Goal: Task Accomplishment & Management: Manage account settings

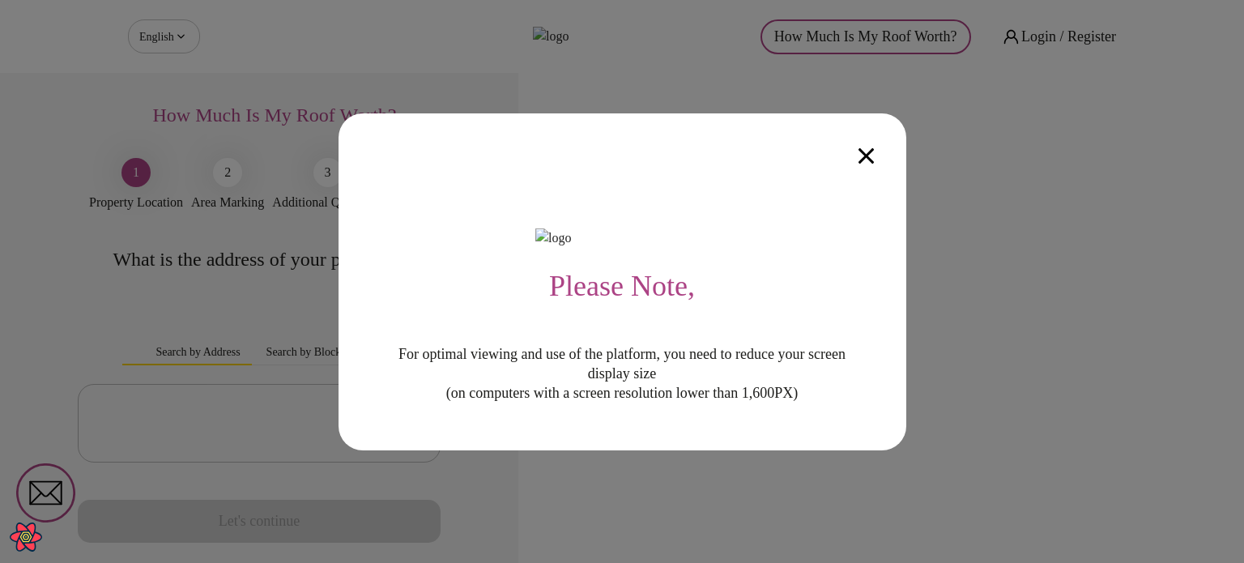
click at [865, 148] on icon "button" at bounding box center [865, 155] width 15 height 15
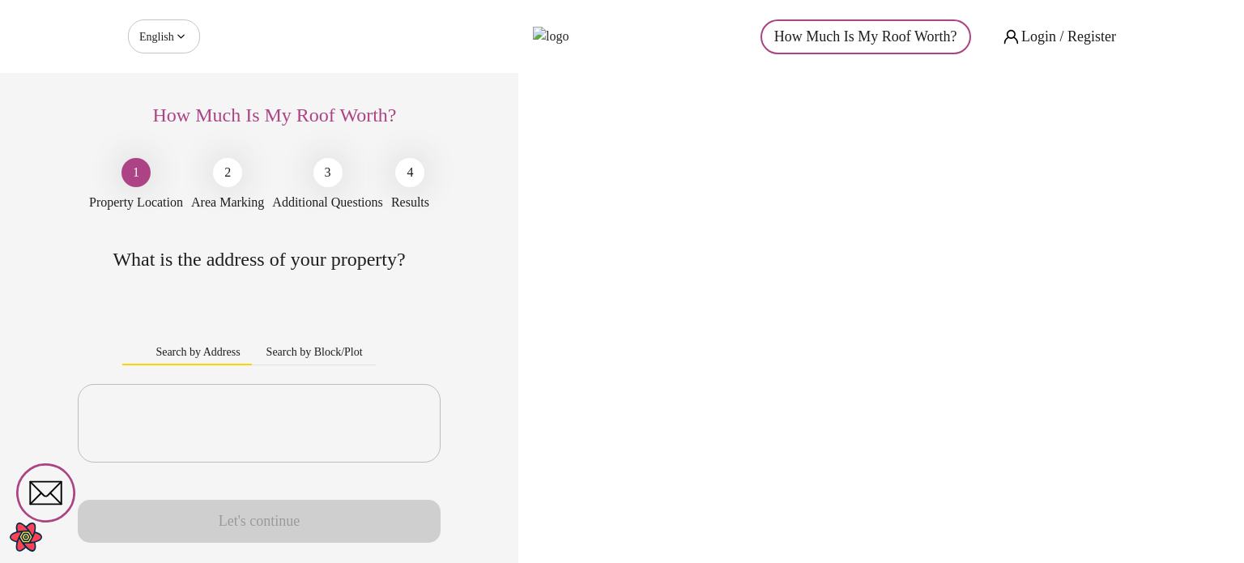
click at [181, 36] on icon at bounding box center [180, 36] width 7 height 4
click at [172, 38] on body "English ** ​ How Much Is My Roof Worth? Login / Register How Much Is My Roof Wo…" at bounding box center [622, 281] width 1244 height 563
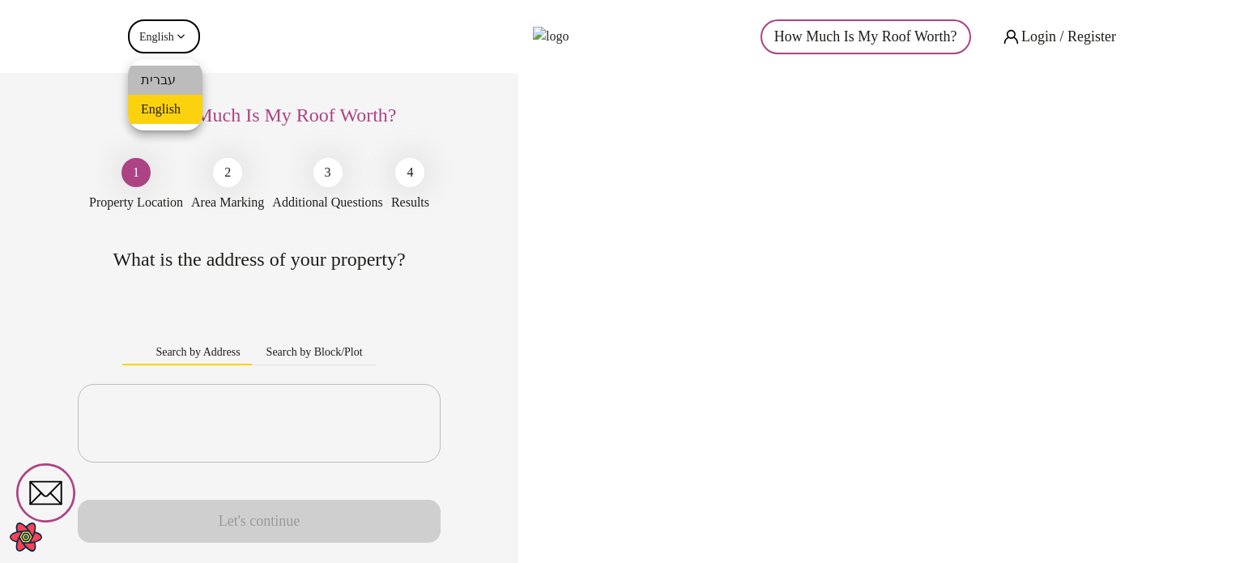
click at [170, 74] on li "עברית" at bounding box center [165, 80] width 74 height 29
type input "**"
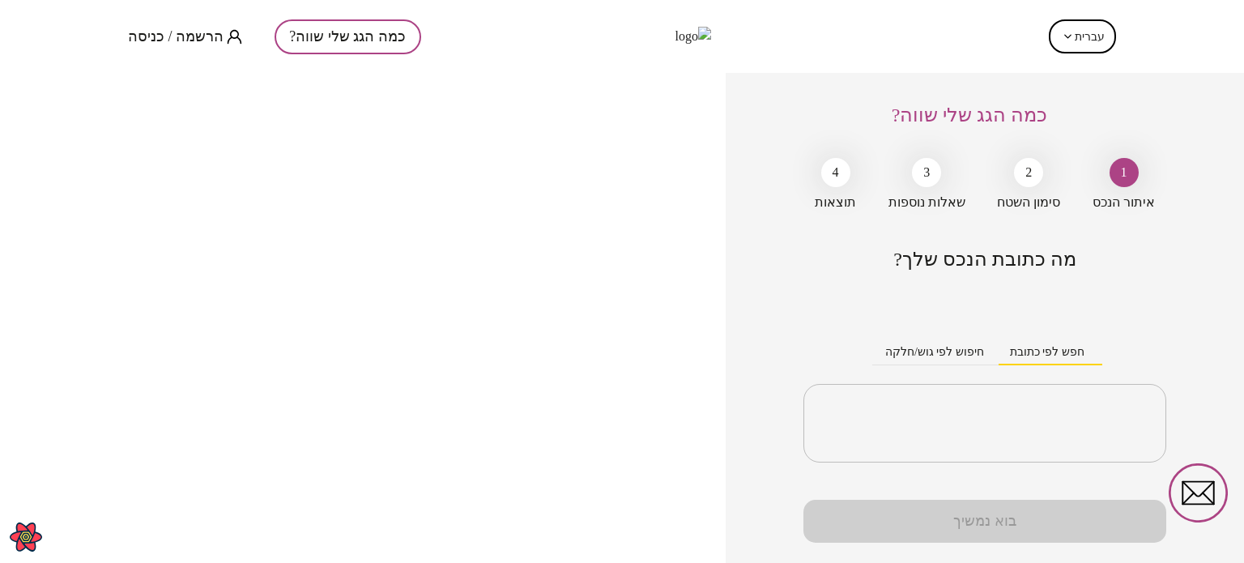
click at [750, 180] on div "כמה הגג שלי שווה? 1 איתור הנכס 2 סימון השטח 3 שאלות נוספות 4 תוצאות מה כתובת הנ…" at bounding box center [984, 318] width 518 height 490
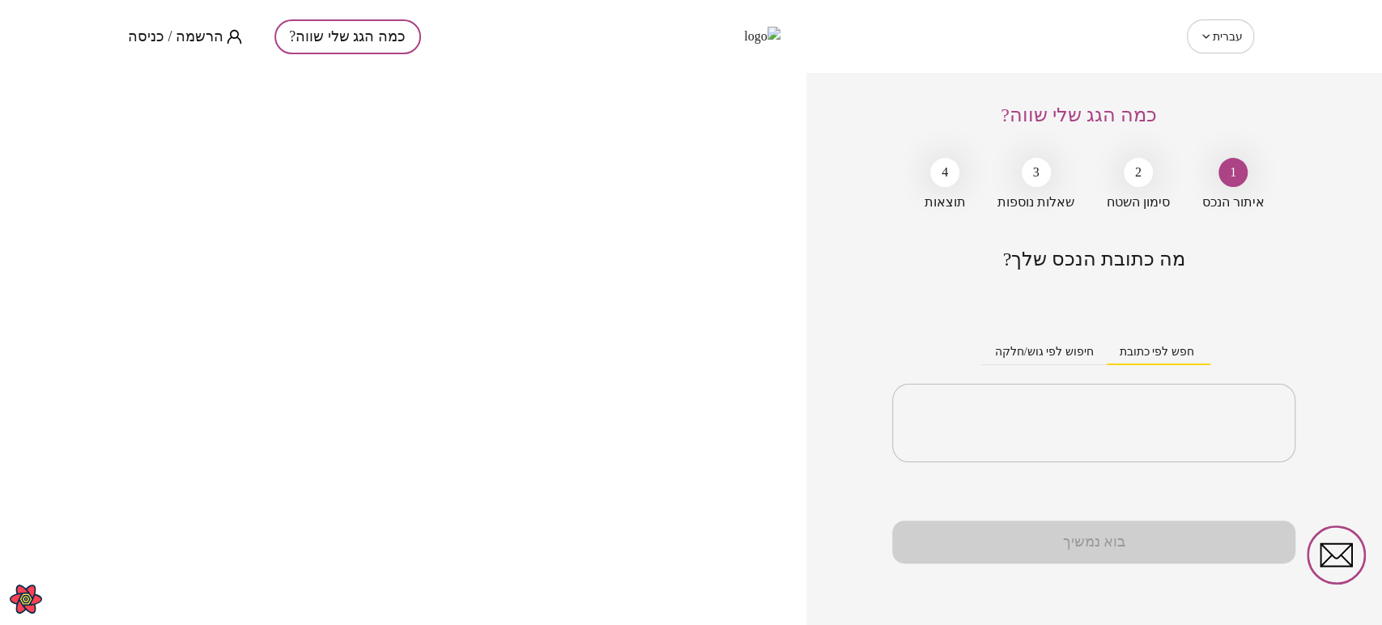
click at [840, 224] on div "כמה הגג שלי שווה? 1 איתור הנכס 2 סימון השטח 3 שאלות נוספות 4 תוצאות מה כתובת הנ…" at bounding box center [1094, 349] width 576 height 552
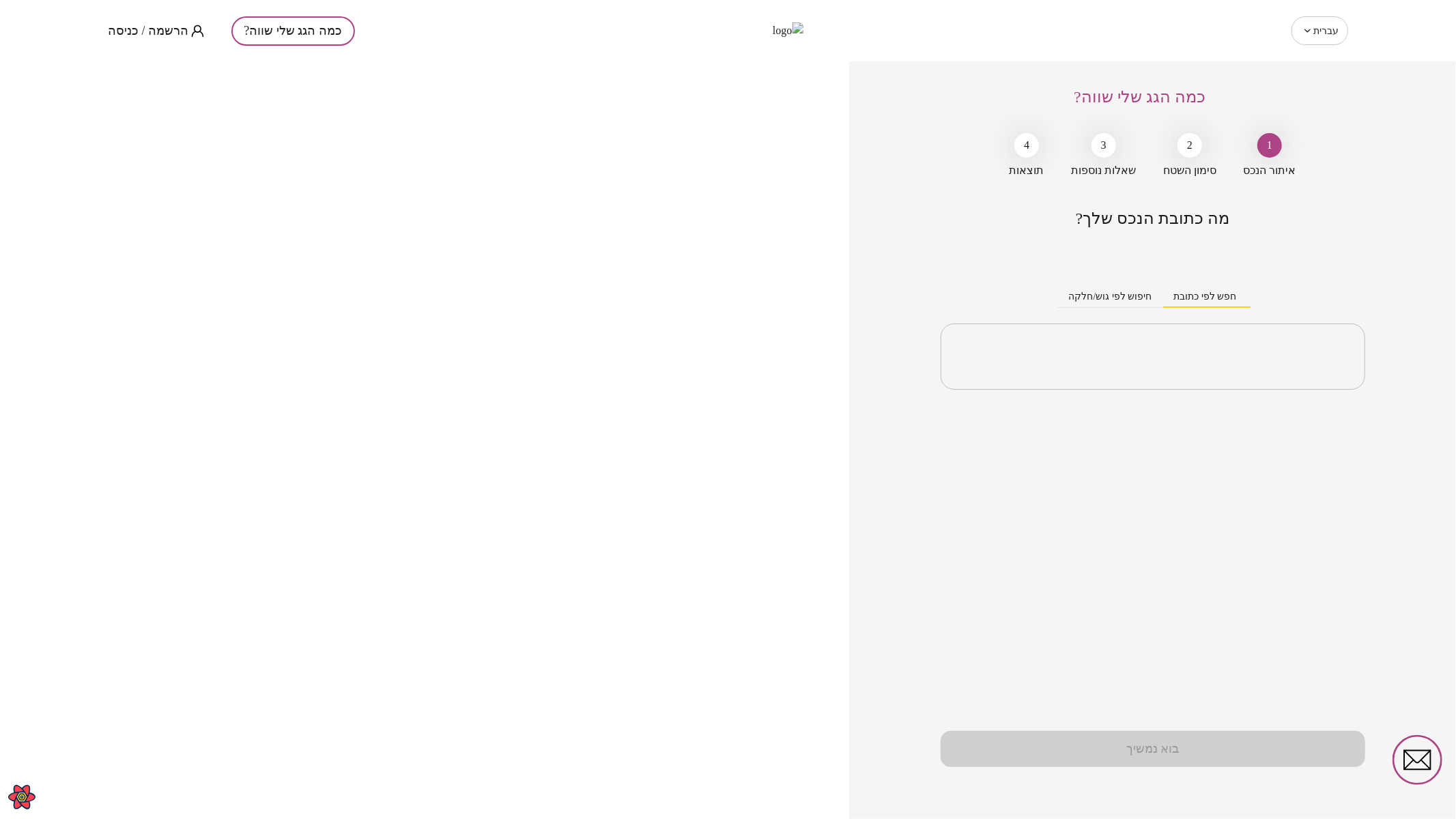
click at [110, 27] on span "הרשמה / כניסה" at bounding box center [148, 30] width 81 height 13
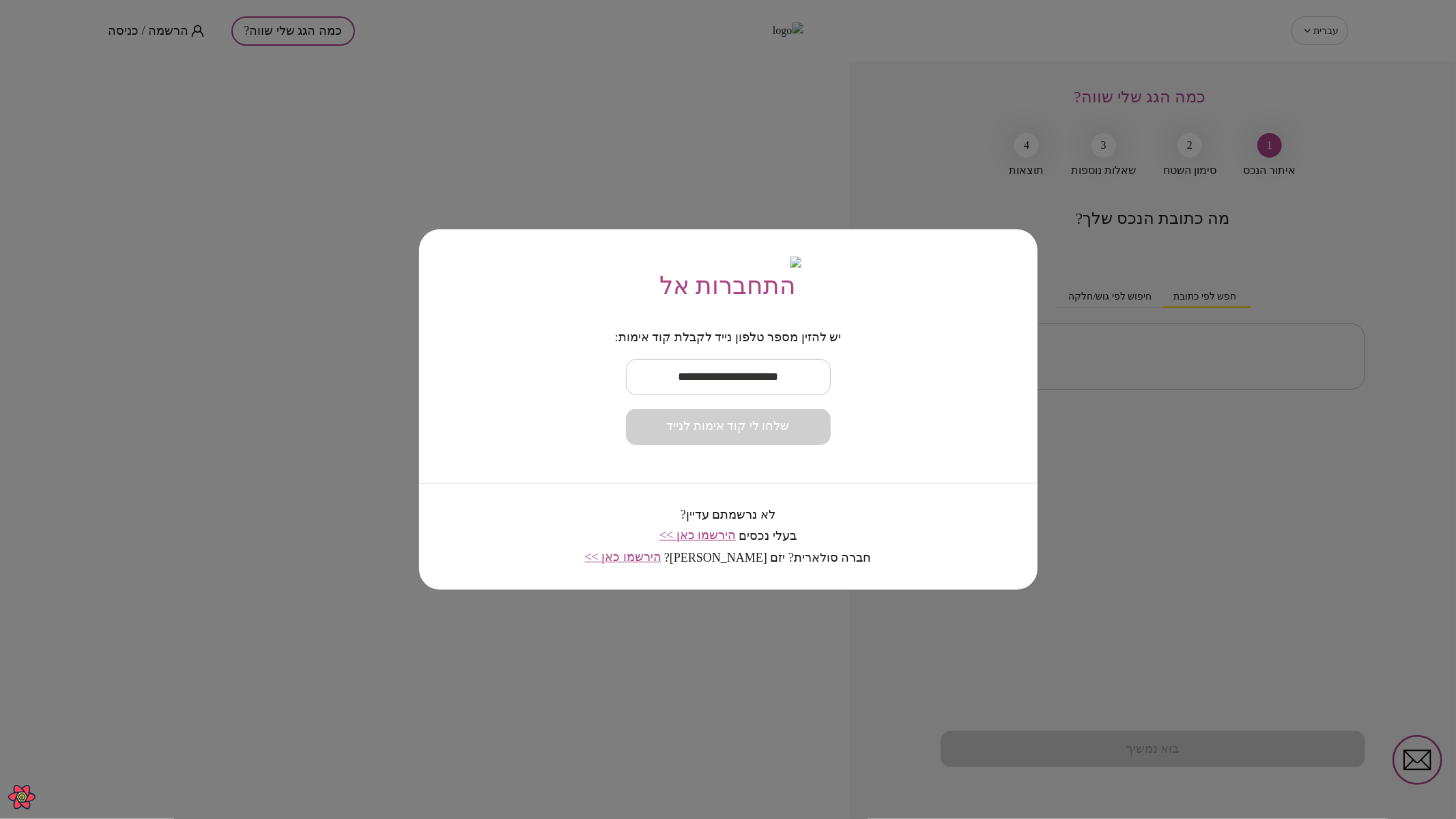
click at [707, 388] on input "text" at bounding box center [728, 377] width 205 height 40
paste input "**********"
type input "**********"
click at [718, 434] on span "שלחו לי קוד אימות לנייד" at bounding box center [728, 426] width 123 height 15
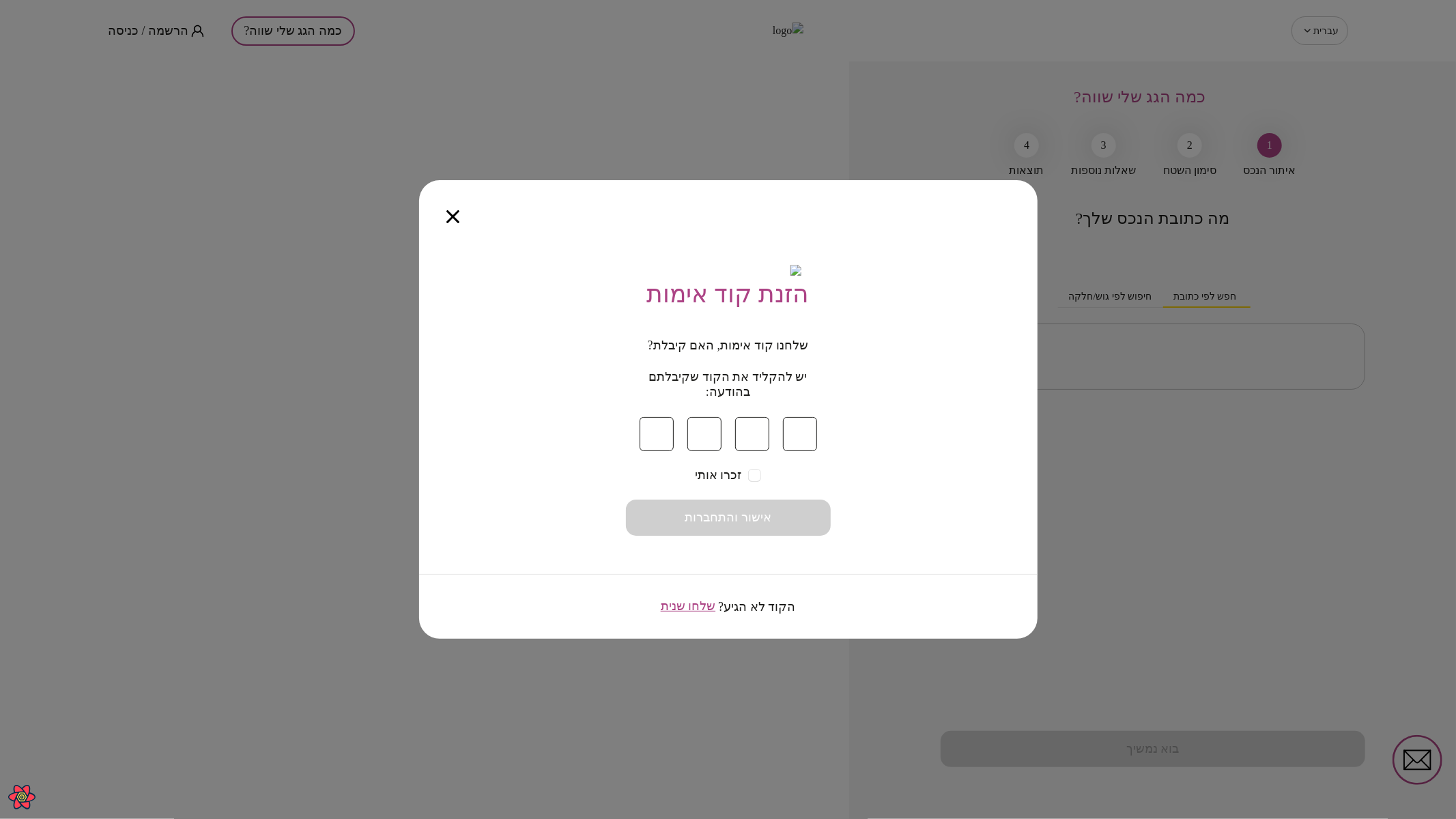
type input "*"
click at [749, 474] on button "אישור והתחברות" at bounding box center [728, 517] width 205 height 36
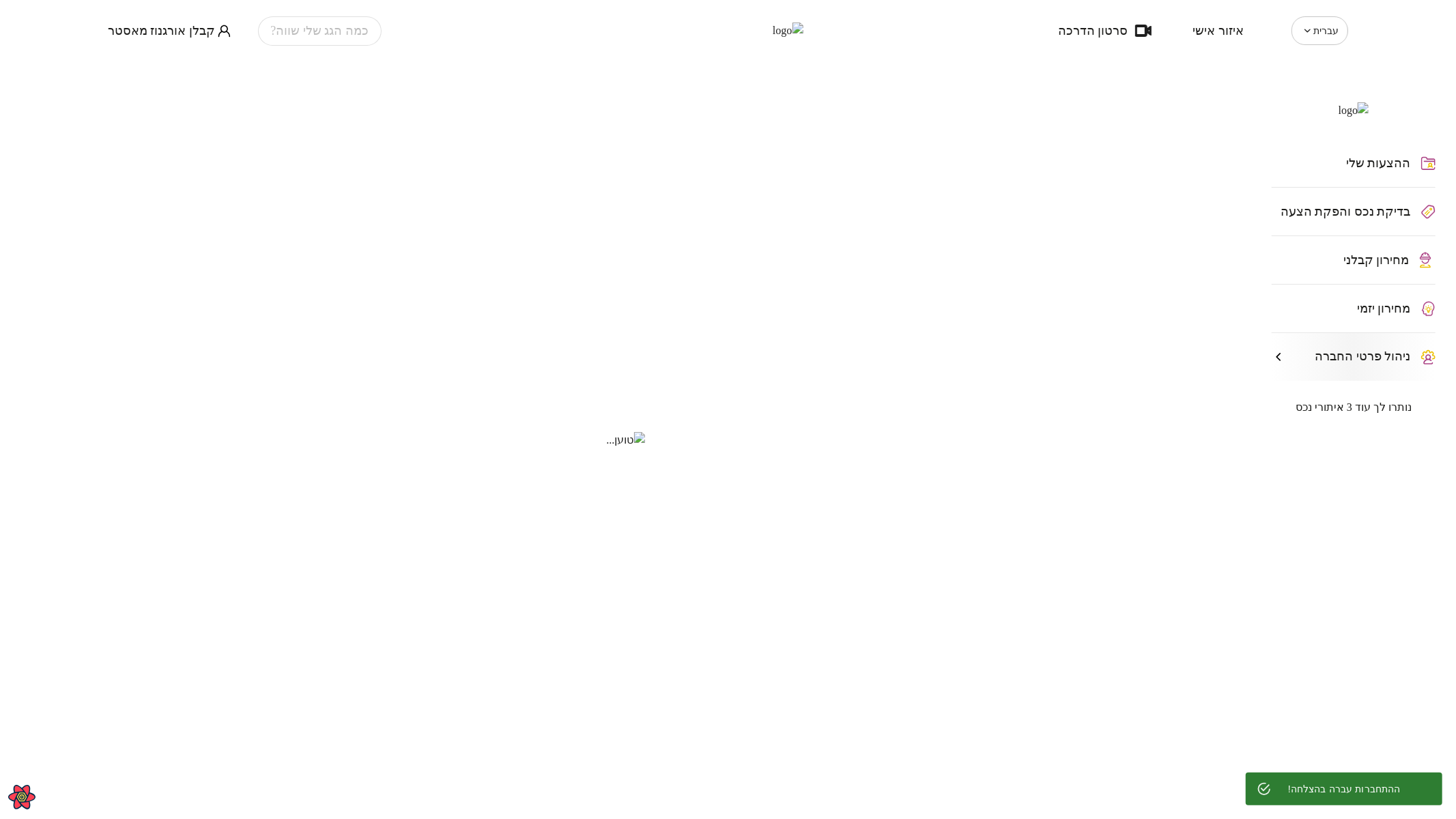
type input "**********"
type input "********"
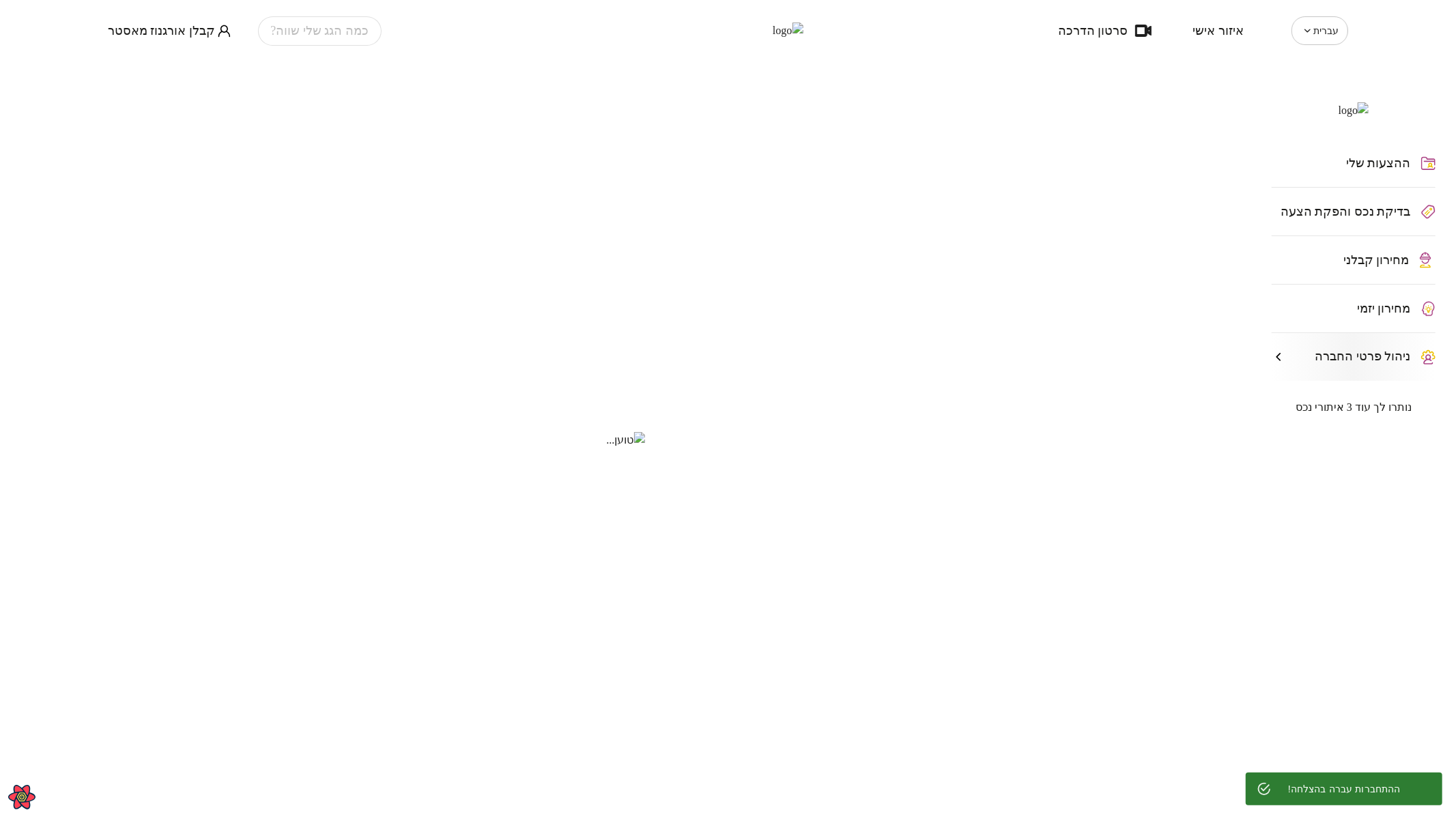
type input "**********"
type input "*********"
type input "**********"
type textarea "**********"
type input "****"
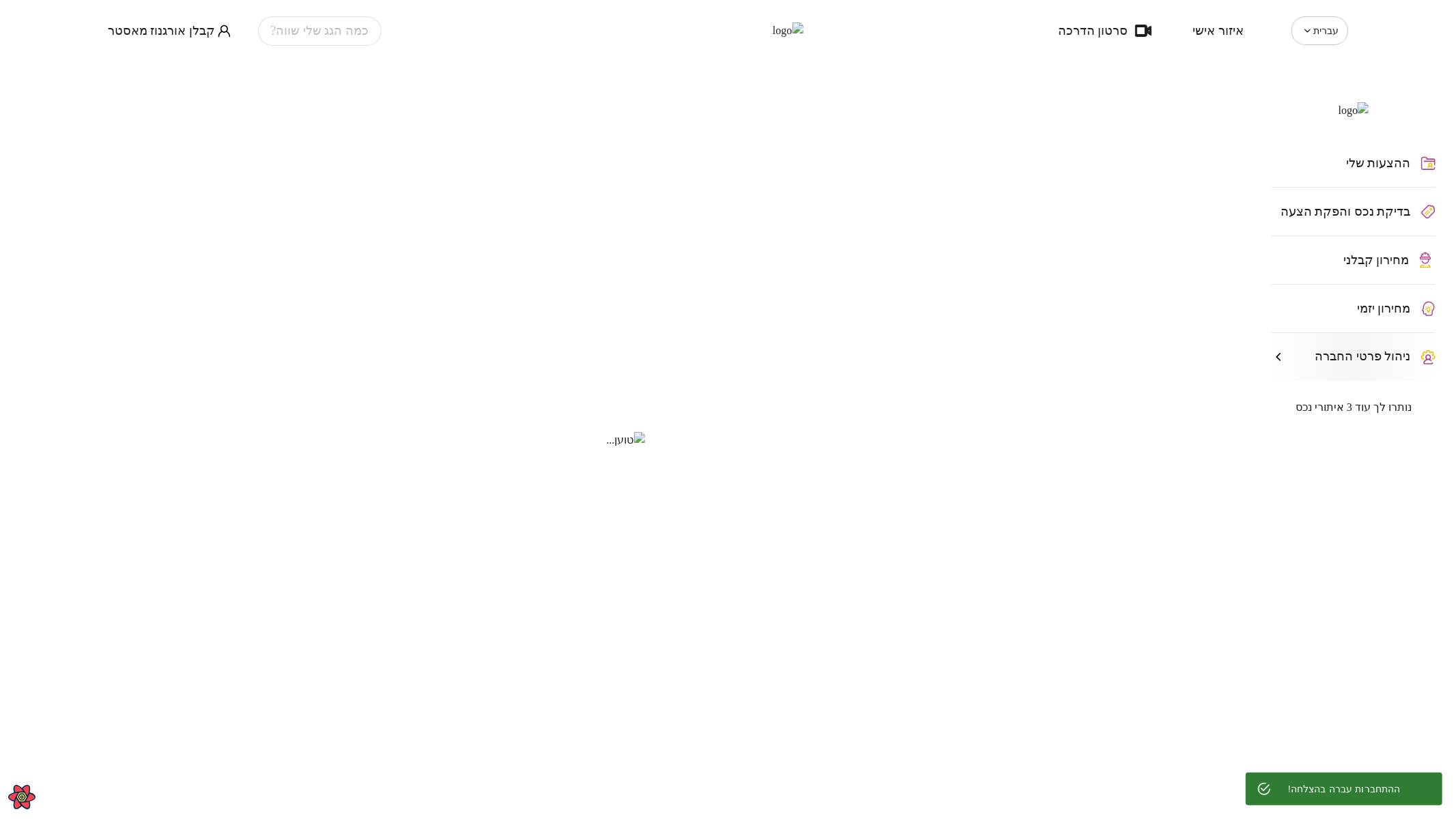
type input "**"
type input "*****"
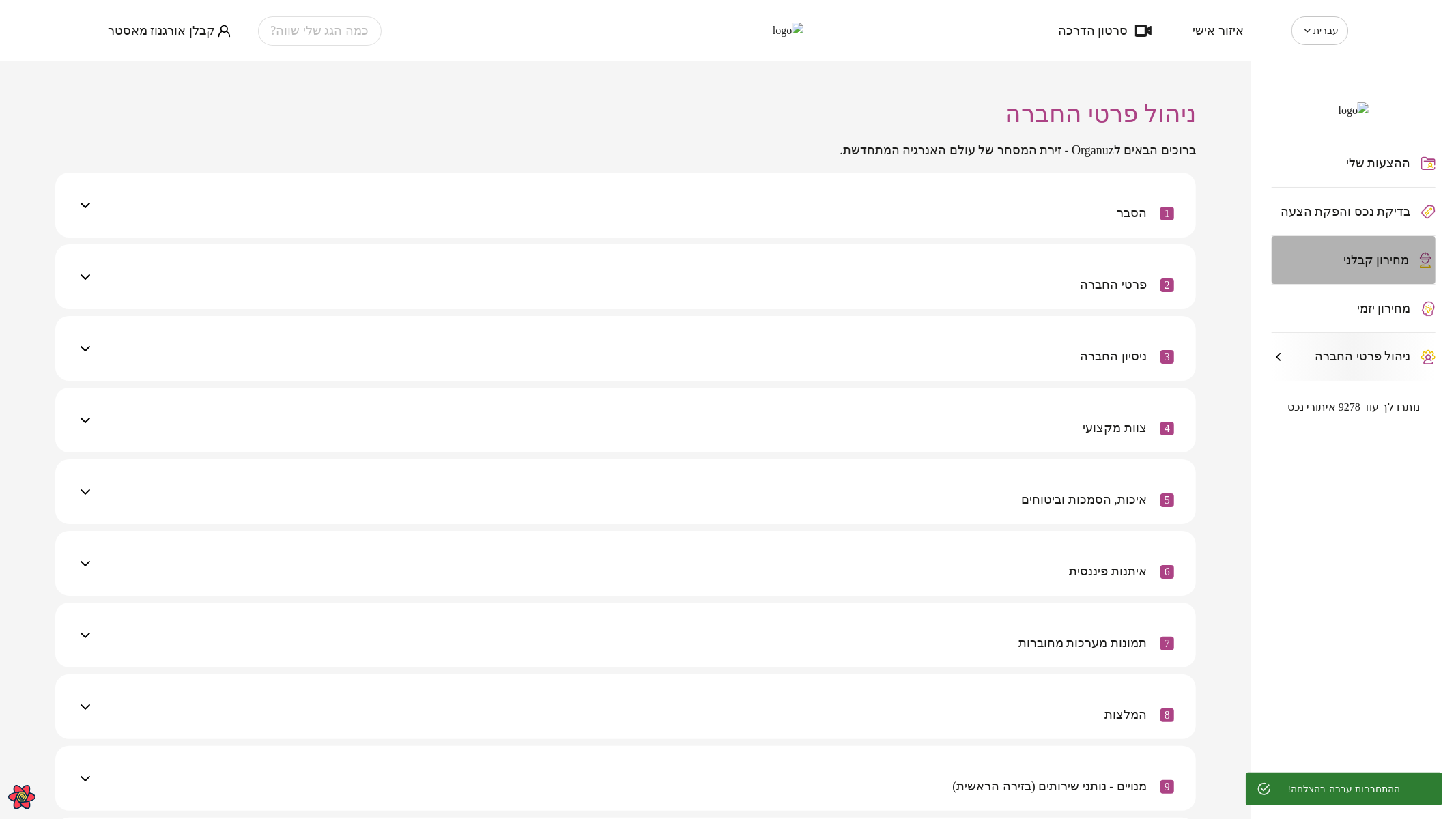
click at [1048, 275] on div "מחירון קבלני" at bounding box center [1353, 260] width 164 height 48
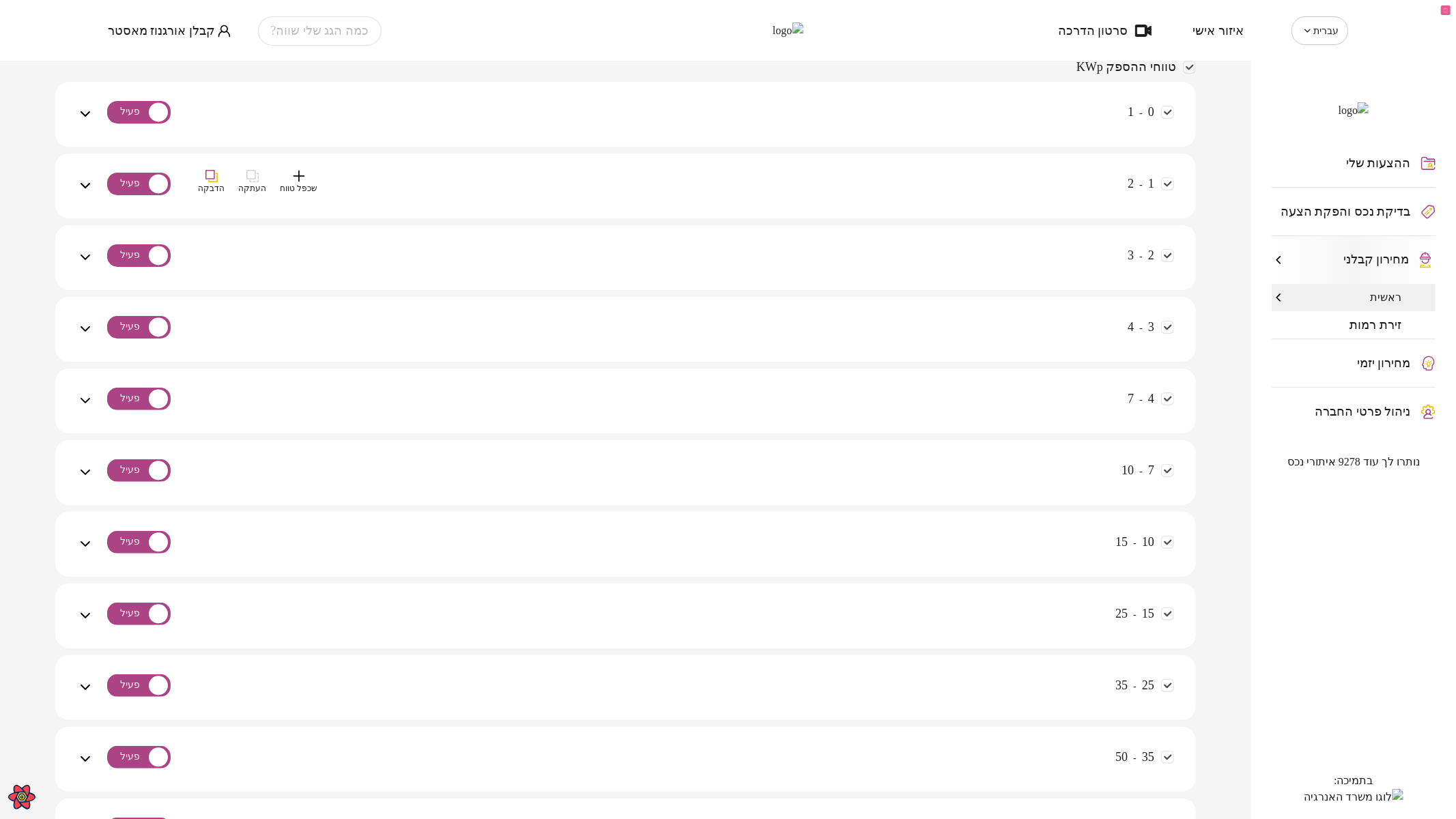
scroll to position [62, 0]
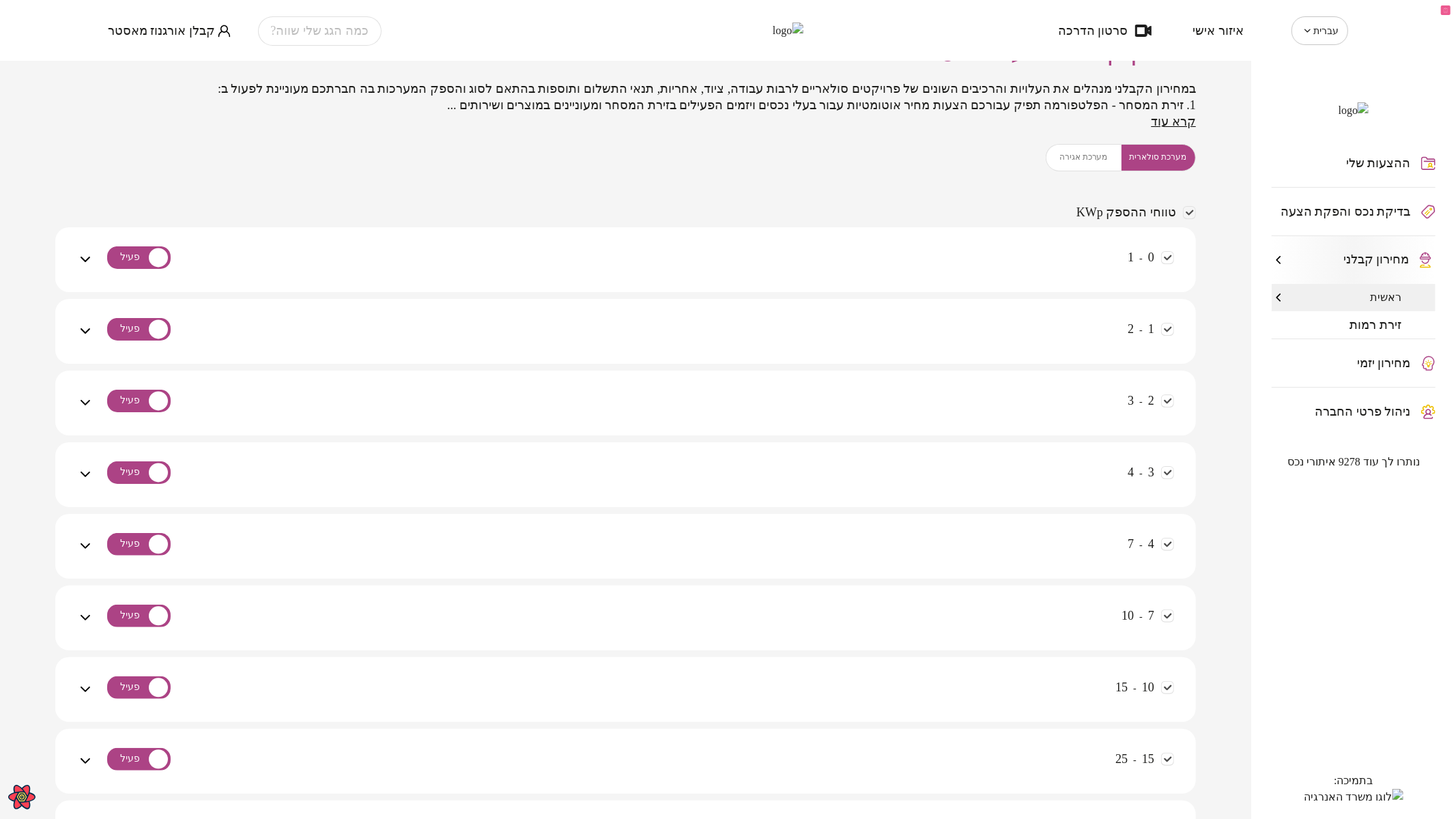
click at [1048, 339] on div "זירת רמות" at bounding box center [1353, 324] width 164 height 27
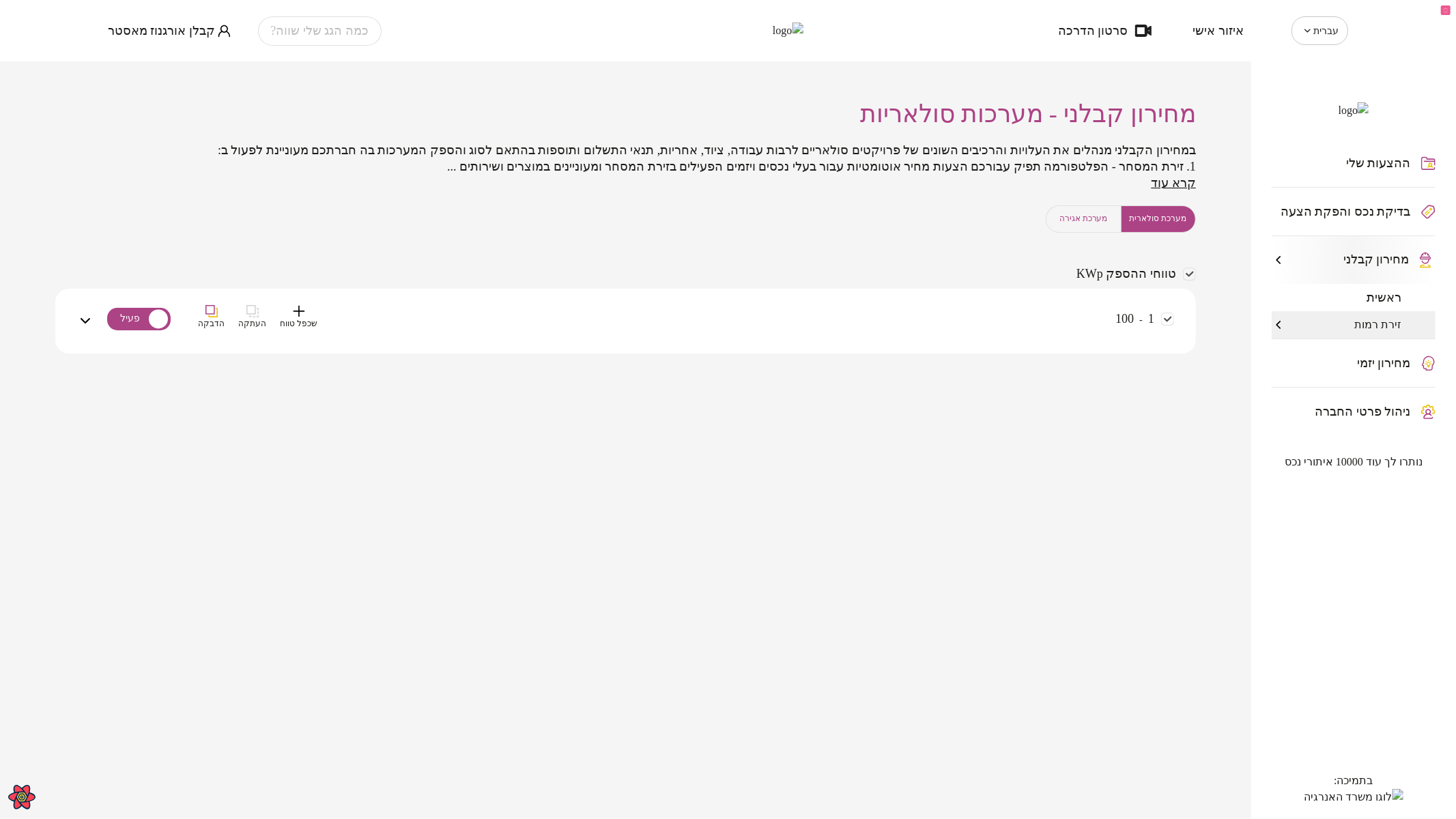
click at [909, 315] on div "1 - 100 שכפל טווח העתקה הדבקה" at bounding box center [634, 329] width 1081 height 48
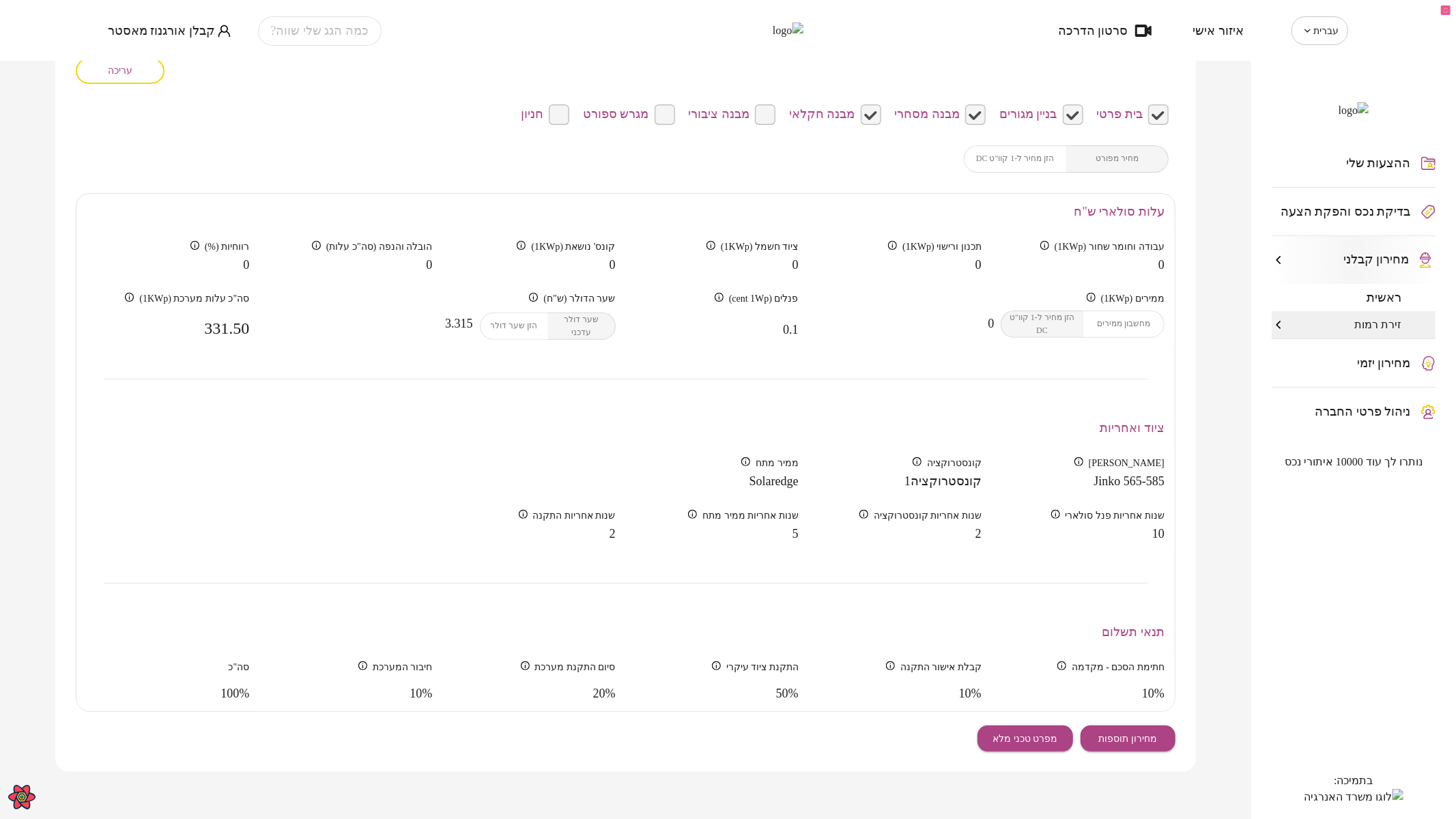
scroll to position [144, 0]
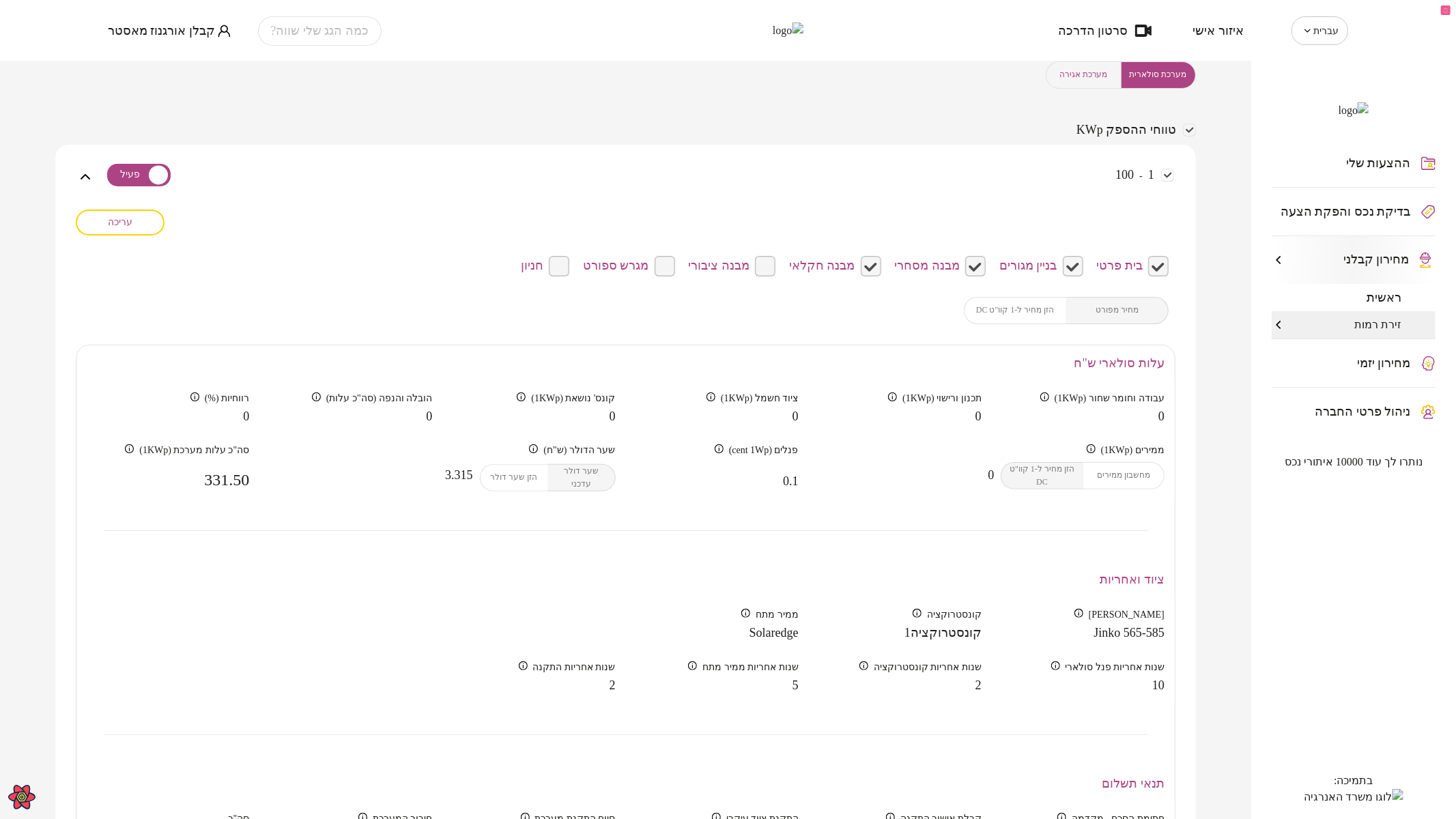
click at [1048, 69] on span "מערכת אגירה" at bounding box center [1083, 74] width 48 height 13
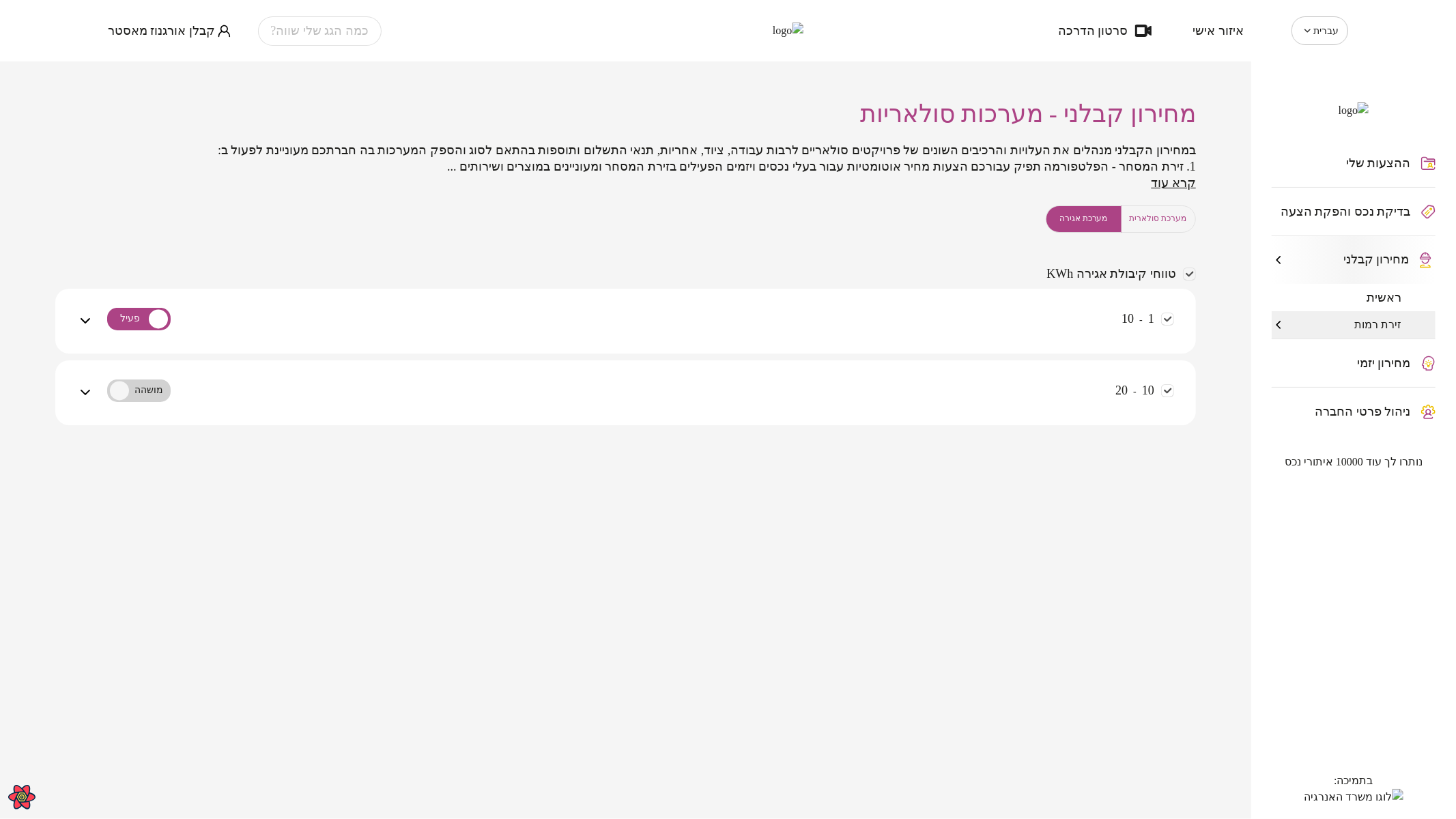
click at [988, 305] on div "1 - 10" at bounding box center [634, 329] width 1081 height 48
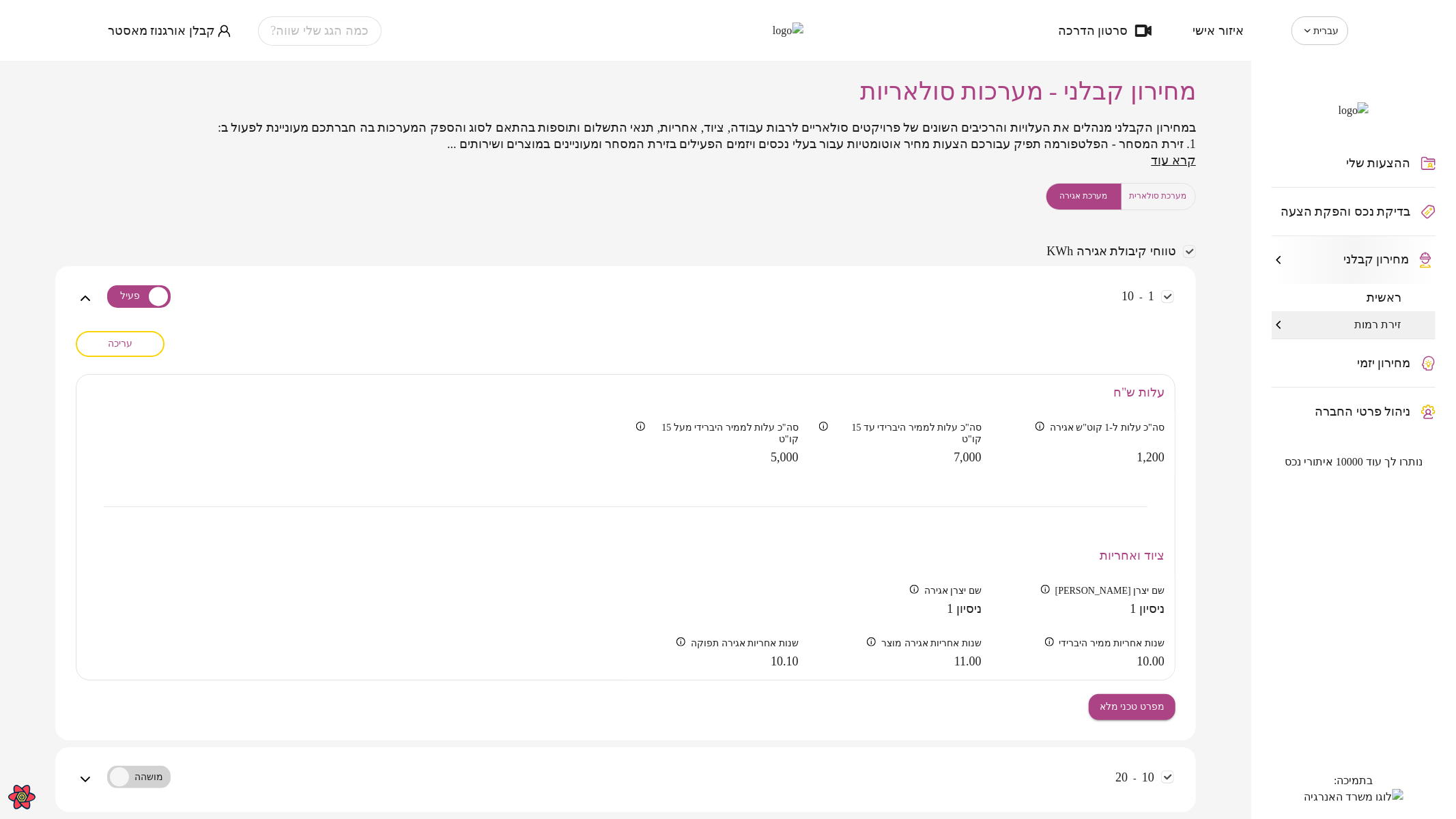
scroll to position [62, 0]
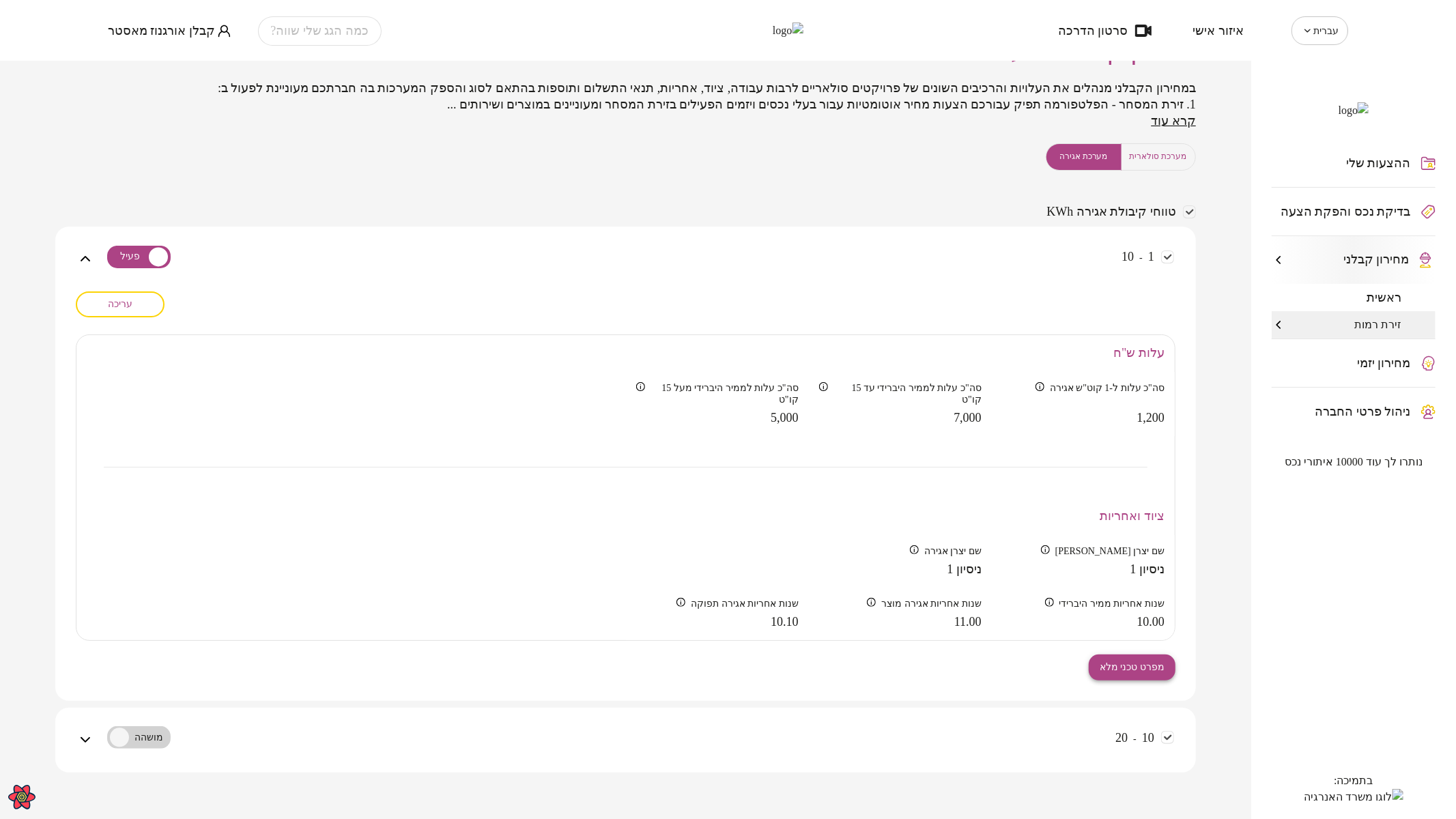
click at [1048, 474] on button "מפרט טכני מלא" at bounding box center [1131, 666] width 87 height 26
click at [126, 292] on button "עריכה" at bounding box center [120, 304] width 89 height 26
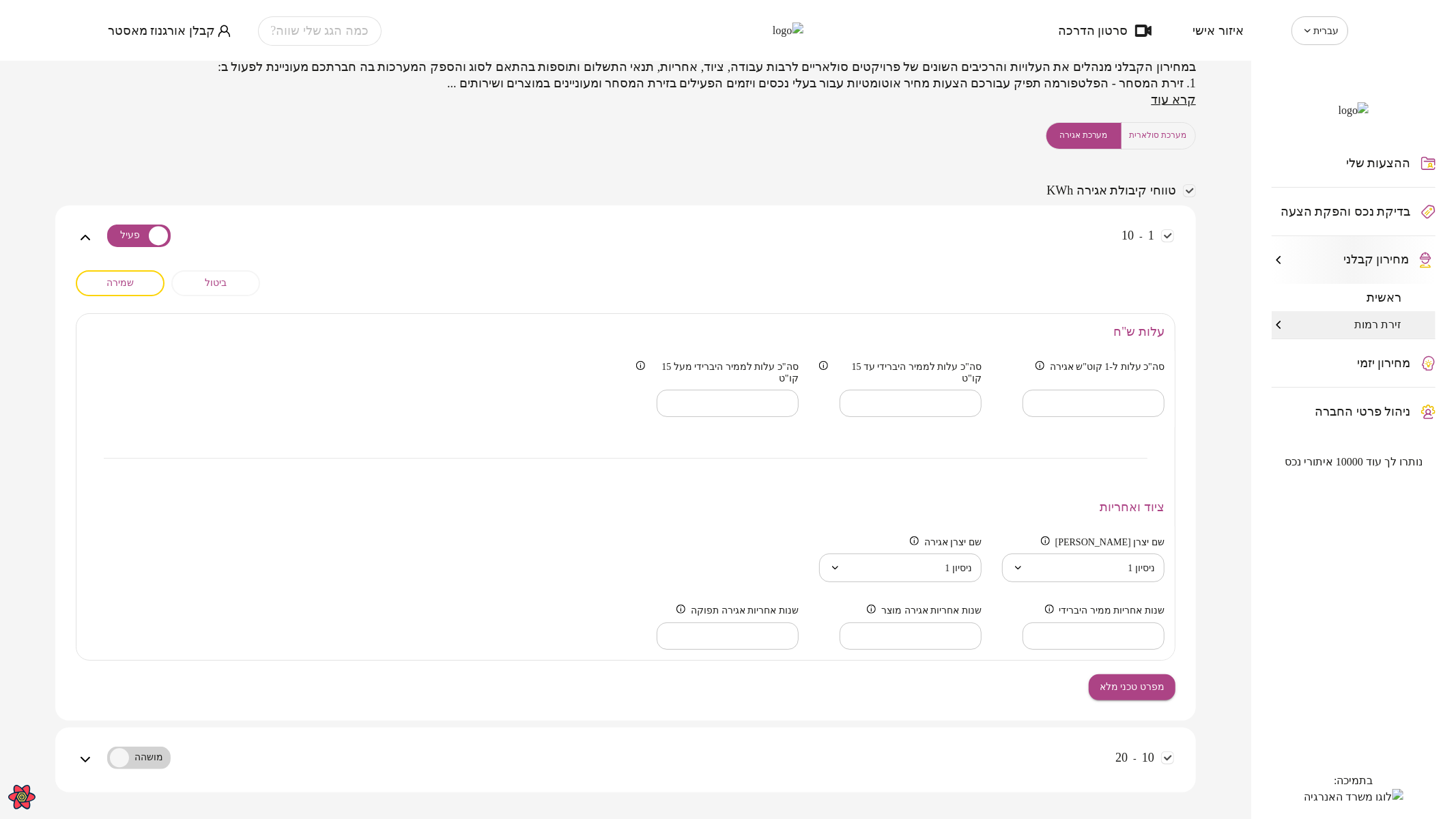
scroll to position [104, 0]
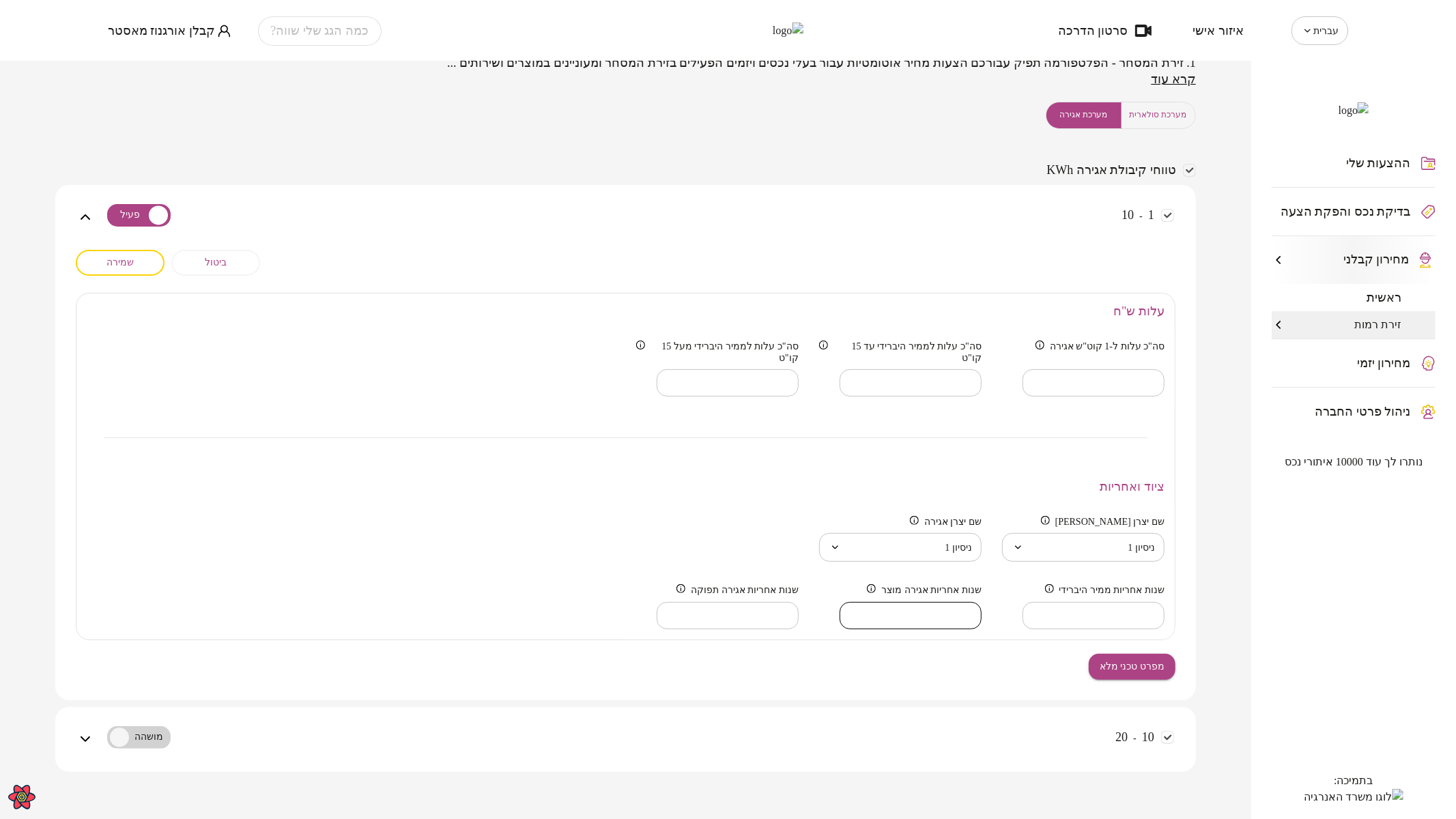
click at [841, 474] on input "****" at bounding box center [911, 615] width 142 height 40
type input "****"
click at [841, 474] on input "****" at bounding box center [911, 615] width 142 height 40
click at [1024, 474] on input "****" at bounding box center [1093, 615] width 142 height 40
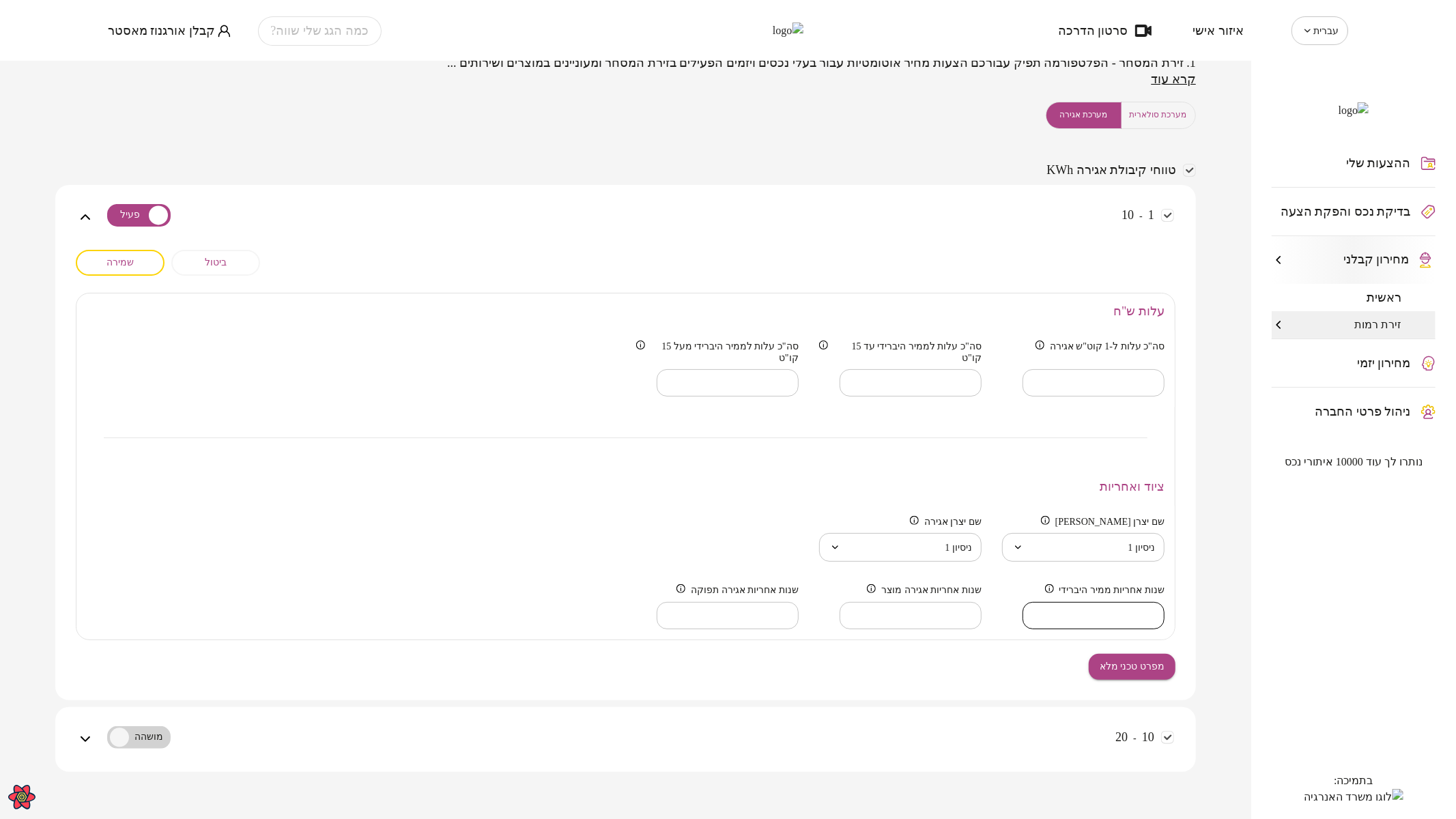
click at [1024, 474] on input "****" at bounding box center [1093, 615] width 142 height 40
type input "****"
click at [1024, 474] on input "****" at bounding box center [1093, 615] width 142 height 40
click at [659, 474] on input "****" at bounding box center [728, 615] width 142 height 40
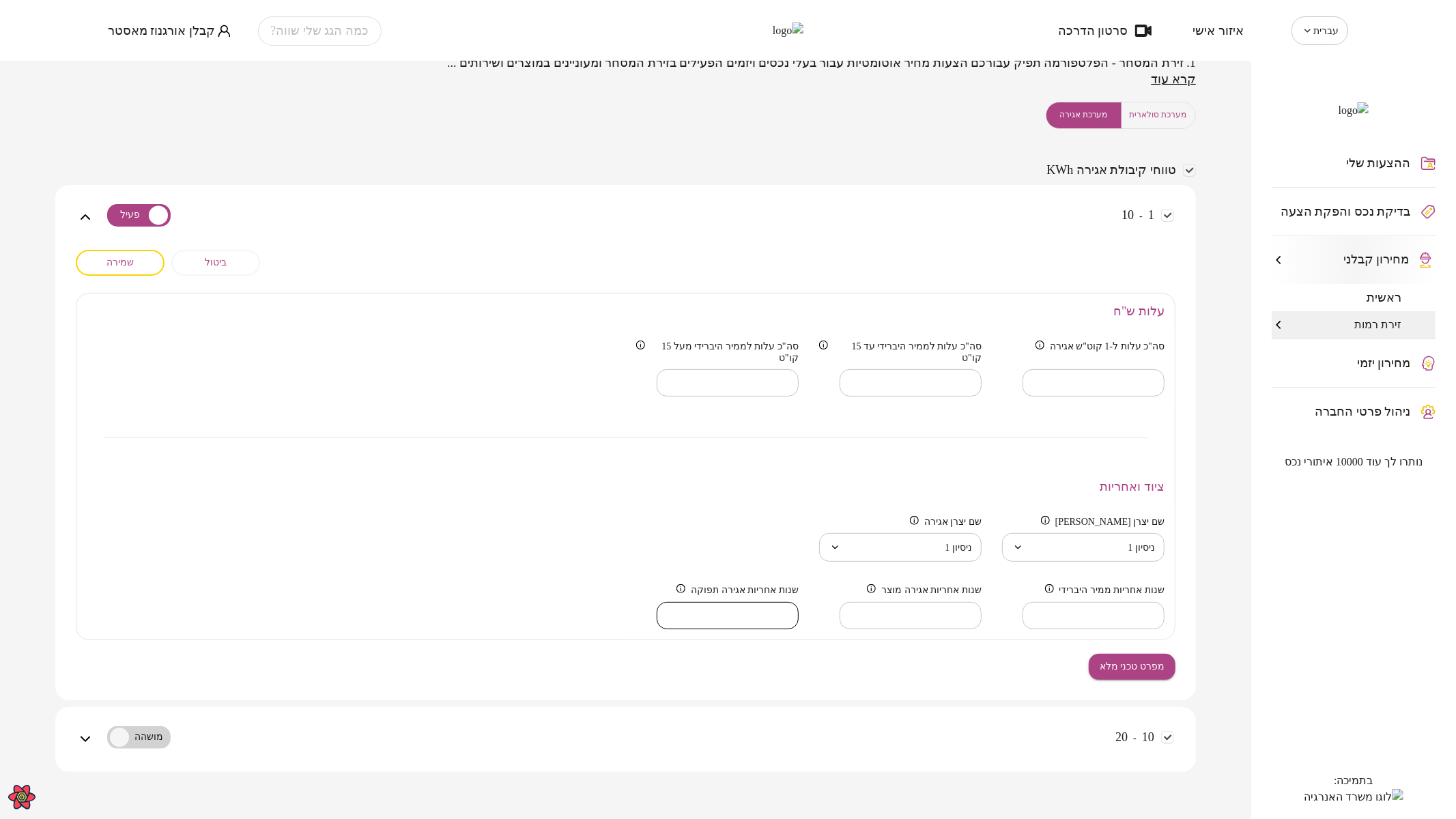
type input "****"
click at [659, 474] on input "****" at bounding box center [728, 615] width 142 height 40
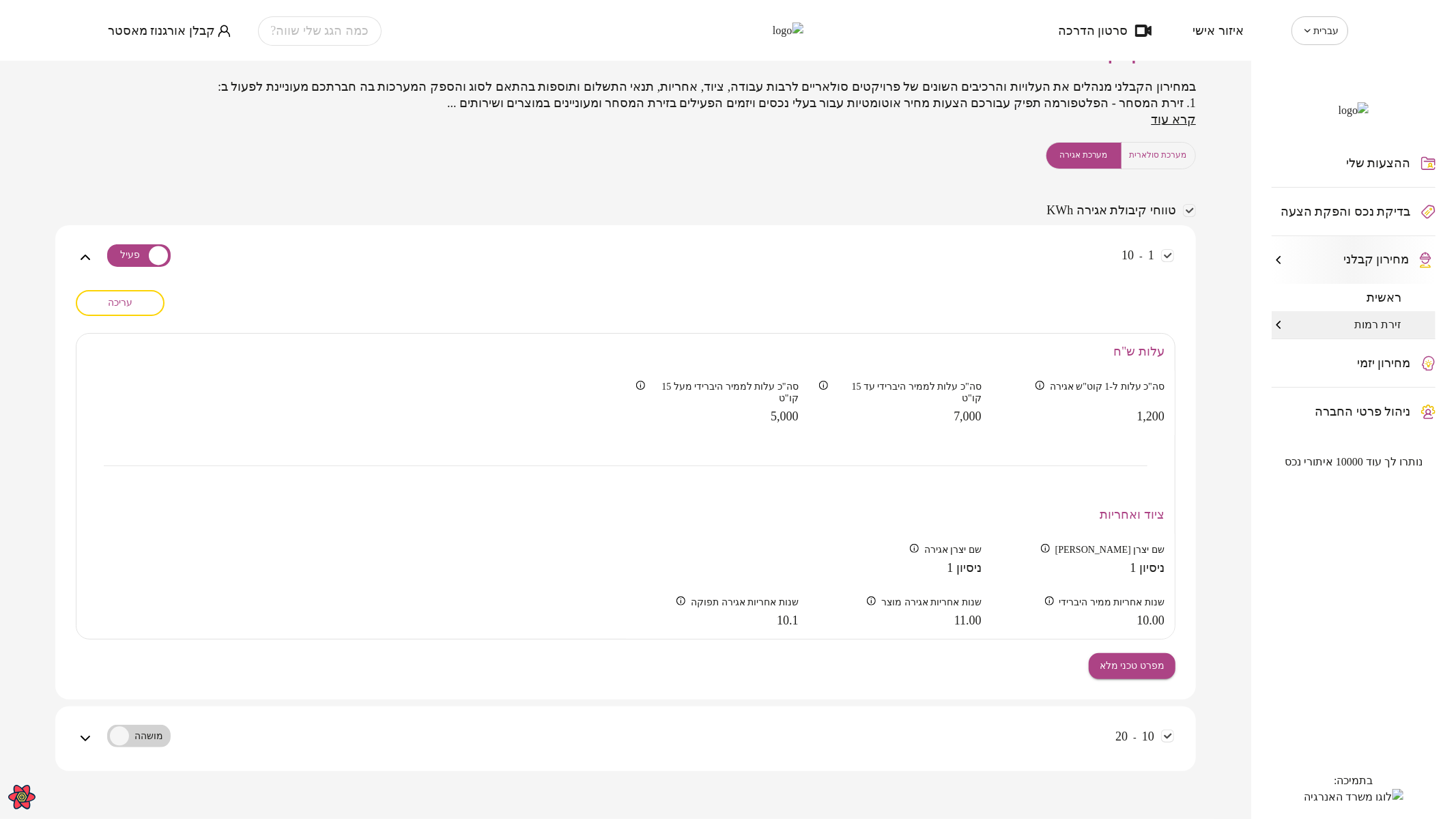
scroll to position [62, 0]
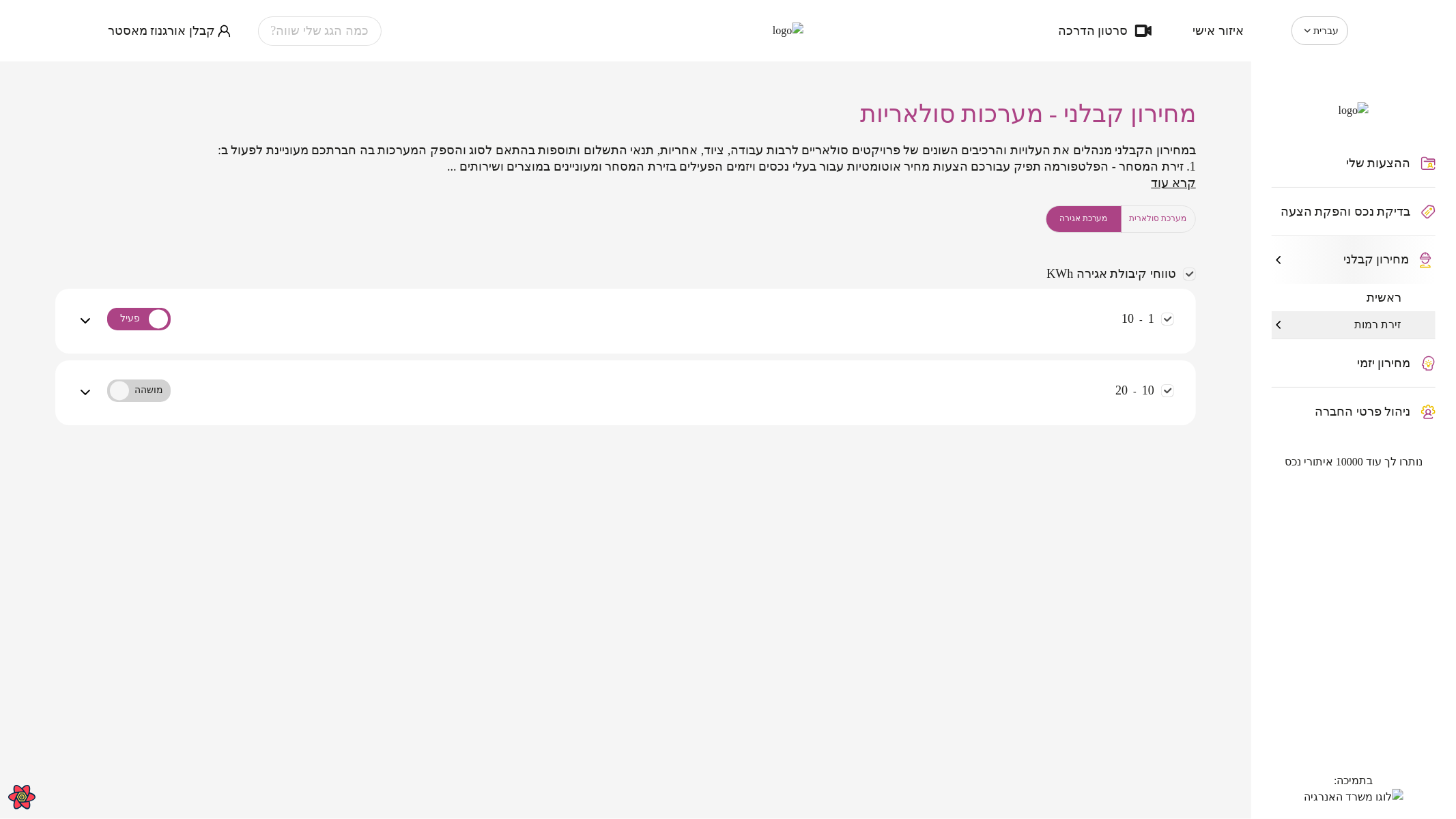
click at [782, 387] on div "10 - 20" at bounding box center [634, 400] width 1081 height 48
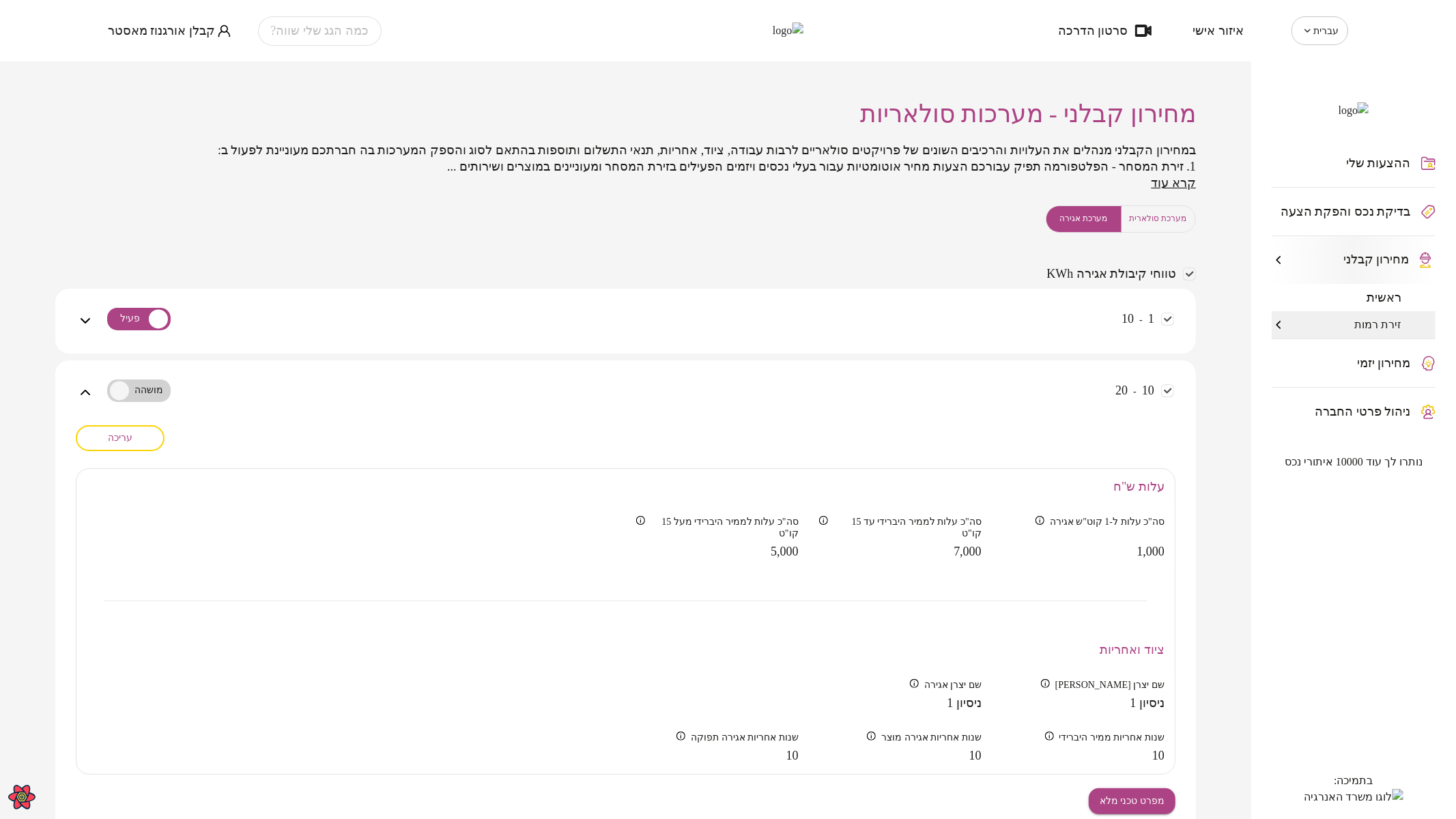
click at [1020, 302] on div "1 - 10" at bounding box center [634, 320] width 1081 height 65
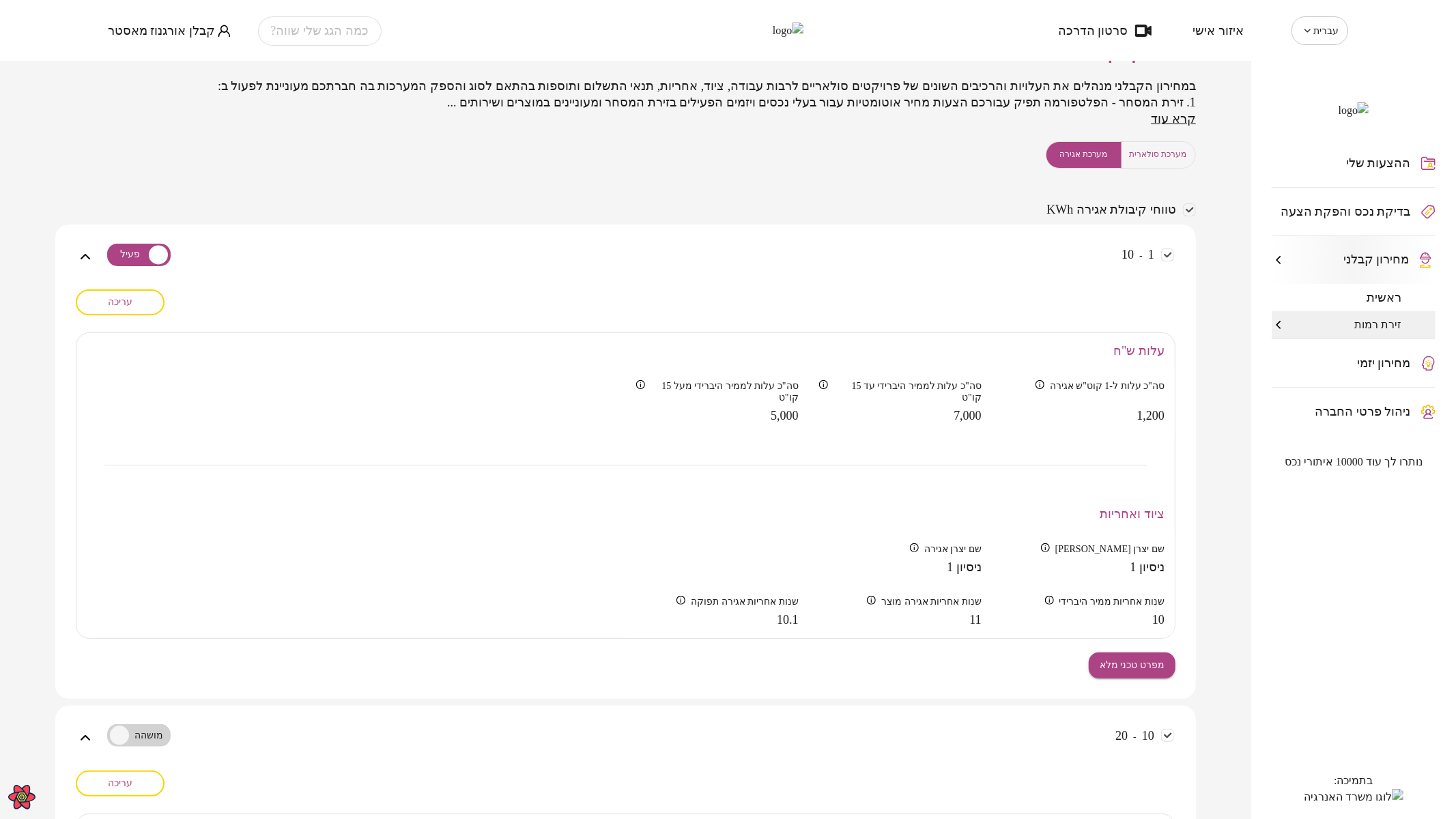
scroll to position [228, 0]
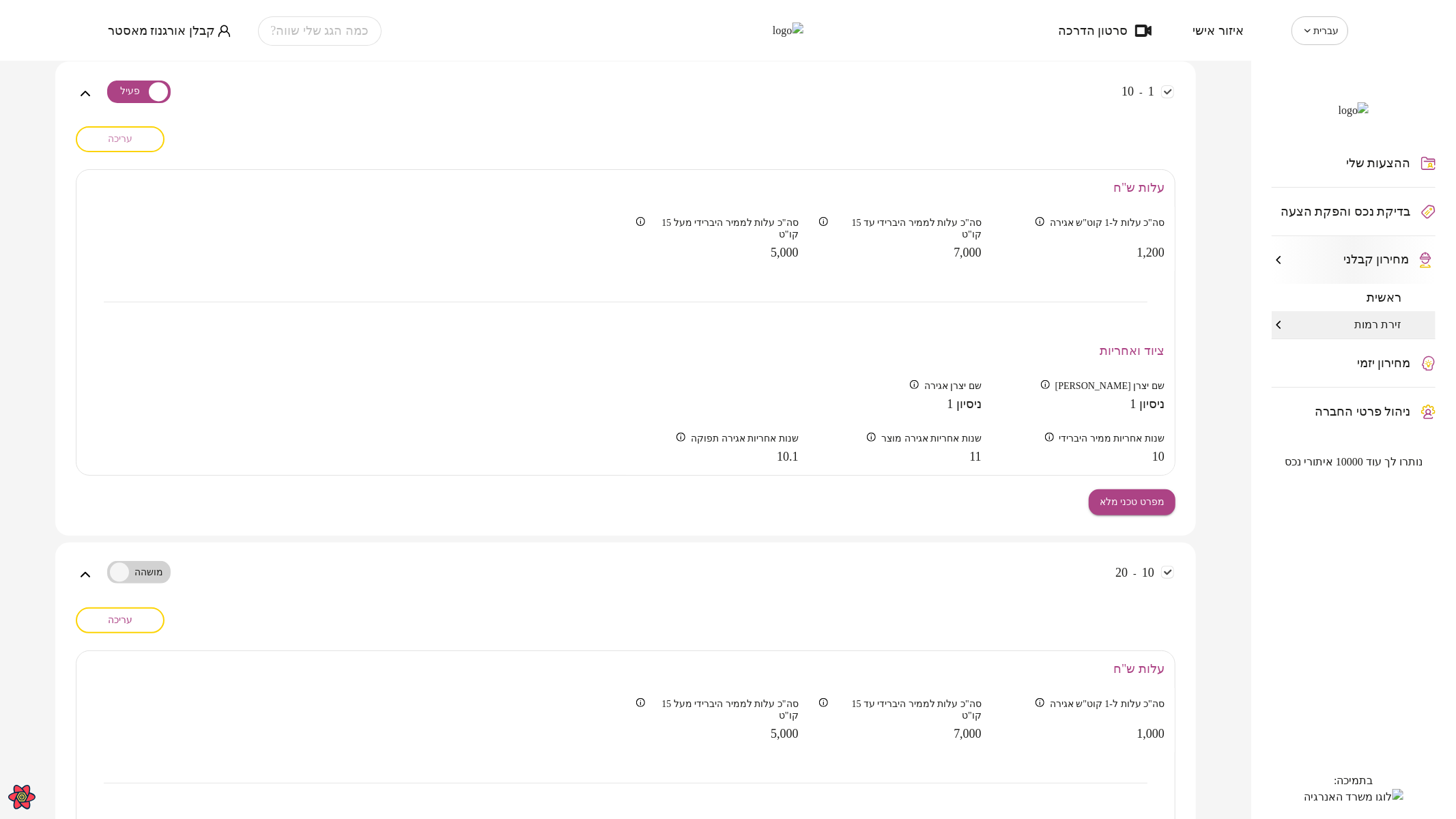
click at [125, 141] on span "עריכה" at bounding box center [120, 139] width 24 height 12
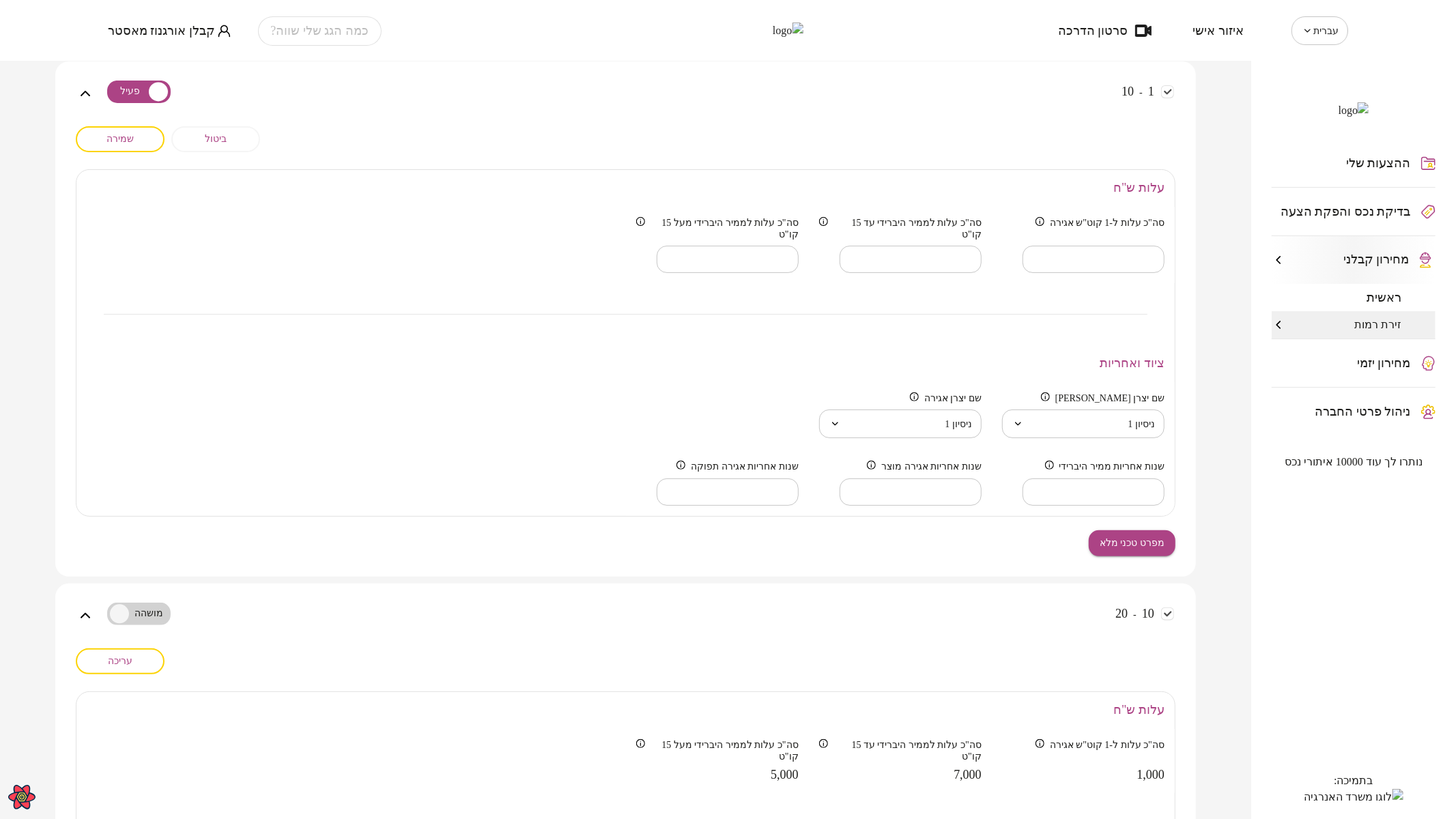
click at [657, 485] on input "****" at bounding box center [728, 491] width 142 height 40
type input "****"
click at [657, 482] on input "****" at bounding box center [728, 491] width 142 height 40
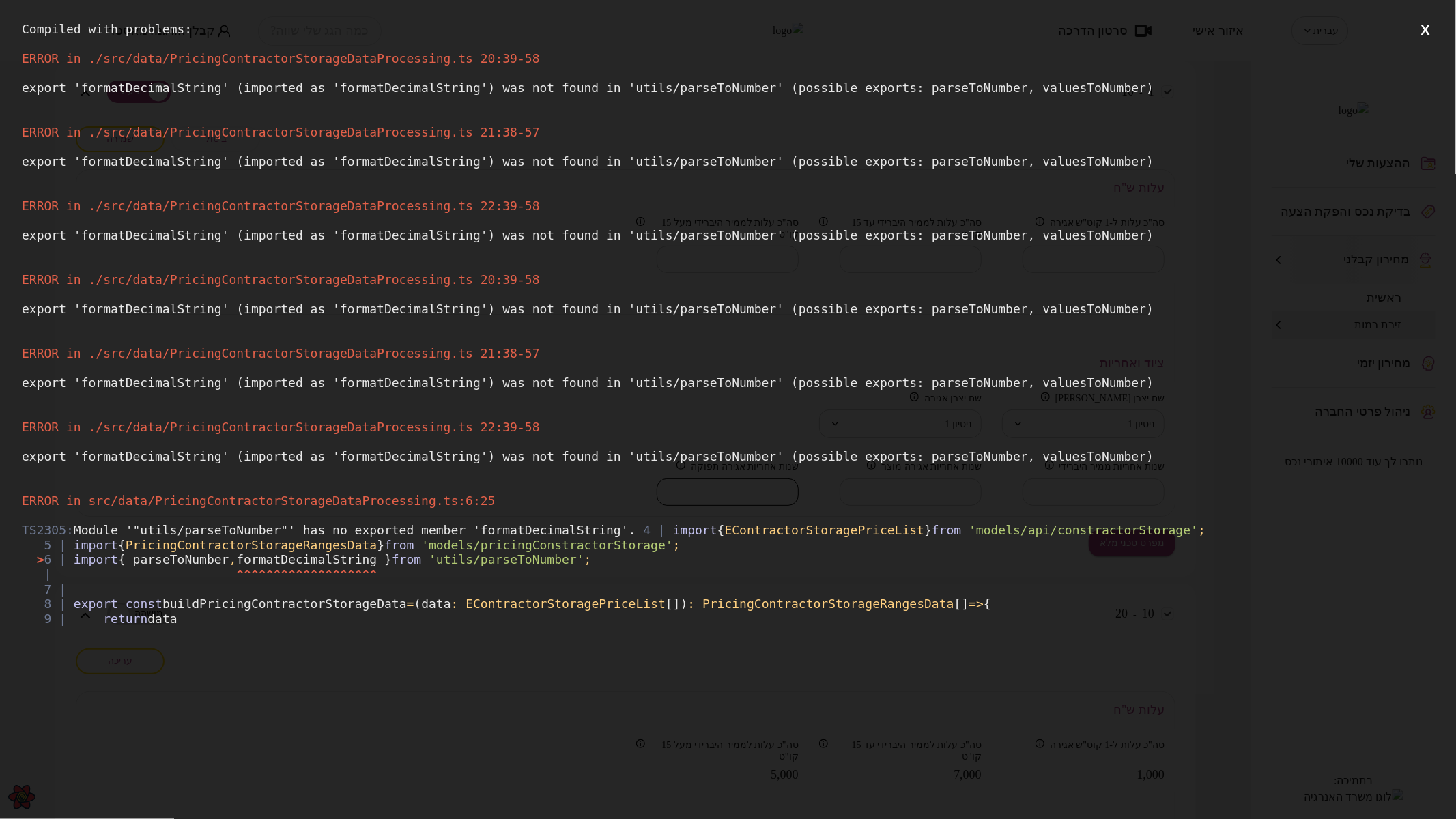
scroll to position [0, 0]
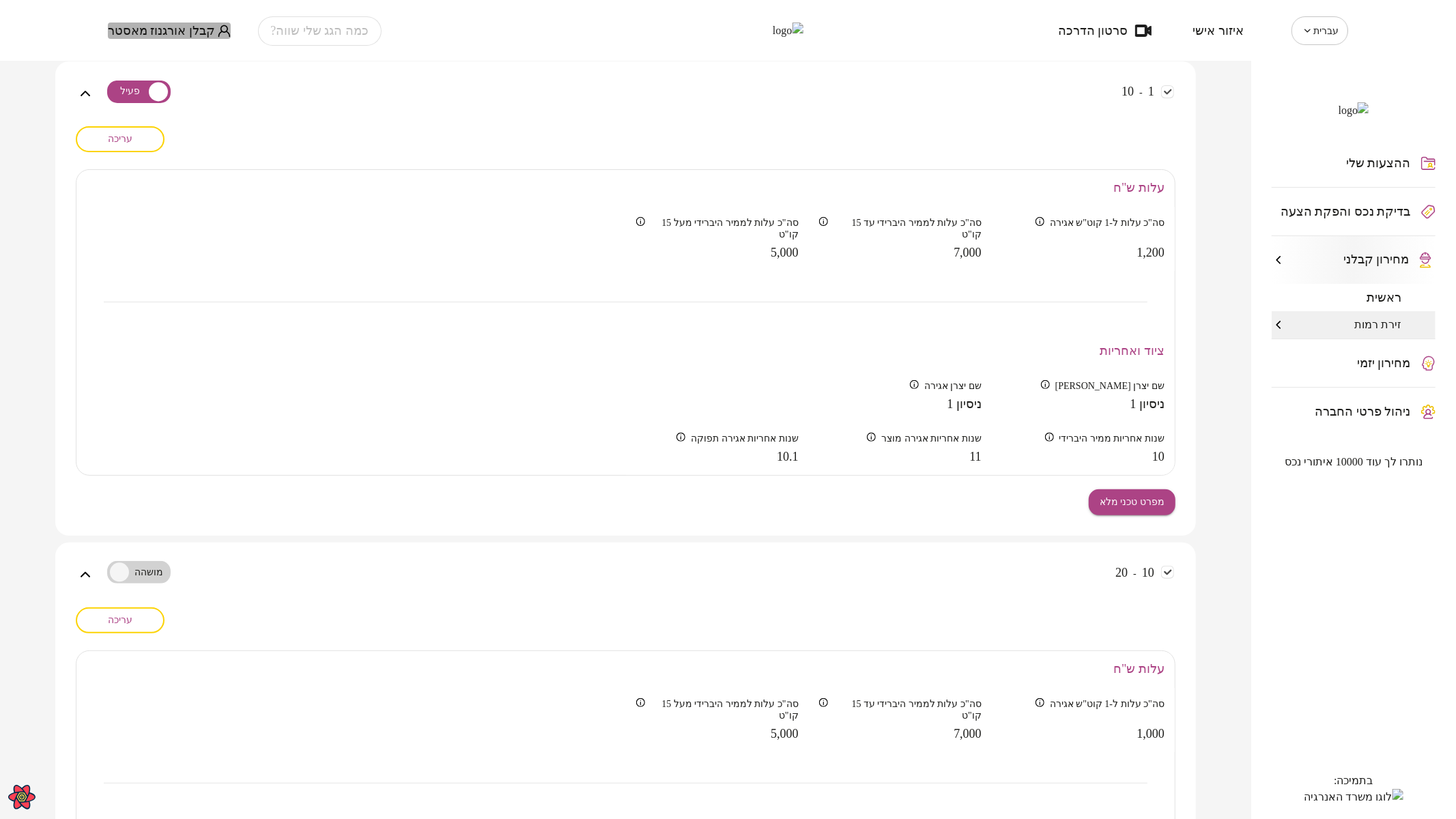
click at [180, 27] on span "קבלן אורגנוז מאסטר" at bounding box center [161, 30] width 107 height 13
click at [133, 60] on li "התנתק" at bounding box center [136, 56] width 56 height 24
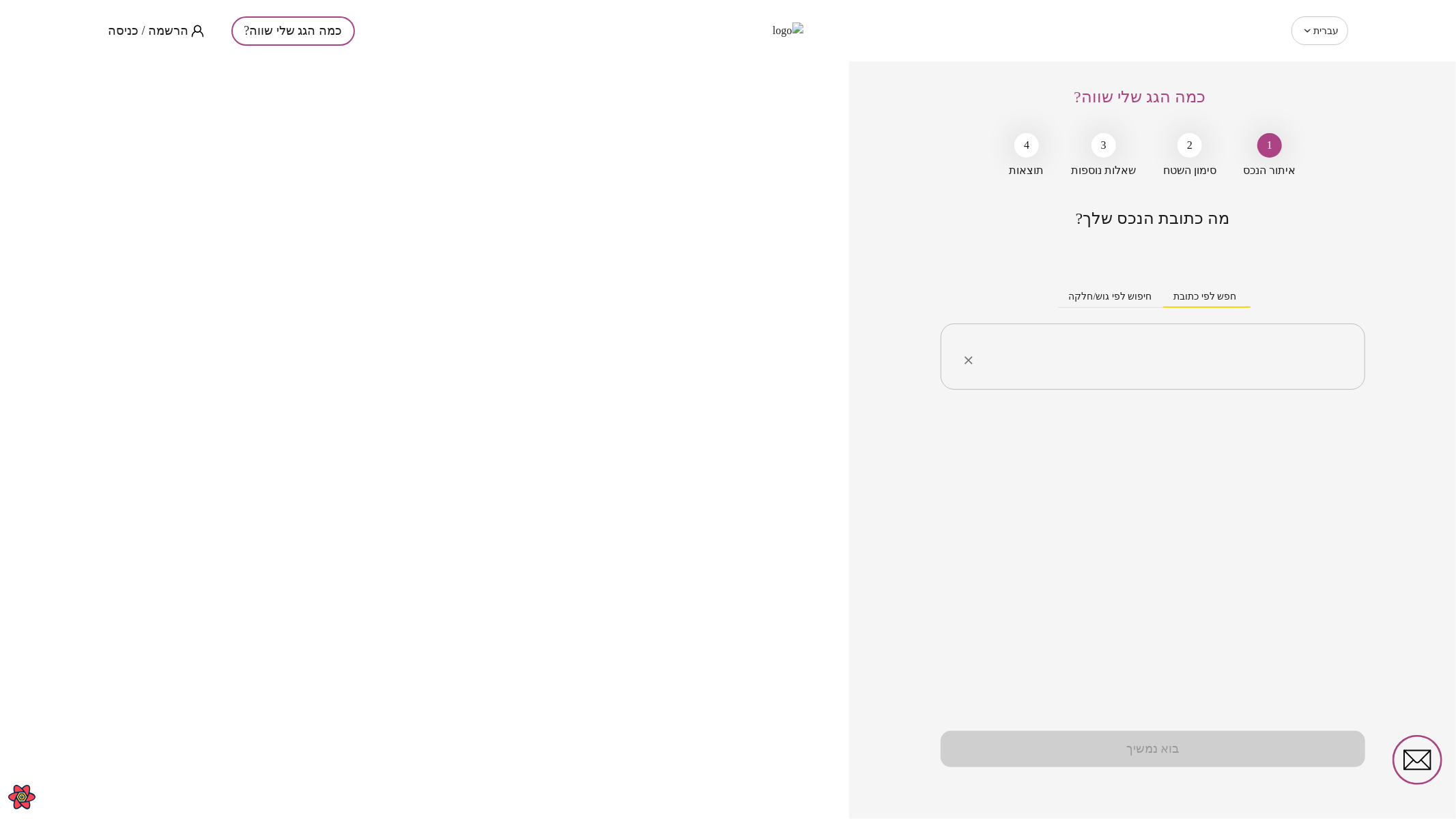
click at [1225, 362] on input "text" at bounding box center [1158, 356] width 382 height 34
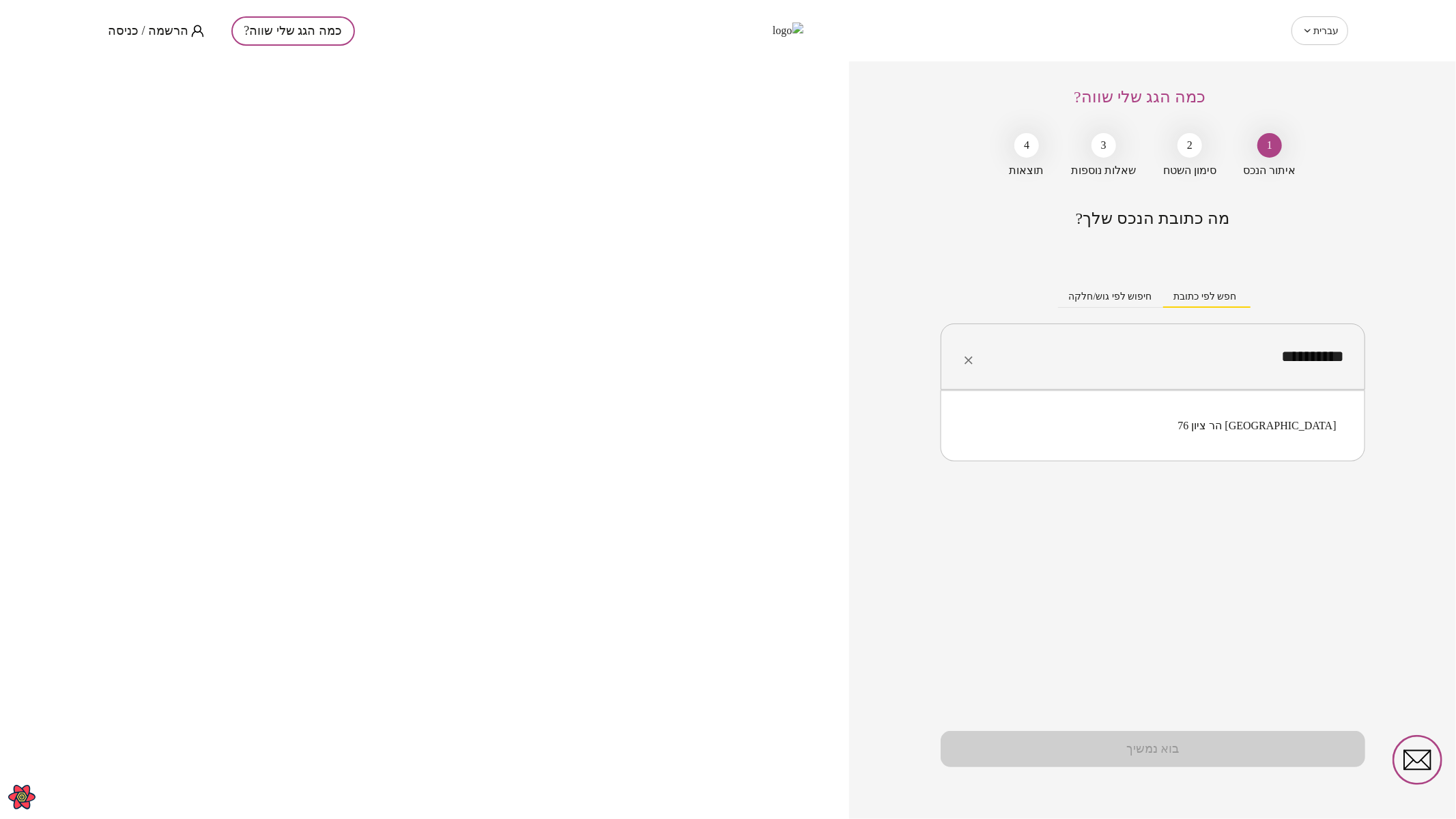
click at [1260, 426] on li "הר ציון 76 [GEOGRAPHIC_DATA]" at bounding box center [1152, 426] width 389 height 24
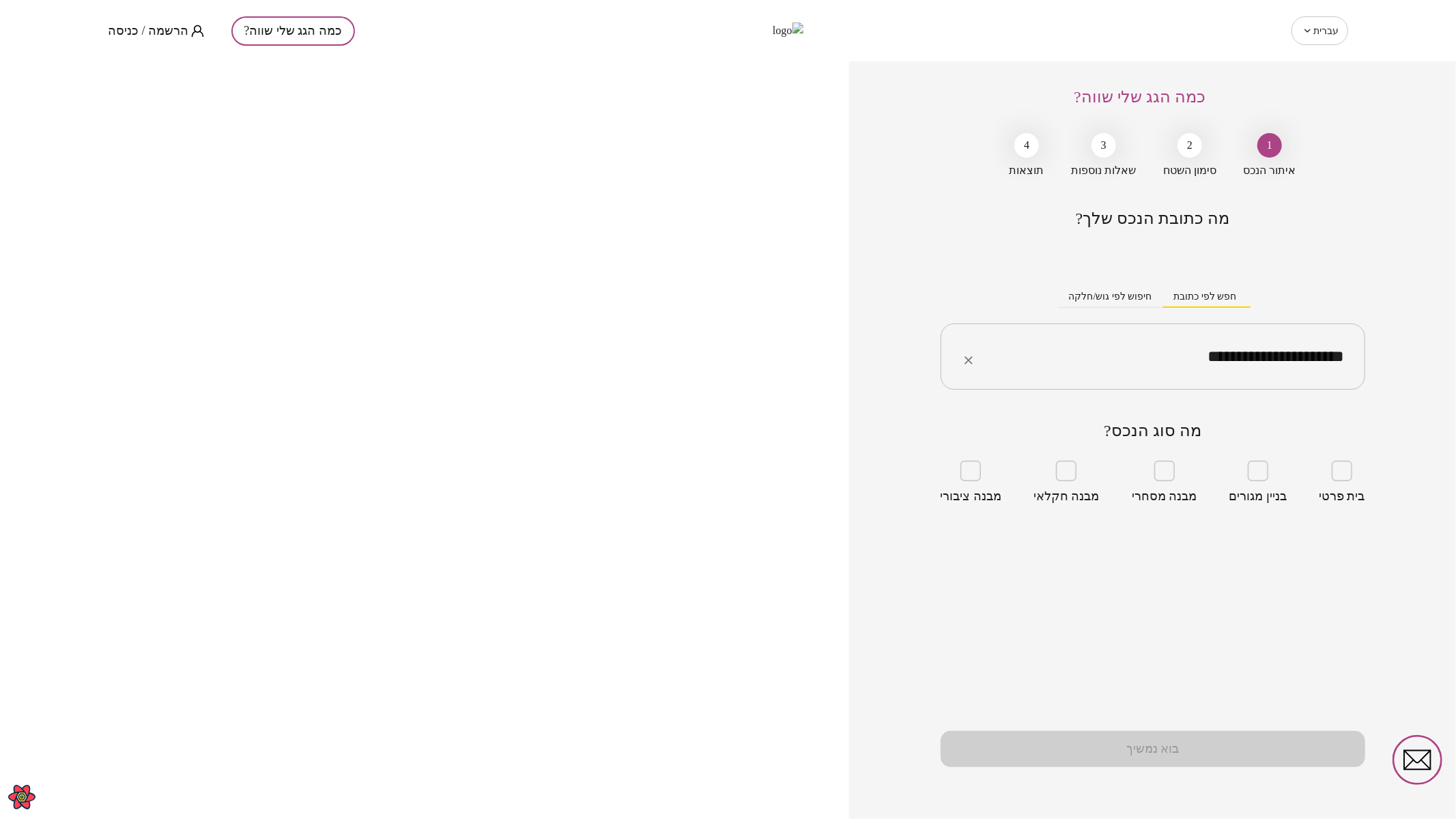
type input "**********"
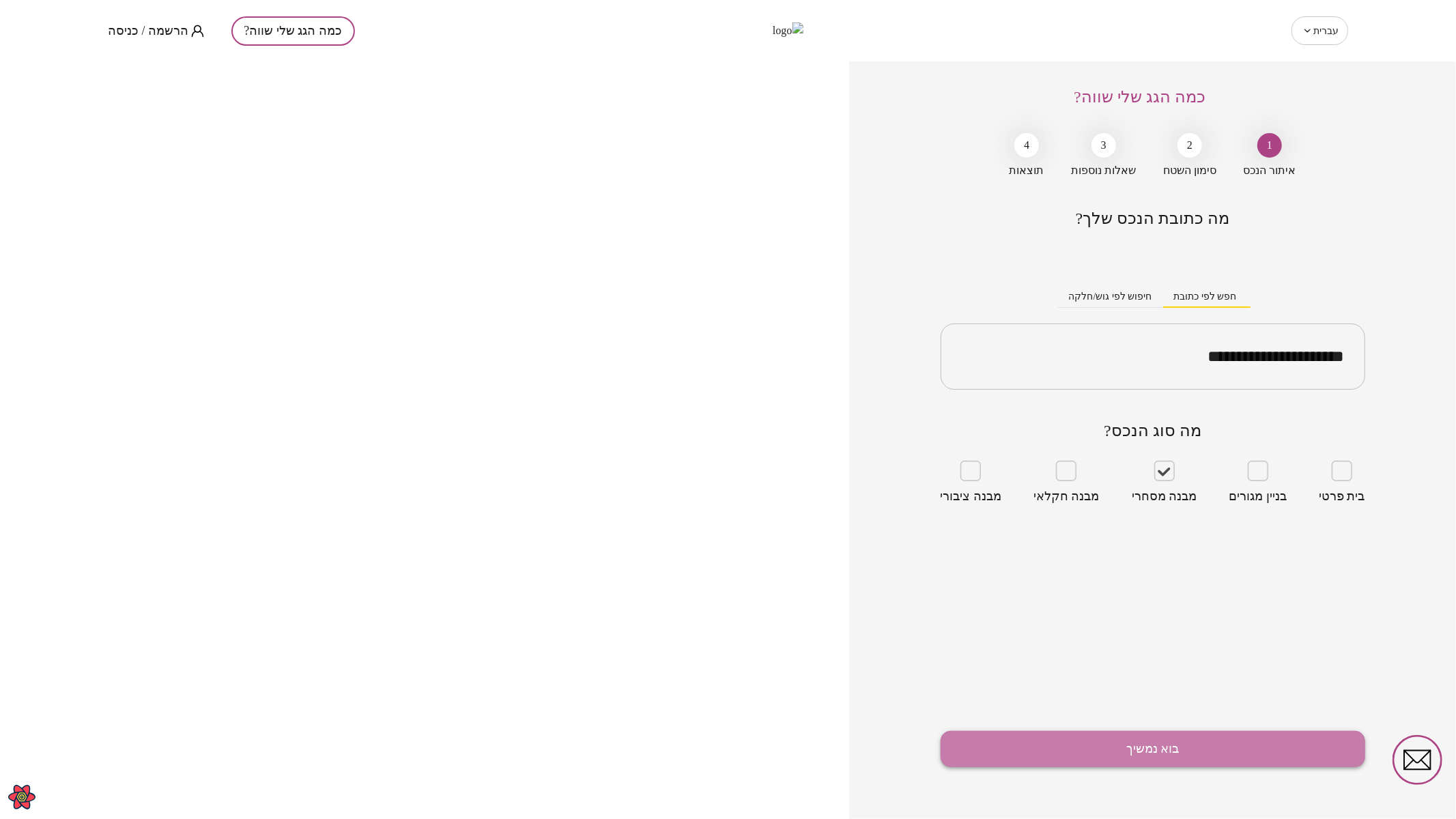
click at [1142, 746] on button "בוא נמשיך" at bounding box center [1153, 748] width 425 height 36
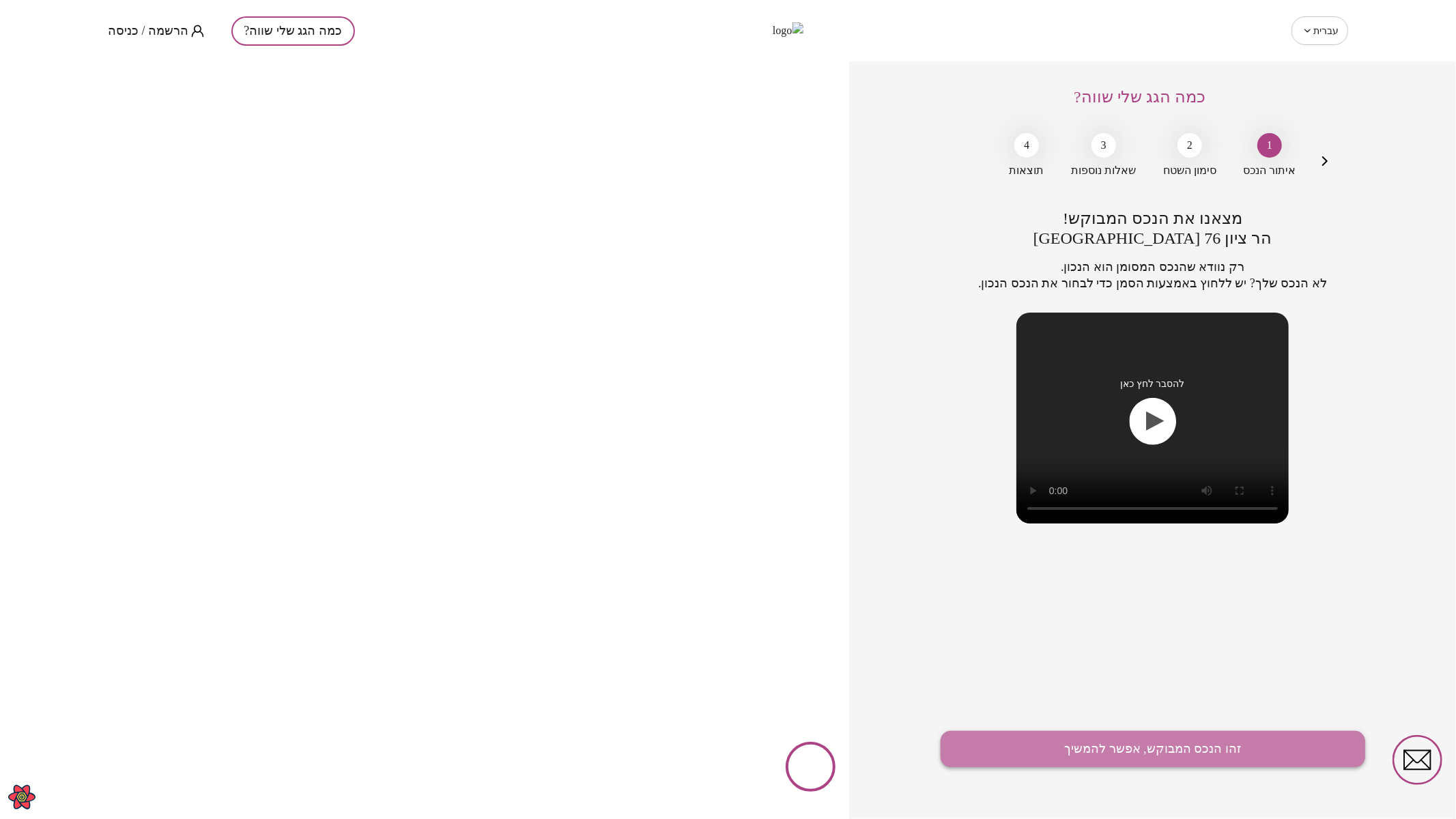
click at [1149, 744] on button "זהו הנכס המבוקש, אפשר להמשיך" at bounding box center [1153, 748] width 425 height 36
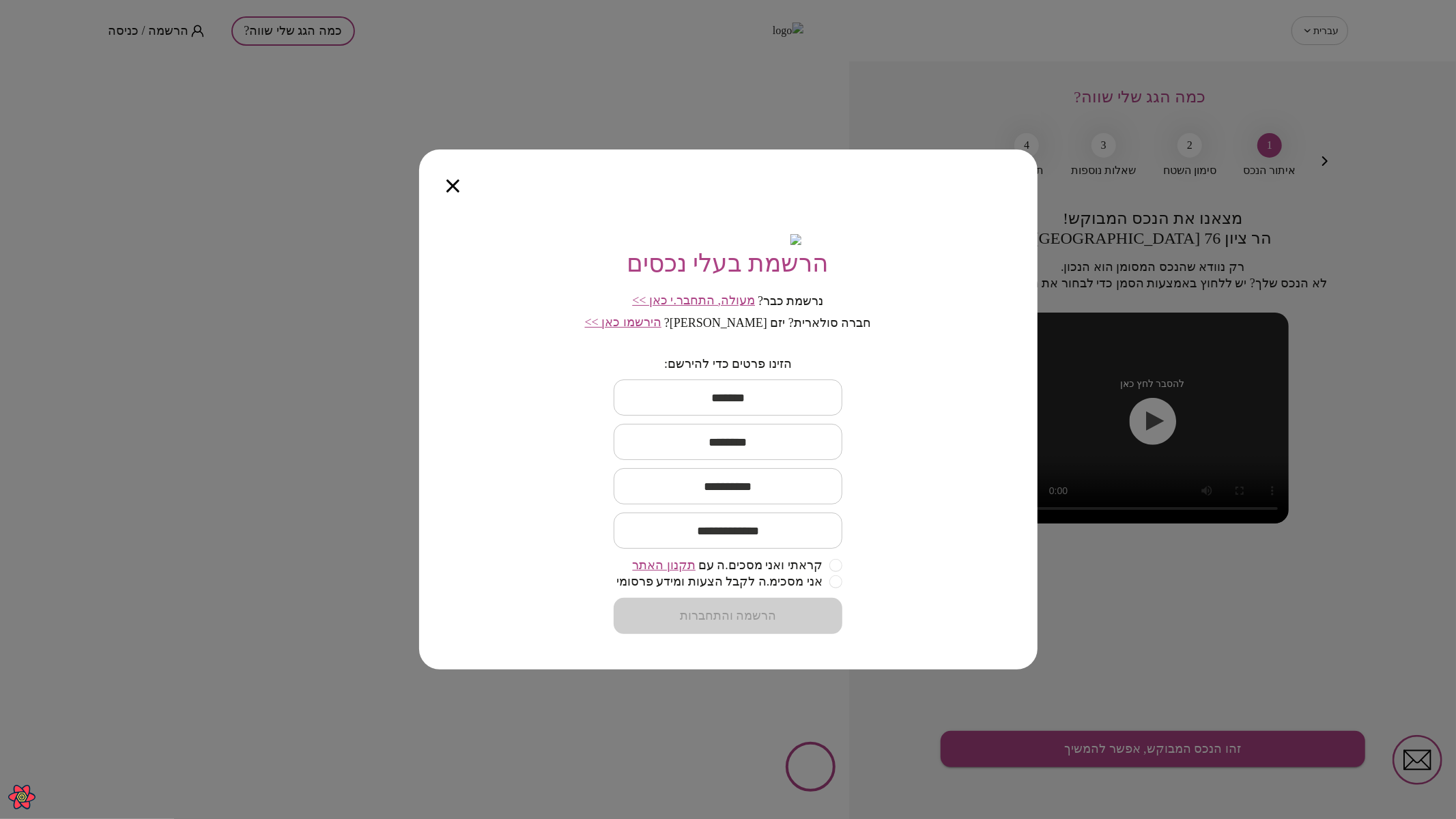
click at [726, 307] on span "מעולה, התחבר.י כאן >>" at bounding box center [694, 300] width 123 height 13
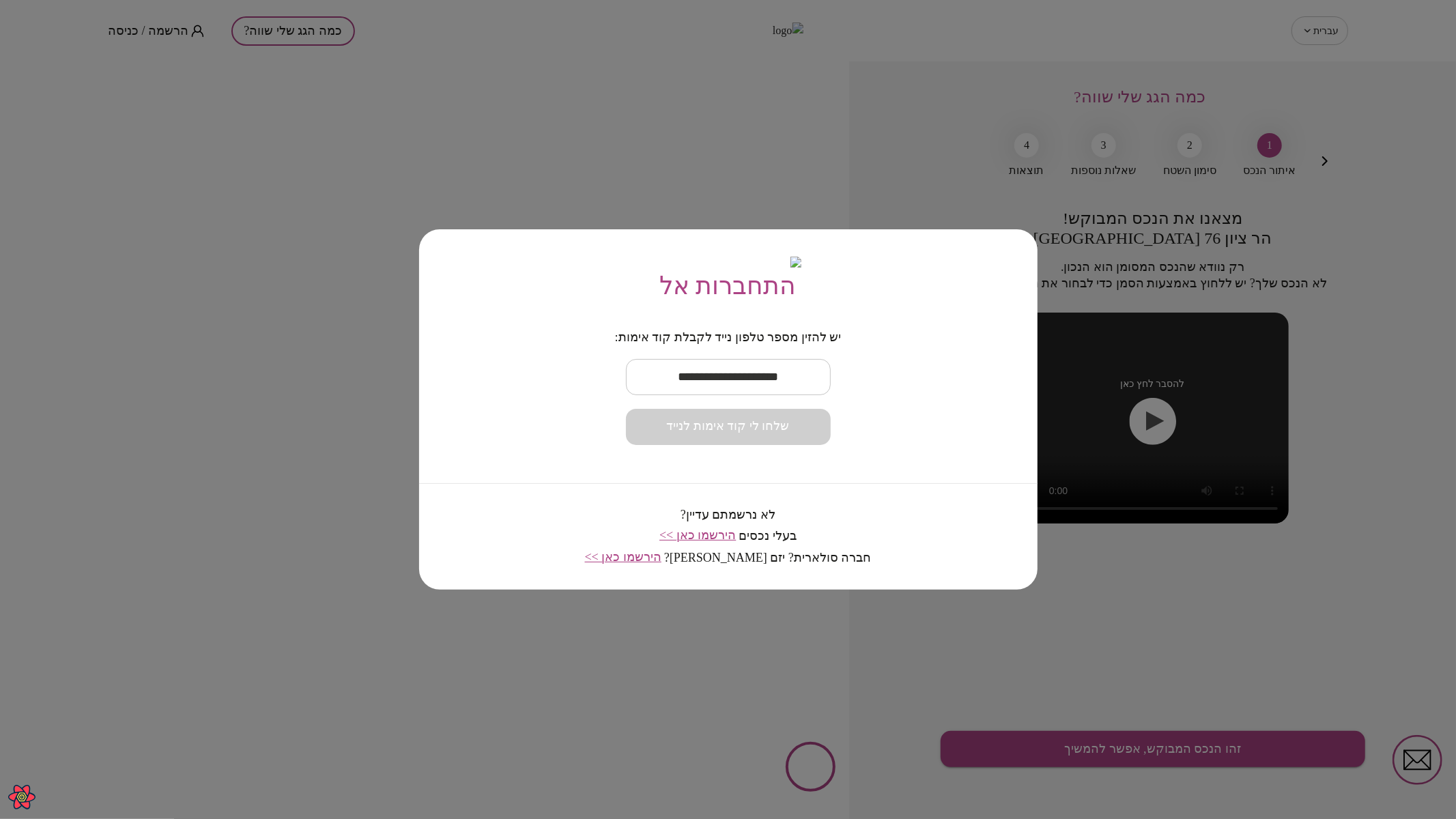
click at [739, 390] on input "text" at bounding box center [728, 377] width 205 height 40
type input "**********"
click at [771, 429] on button "שלחו לי קוד אימות לנייד" at bounding box center [728, 426] width 205 height 36
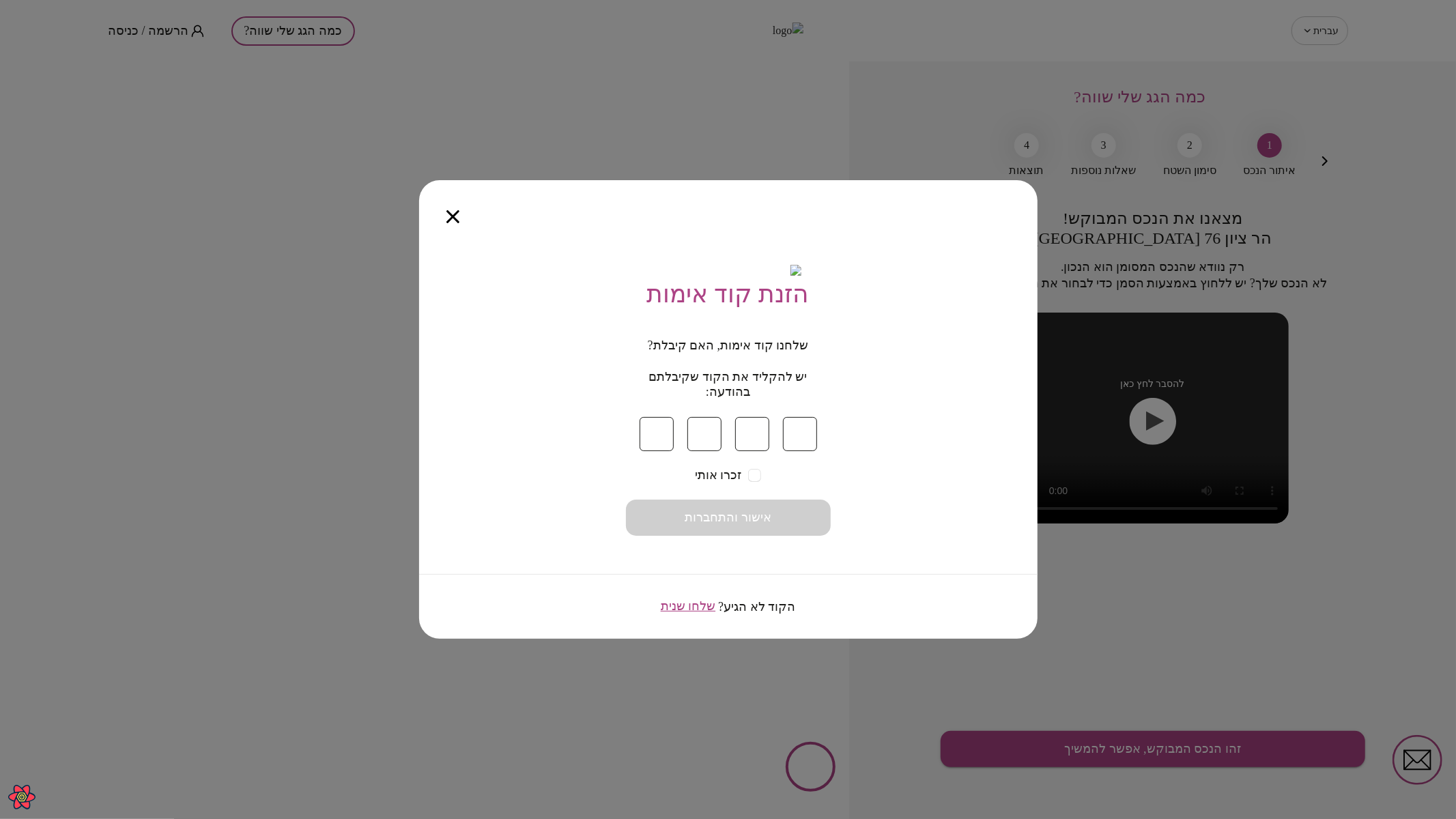
type input "*"
click at [785, 520] on button "אישור והתחברות" at bounding box center [728, 517] width 205 height 36
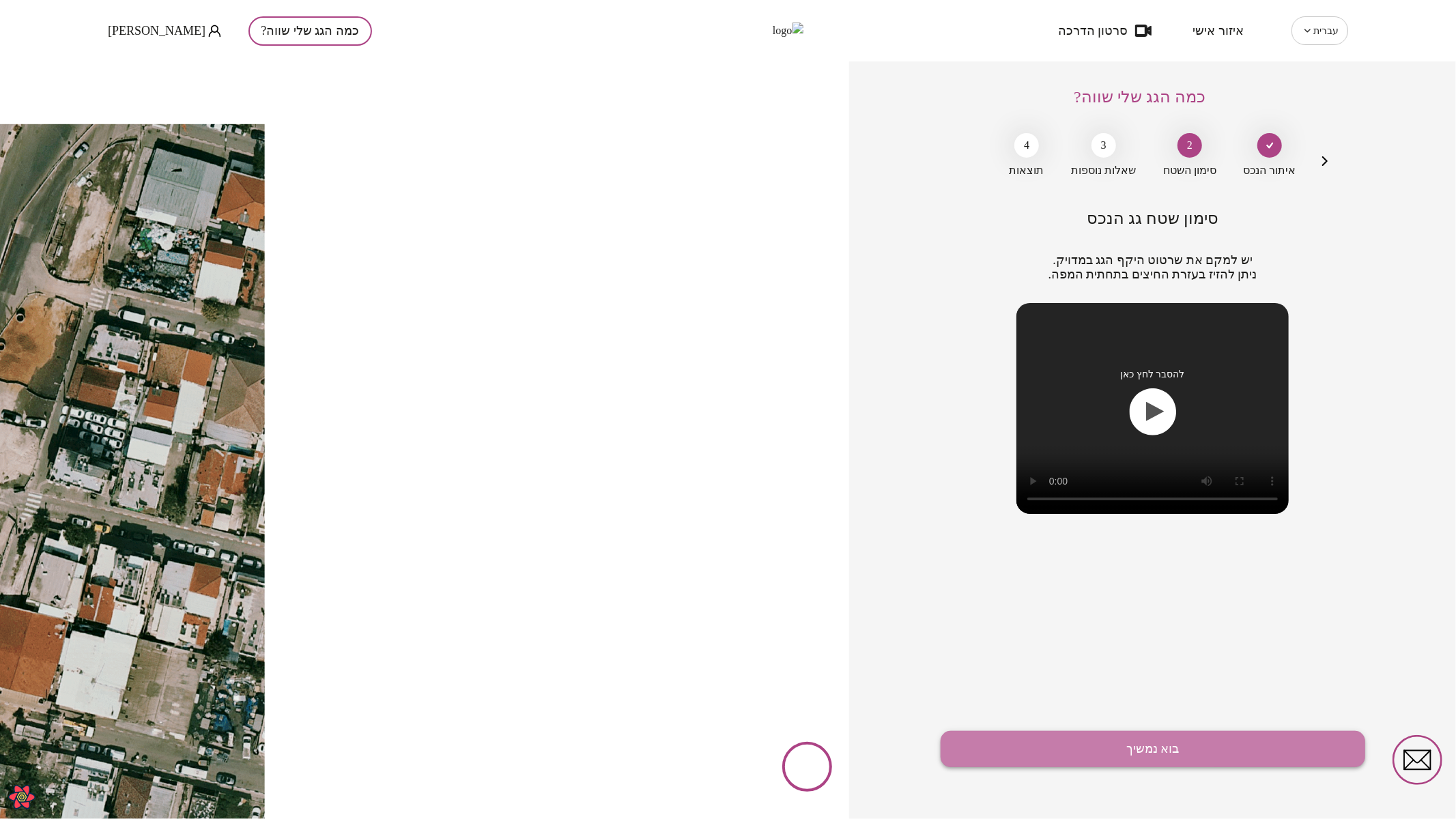
click at [1165, 736] on button "בוא נמשיך" at bounding box center [1153, 748] width 425 height 36
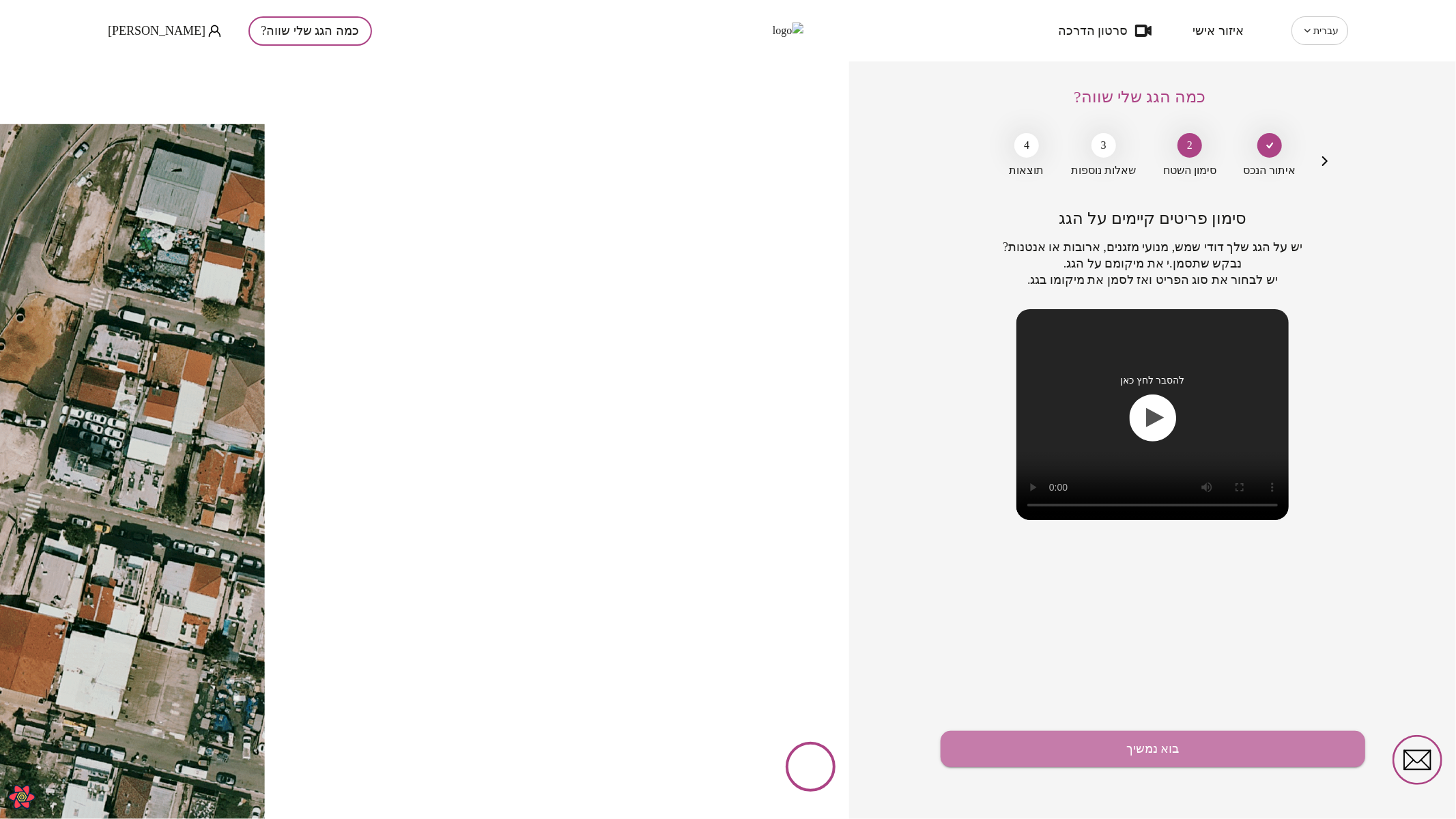
click at [1165, 736] on button "בוא נמשיך" at bounding box center [1153, 748] width 425 height 36
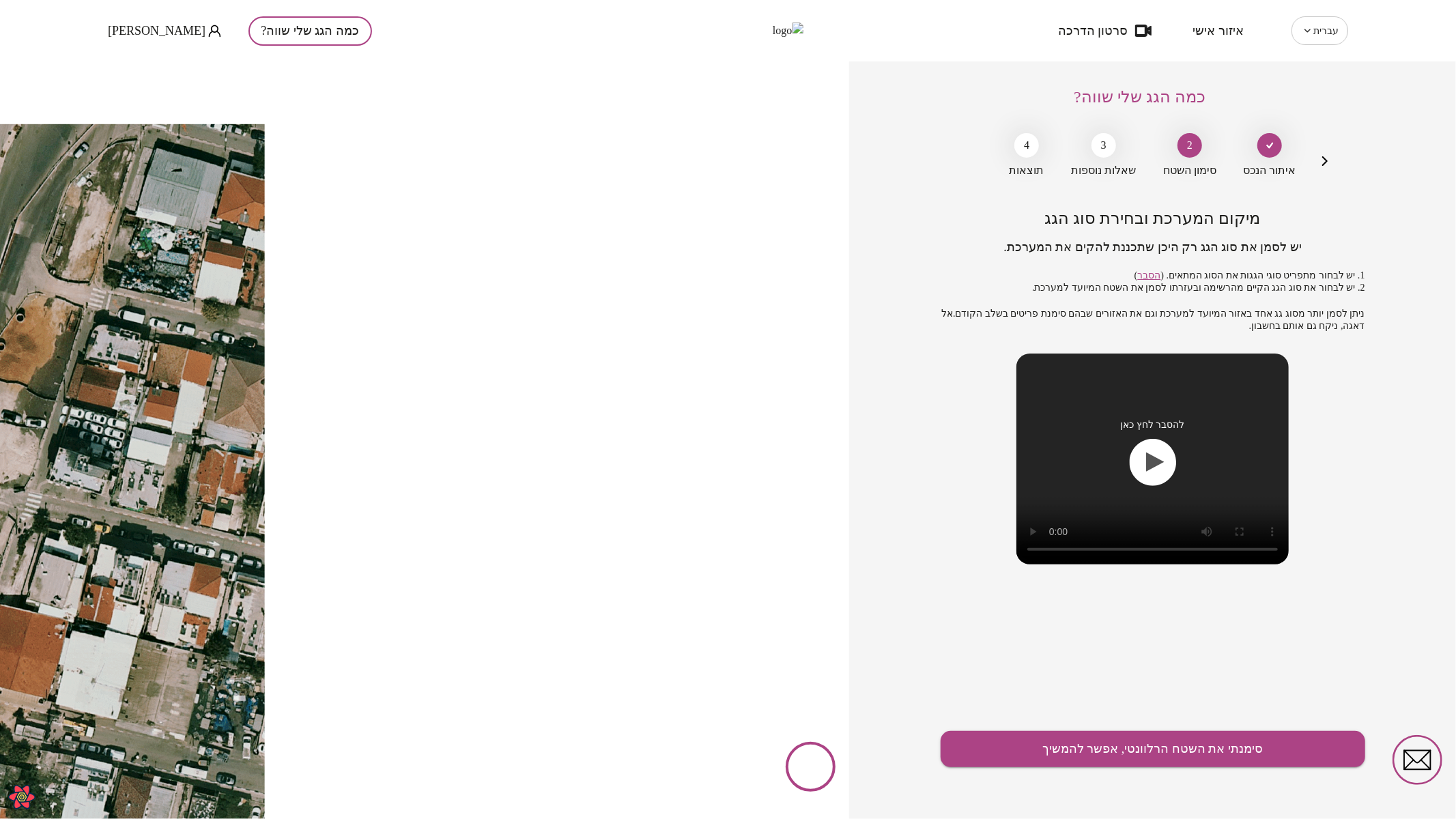
drag, startPoint x: 495, startPoint y: 420, endPoint x: 478, endPoint y: 398, distance: 27.8
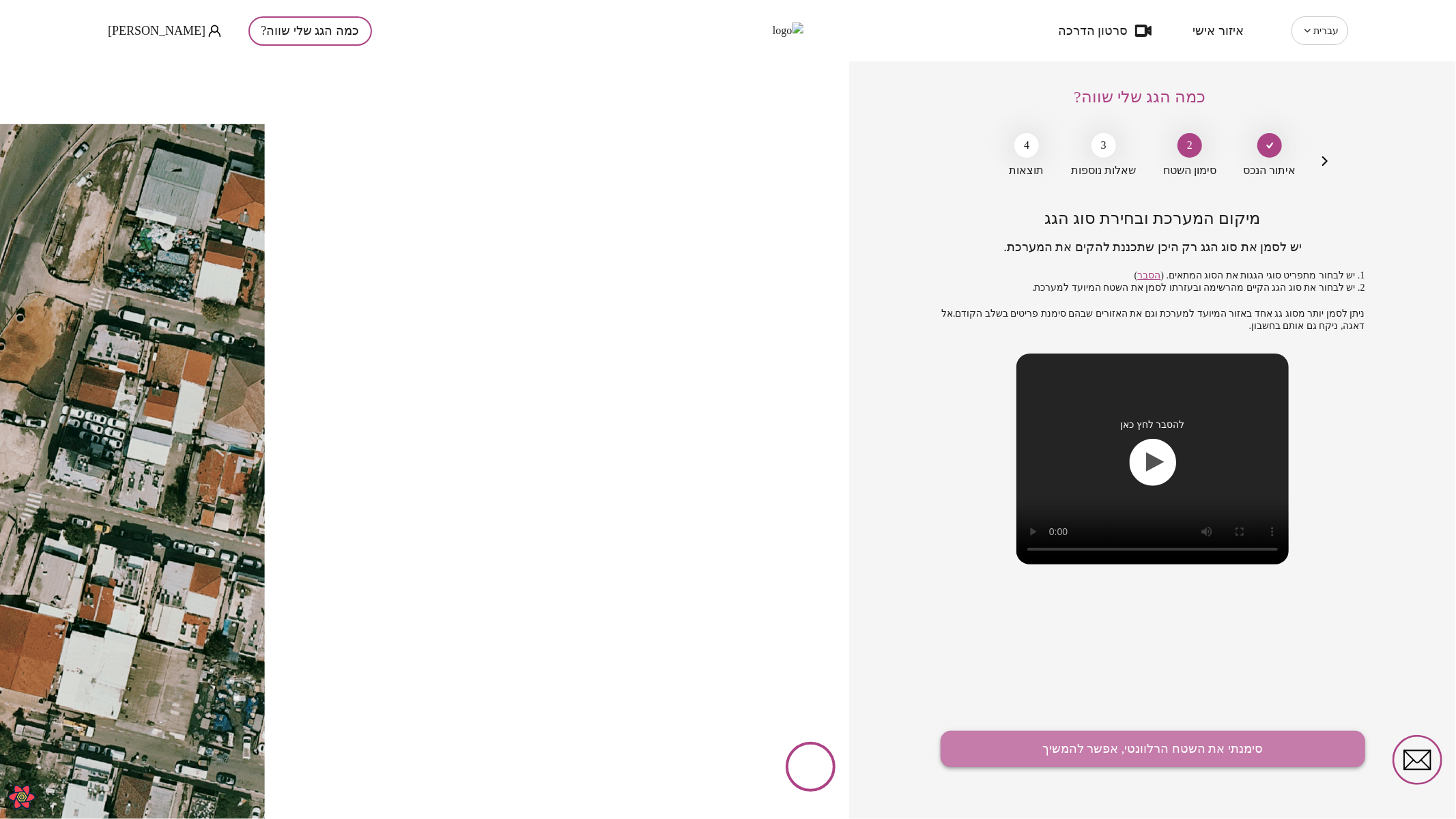
click at [1185, 747] on button "סימנתי את השטח הרלוונטי, אפשר להמשיך" at bounding box center [1153, 748] width 425 height 36
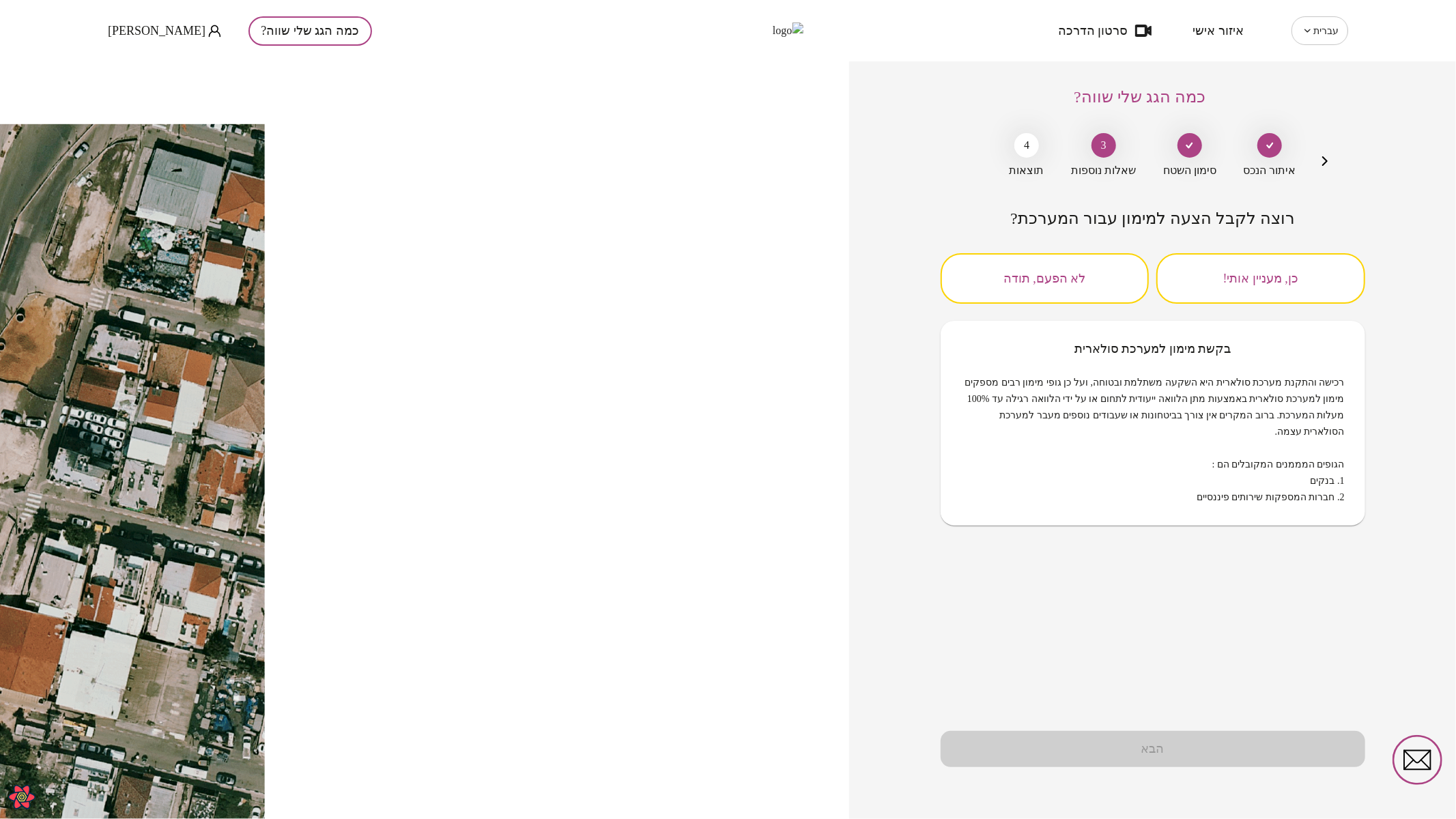
click at [1278, 275] on button "כן, מעניין אותי!" at bounding box center [1260, 278] width 209 height 51
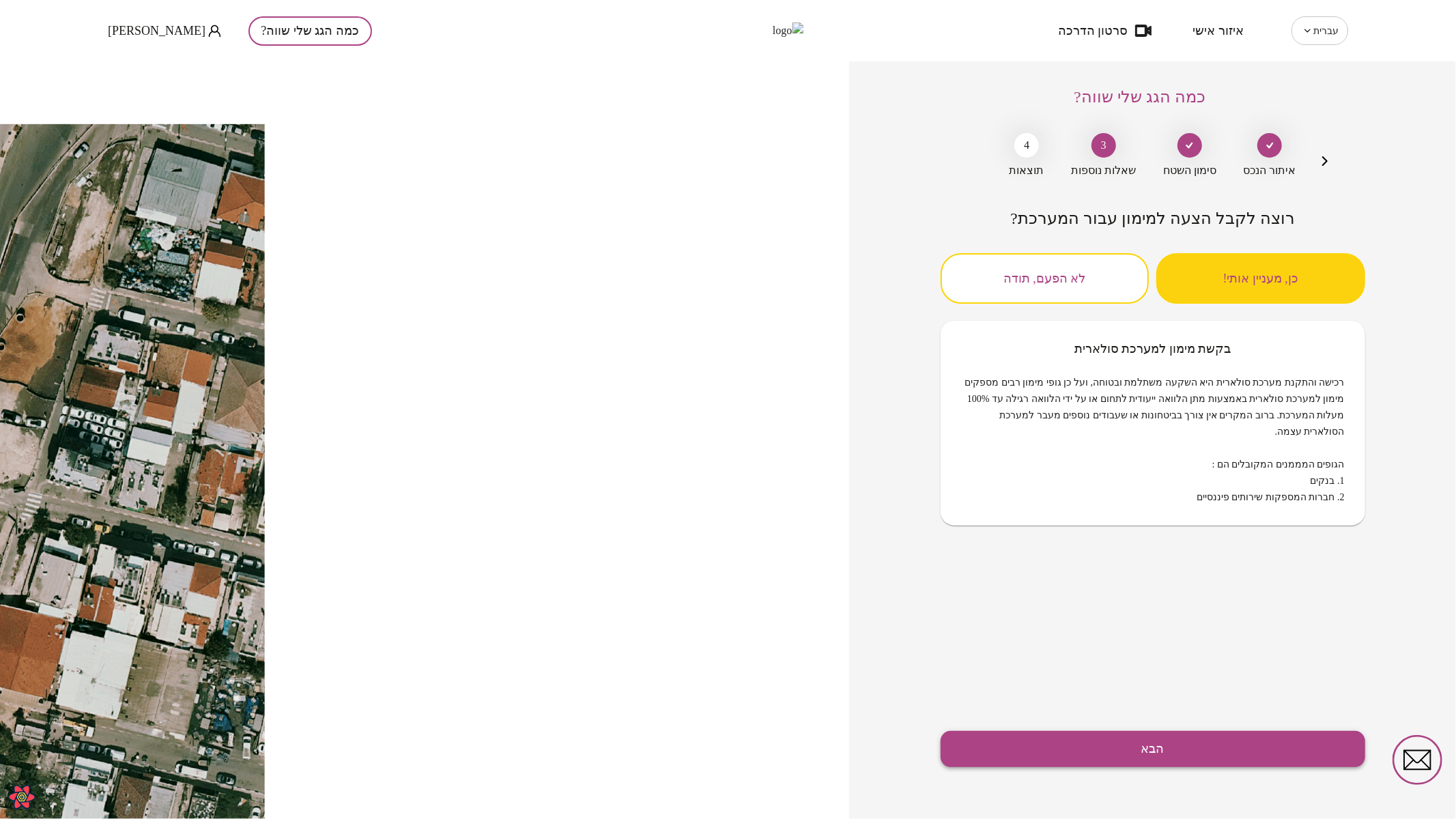
click at [1193, 758] on button "הבא" at bounding box center [1153, 748] width 425 height 36
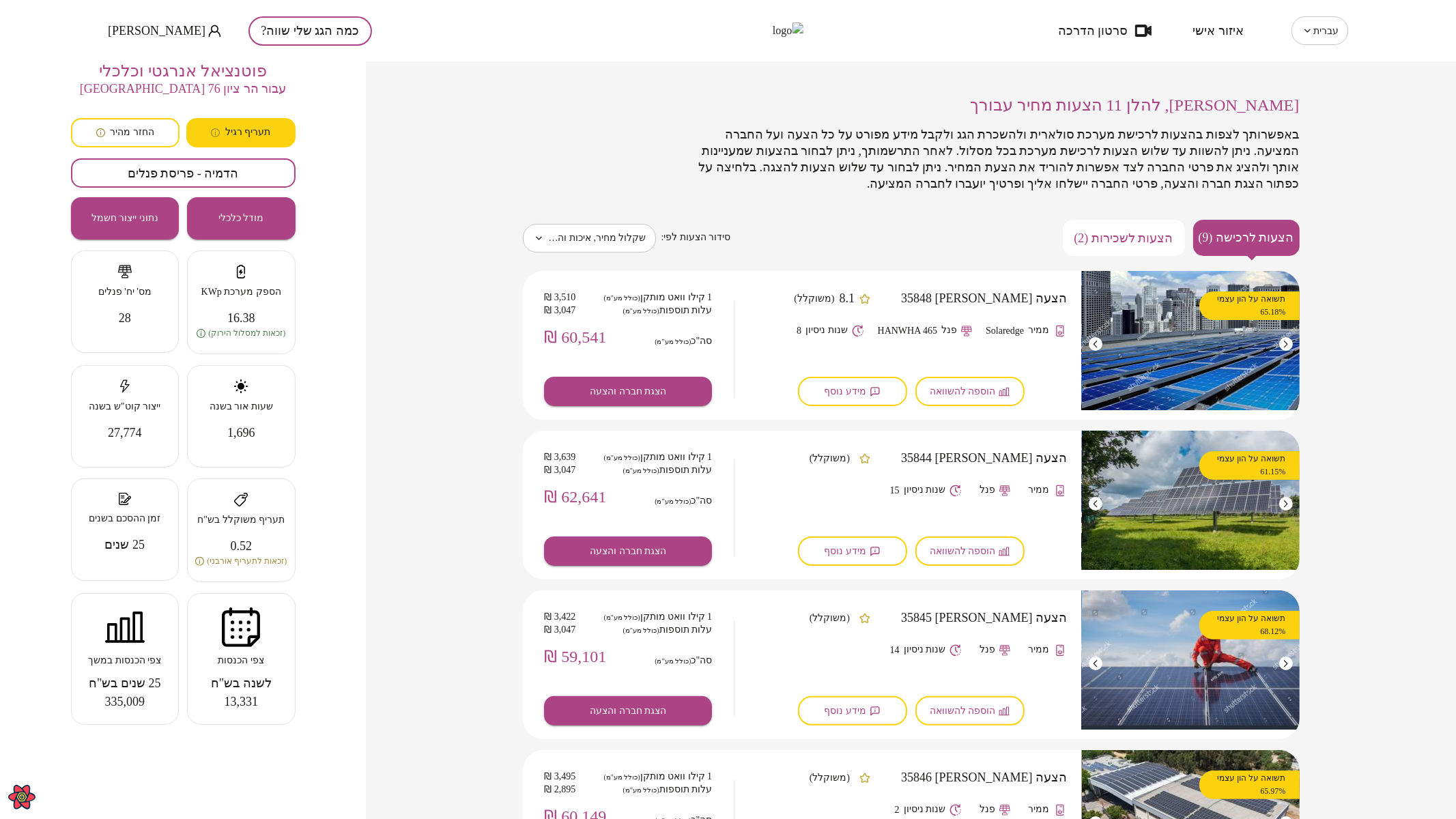
click at [393, 597] on div "**********" at bounding box center [911, 440] width 1090 height 757
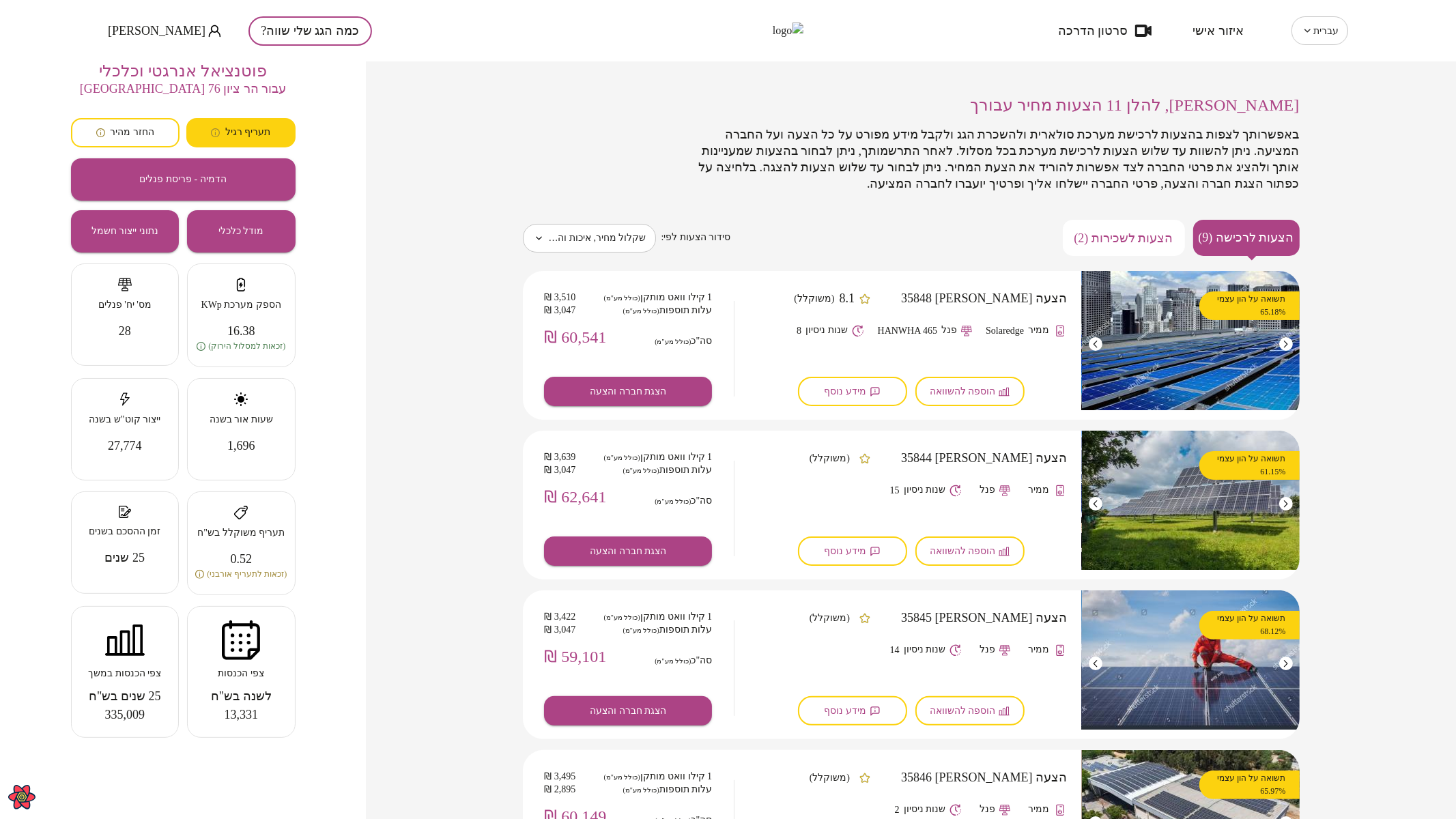
click at [136, 25] on span "Sergey Bek" at bounding box center [157, 30] width 98 height 13
click at [137, 51] on li "התנתק" at bounding box center [136, 56] width 56 height 24
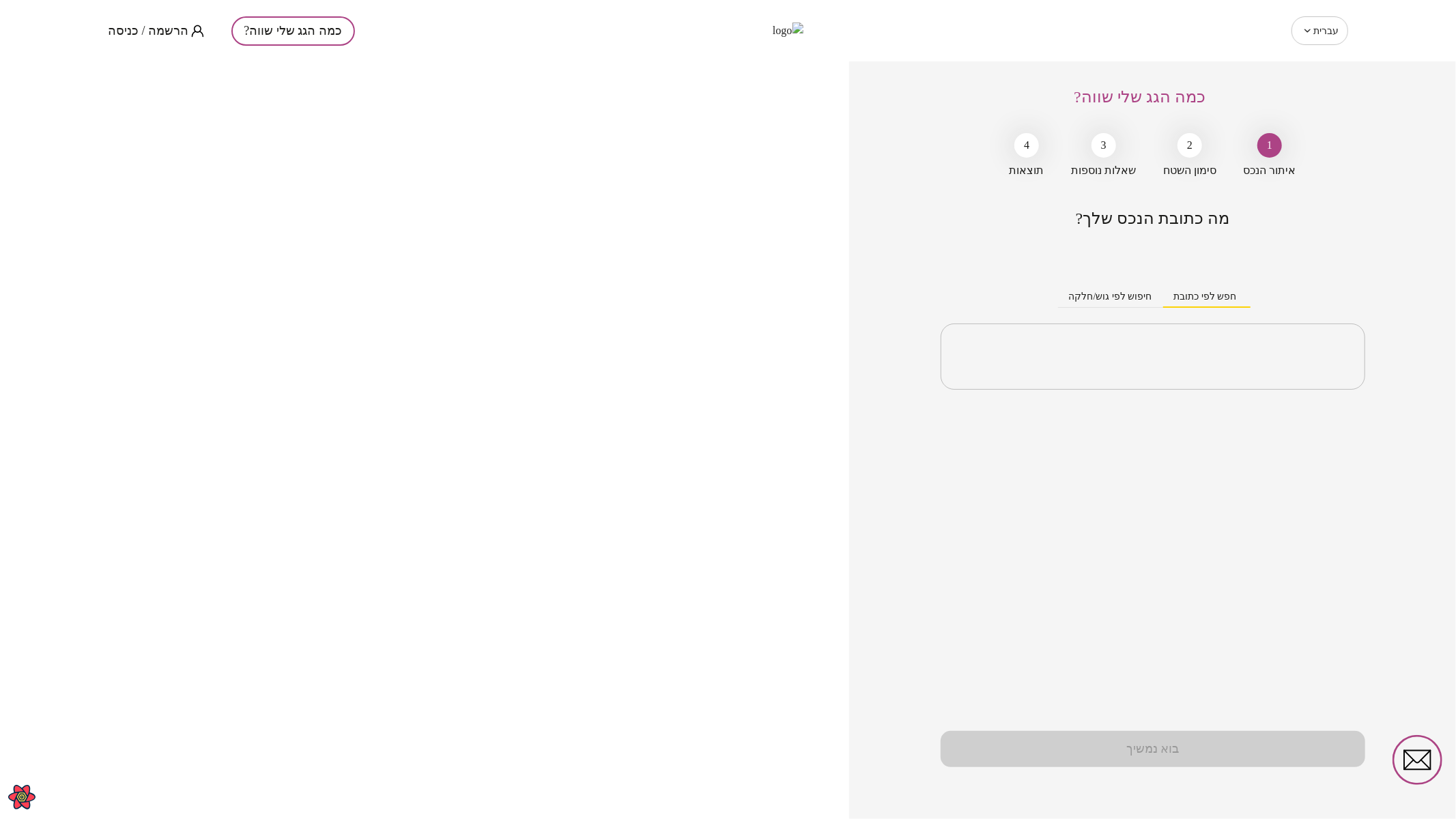
click at [142, 24] on span "הרשמה / כניסה" at bounding box center [148, 30] width 81 height 13
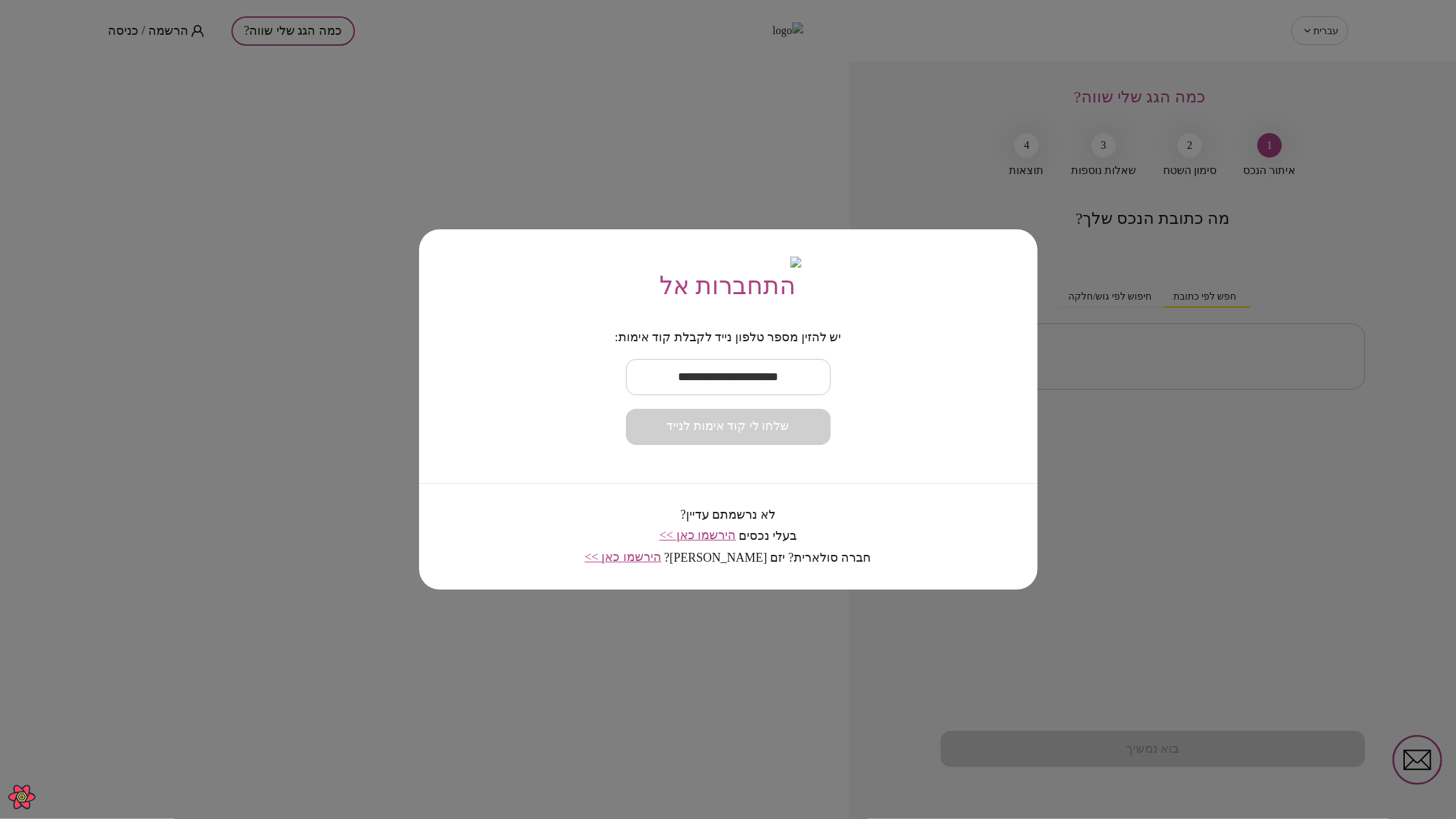
click at [715, 542] on span "הירשמו כאן >>" at bounding box center [697, 535] width 77 height 13
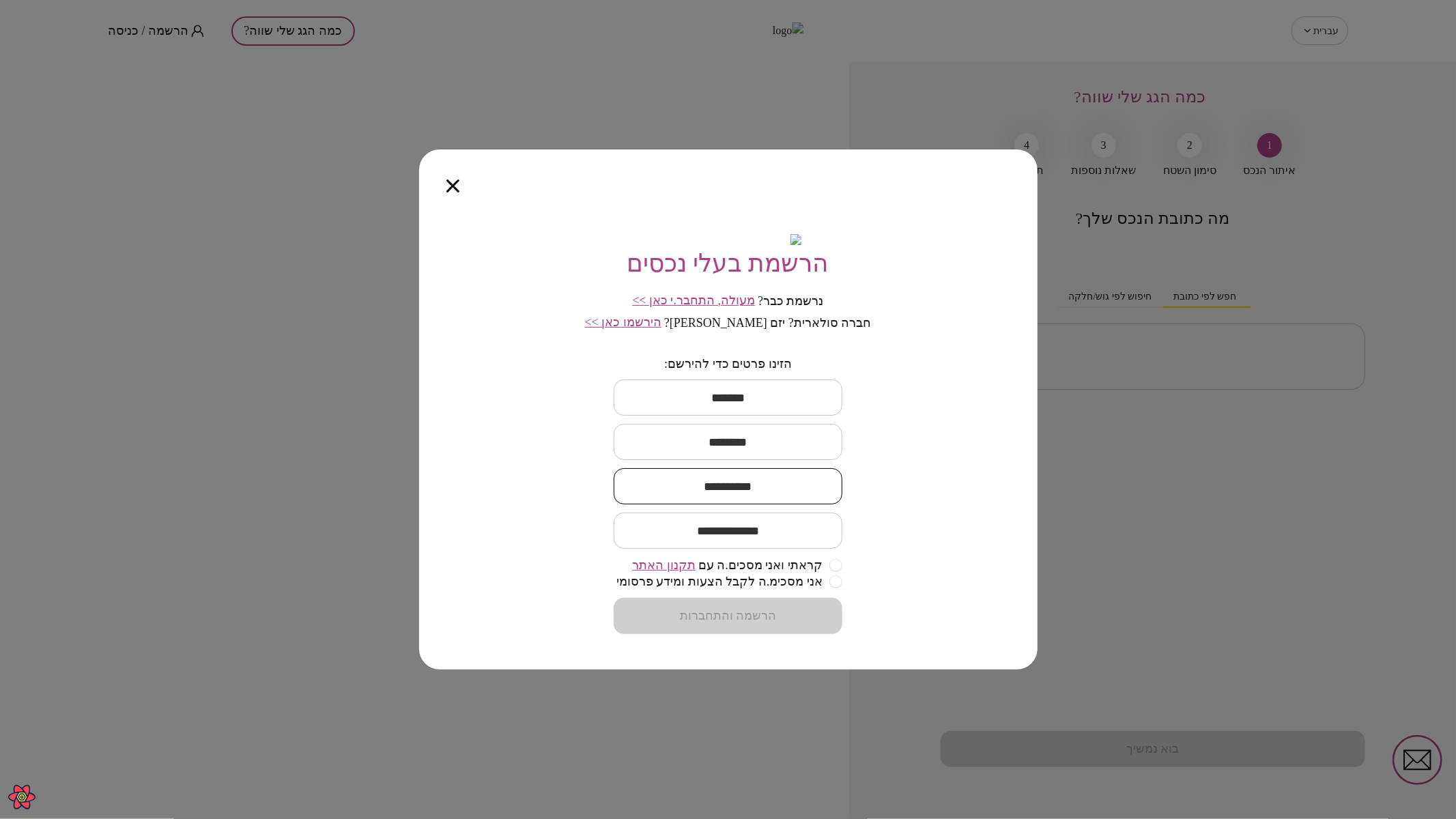
click at [764, 491] on input "text" at bounding box center [728, 486] width 228 height 40
type input "**********"
click at [748, 407] on input "text" at bounding box center [728, 398] width 228 height 40
type input "****"
click at [758, 412] on input "text" at bounding box center [728, 398] width 228 height 40
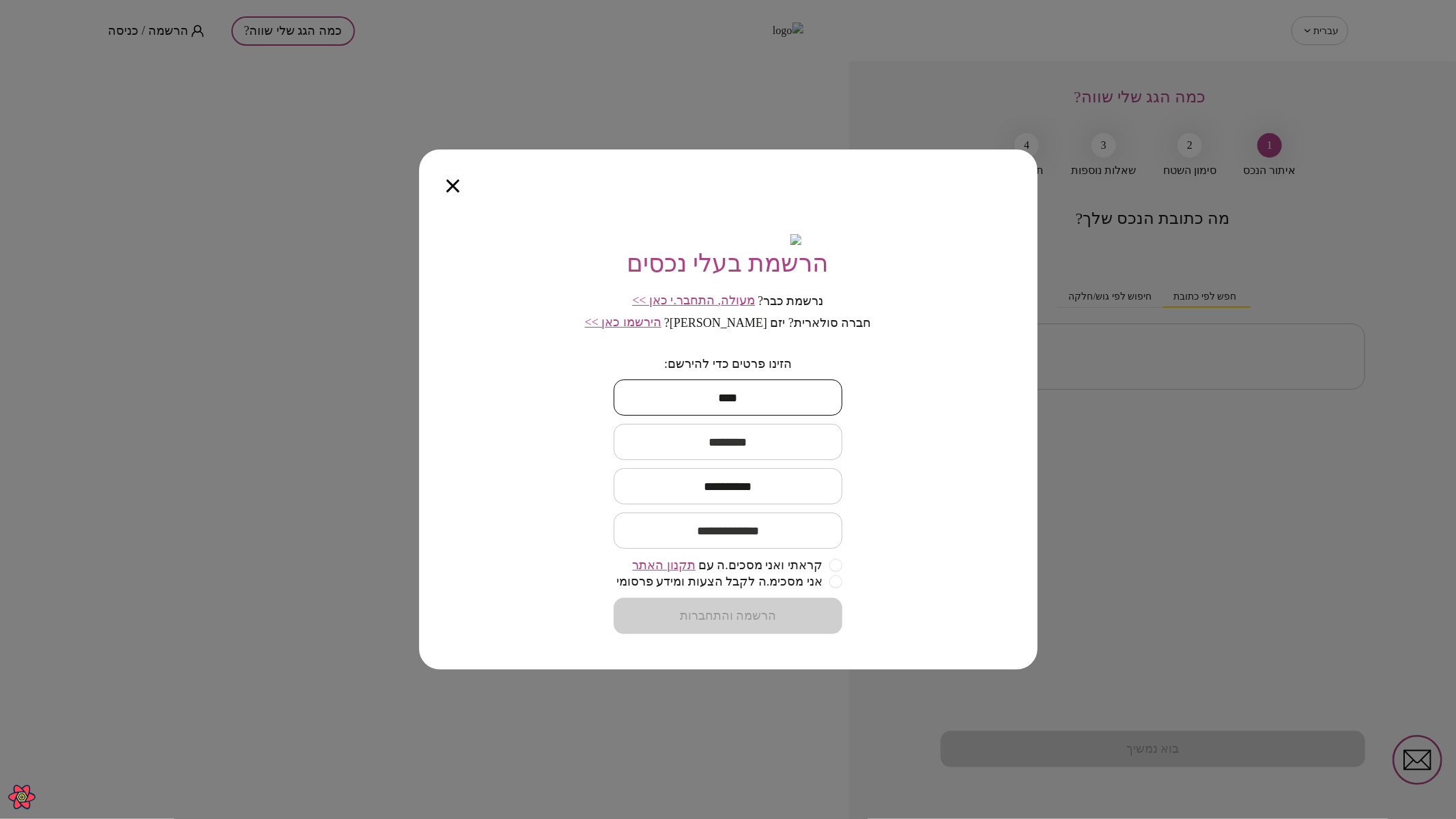
type input "****"
click at [772, 462] on input "text" at bounding box center [728, 442] width 228 height 40
type input "**"
click at [773, 496] on input "**********" at bounding box center [728, 486] width 228 height 40
click at [726, 498] on input "**********" at bounding box center [728, 486] width 228 height 40
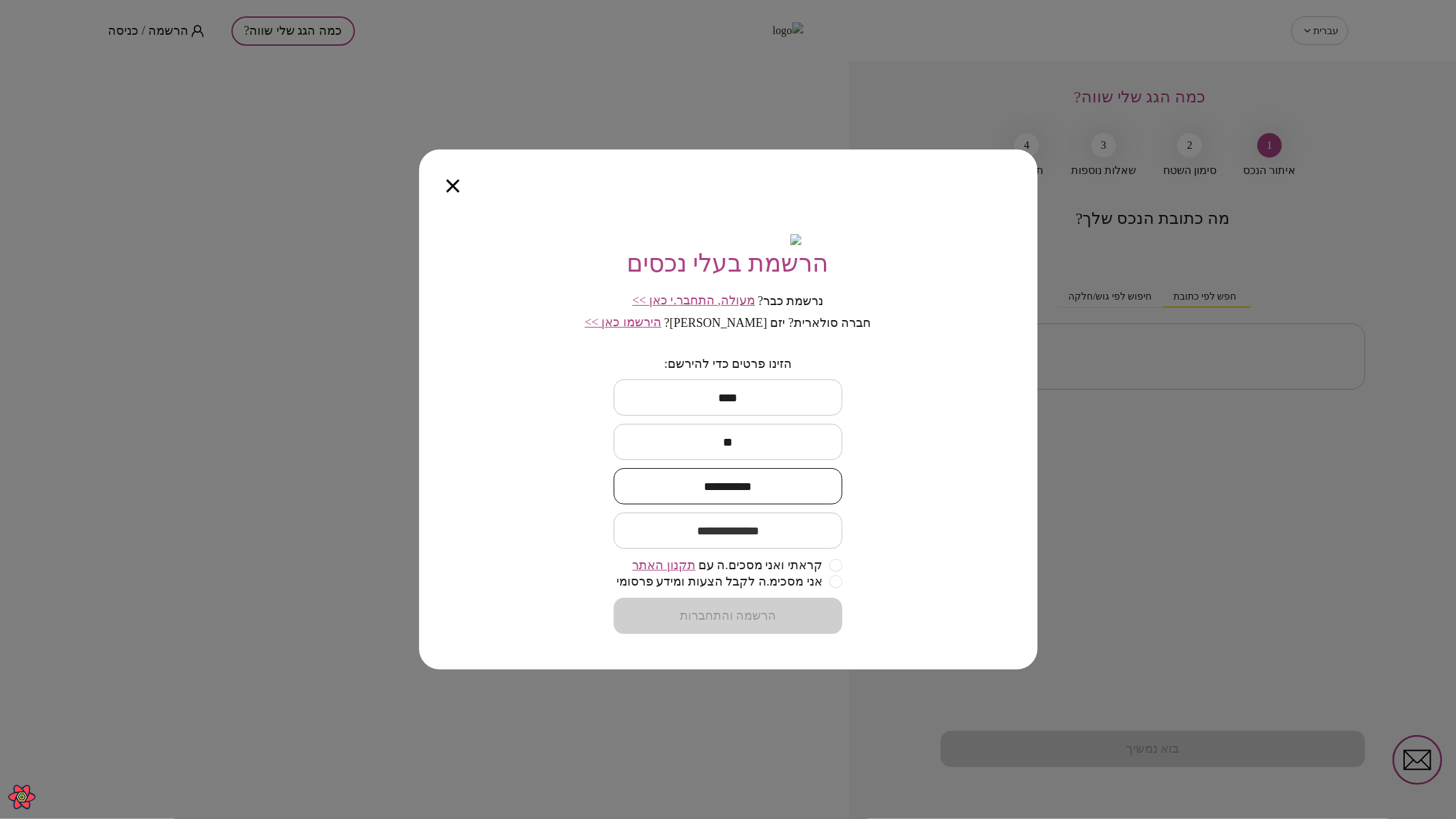
click at [764, 496] on input "**********" at bounding box center [728, 486] width 228 height 40
type input "**********"
click at [766, 543] on input "email" at bounding box center [728, 531] width 228 height 40
type input "****"
type input "**********"
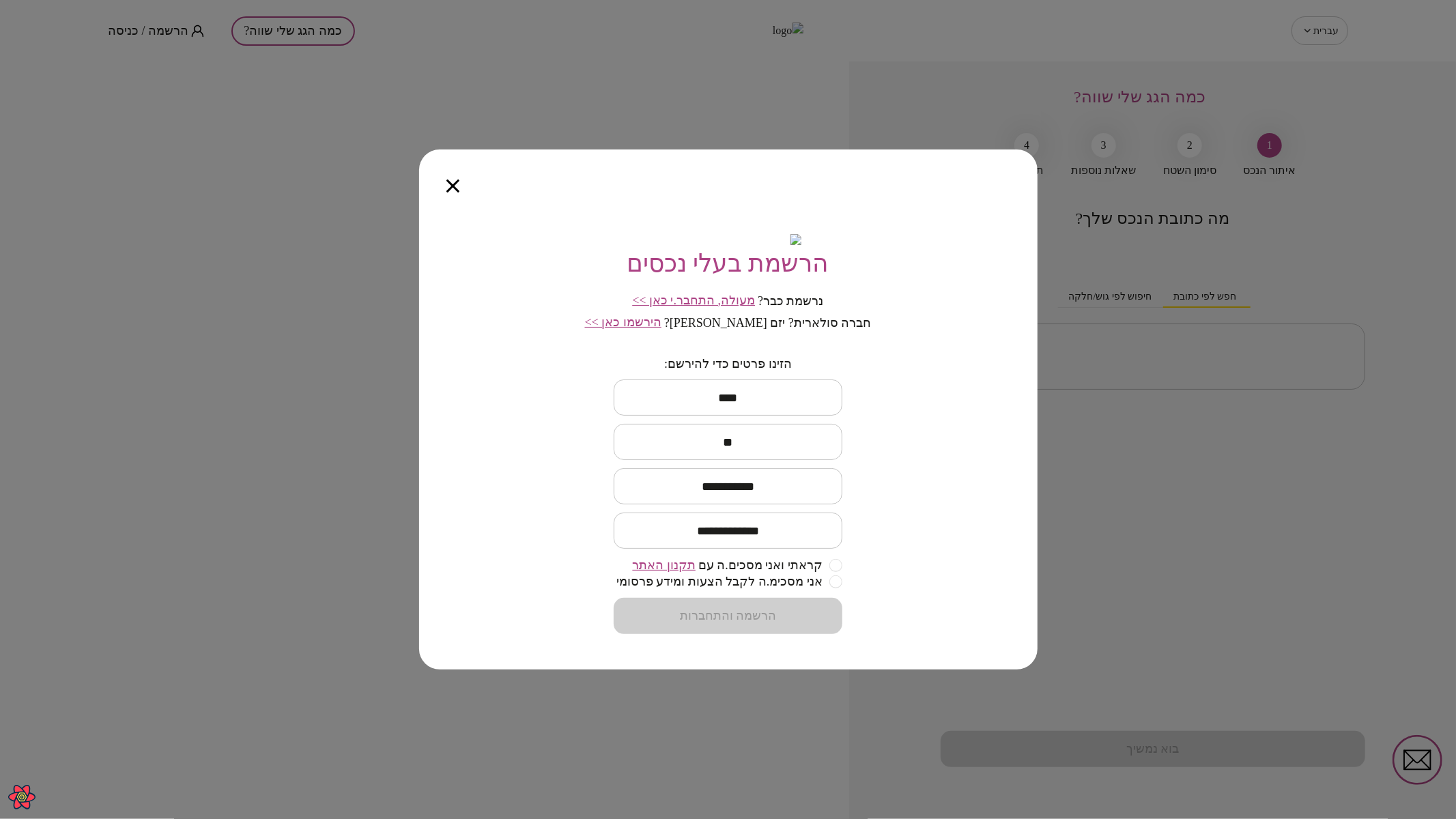
click at [778, 632] on form "**********" at bounding box center [728, 495] width 228 height 278
click at [690, 622] on button "הרשמה והתחברות" at bounding box center [728, 615] width 228 height 36
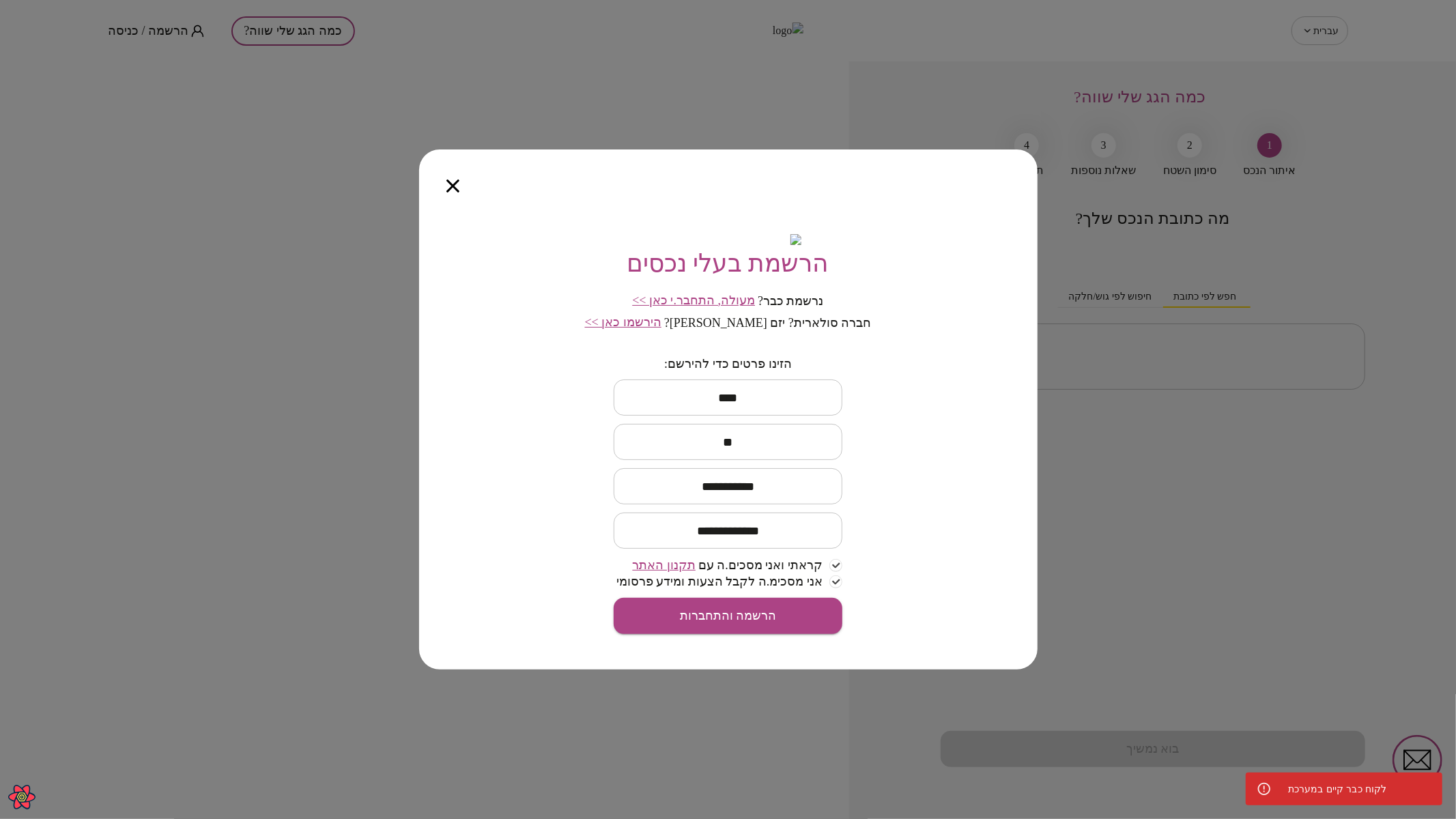
click at [737, 307] on span "מעולה, התחבר.י כאן >>" at bounding box center [694, 300] width 123 height 13
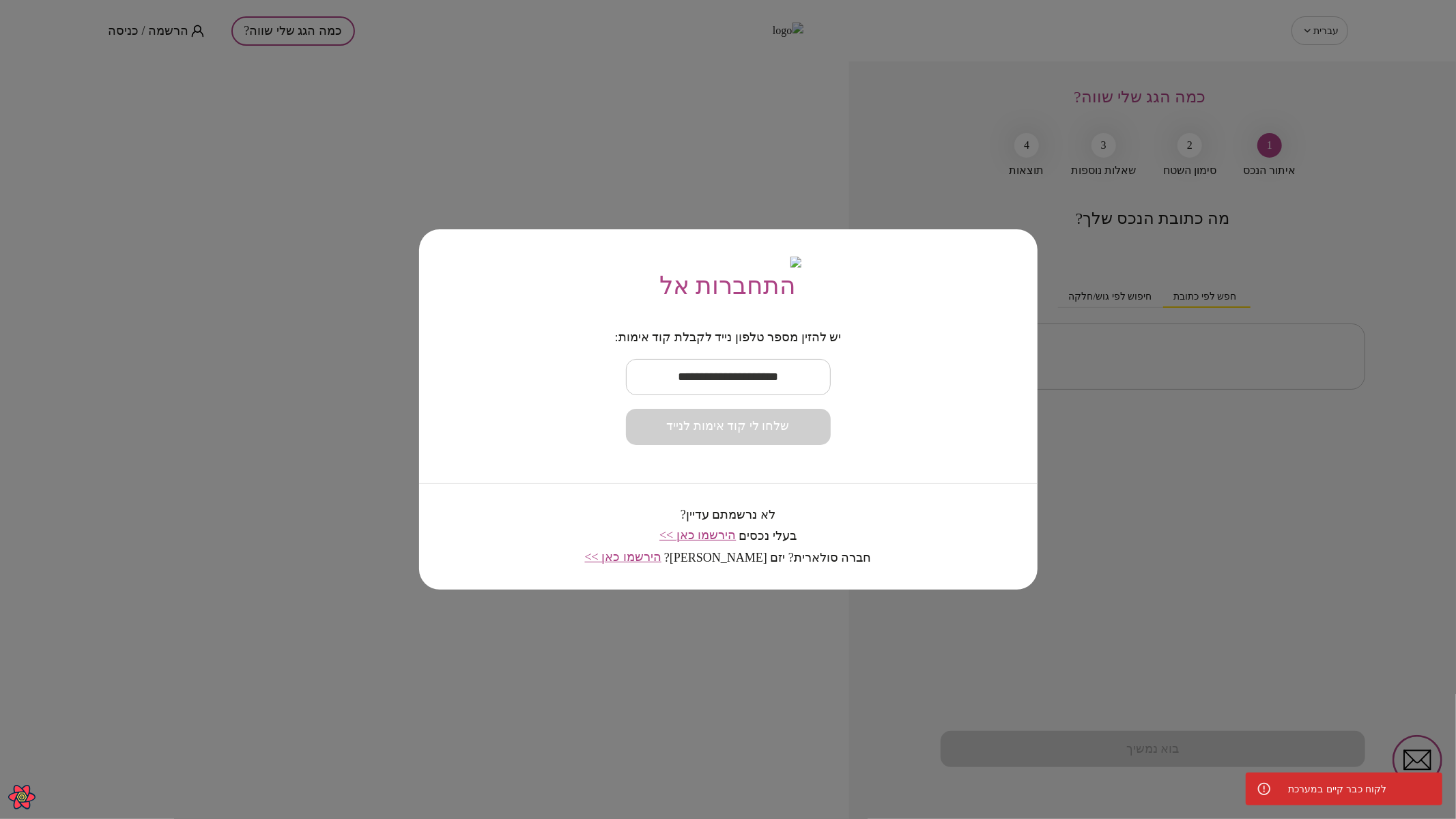
click at [744, 388] on input "text" at bounding box center [728, 377] width 205 height 40
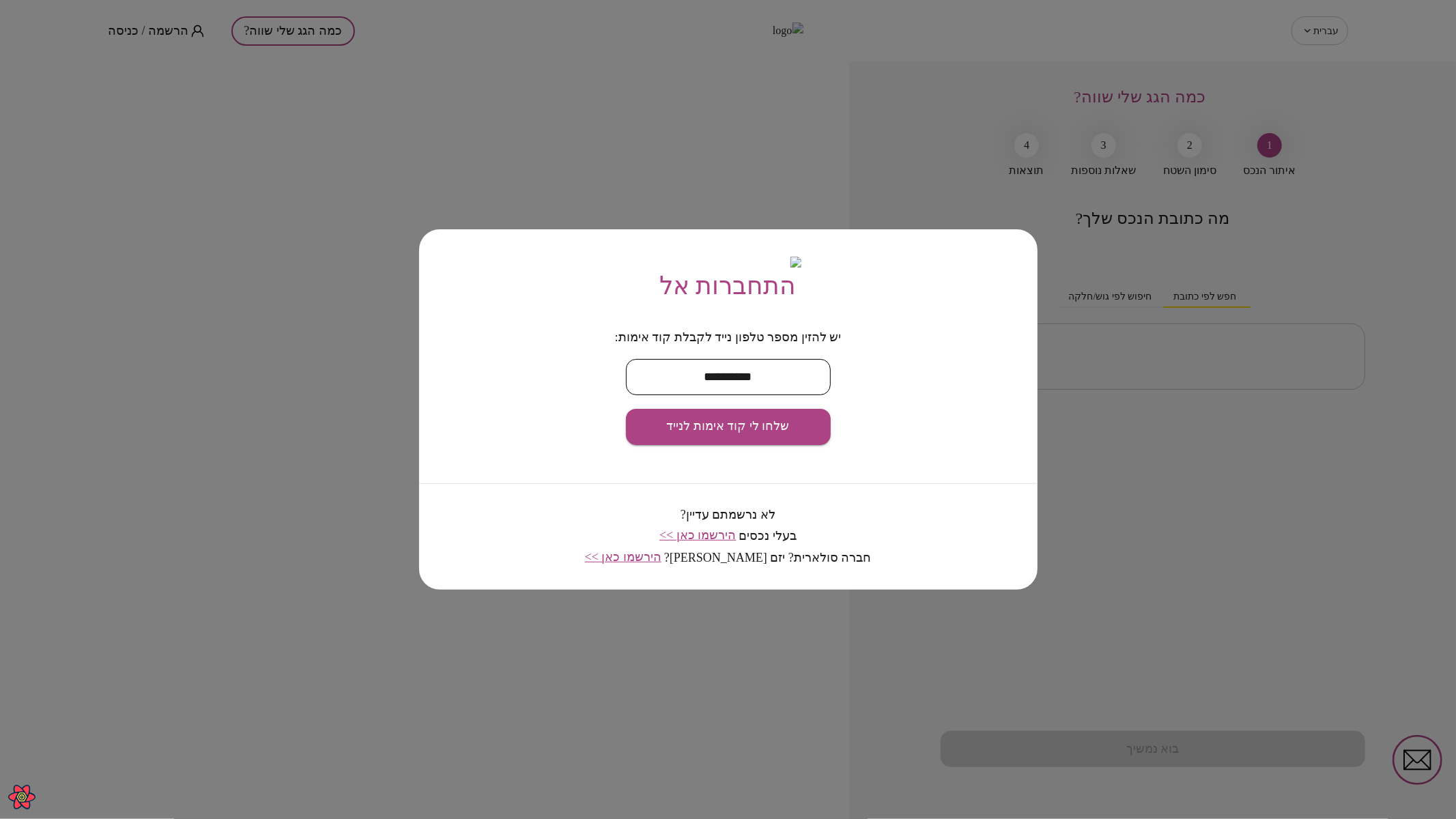
type input "**********"
click at [761, 431] on span "שלחו לי קוד אימות לנייד" at bounding box center [728, 426] width 123 height 15
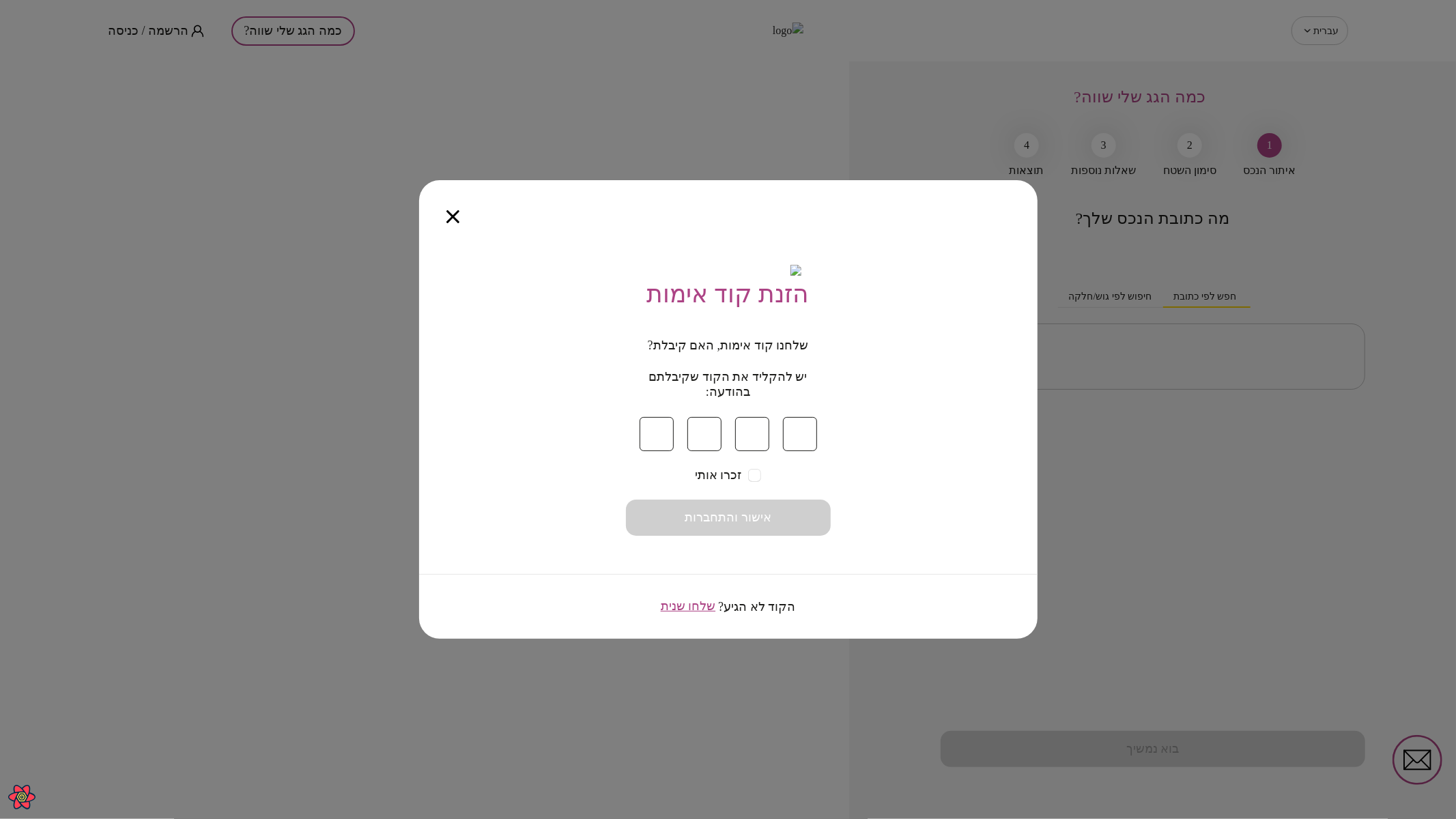
type input "*"
click at [774, 526] on button "אישור והתחברות" at bounding box center [728, 517] width 205 height 36
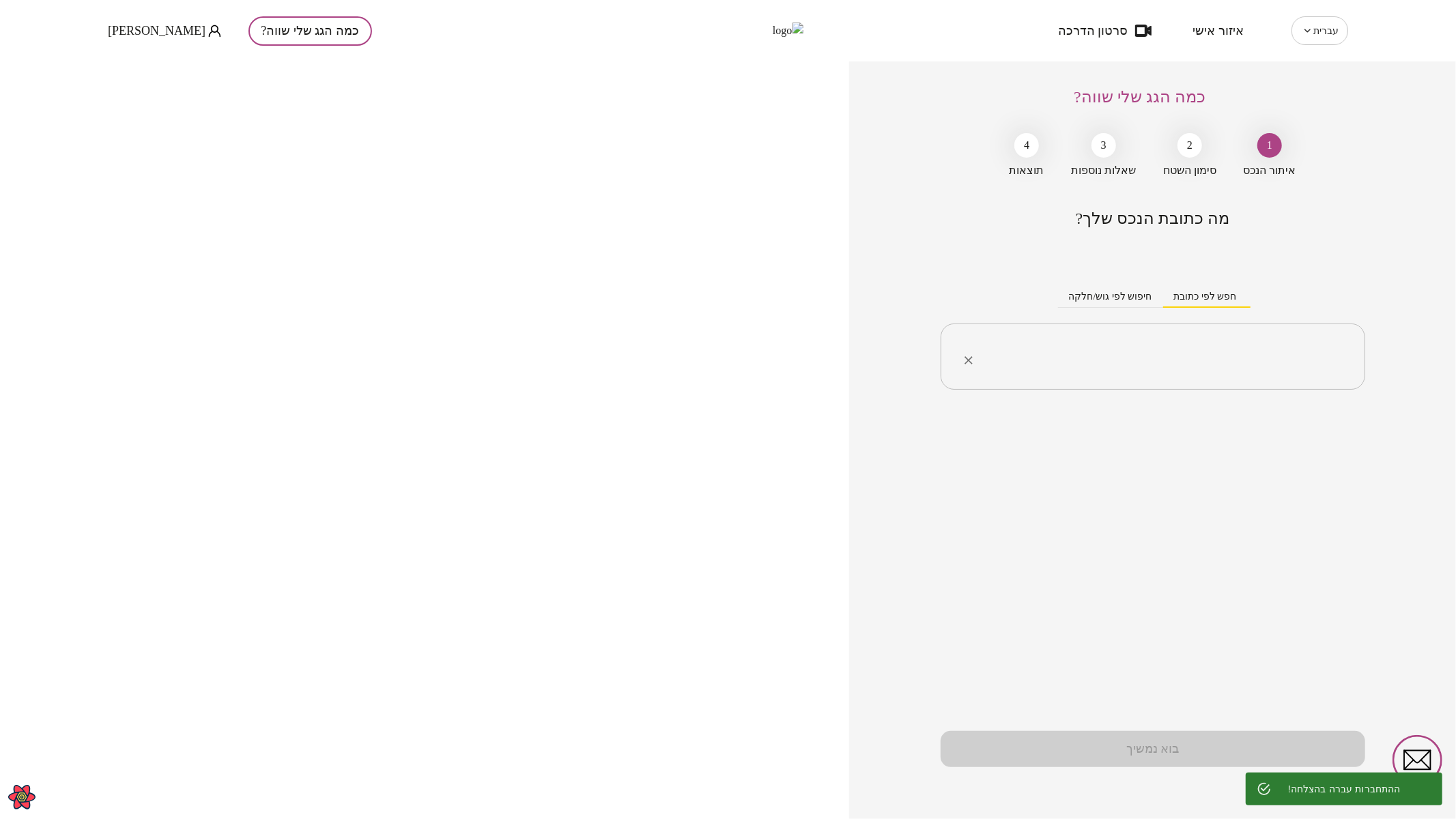
click at [1166, 335] on div "​" at bounding box center [1153, 356] width 425 height 67
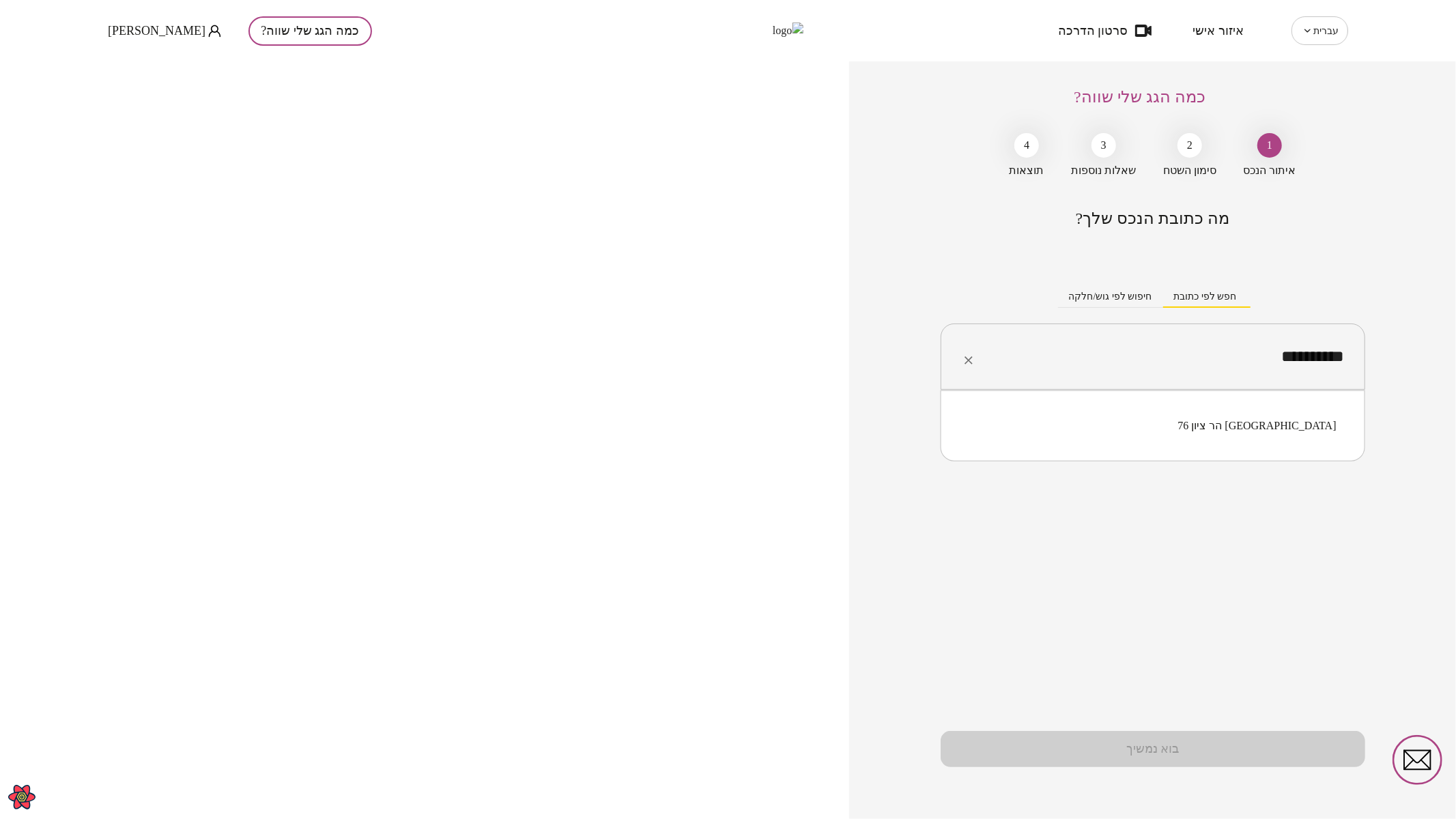
click at [1300, 428] on li "הר ציון 76 תל אביב-יפו" at bounding box center [1152, 426] width 389 height 24
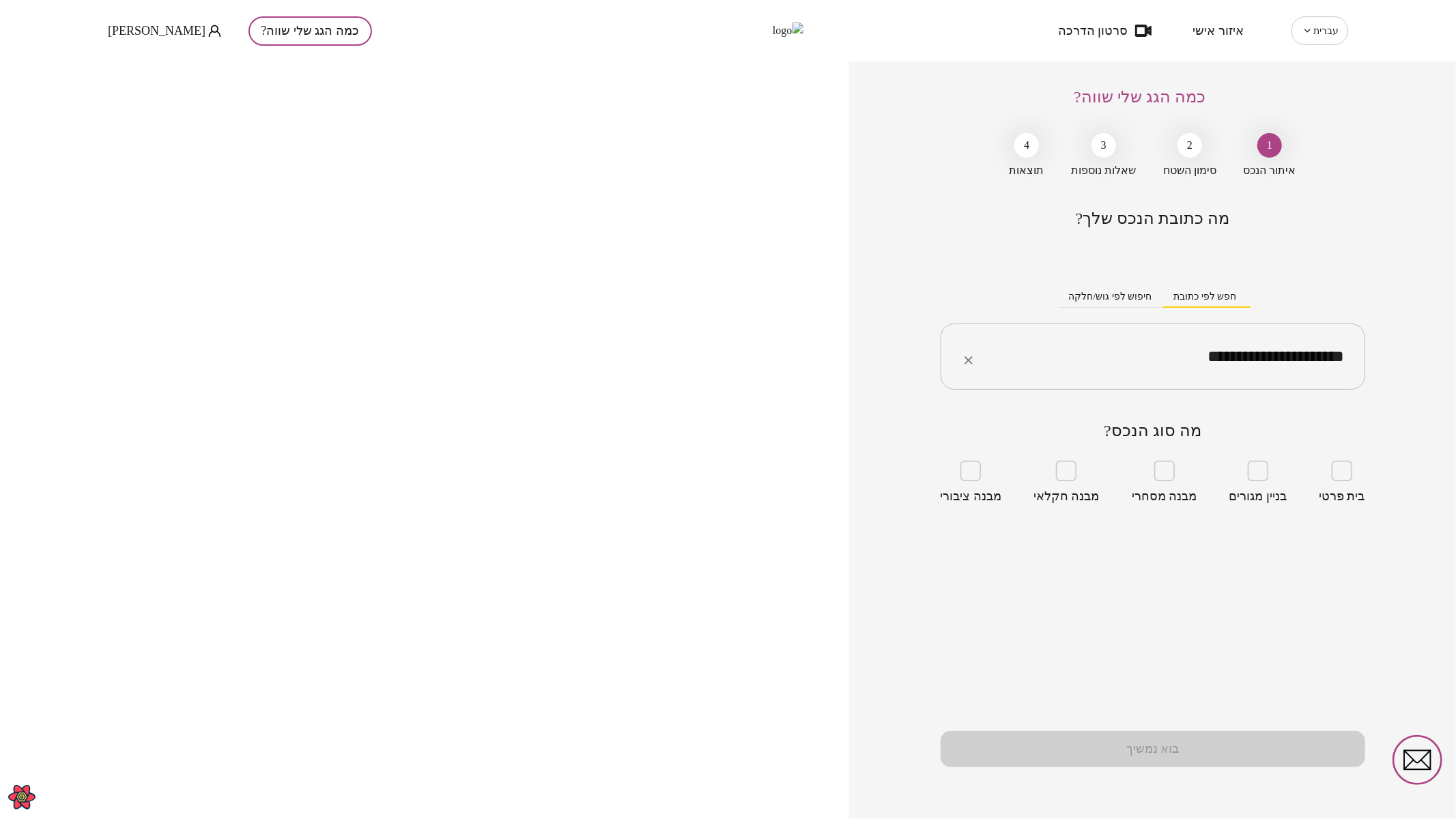
type input "**********"
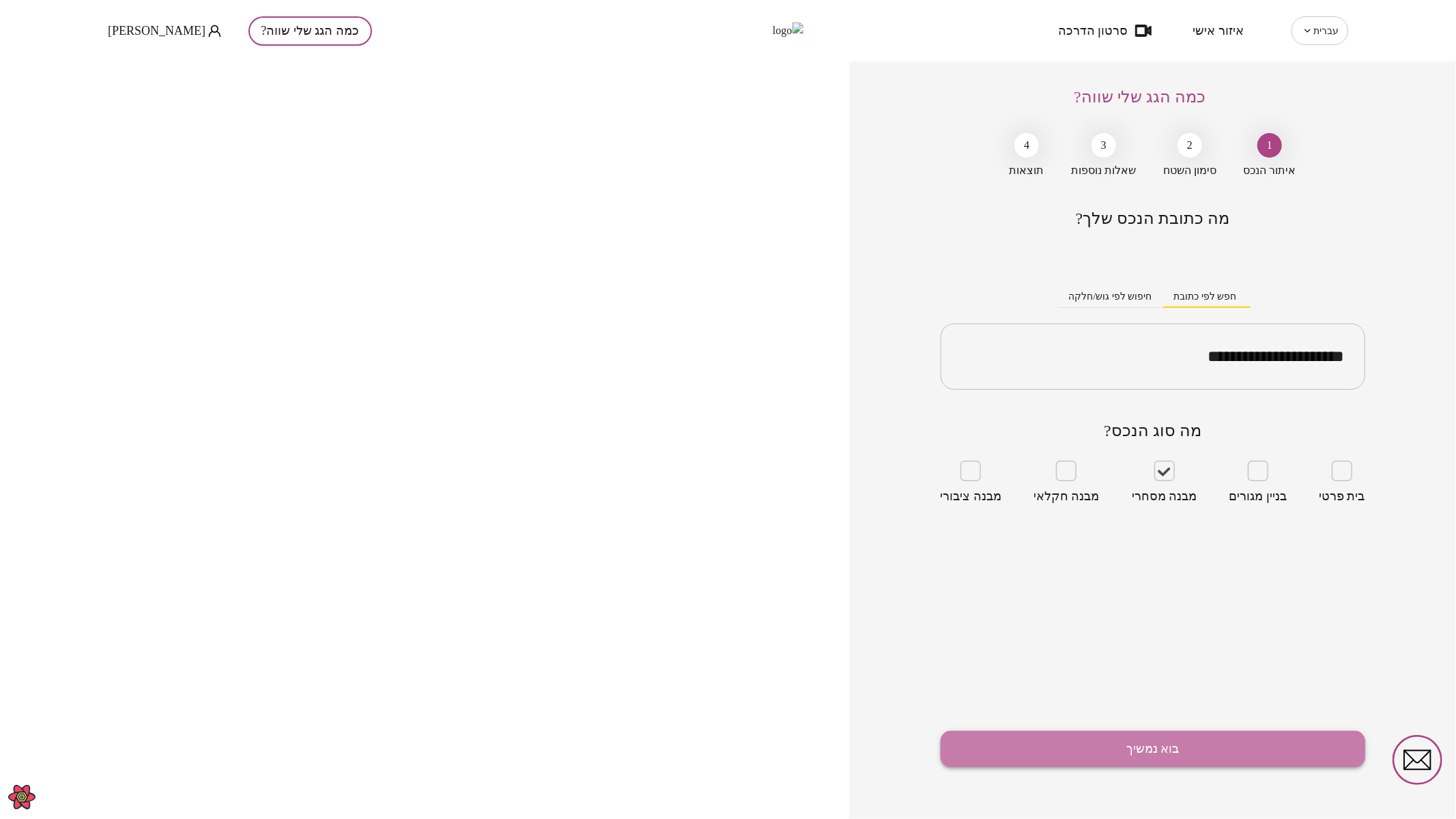
click at [1169, 744] on button "בוא נמשיך" at bounding box center [1153, 748] width 425 height 36
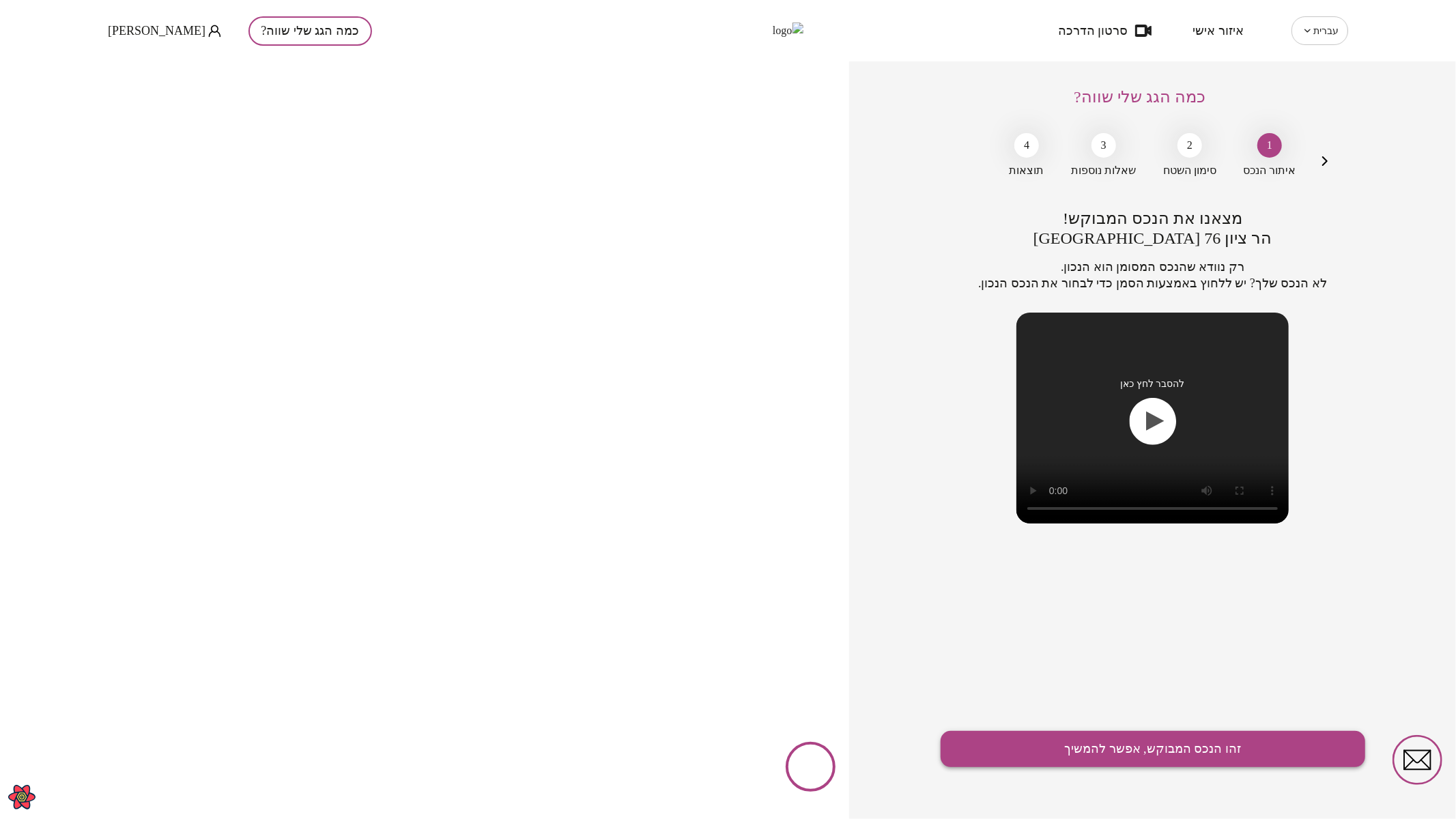
click at [1174, 741] on button "זהו הנכס המבוקש, אפשר להמשיך" at bounding box center [1153, 748] width 425 height 36
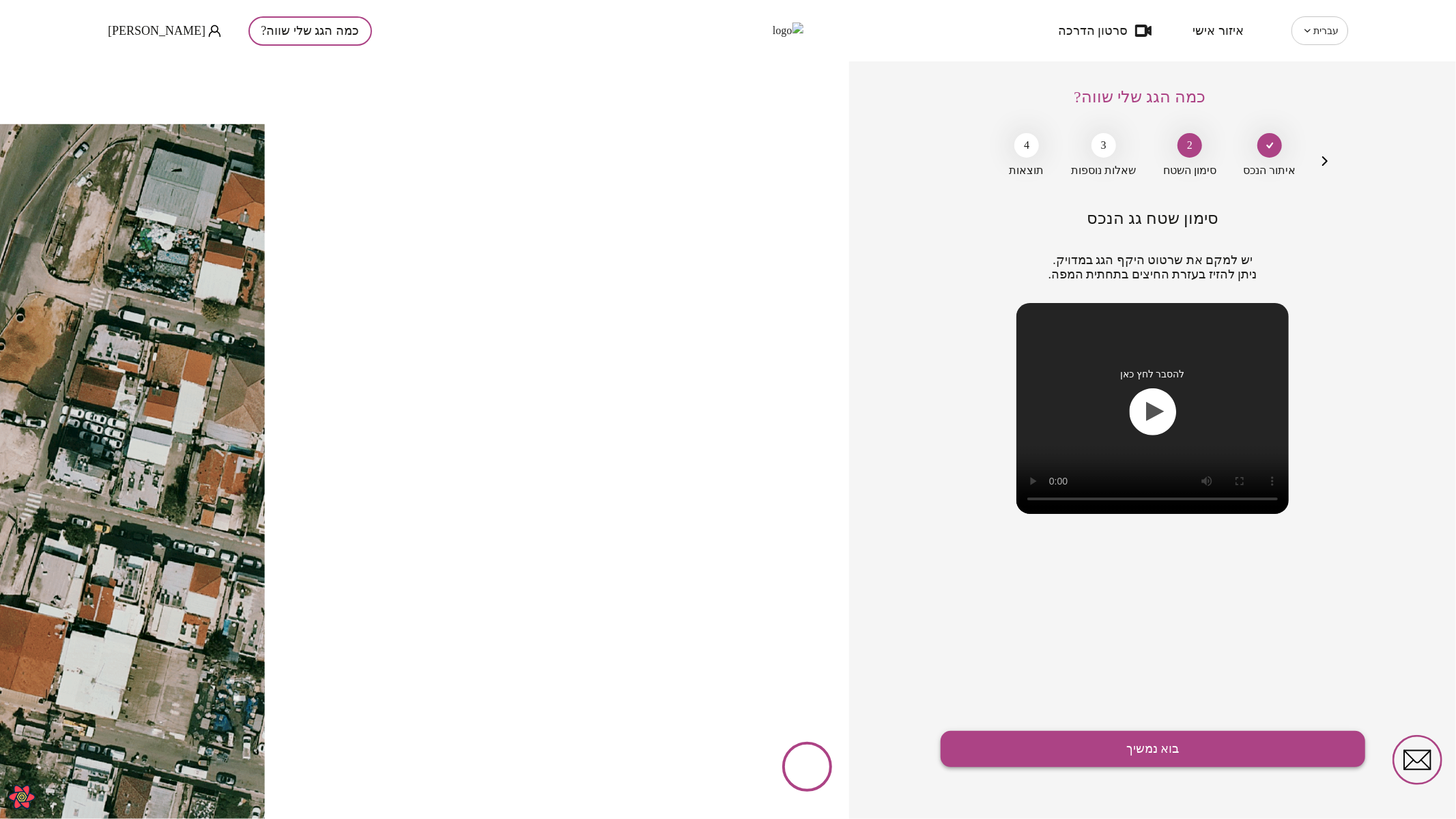
click at [1168, 744] on button "בוא נמשיך" at bounding box center [1153, 748] width 425 height 36
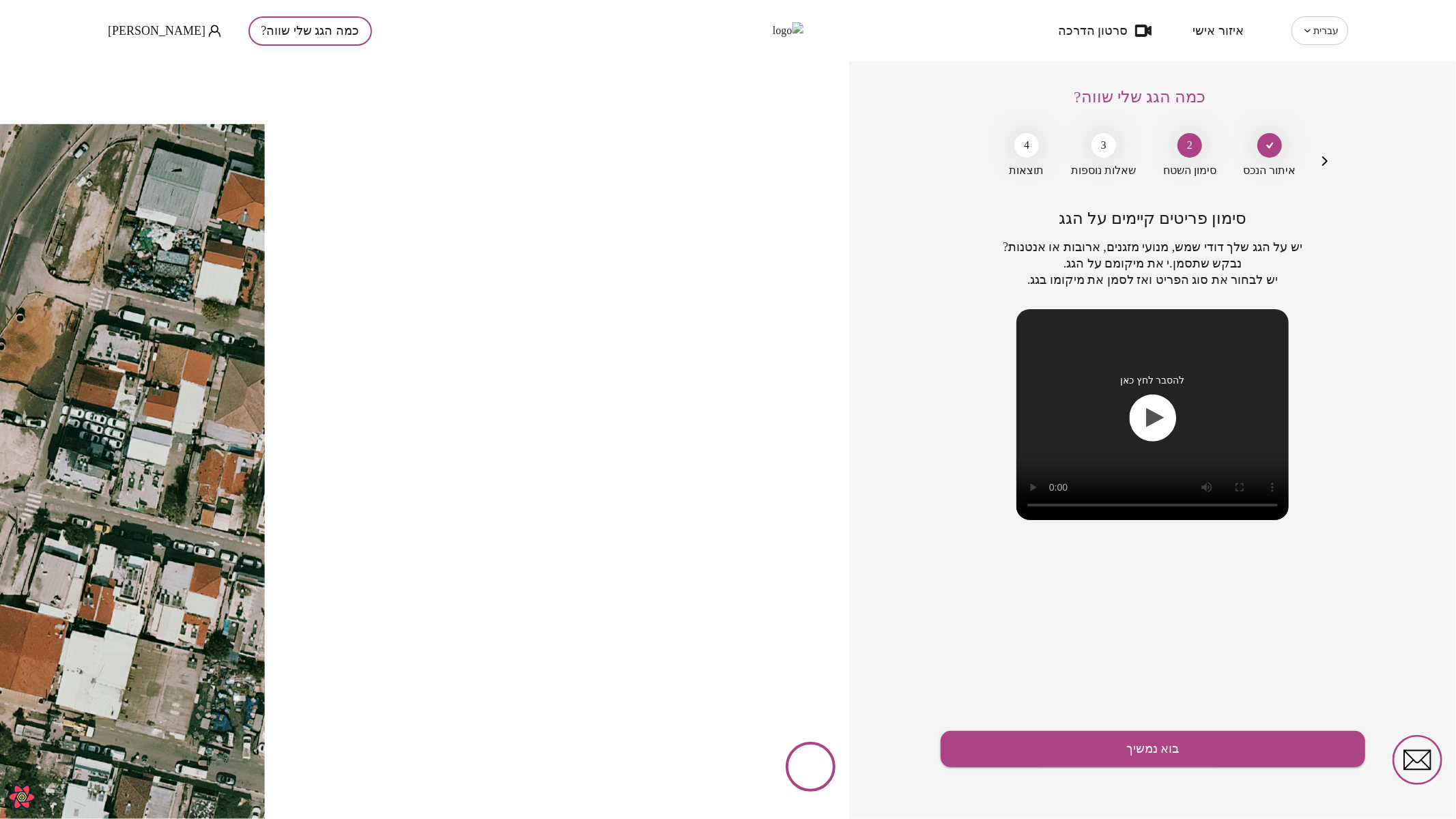
click at [1168, 744] on button "בוא נמשיך" at bounding box center [1153, 748] width 425 height 36
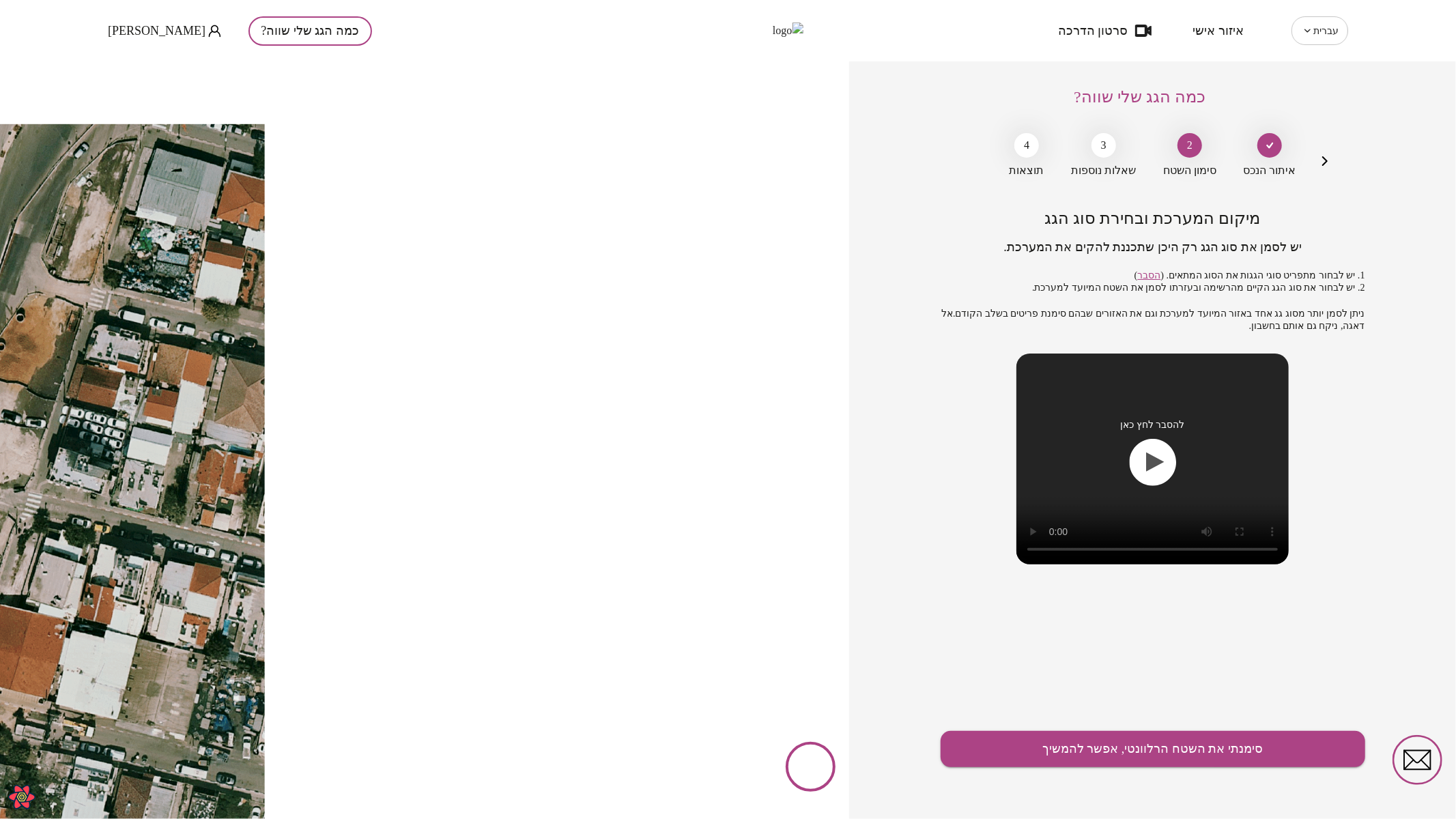
drag, startPoint x: 515, startPoint y: 398, endPoint x: 492, endPoint y: 389, distance: 24.7
click at [1122, 751] on button "סימנתי את השטח הרלוונטי, אפשר להמשיך" at bounding box center [1153, 748] width 425 height 36
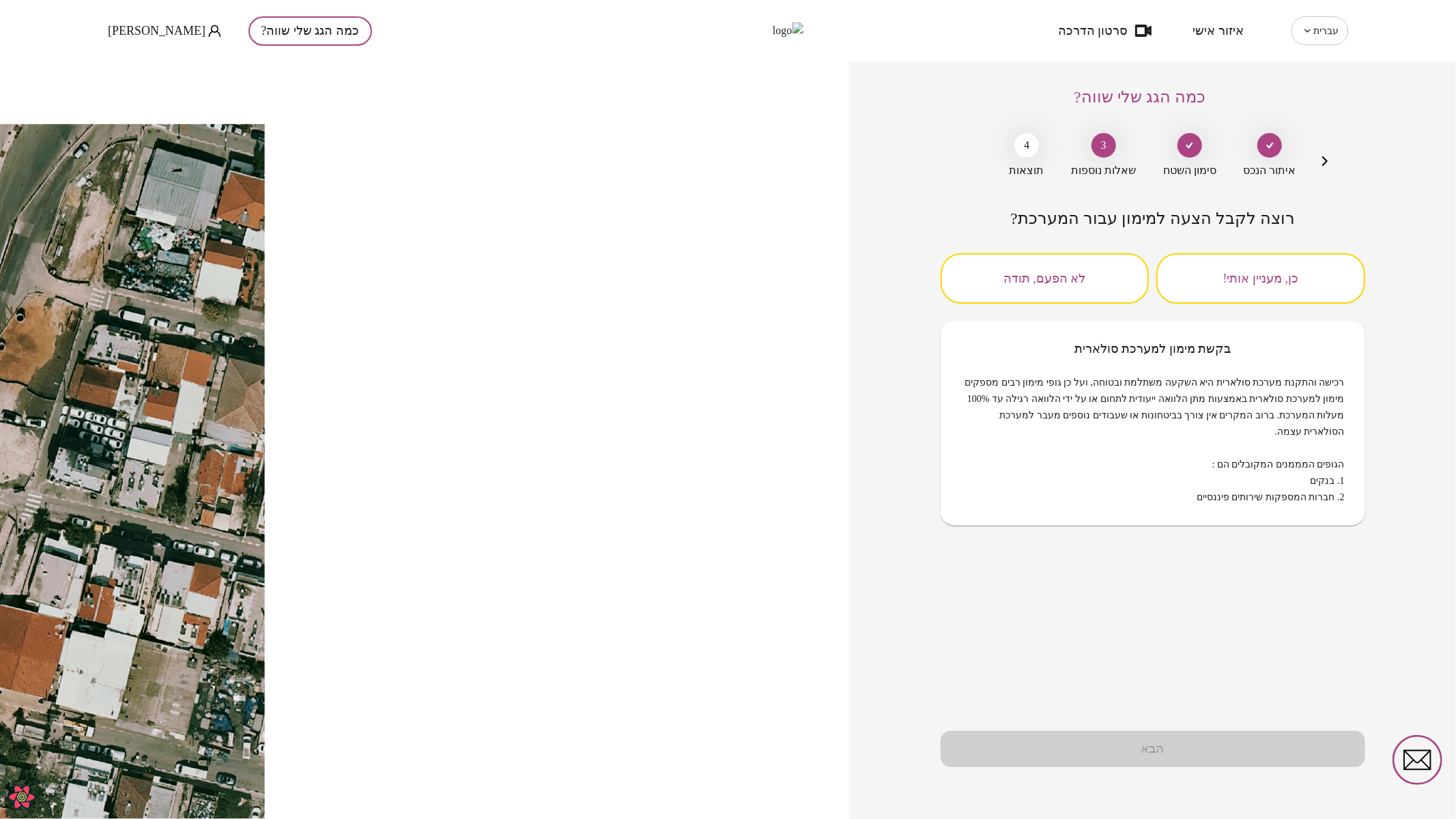
click at [1252, 276] on button "כן, מעניין אותי!" at bounding box center [1260, 278] width 209 height 51
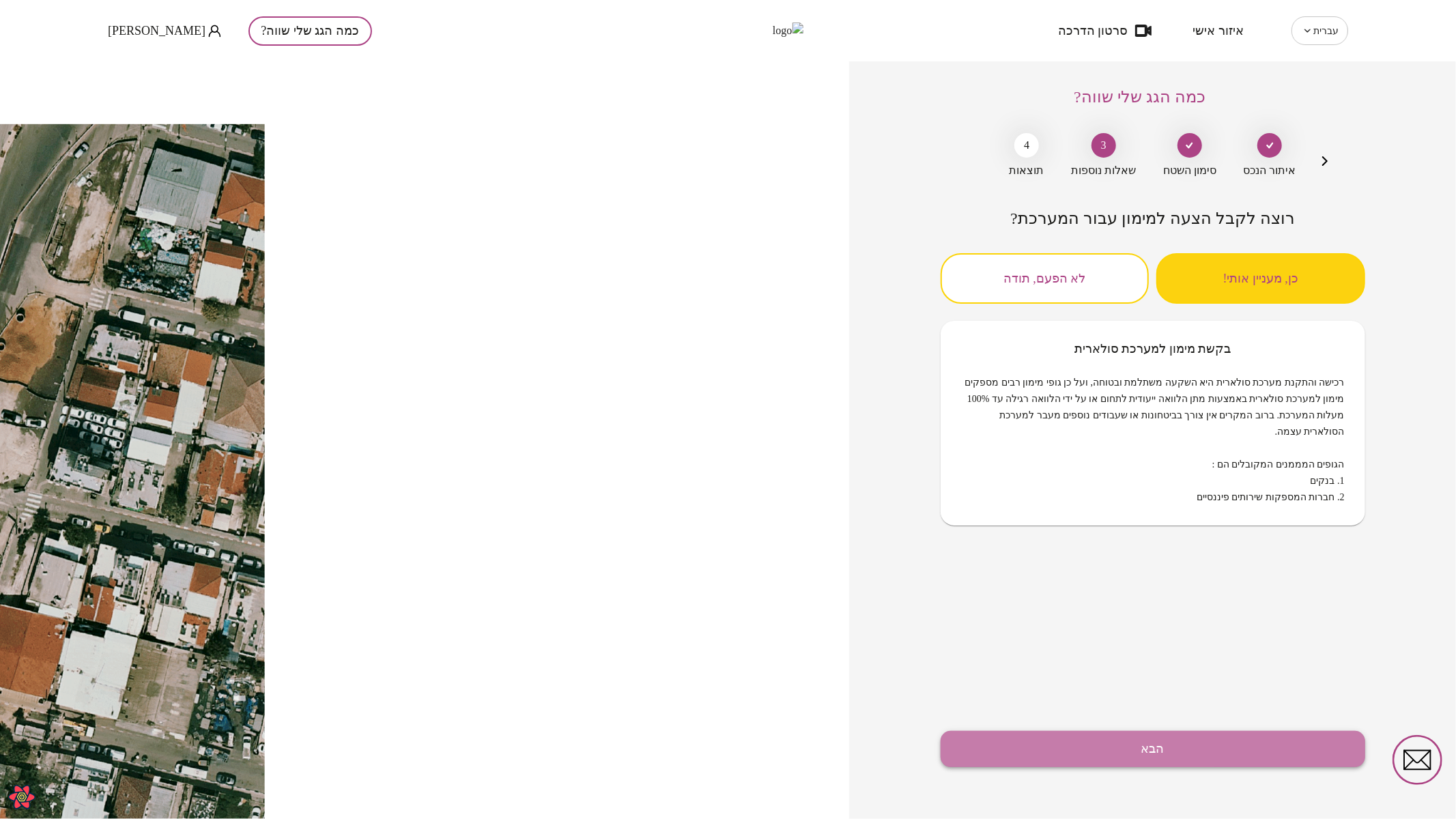
click at [1116, 736] on button "הבא" at bounding box center [1153, 748] width 425 height 36
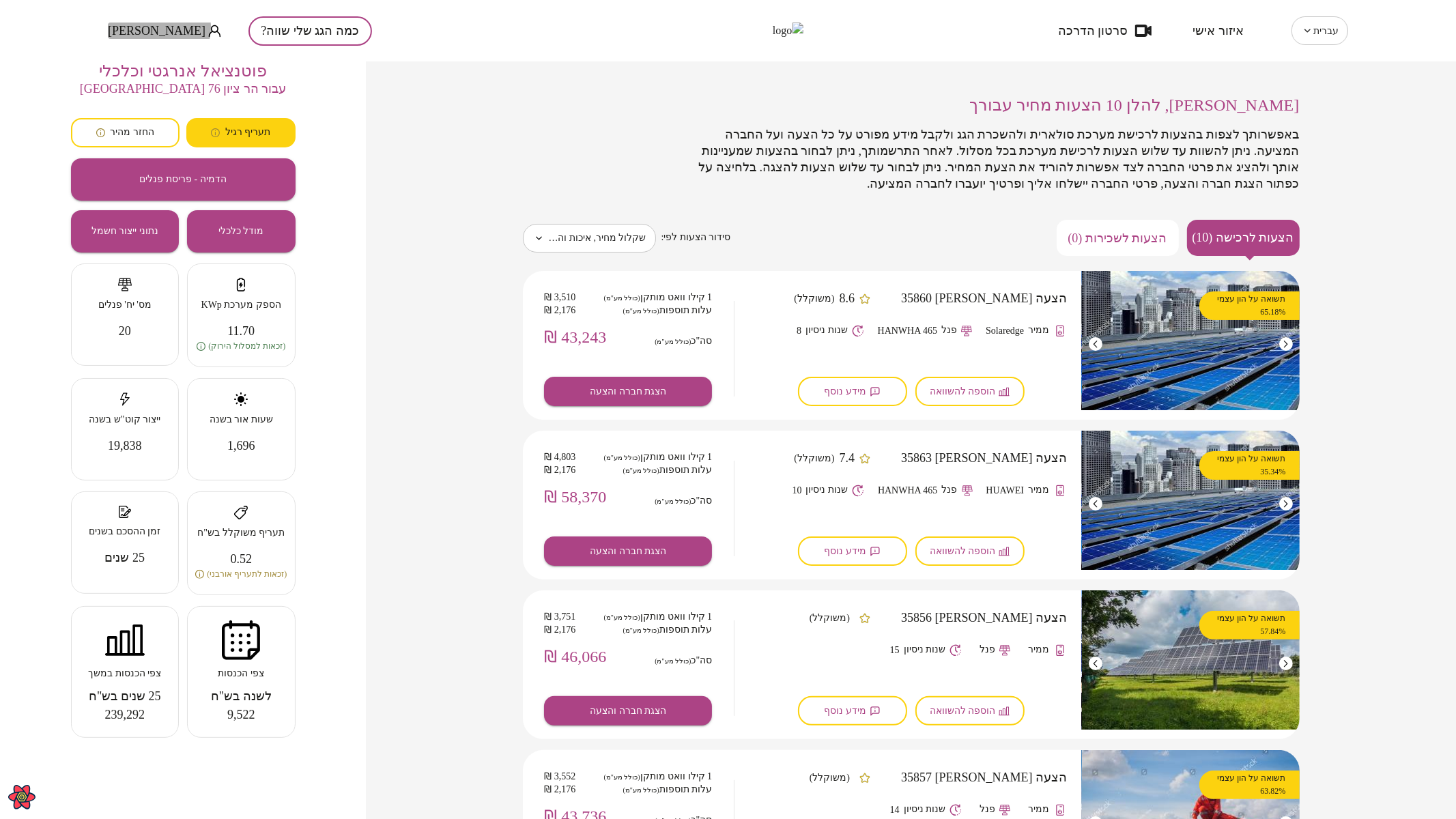
click at [158, 27] on span "Sergey Bek" at bounding box center [157, 30] width 98 height 13
click at [130, 49] on li "התנתק" at bounding box center [136, 56] width 56 height 24
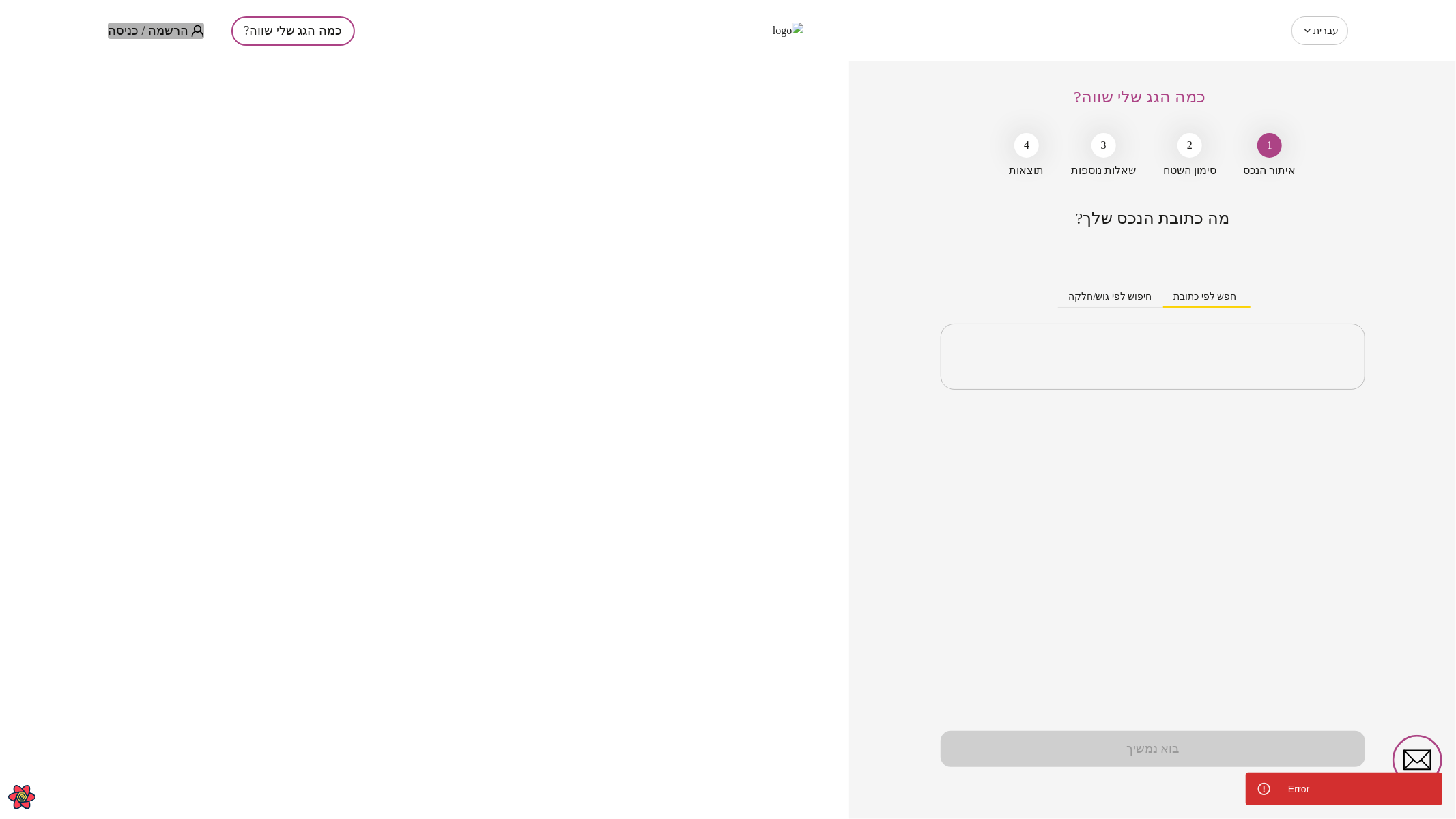
click at [165, 27] on span "הרשמה / כניסה" at bounding box center [148, 30] width 81 height 13
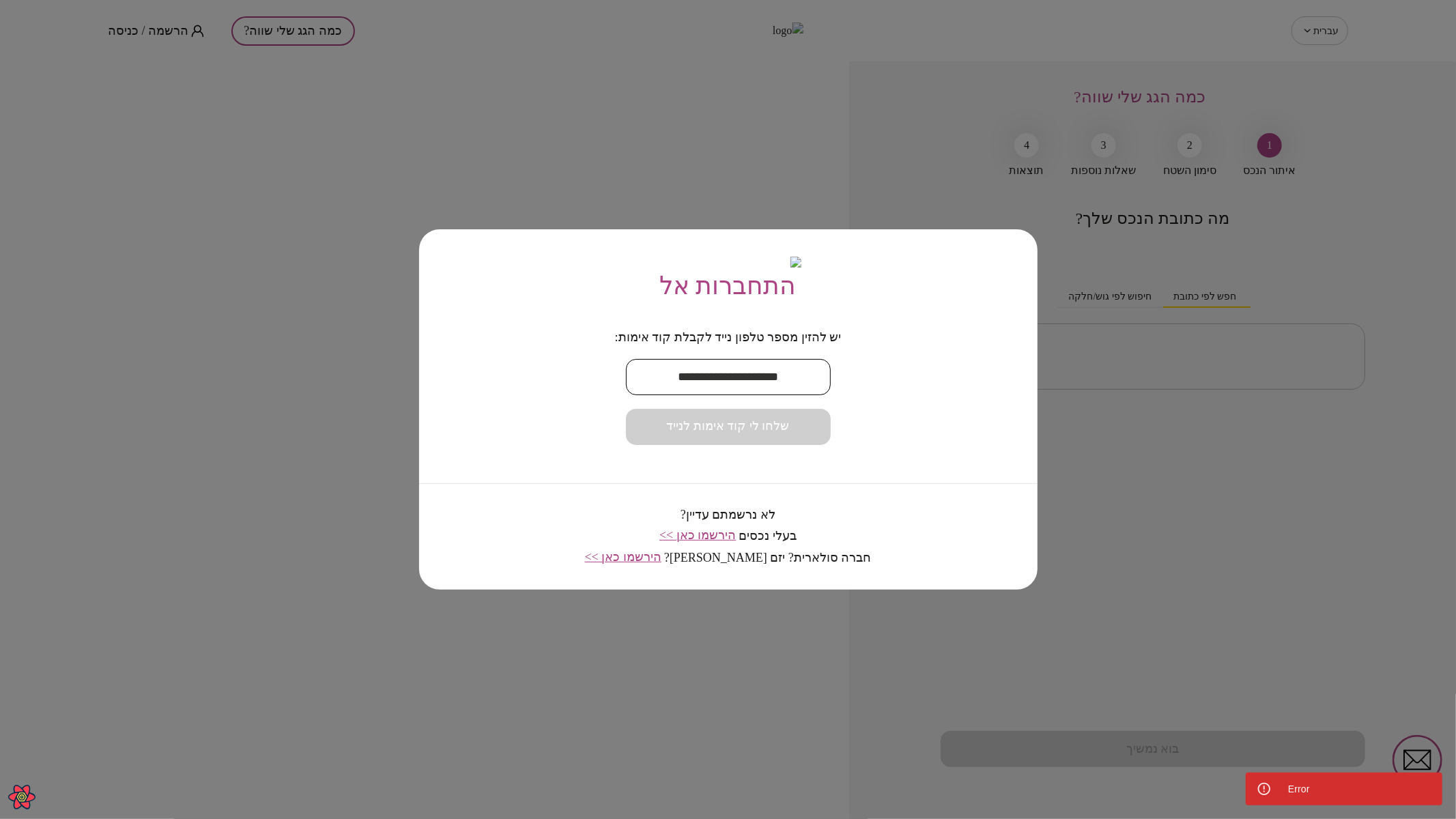
click at [762, 383] on input "text" at bounding box center [728, 377] width 205 height 40
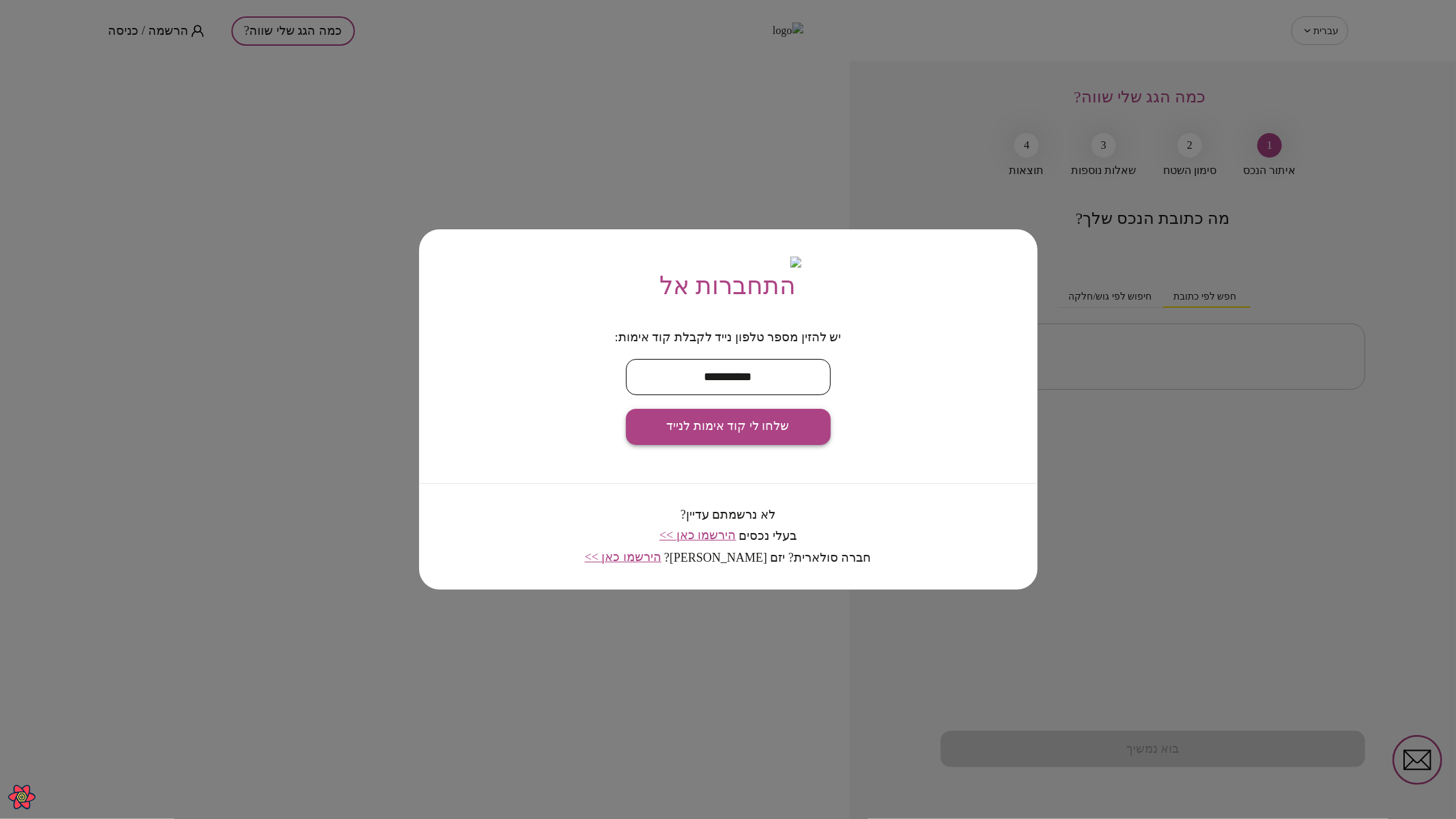
type input "**********"
click at [750, 431] on span "שלחו לי קוד אימות לנייד" at bounding box center [728, 426] width 123 height 15
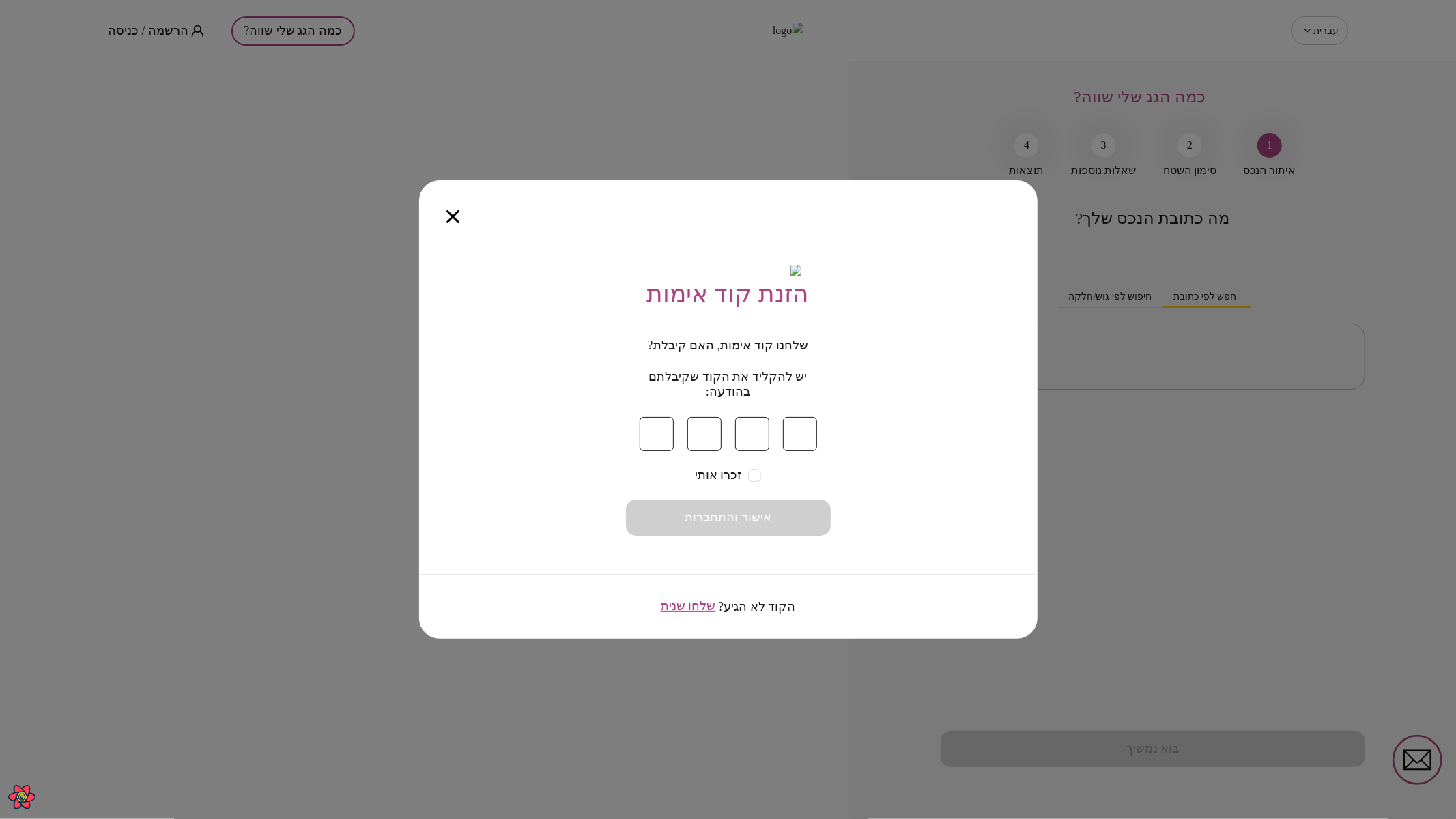
type input "*"
click at [786, 524] on button "אישור והתחברות" at bounding box center [728, 517] width 205 height 36
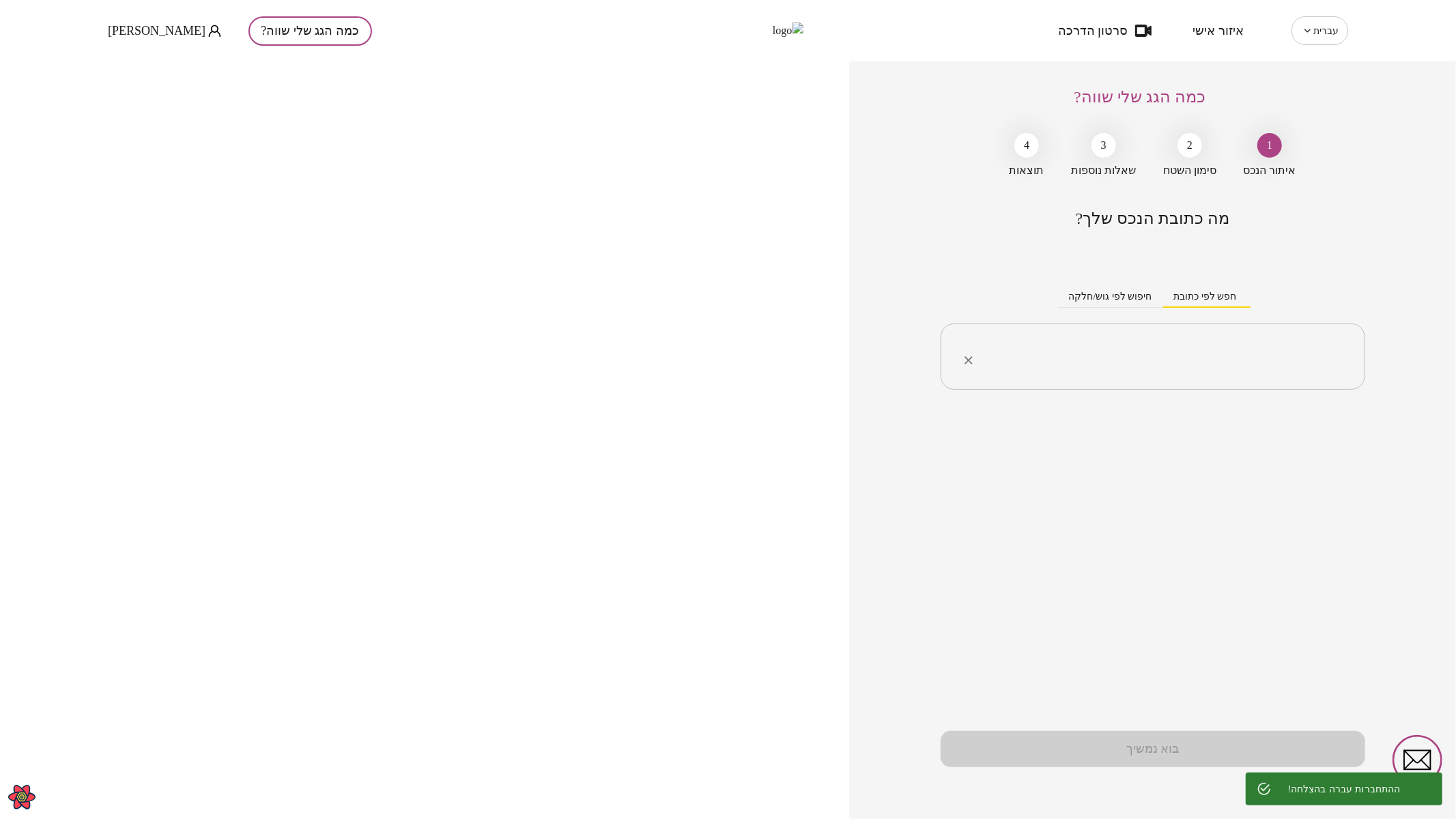
click at [1121, 350] on input "text" at bounding box center [1158, 356] width 382 height 34
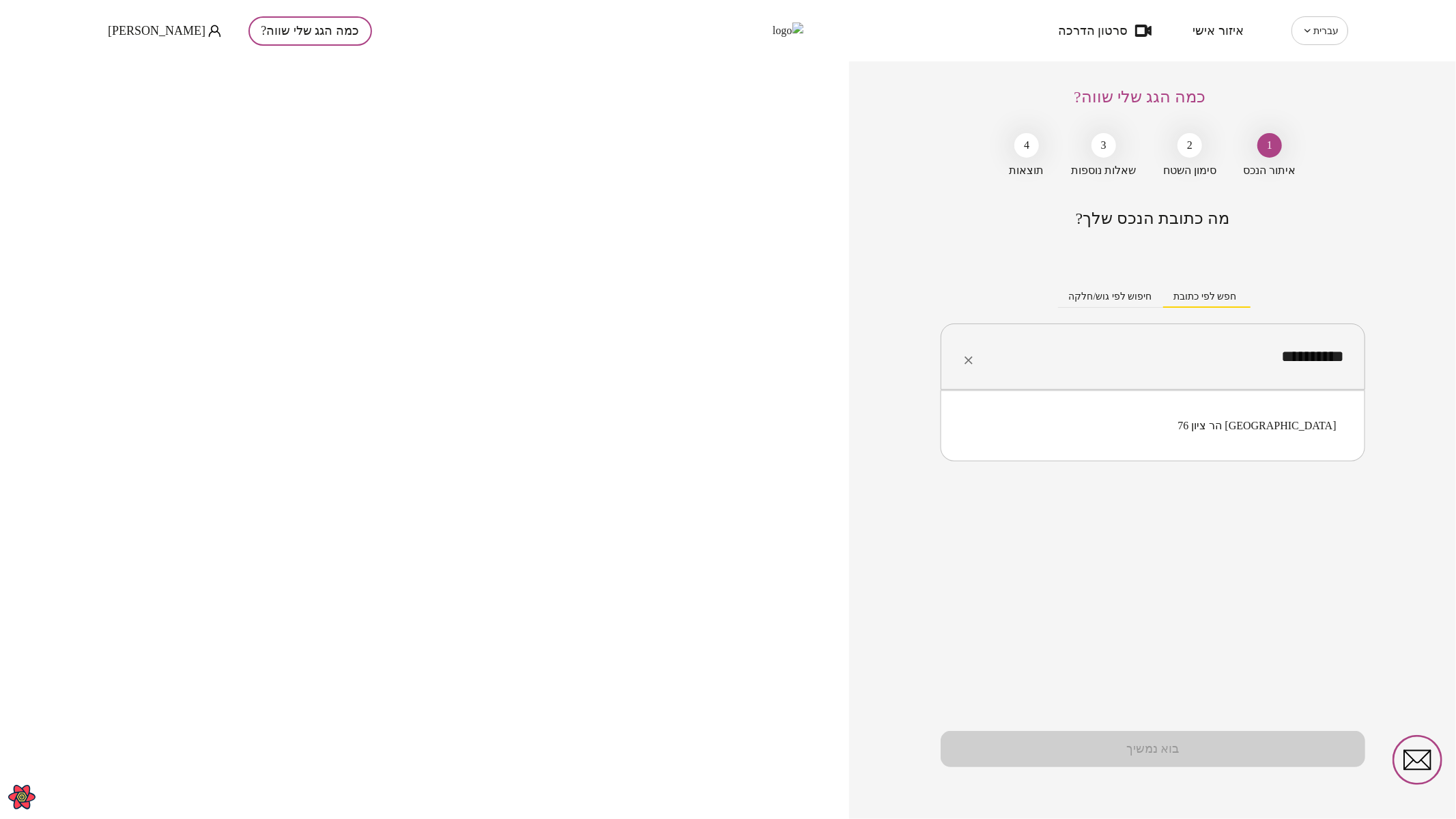
click at [1305, 415] on li "הר ציון 76 תל אביב-יפו" at bounding box center [1152, 426] width 389 height 24
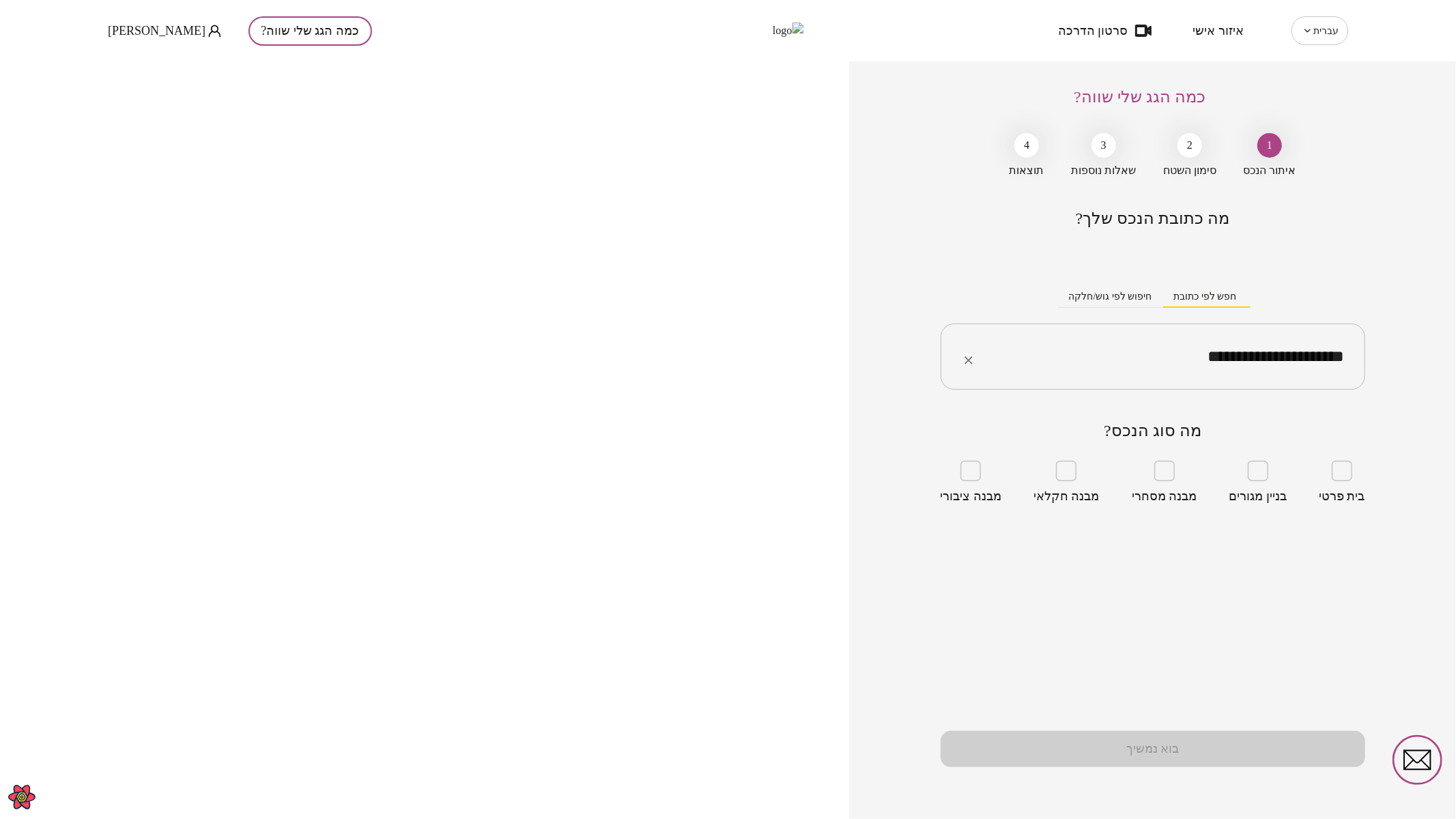
type input "**********"
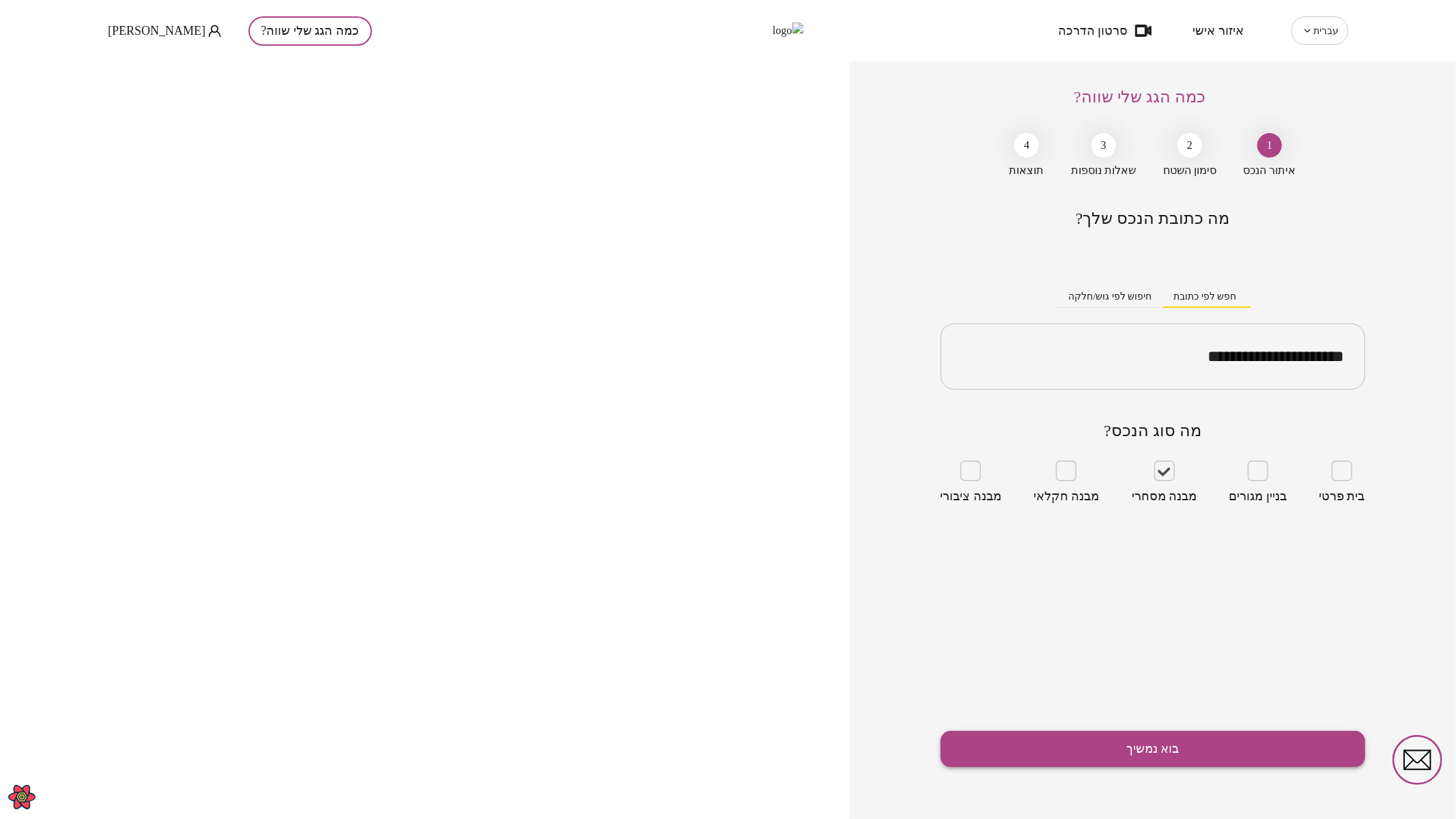
click at [1157, 747] on button "בוא נמשיך" at bounding box center [1153, 748] width 425 height 36
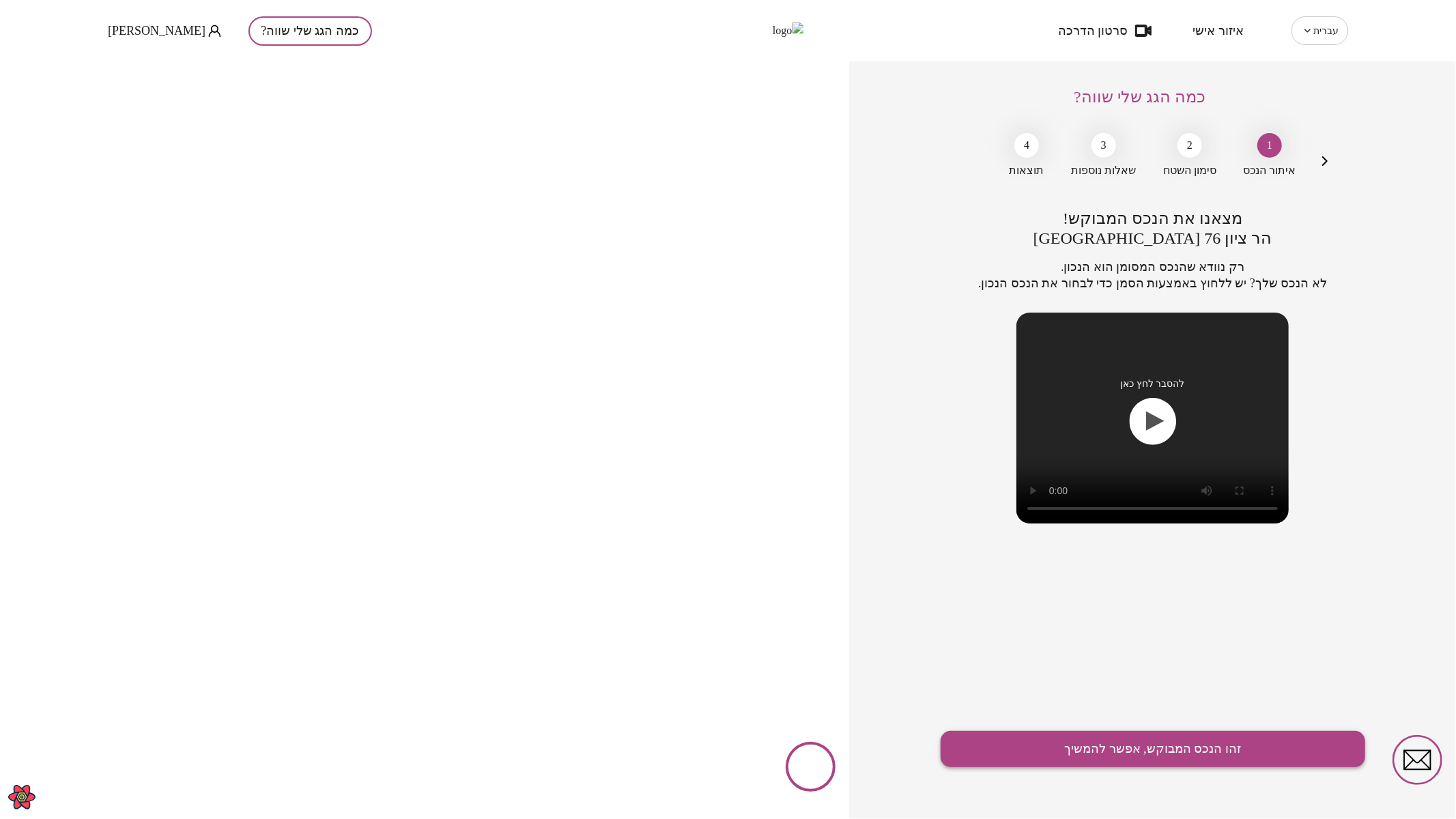
click at [1158, 747] on button "זהו הנכס המבוקש, אפשר להמשיך" at bounding box center [1153, 748] width 425 height 36
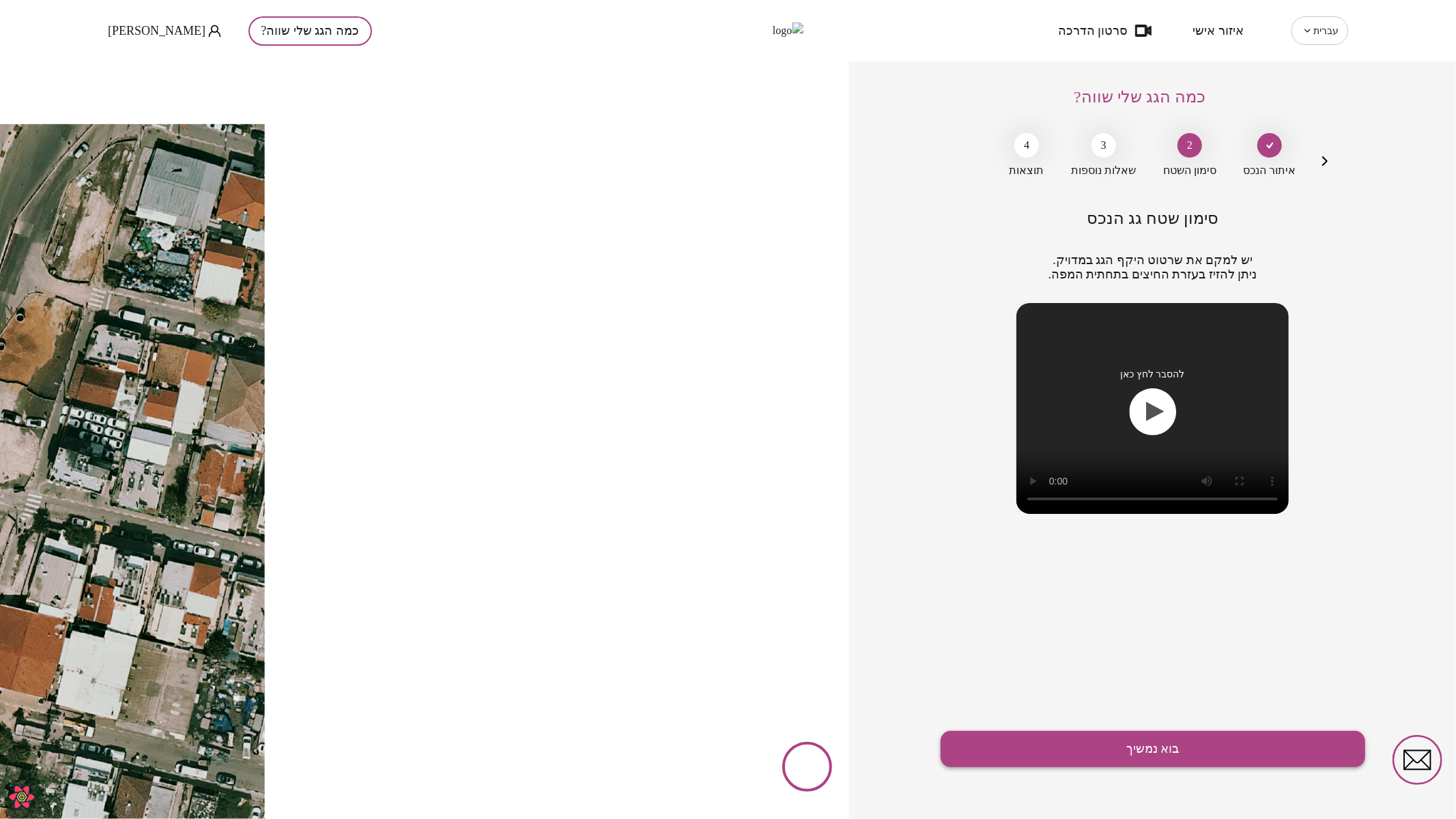
click at [1184, 744] on button "בוא נמשיך" at bounding box center [1153, 748] width 425 height 36
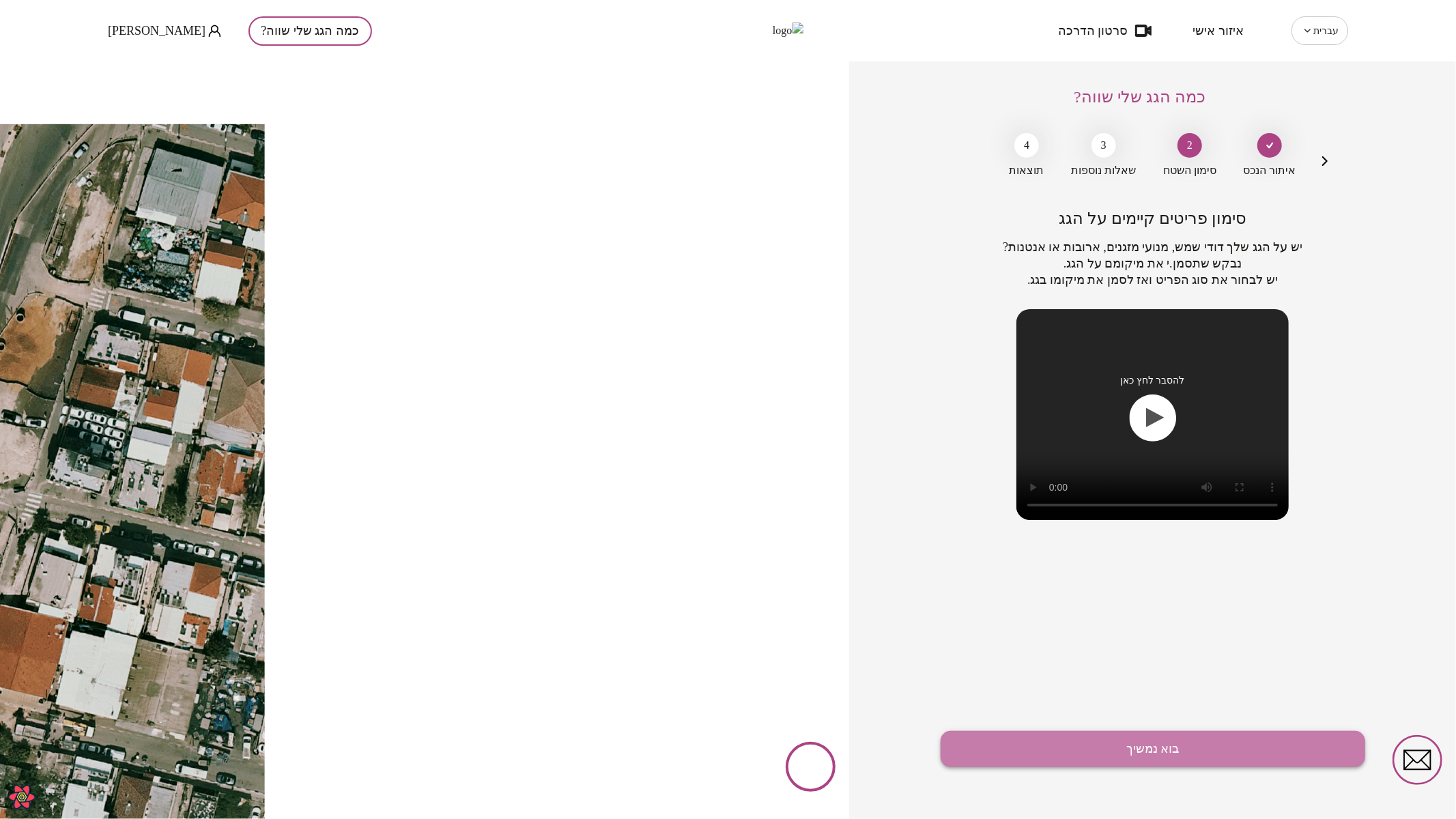
click at [1181, 747] on button "בוא נמשיך" at bounding box center [1153, 748] width 425 height 36
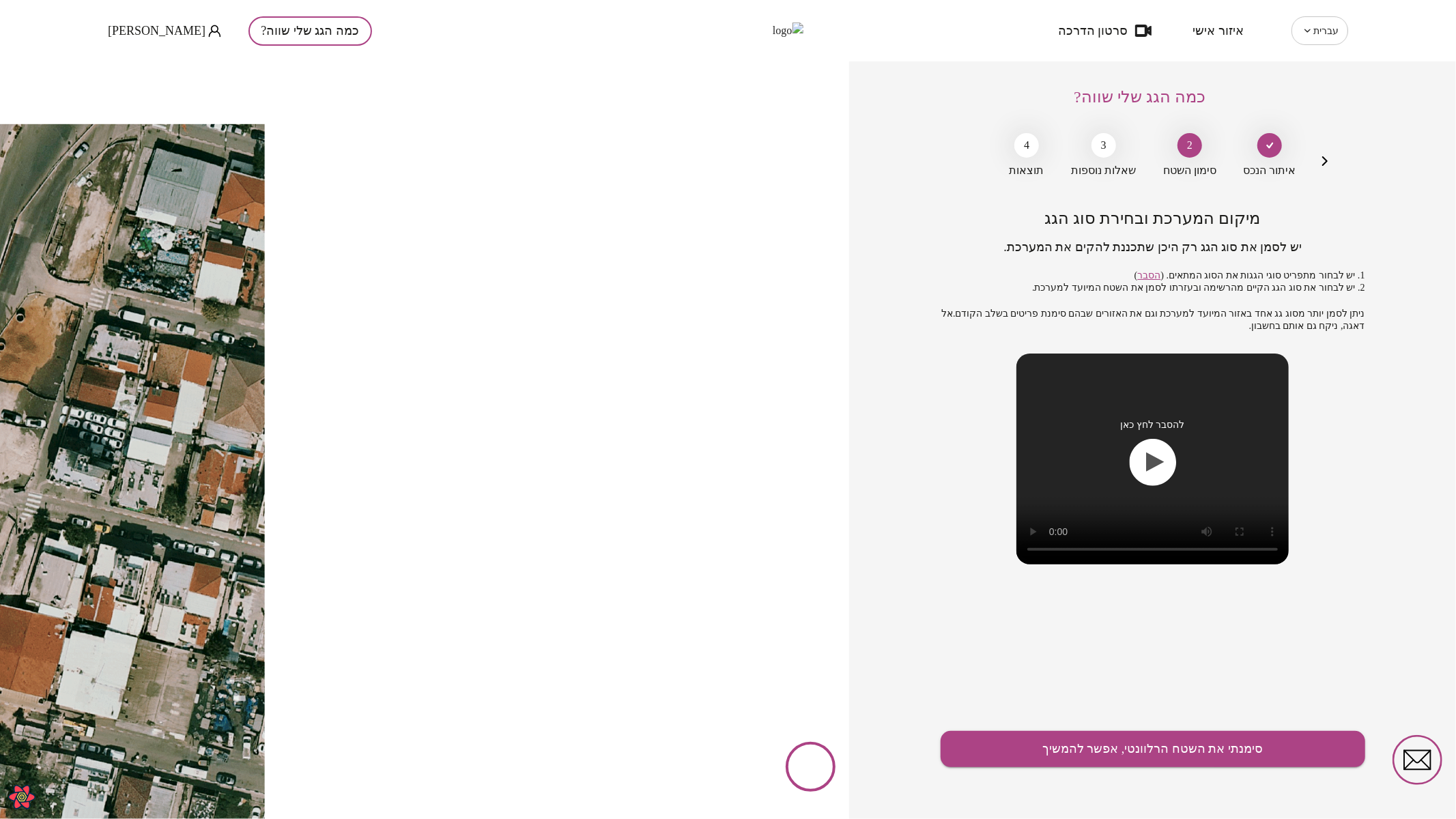
drag, startPoint x: 503, startPoint y: 414, endPoint x: 486, endPoint y: 374, distance: 43.5
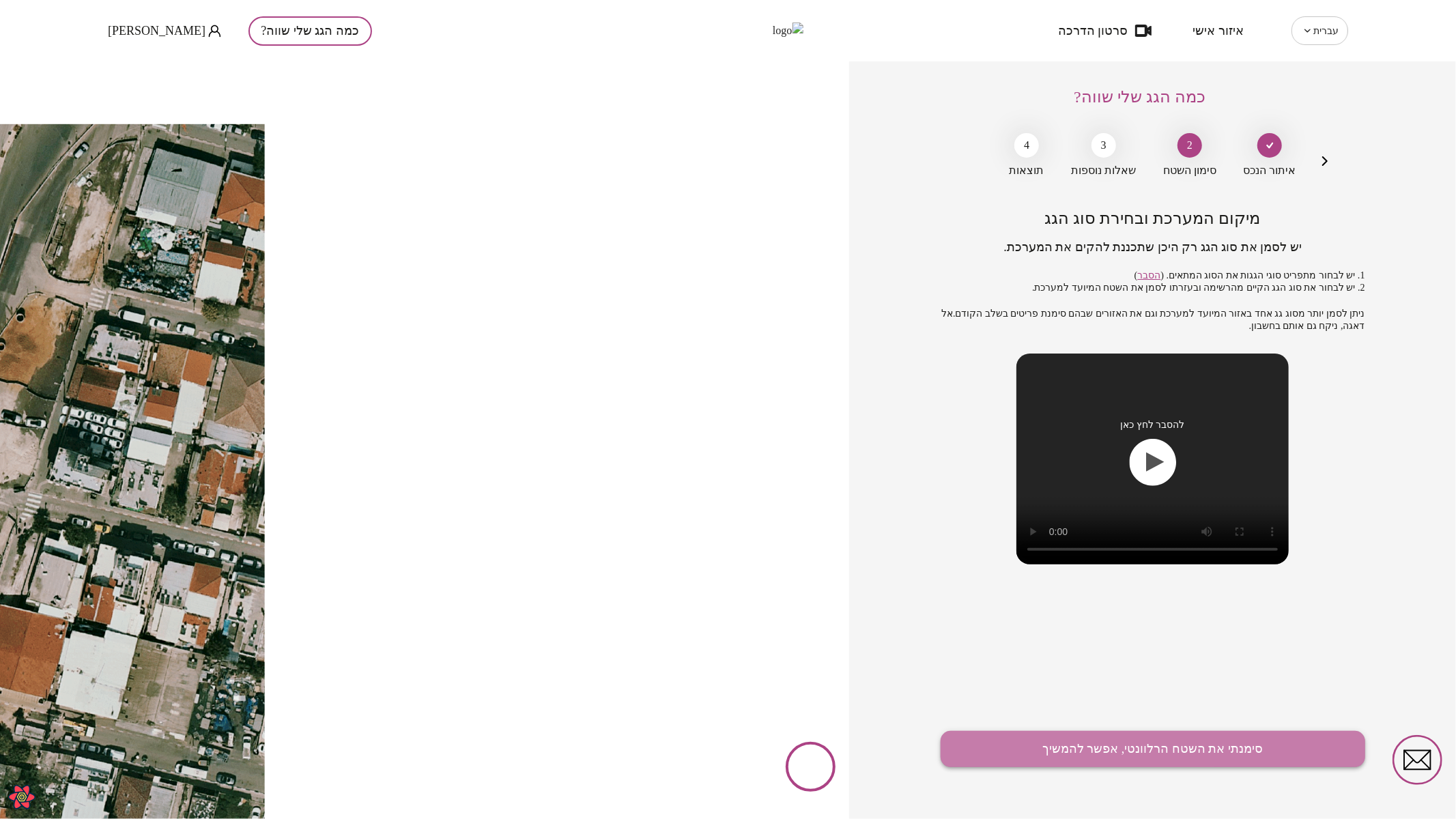
click at [1169, 735] on button "סימנתי את השטח הרלוונטי, אפשר להמשיך" at bounding box center [1153, 748] width 425 height 36
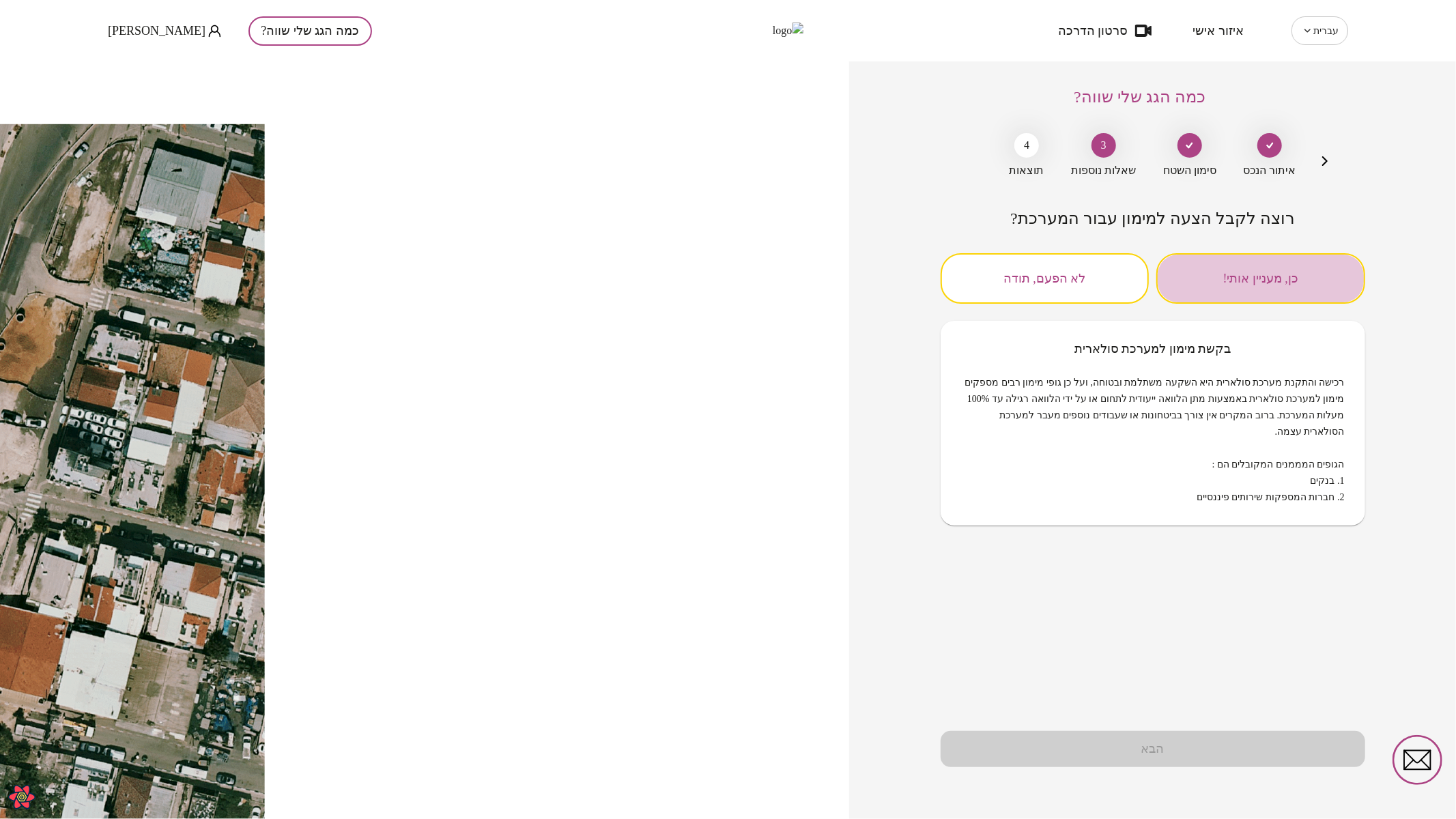
click at [1273, 276] on button "כן, מעניין אותי!" at bounding box center [1260, 278] width 209 height 51
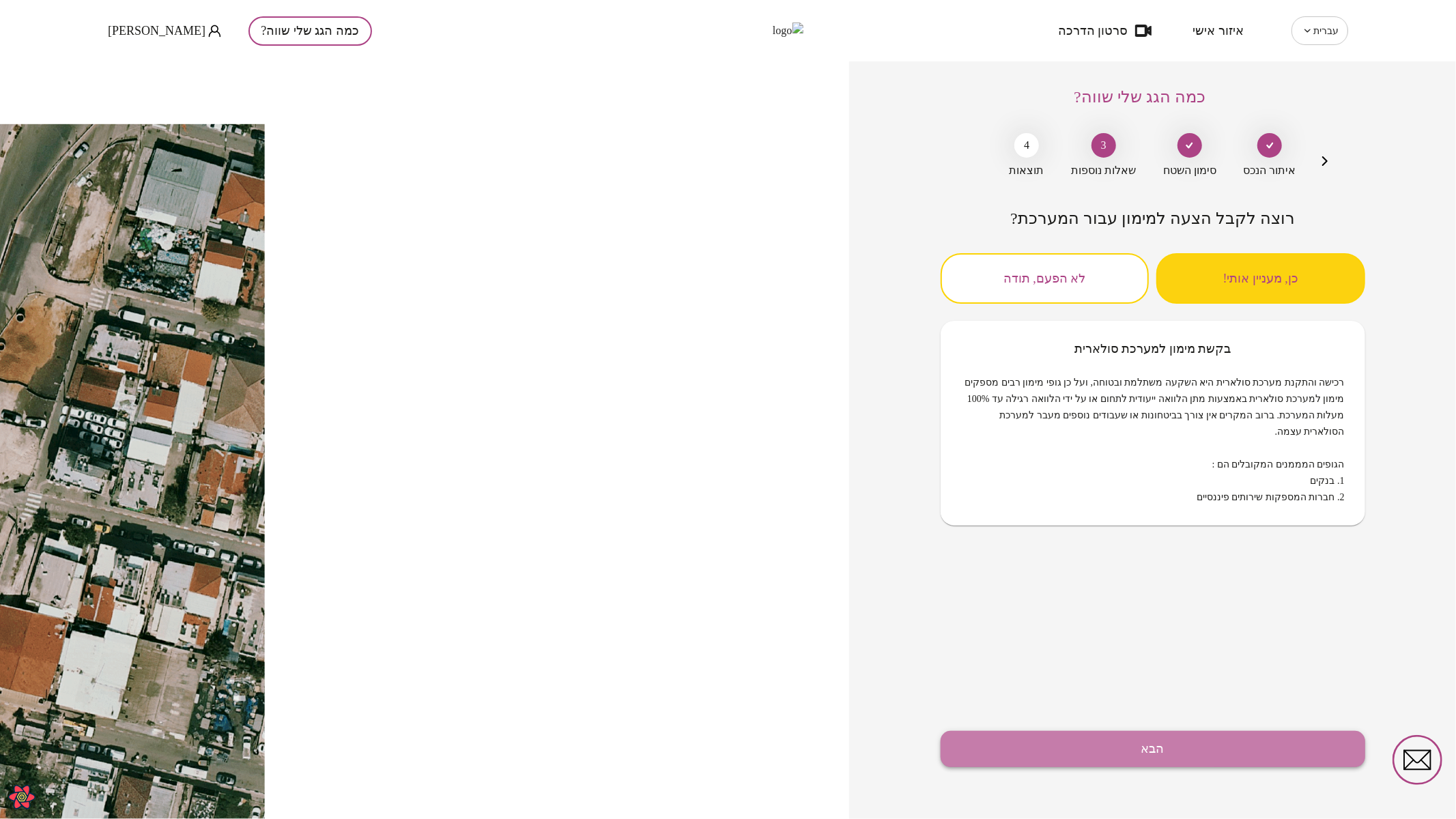
click at [1142, 749] on button "הבא" at bounding box center [1153, 748] width 425 height 36
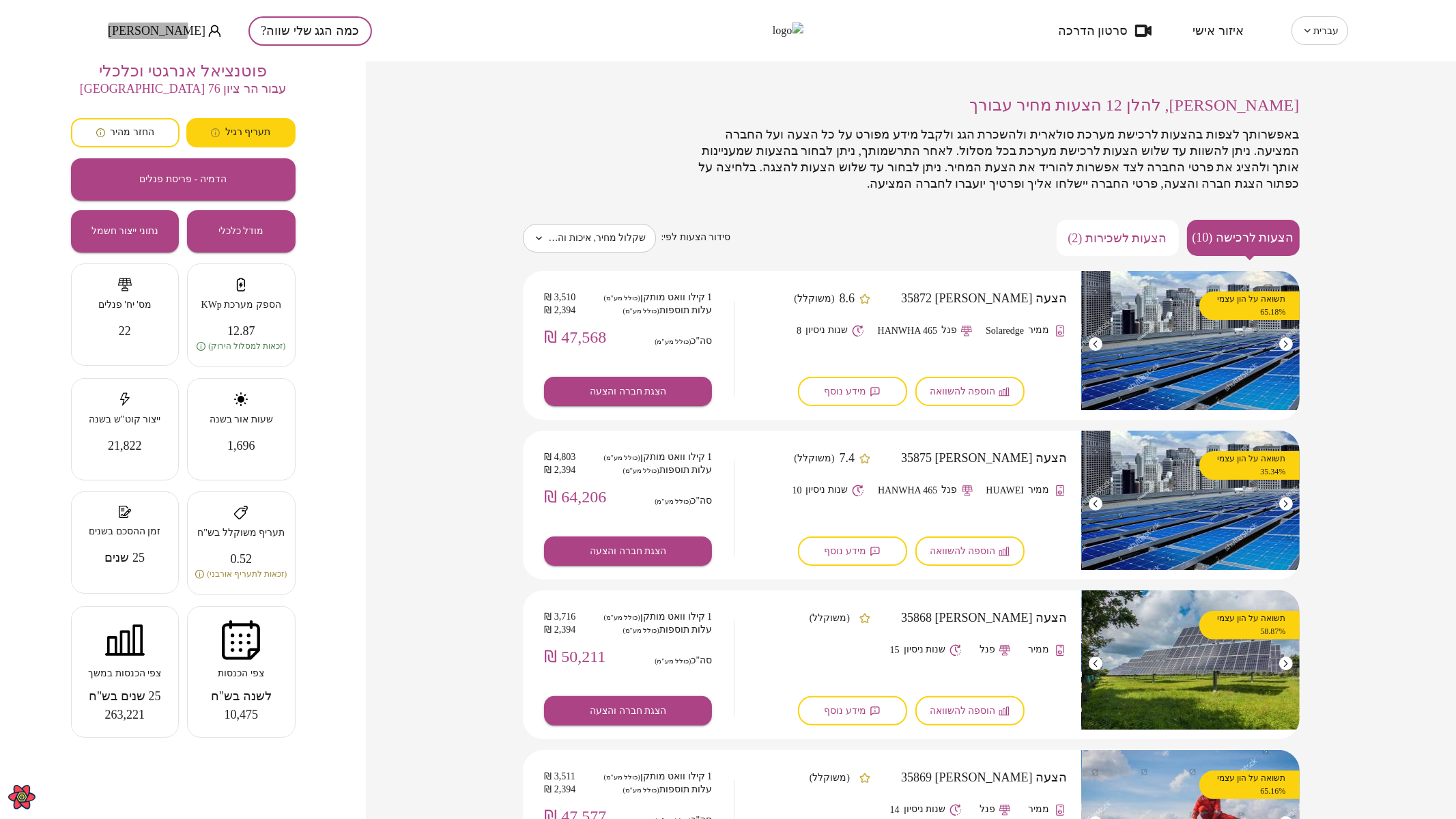
click at [142, 29] on span "Sergey Bek" at bounding box center [157, 30] width 98 height 13
click at [142, 56] on li "התנתק" at bounding box center [136, 56] width 56 height 24
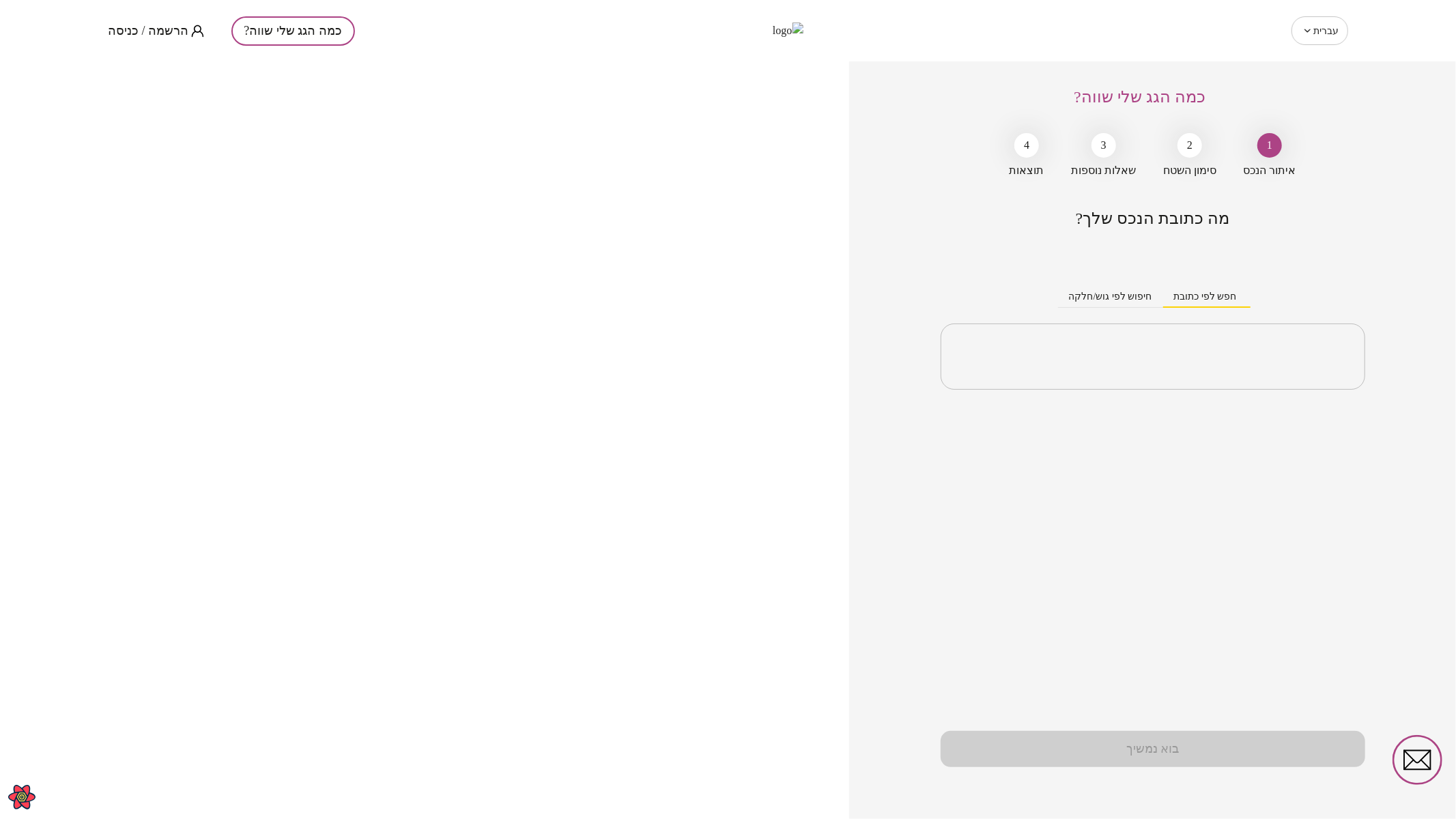
click at [13, 16] on div "עברית ** ​ כמה הגג שלי שווה? הרשמה / כניסה" at bounding box center [728, 30] width 1456 height 62
click at [149, 27] on span "הרשמה / כניסה" at bounding box center [148, 30] width 81 height 13
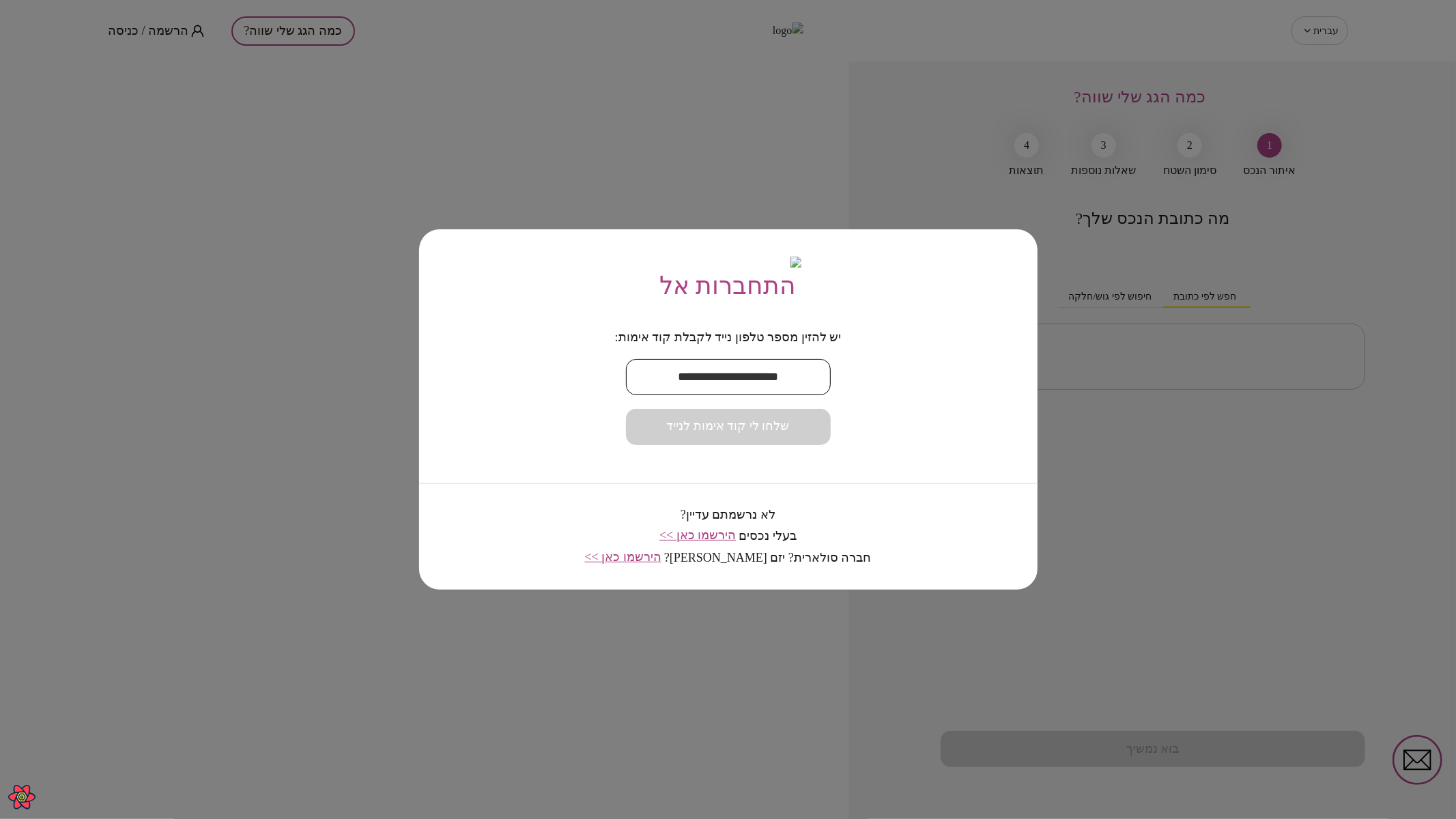
click at [726, 384] on input "text" at bounding box center [728, 377] width 205 height 40
paste input "**********"
type input "**********"
click at [743, 434] on span "שלחו לי קוד אימות לנייד" at bounding box center [728, 426] width 123 height 15
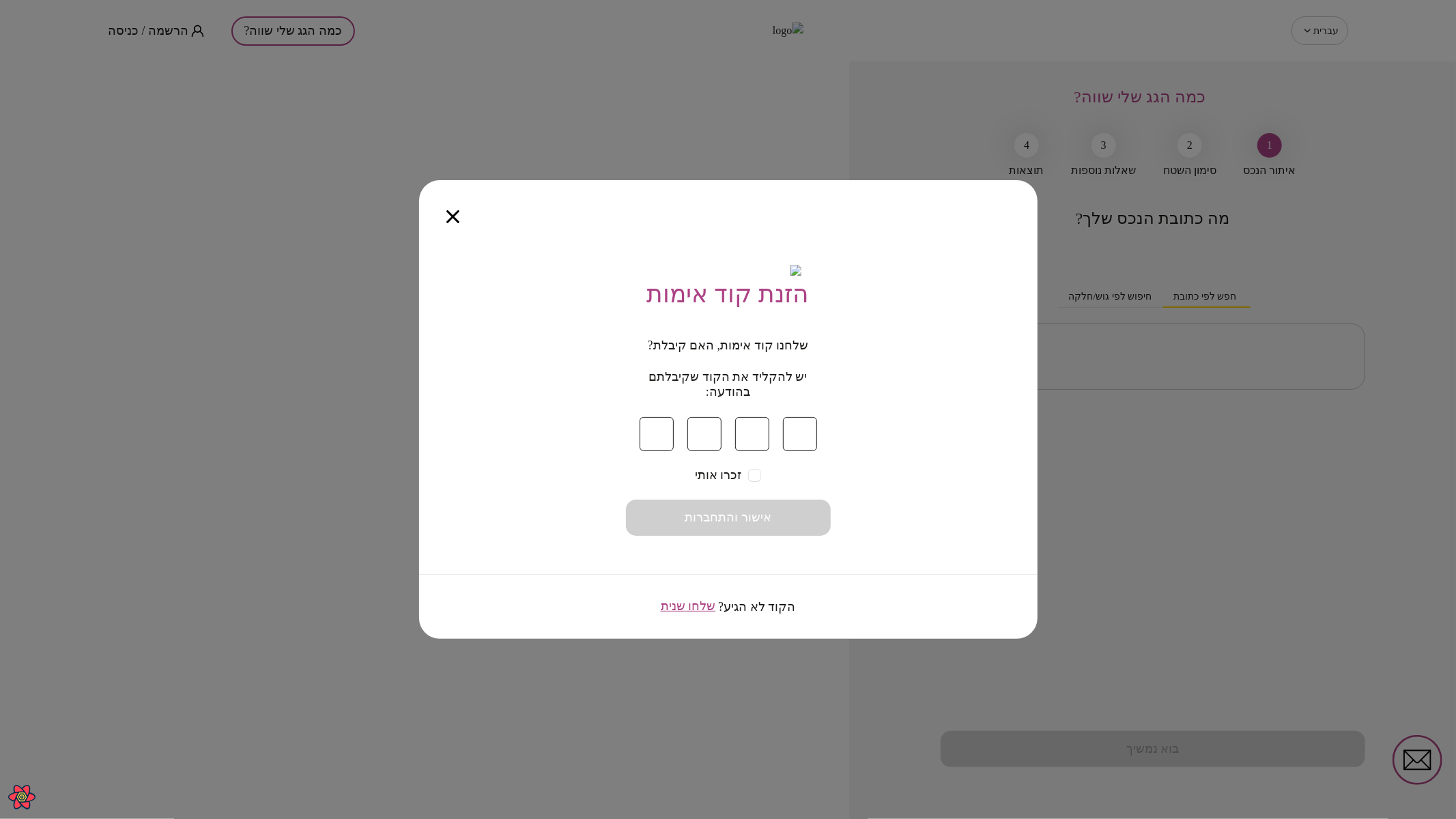
type input "*"
click at [803, 520] on button "אישור והתחברות" at bounding box center [728, 517] width 205 height 36
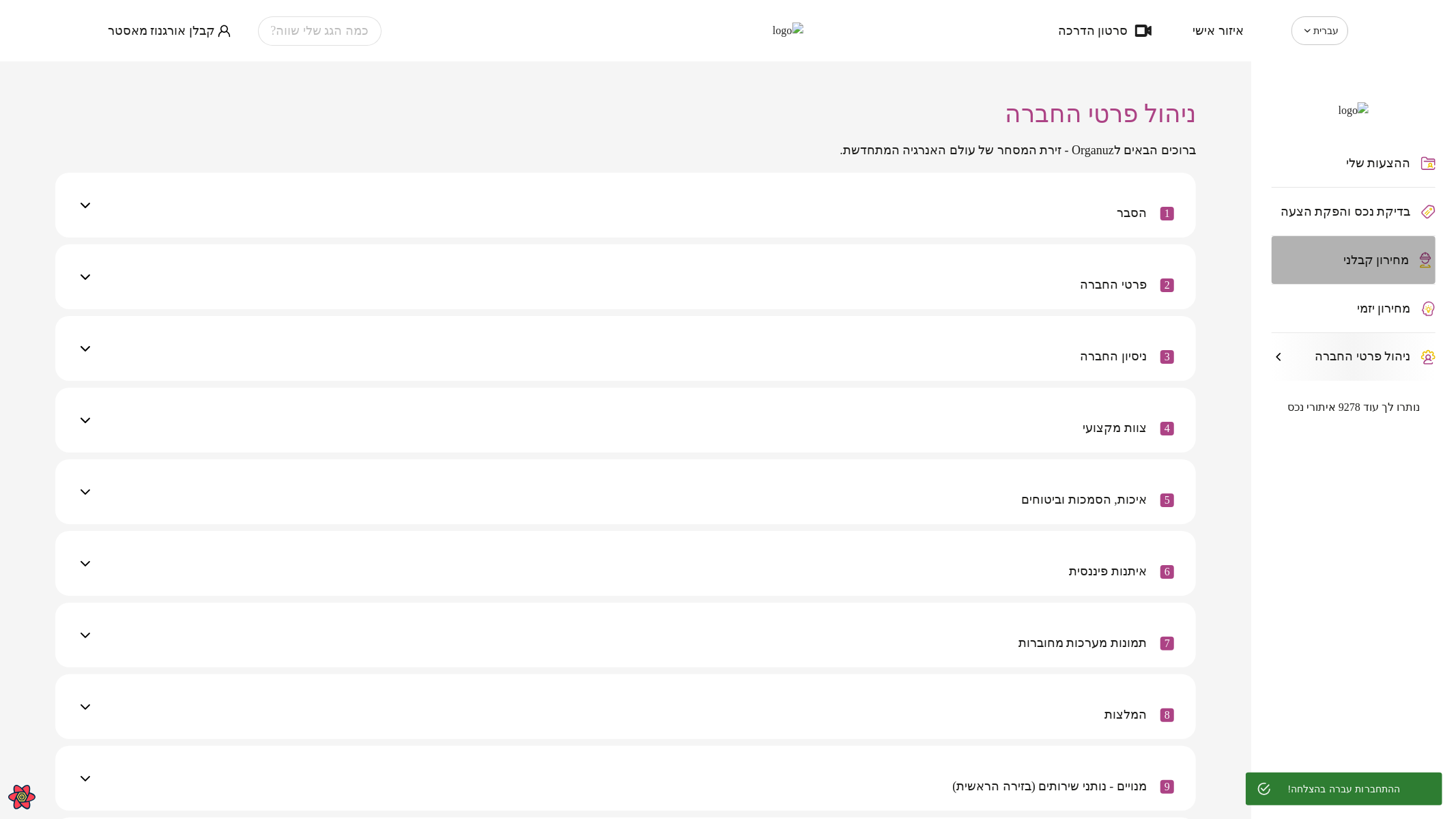
click at [1347, 267] on div "מחירון קבלני" at bounding box center [1340, 260] width 138 height 13
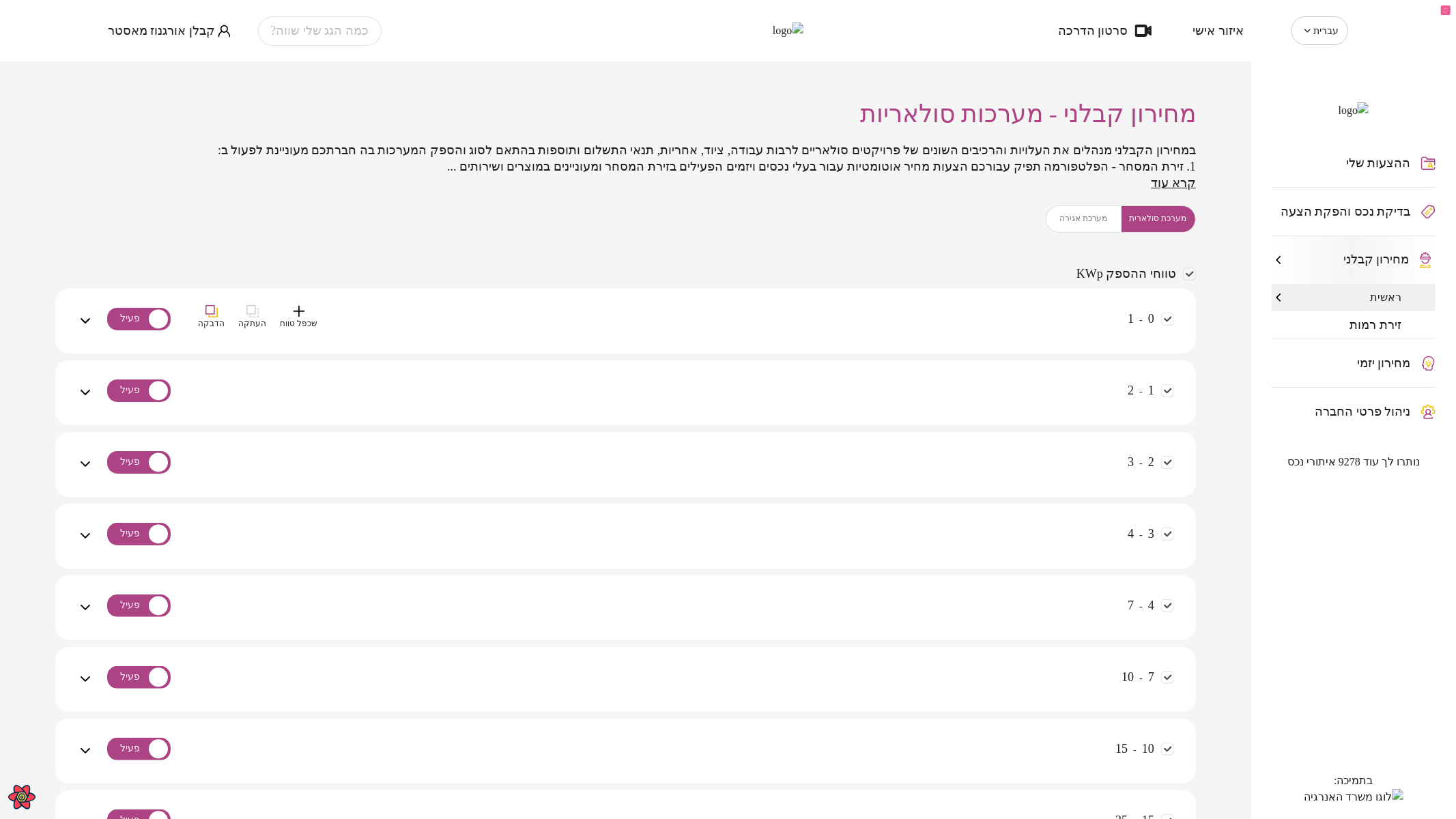
click at [1029, 313] on div "0 - 1 שכפל טווח העתקה הדבקה" at bounding box center [634, 329] width 1081 height 48
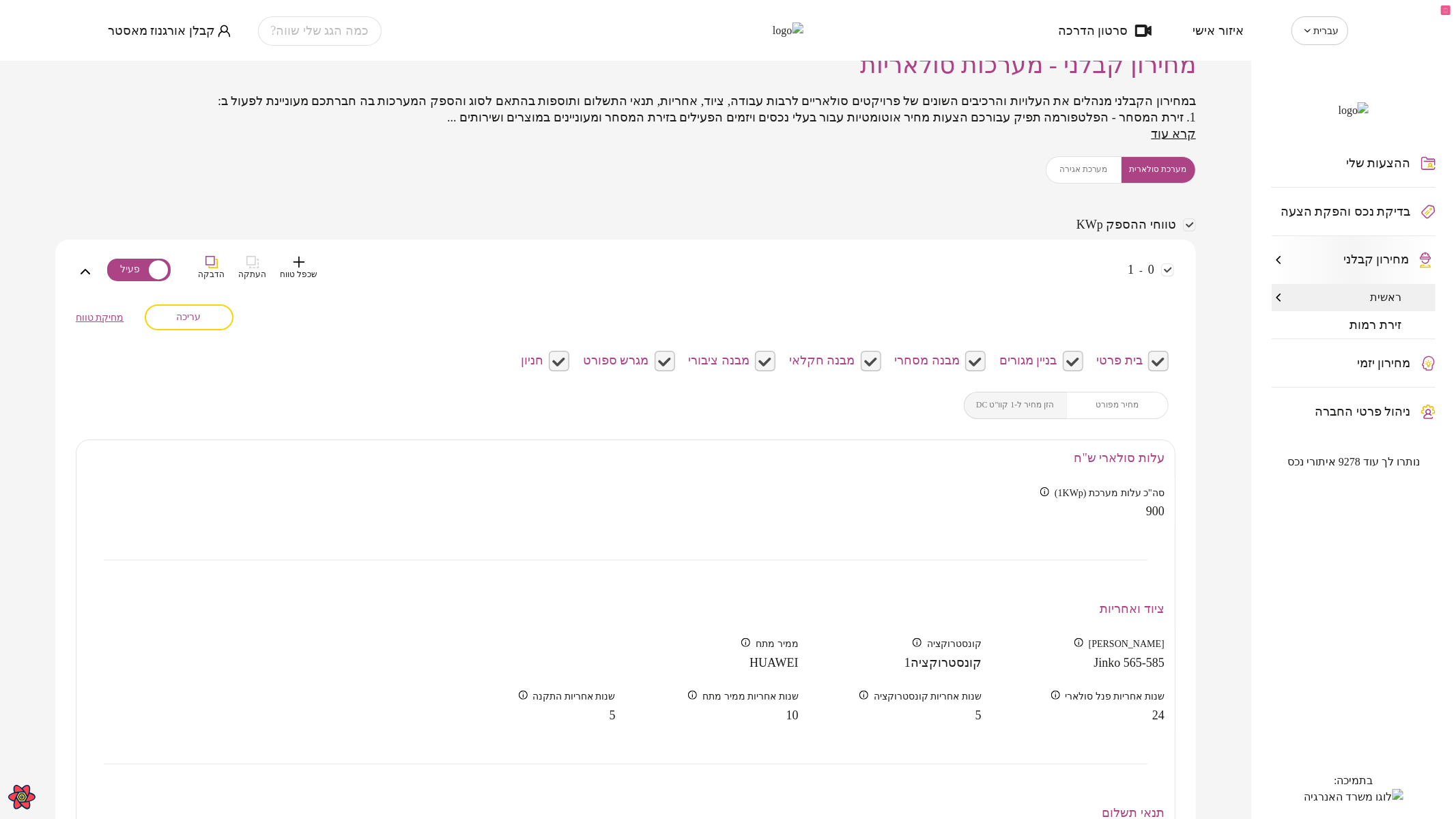
scroll to position [76, 0]
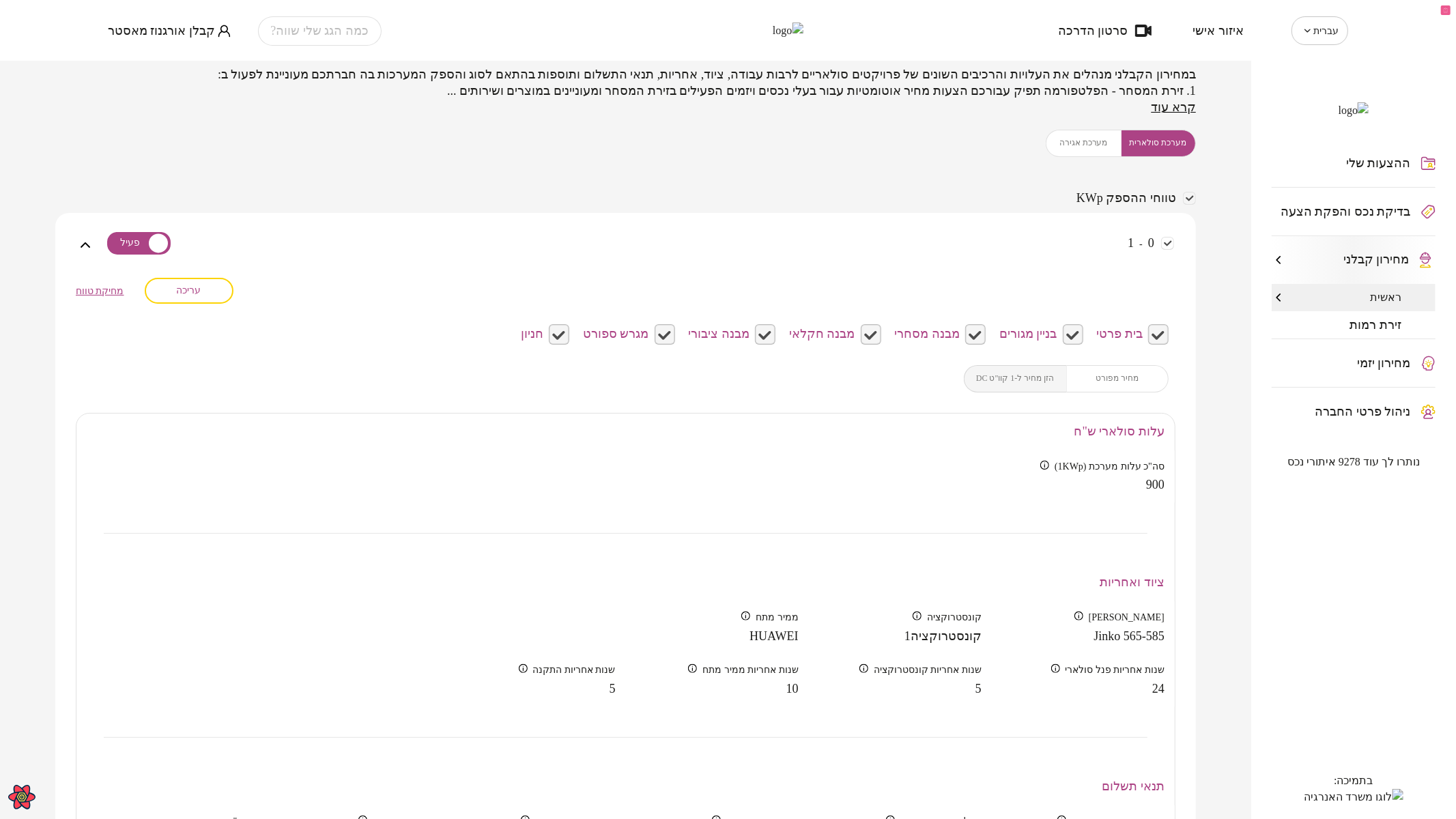
click at [1090, 133] on div "מערכת סולארית מערכת אגירה" at bounding box center [1120, 143] width 150 height 27
click at [1088, 145] on div "מערכת סולארית מערכת אגירה" at bounding box center [1120, 143] width 150 height 27
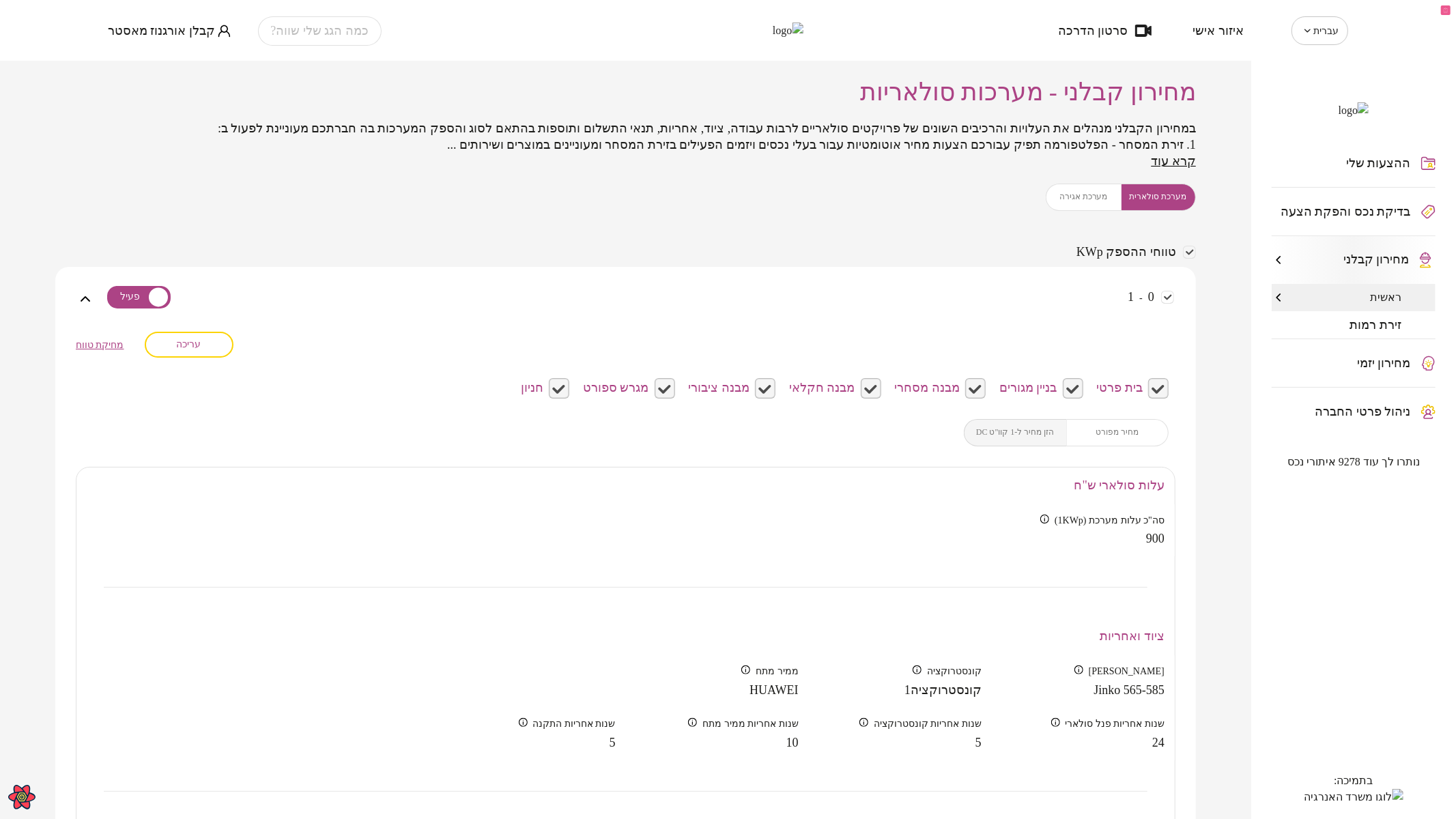
scroll to position [0, 0]
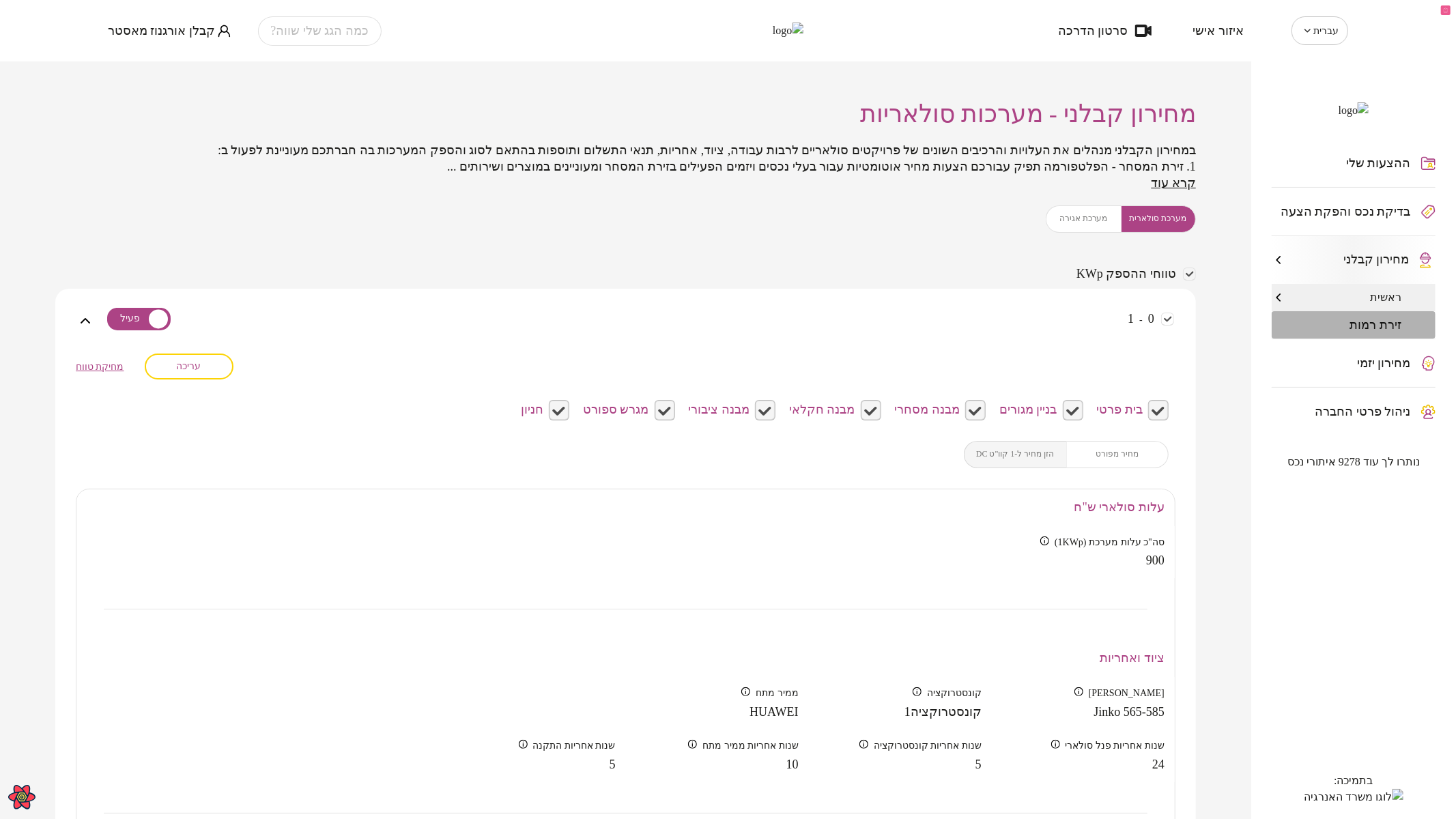
click at [1341, 339] on div "זירת רמות" at bounding box center [1353, 324] width 164 height 27
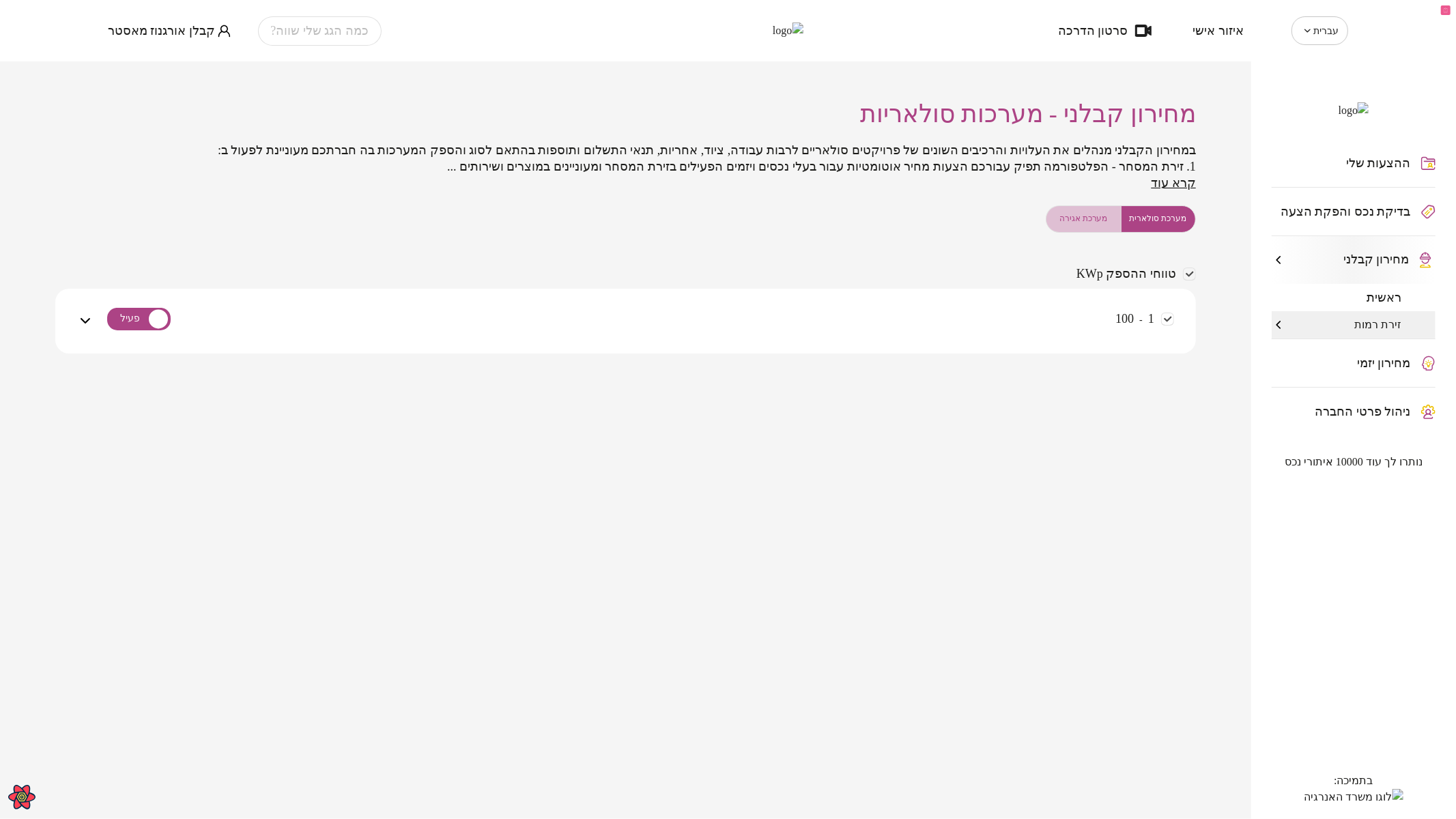
click at [1073, 217] on span "מערכת אגירה" at bounding box center [1083, 218] width 48 height 13
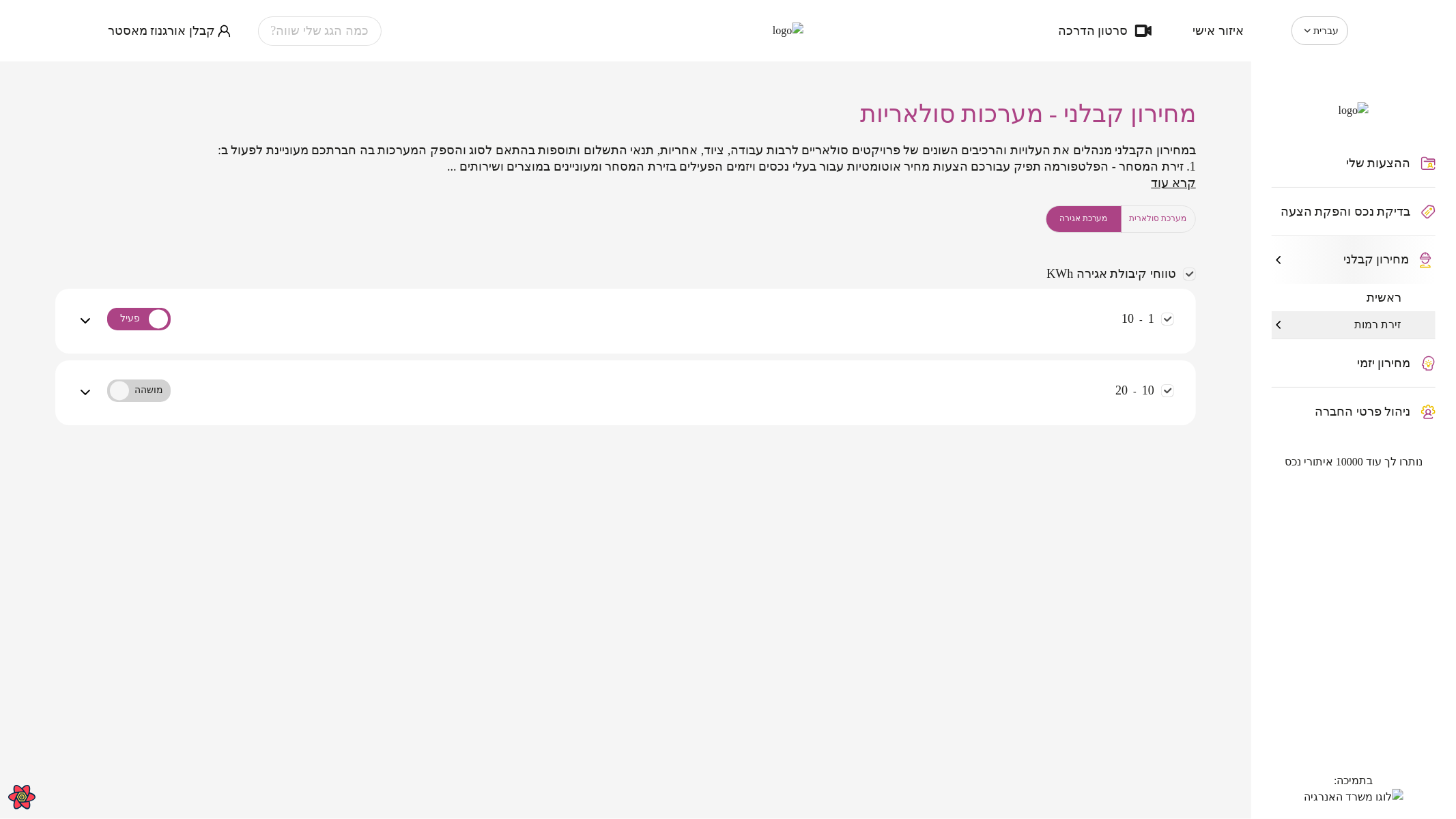
click at [934, 308] on div "1 - 10" at bounding box center [634, 329] width 1081 height 48
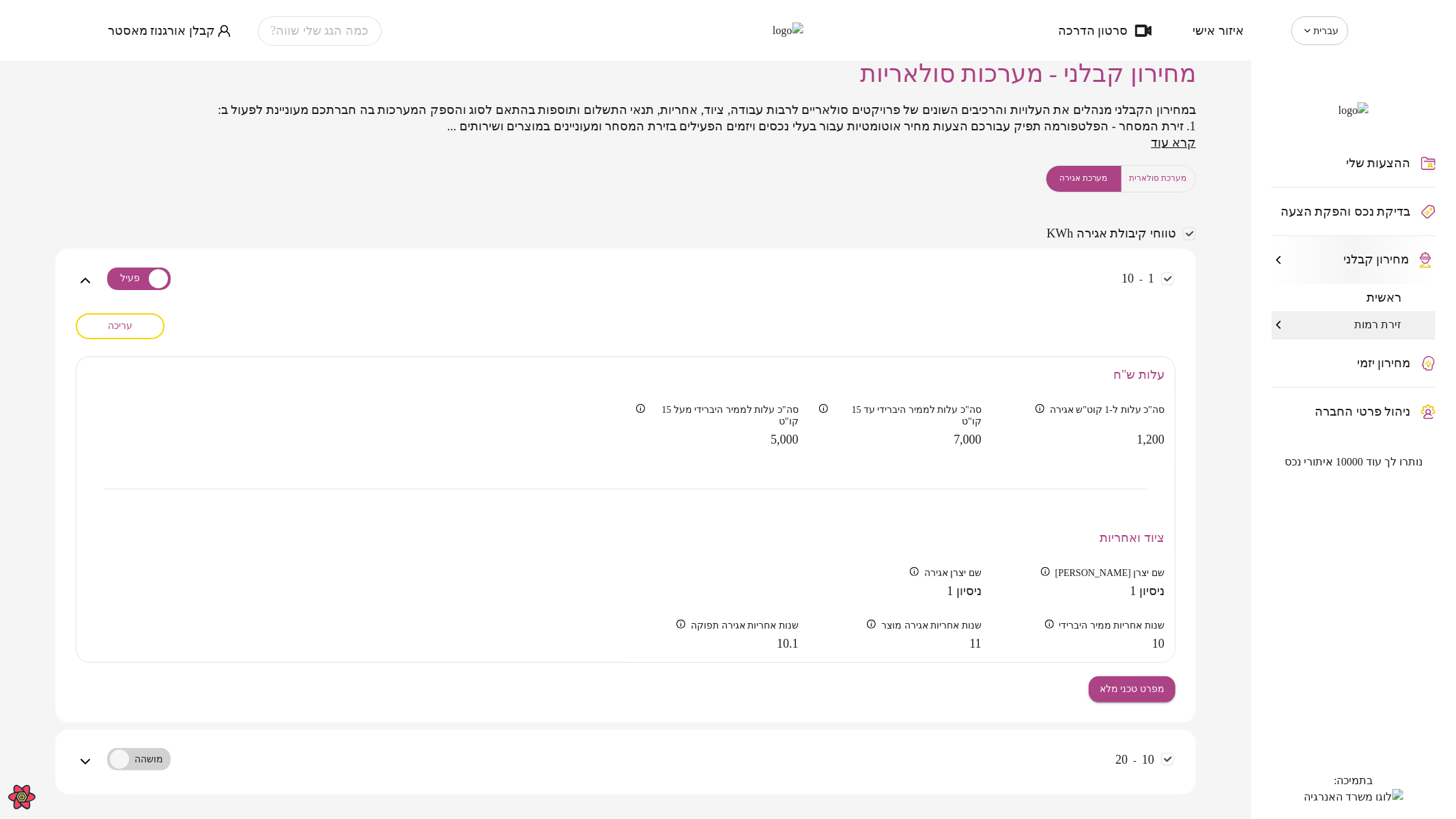
scroll to position [62, 0]
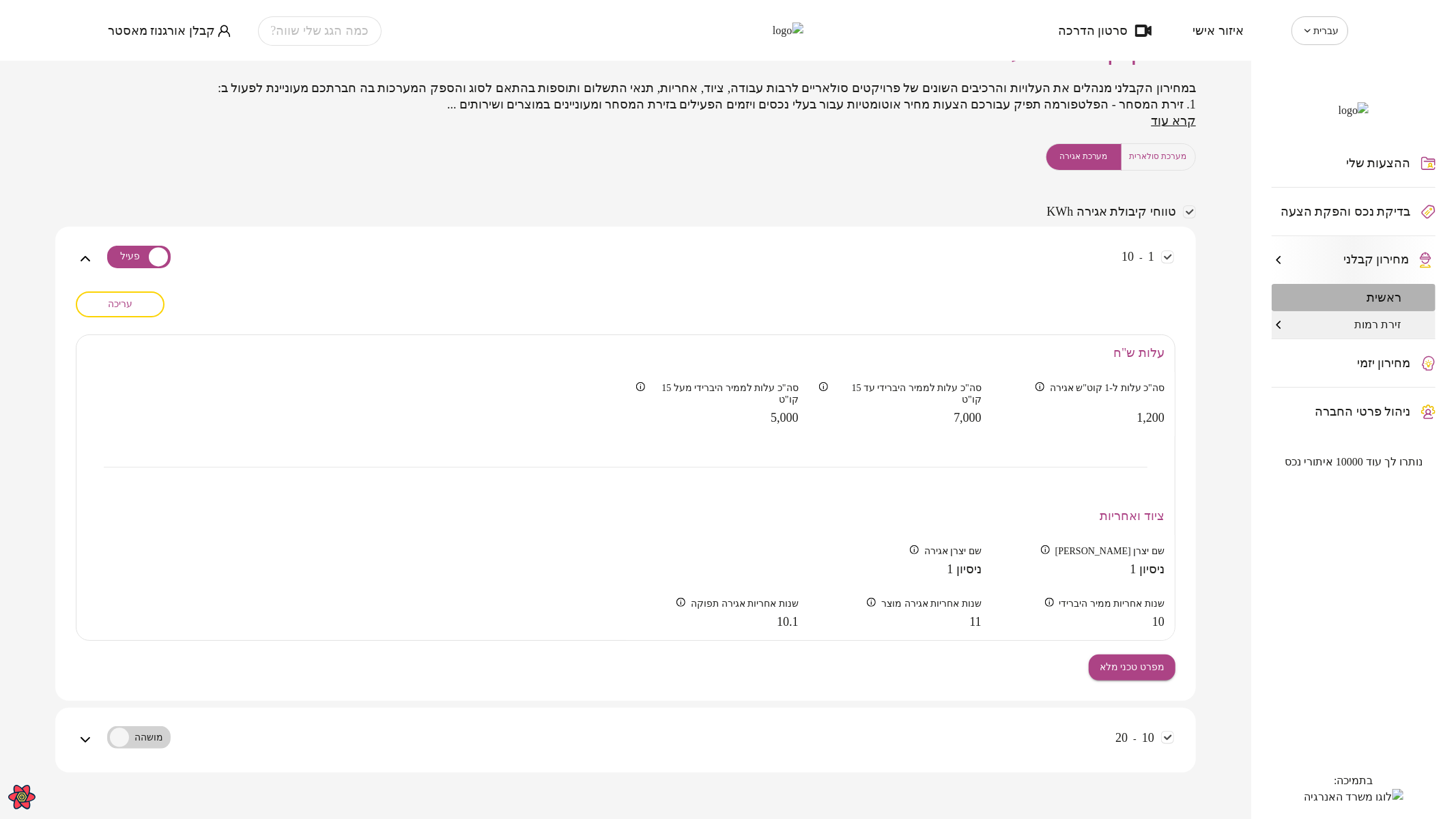
click at [1379, 304] on span "ראשית" at bounding box center [1383, 297] width 35 height 13
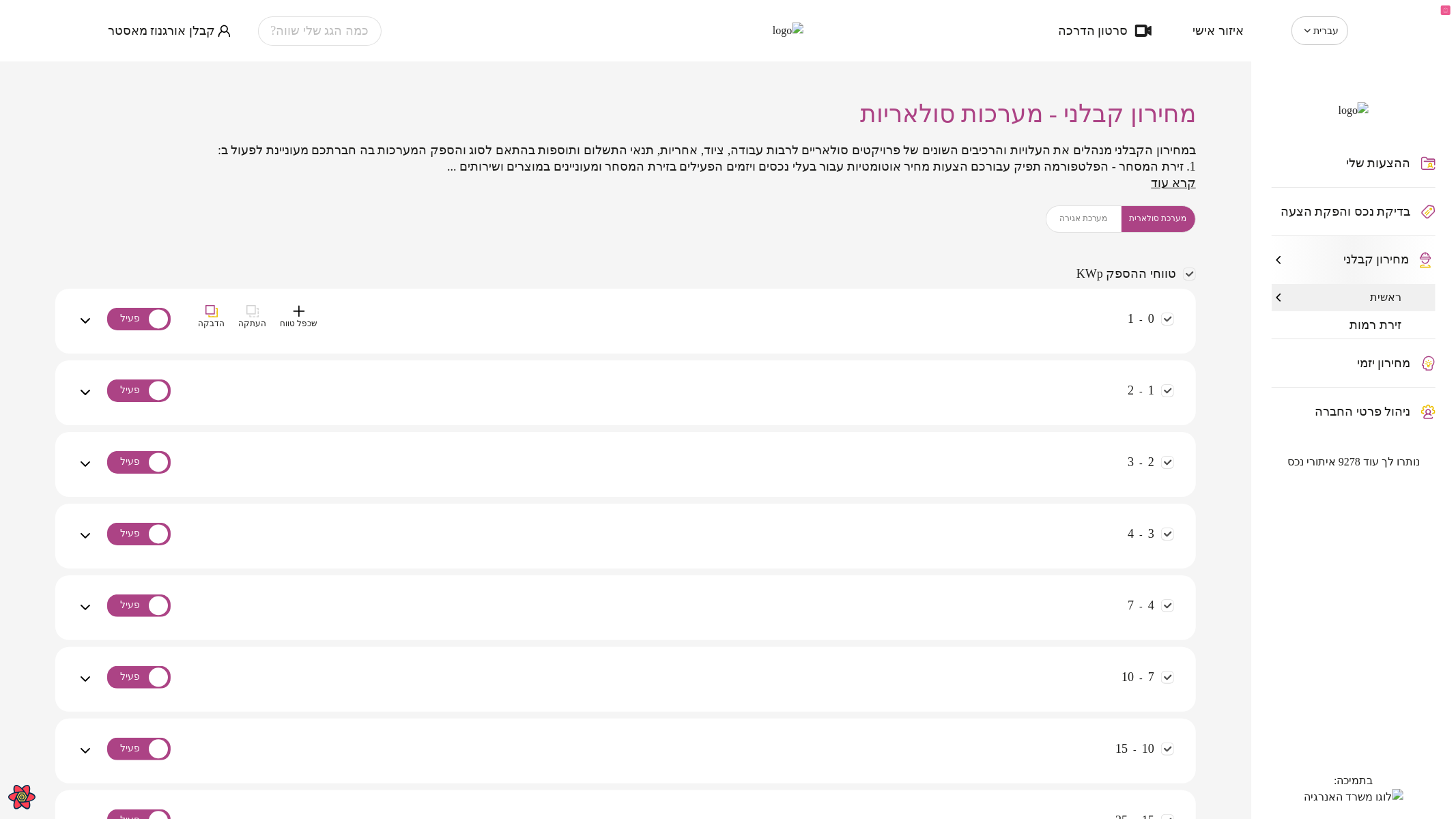
click at [1003, 311] on div "0 - 1 שכפל טווח העתקה הדבקה" at bounding box center [634, 329] width 1081 height 48
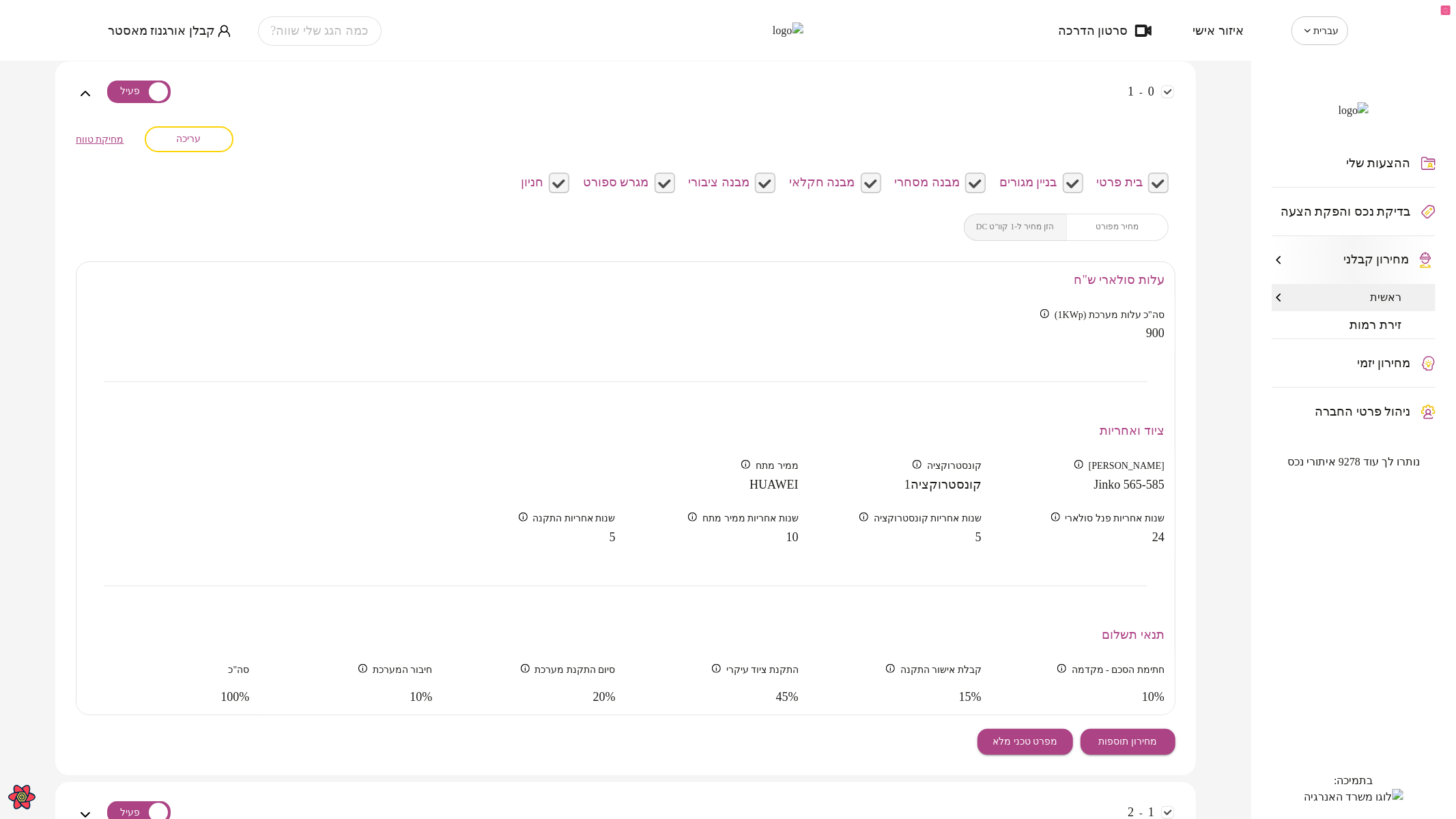
scroll to position [454, 0]
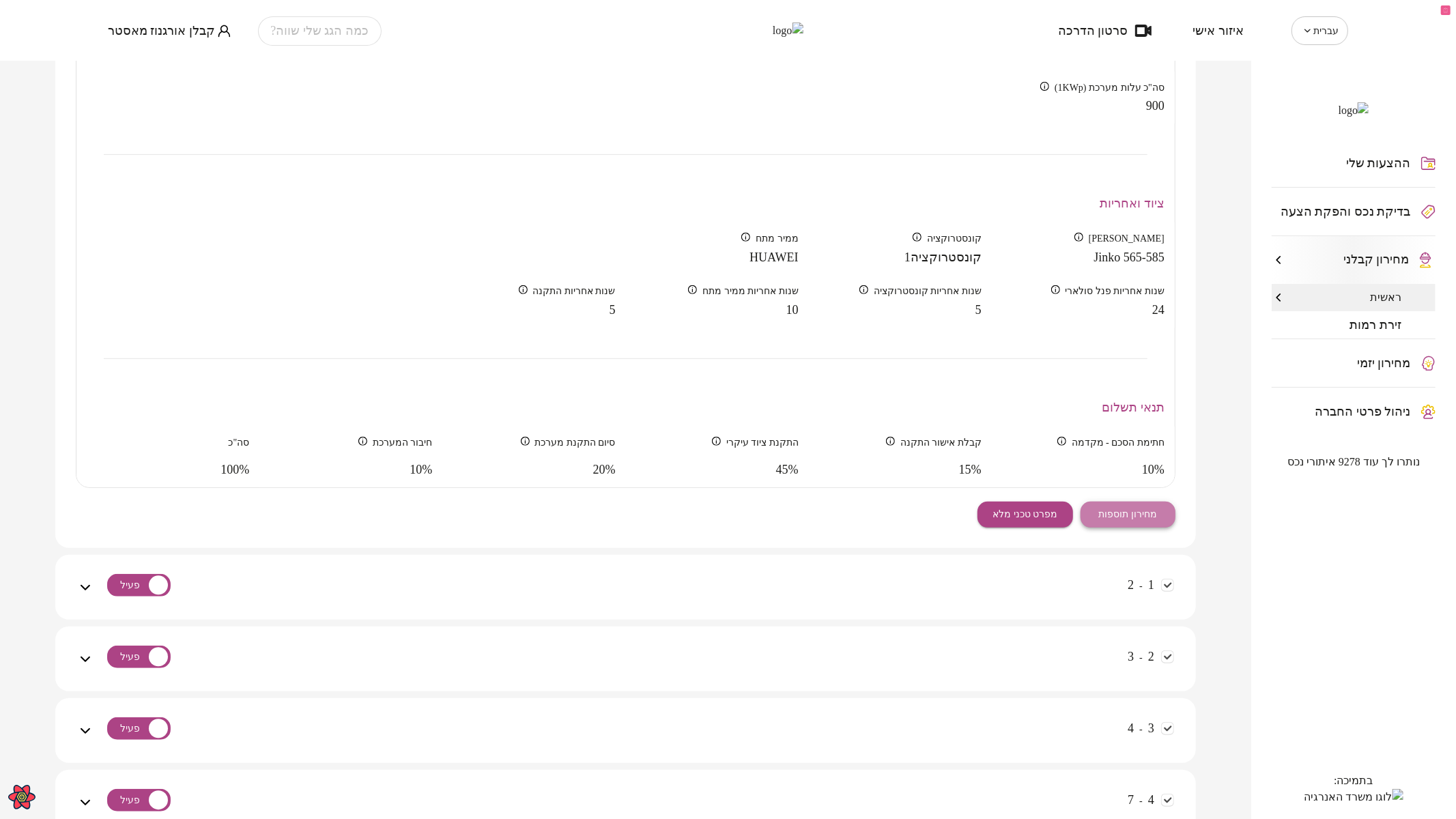
click at [1149, 514] on span "מחירון תוספות" at bounding box center [1128, 514] width 59 height 12
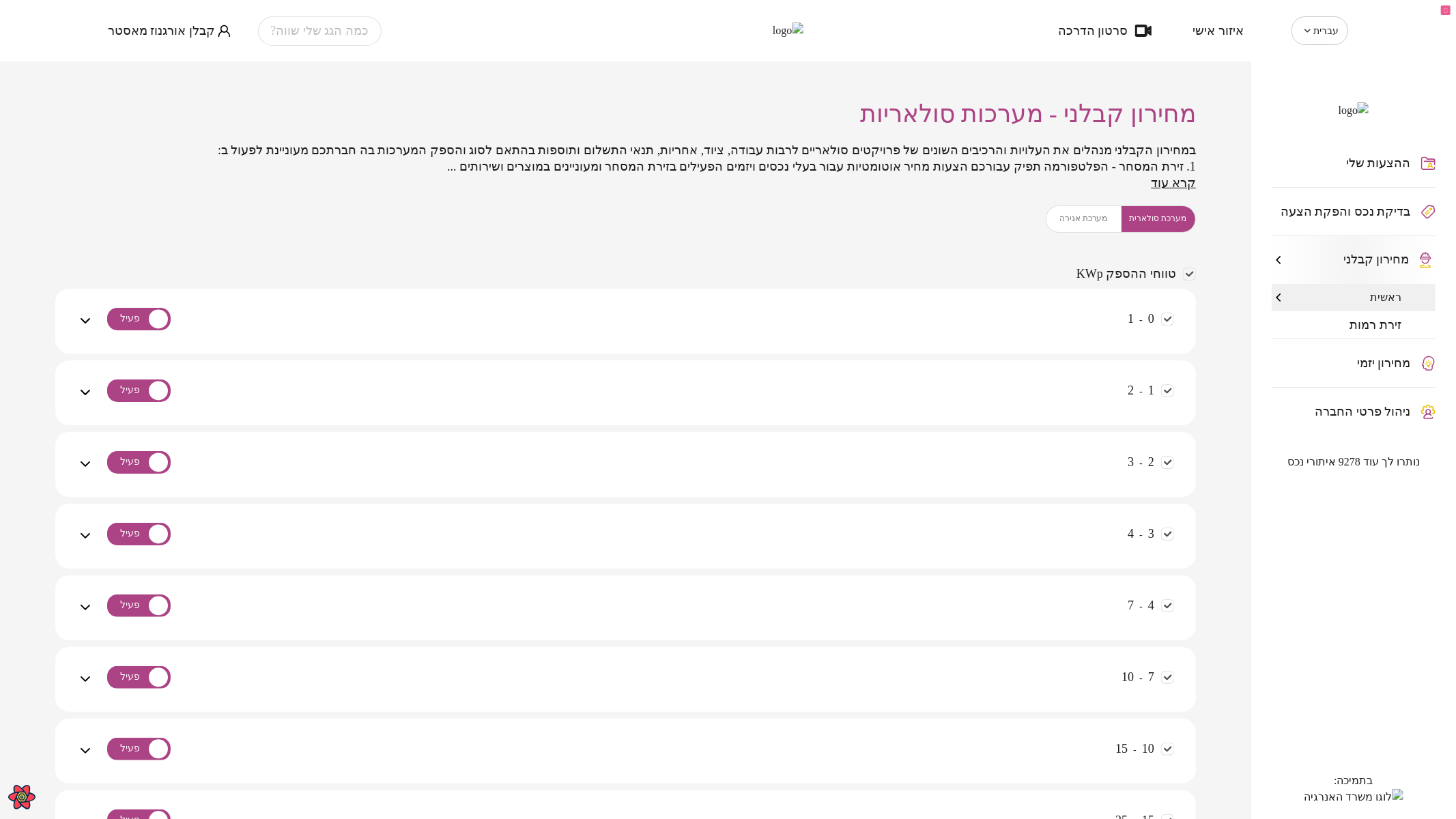
click at [161, 34] on span "קבלן אורגנוז מאסטר" at bounding box center [161, 30] width 107 height 13
click at [134, 58] on li "התנתק" at bounding box center [136, 56] width 56 height 24
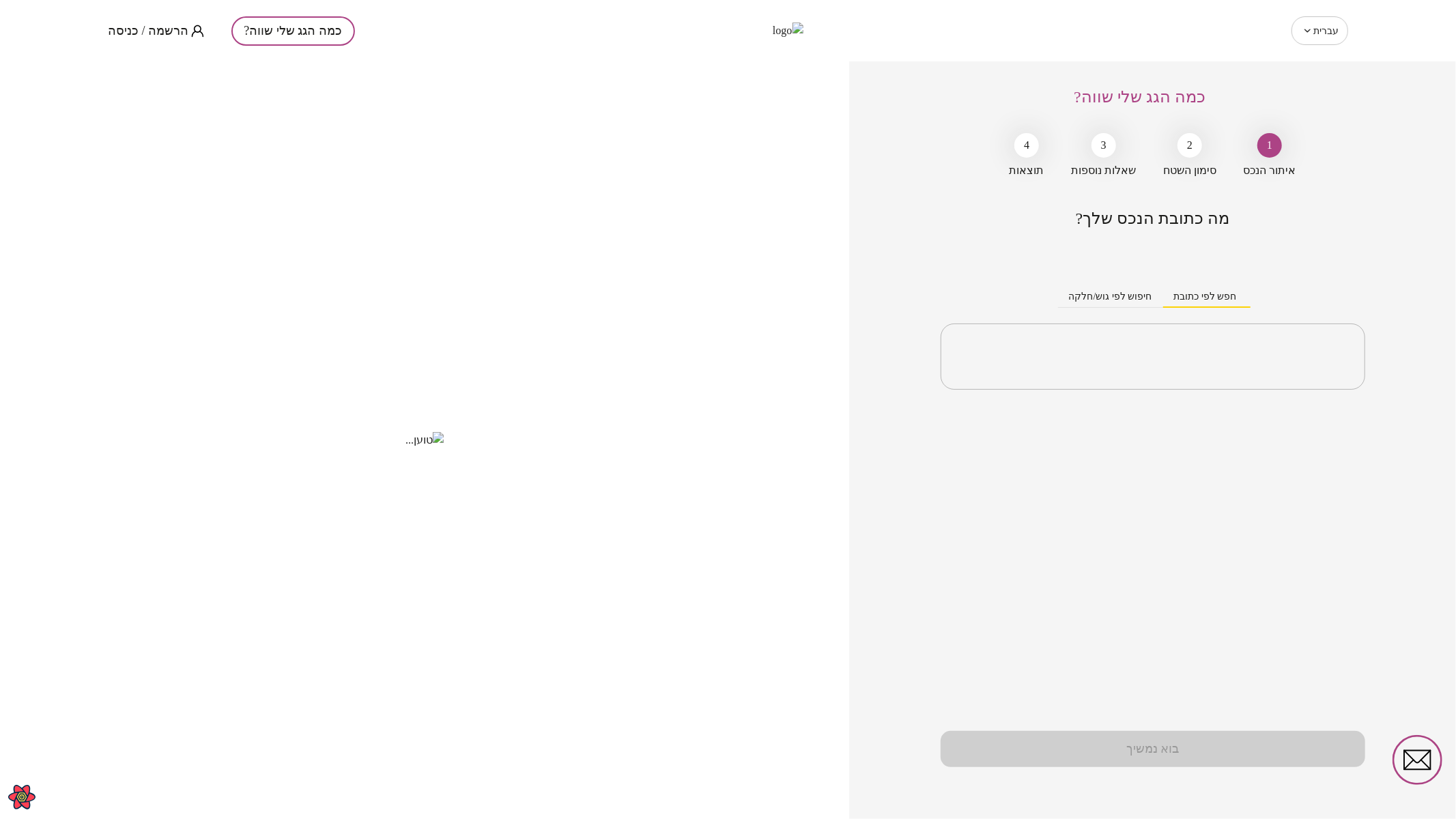
click at [111, 27] on span "הרשמה / כניסה" at bounding box center [148, 30] width 81 height 13
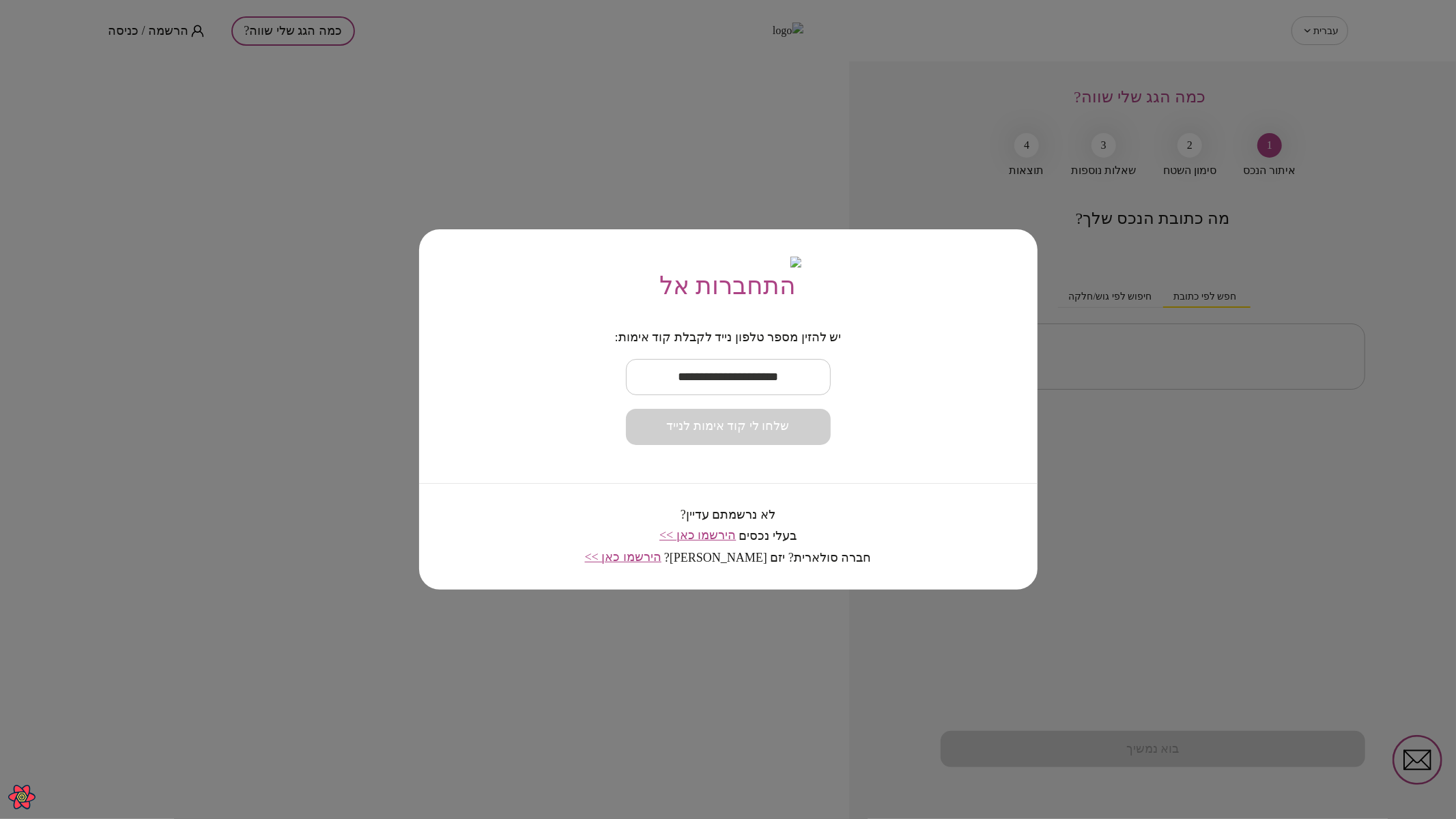
click at [744, 388] on input "text" at bounding box center [728, 377] width 205 height 40
paste input "**********"
type input "**********"
click at [748, 417] on form "**********" at bounding box center [728, 388] width 227 height 115
click at [761, 434] on span "שלחו לי קוד אימות לנייד" at bounding box center [728, 426] width 123 height 15
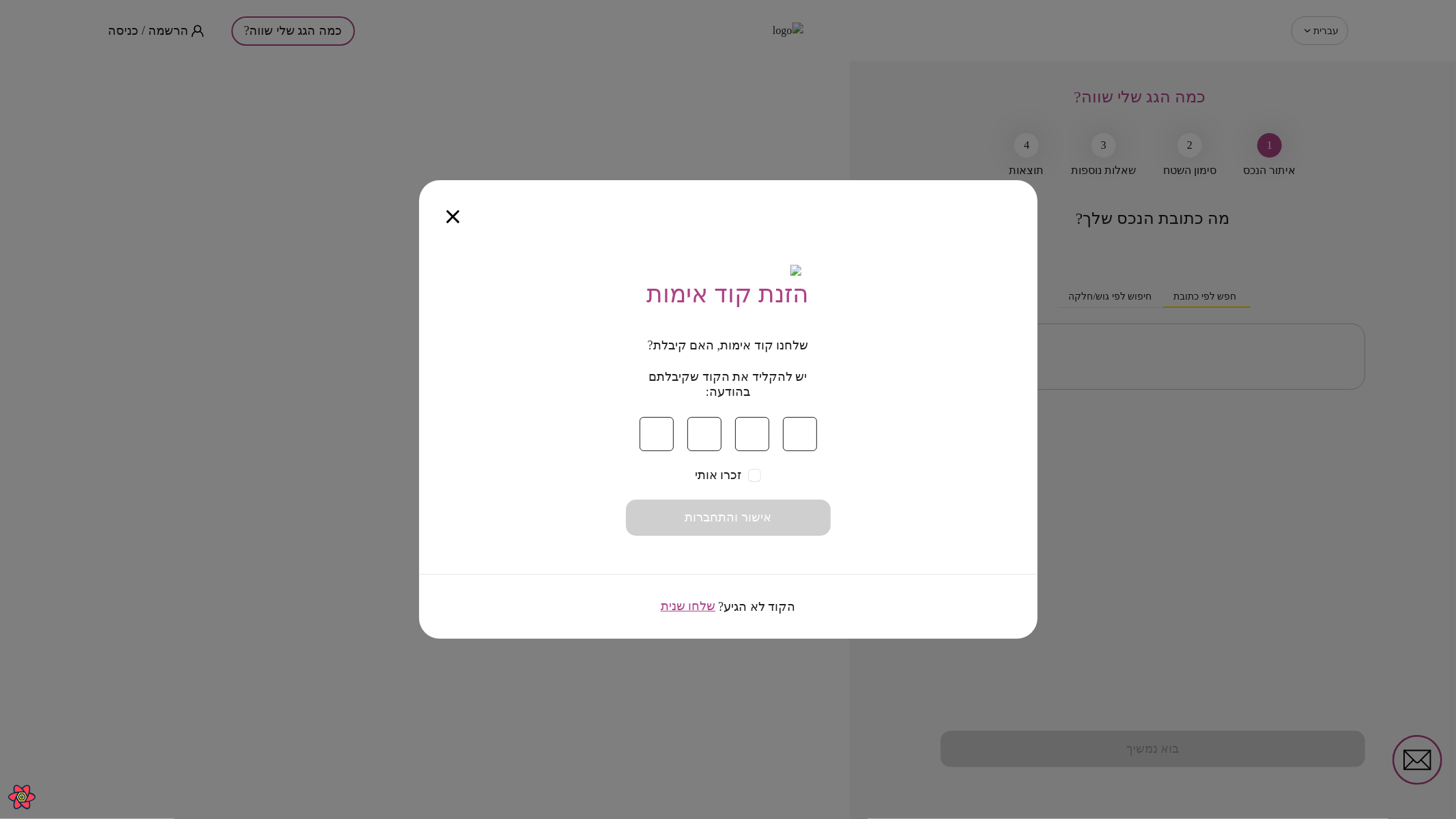
type input "*"
click at [776, 524] on button "אישור והתחברות" at bounding box center [728, 517] width 205 height 36
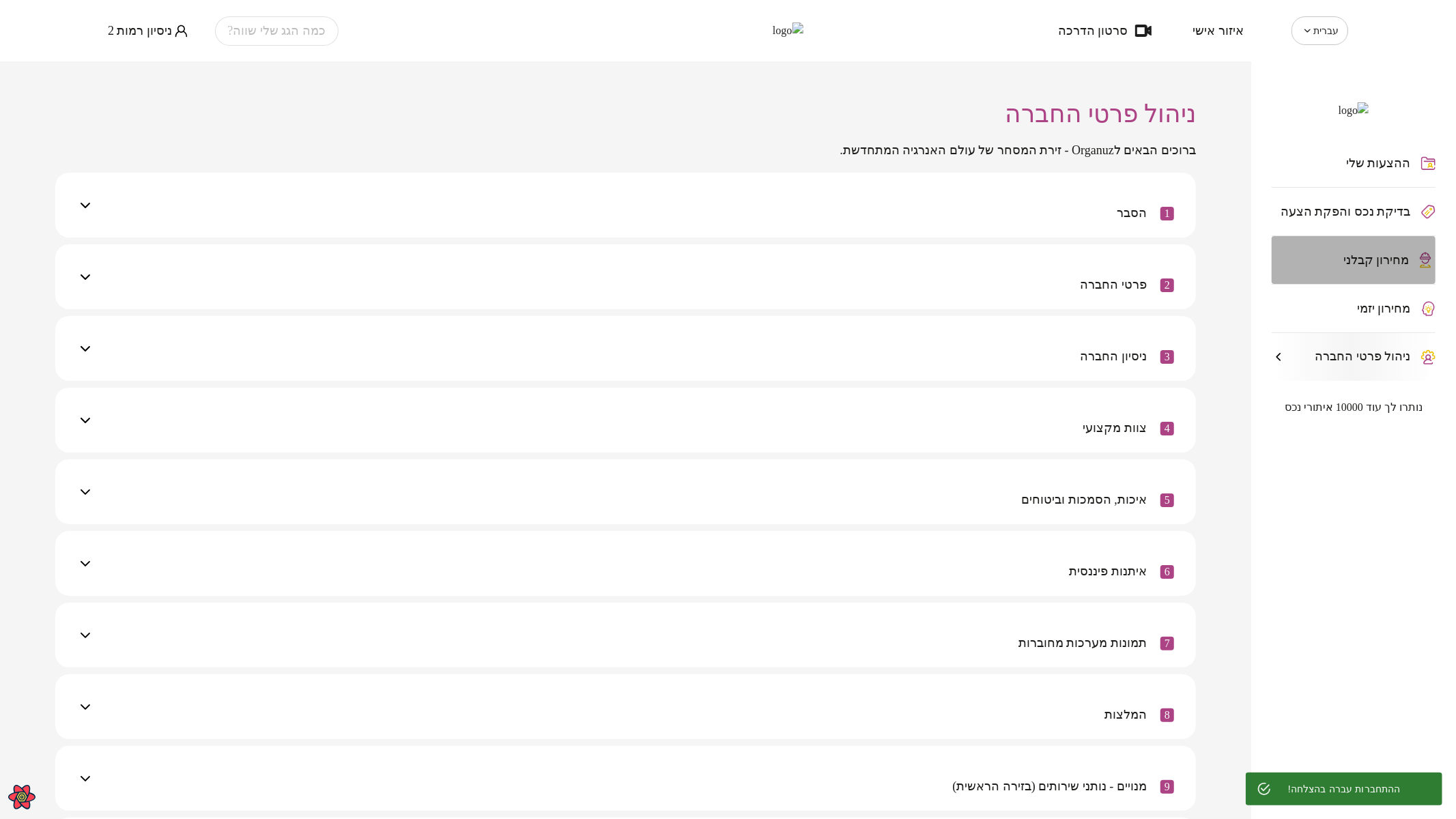
click at [1370, 267] on span "מחירון קבלני" at bounding box center [1376, 260] width 67 height 13
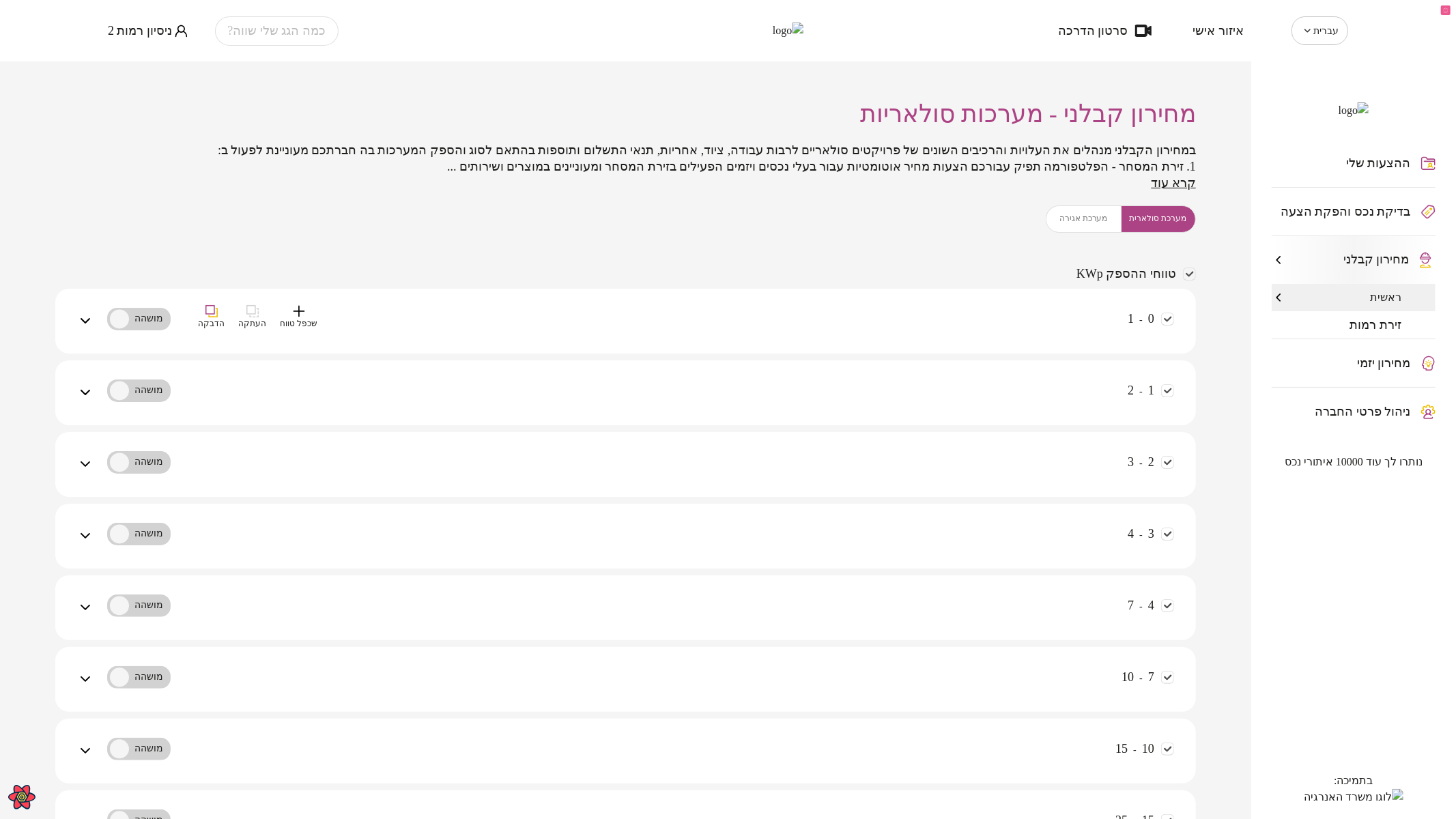
click at [990, 317] on div "0 - 1 שכפל טווח העתקה הדבקה" at bounding box center [634, 329] width 1081 height 48
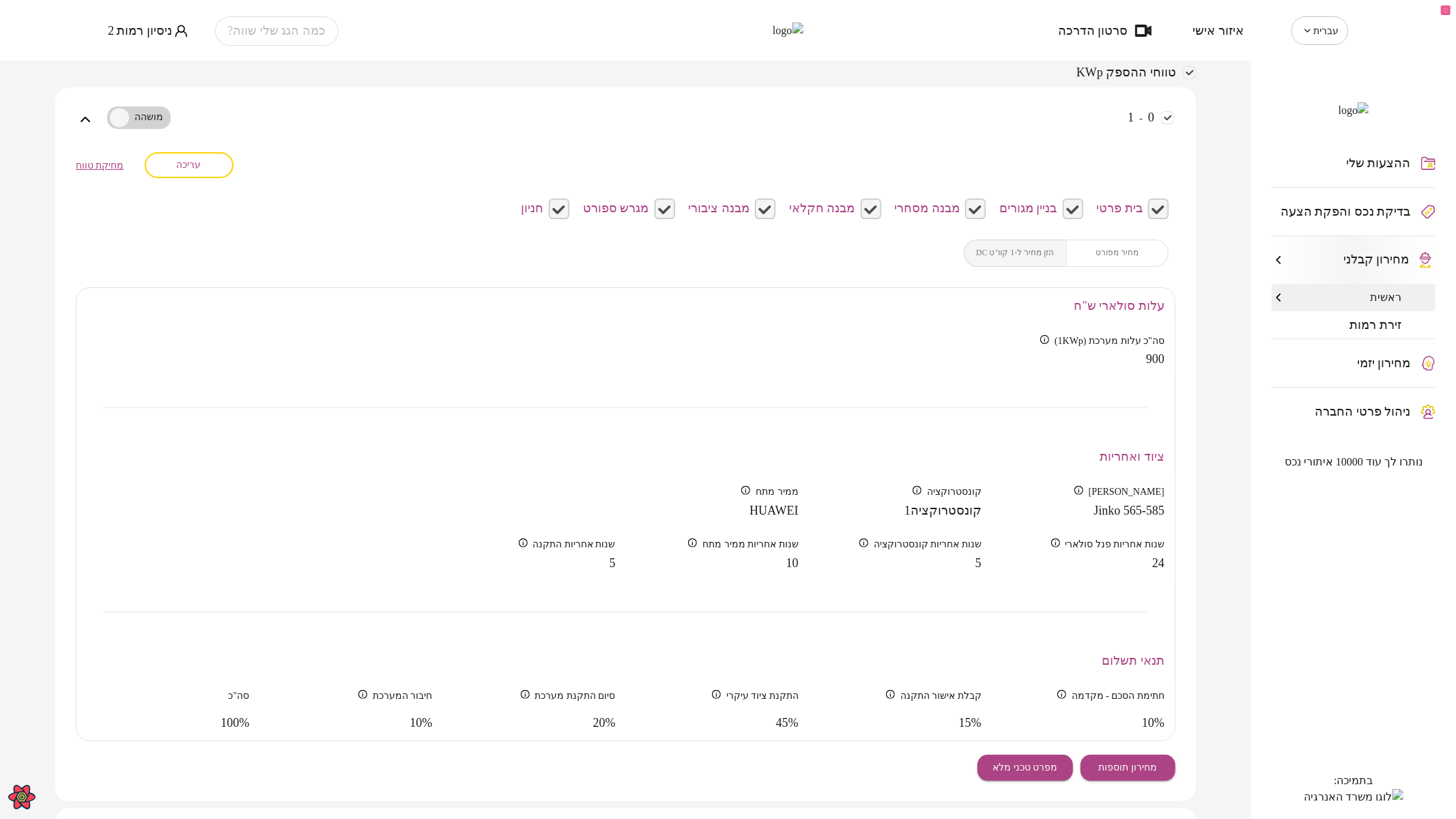
scroll to position [228, 0]
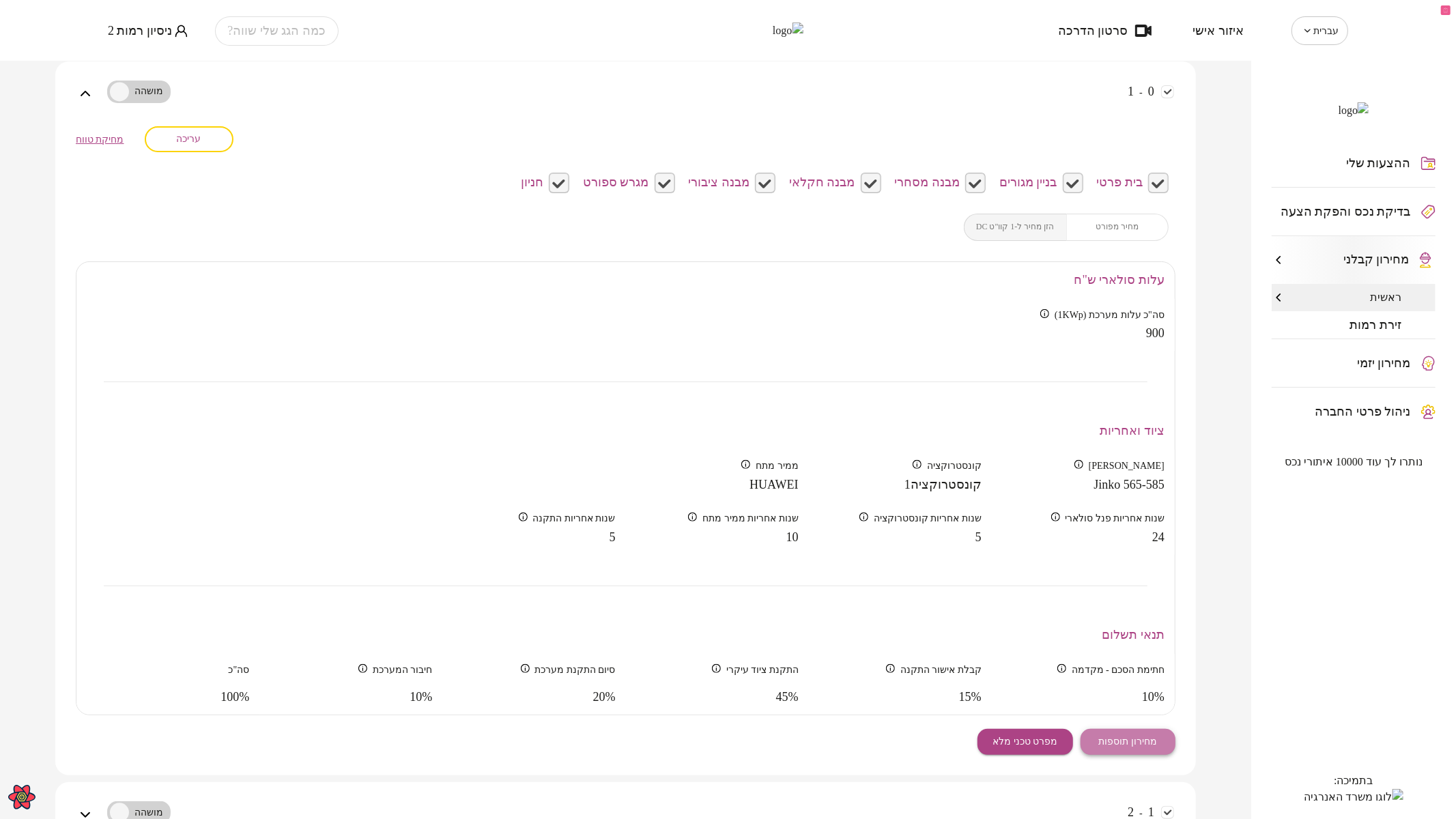
click at [1105, 729] on button "מחירון תוספות" at bounding box center [1128, 741] width 95 height 26
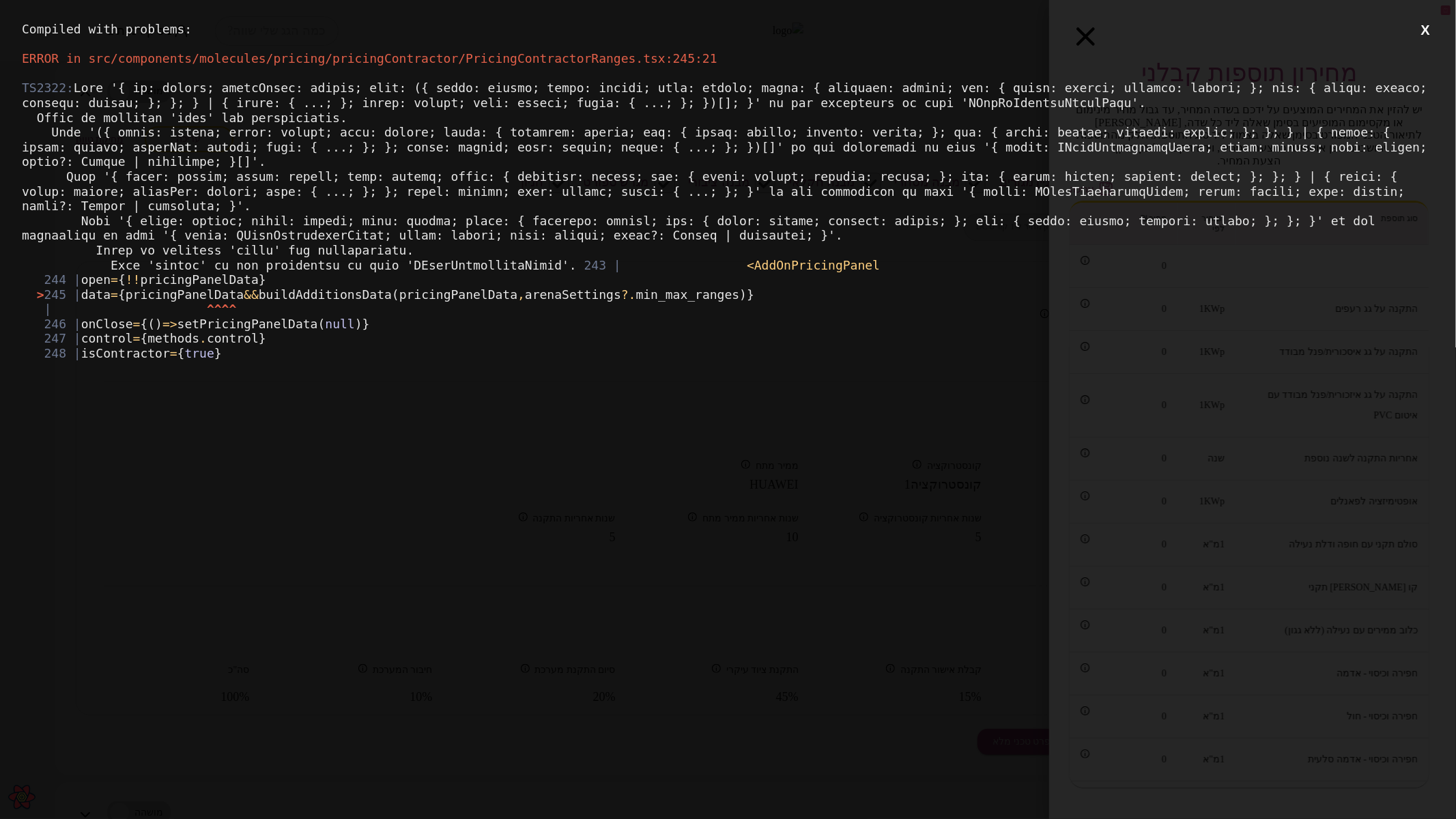
scroll to position [0, 0]
click at [1425, 31] on button "X" at bounding box center [1426, 30] width 17 height 17
click at [1420, 27] on button "X" at bounding box center [1426, 30] width 17 height 17
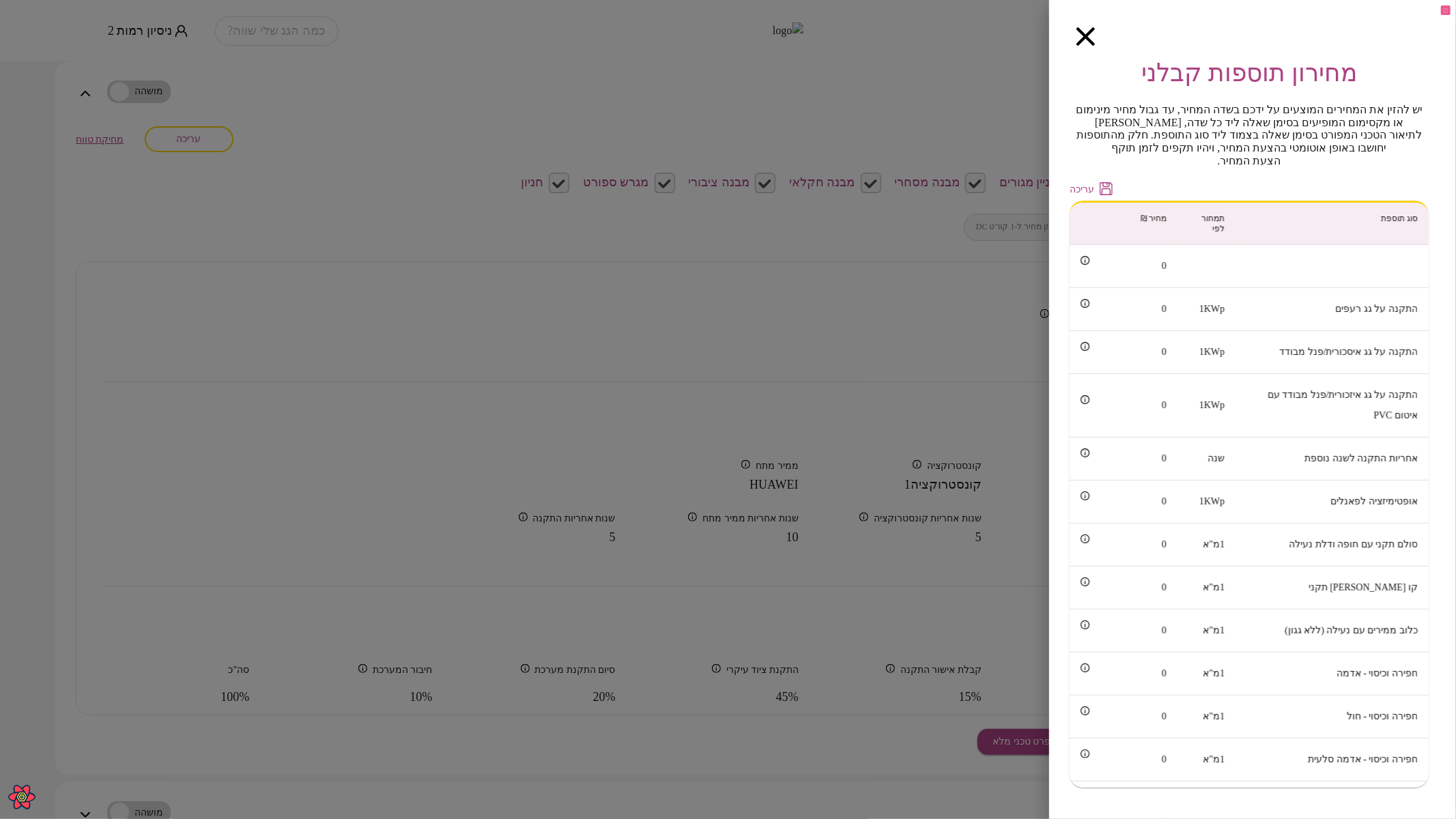
click at [1086, 41] on icon "button" at bounding box center [1086, 36] width 19 height 19
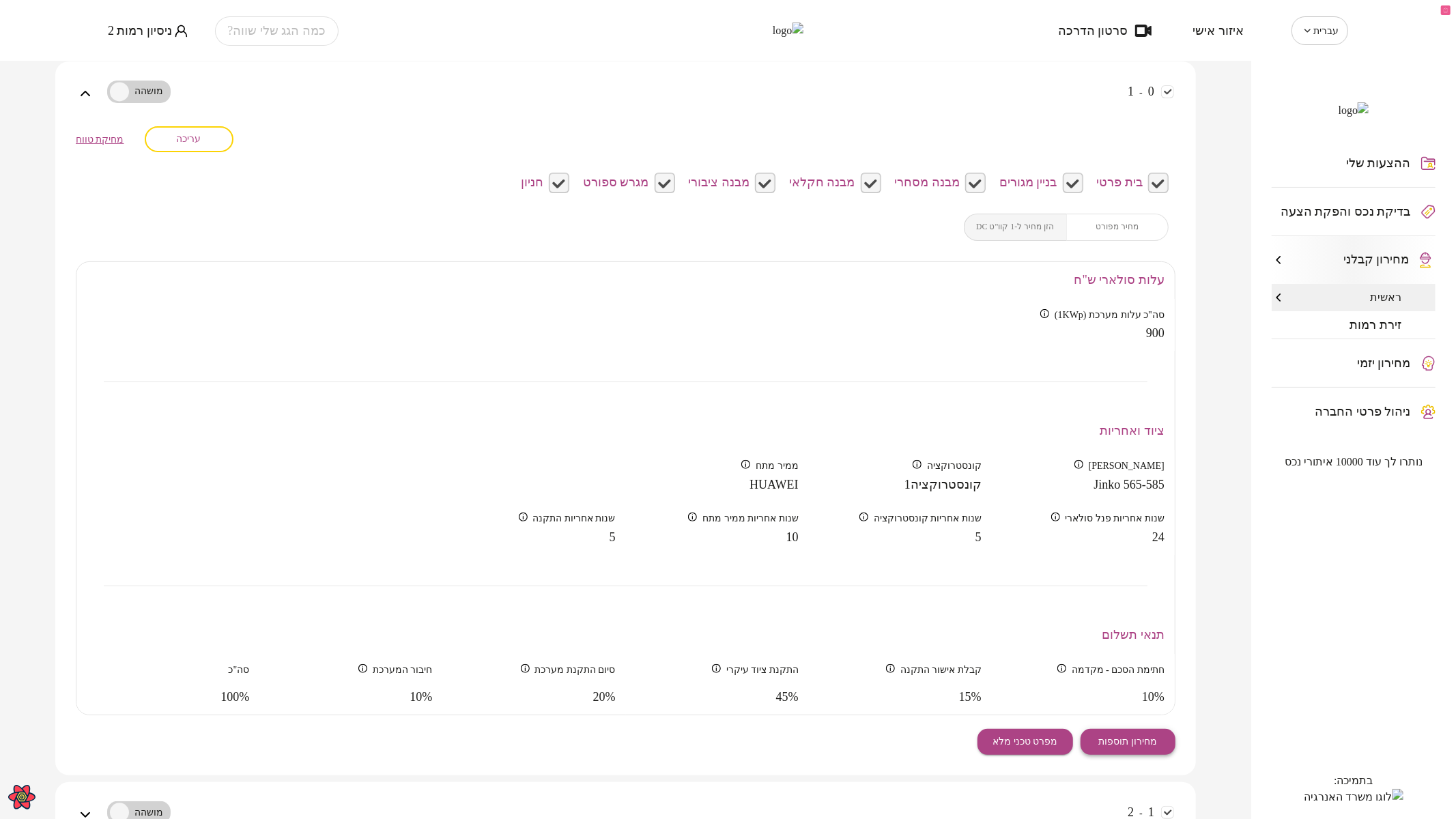
click at [1138, 738] on span "מחירון תוספות" at bounding box center [1128, 741] width 59 height 12
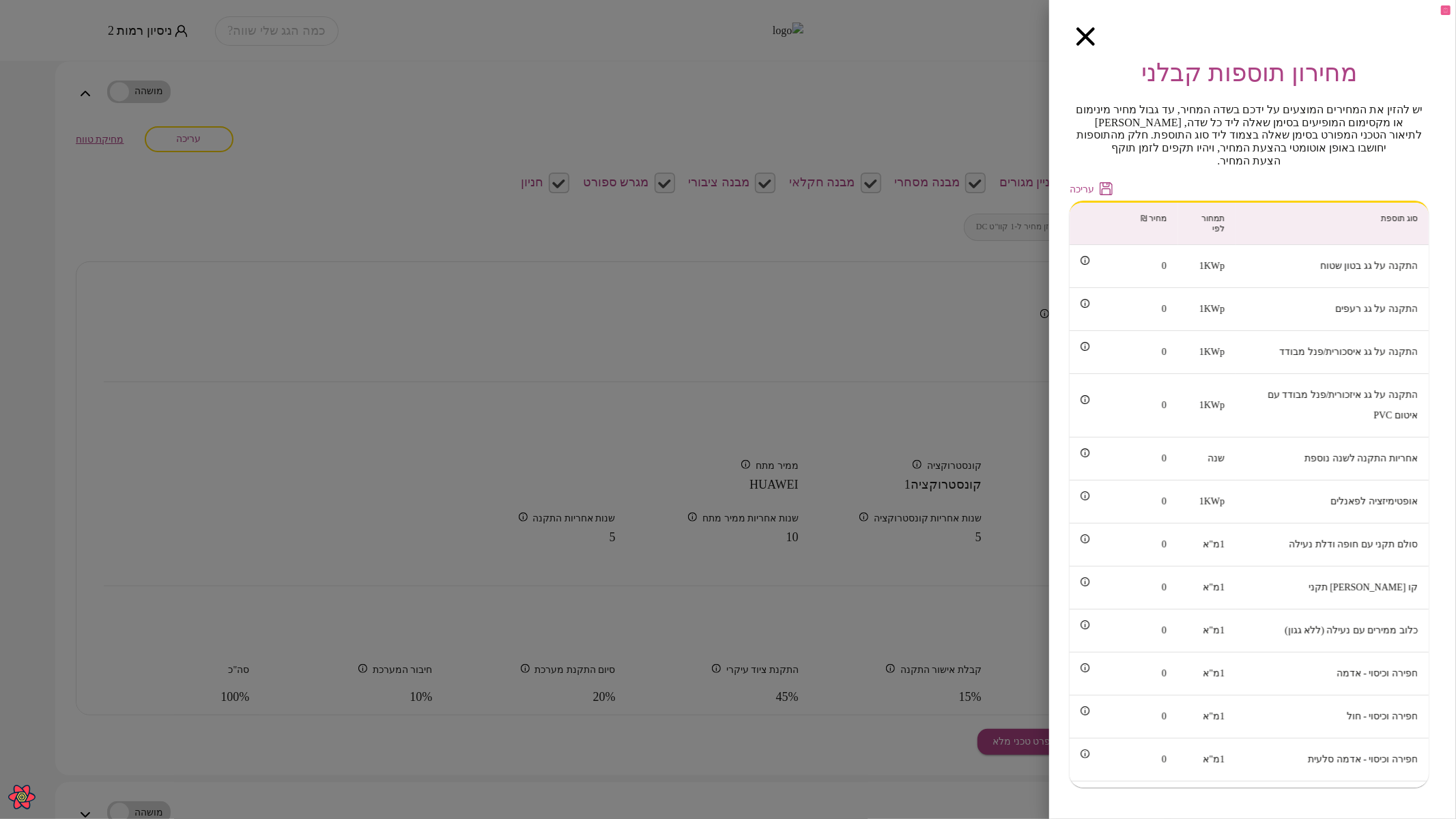
click at [554, 302] on div at bounding box center [728, 410] width 1456 height 819
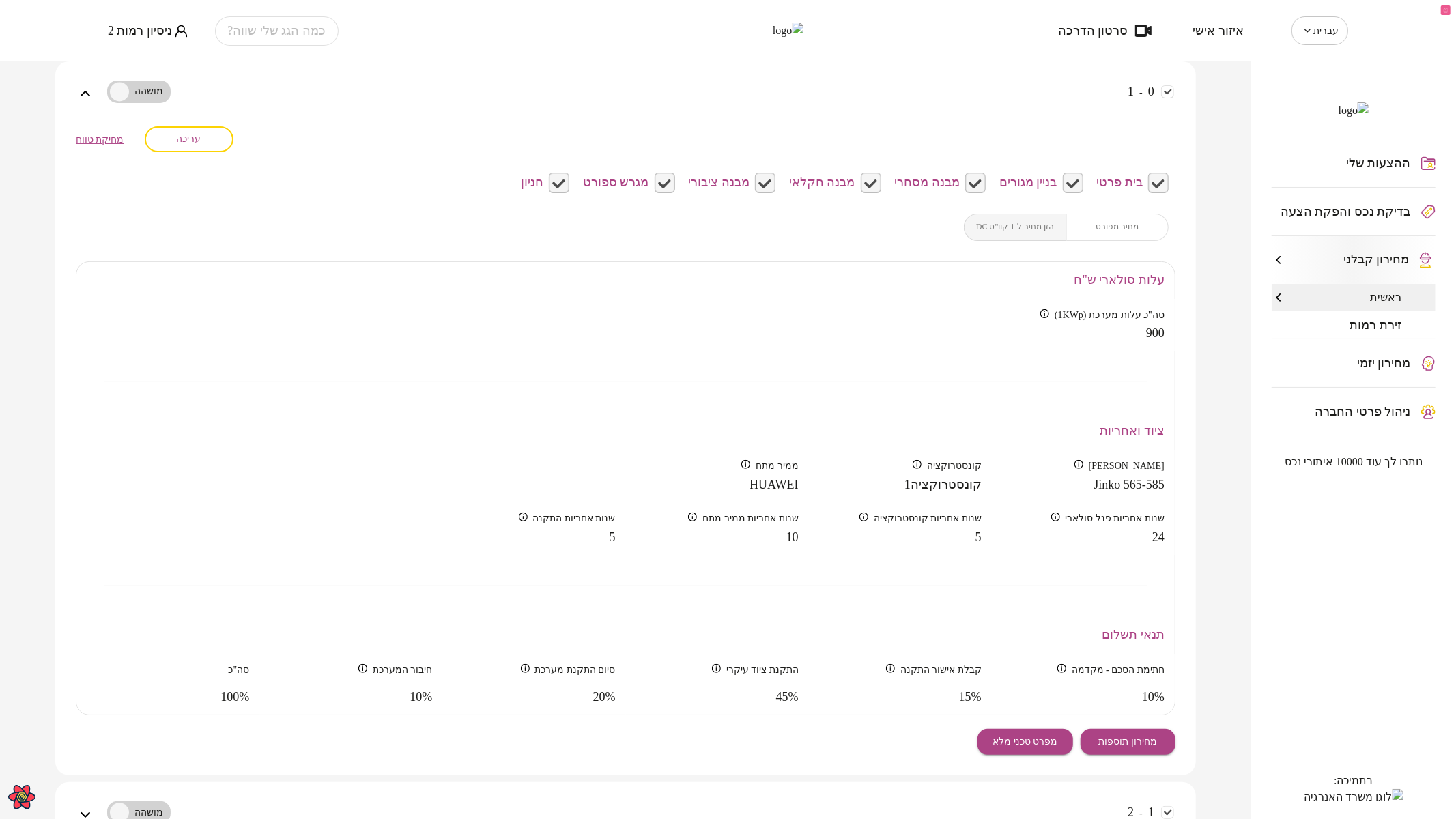
click at [134, 25] on span "ניסיון רמות 2" at bounding box center [140, 30] width 64 height 13
click at [128, 60] on li "התנתק" at bounding box center [136, 56] width 56 height 24
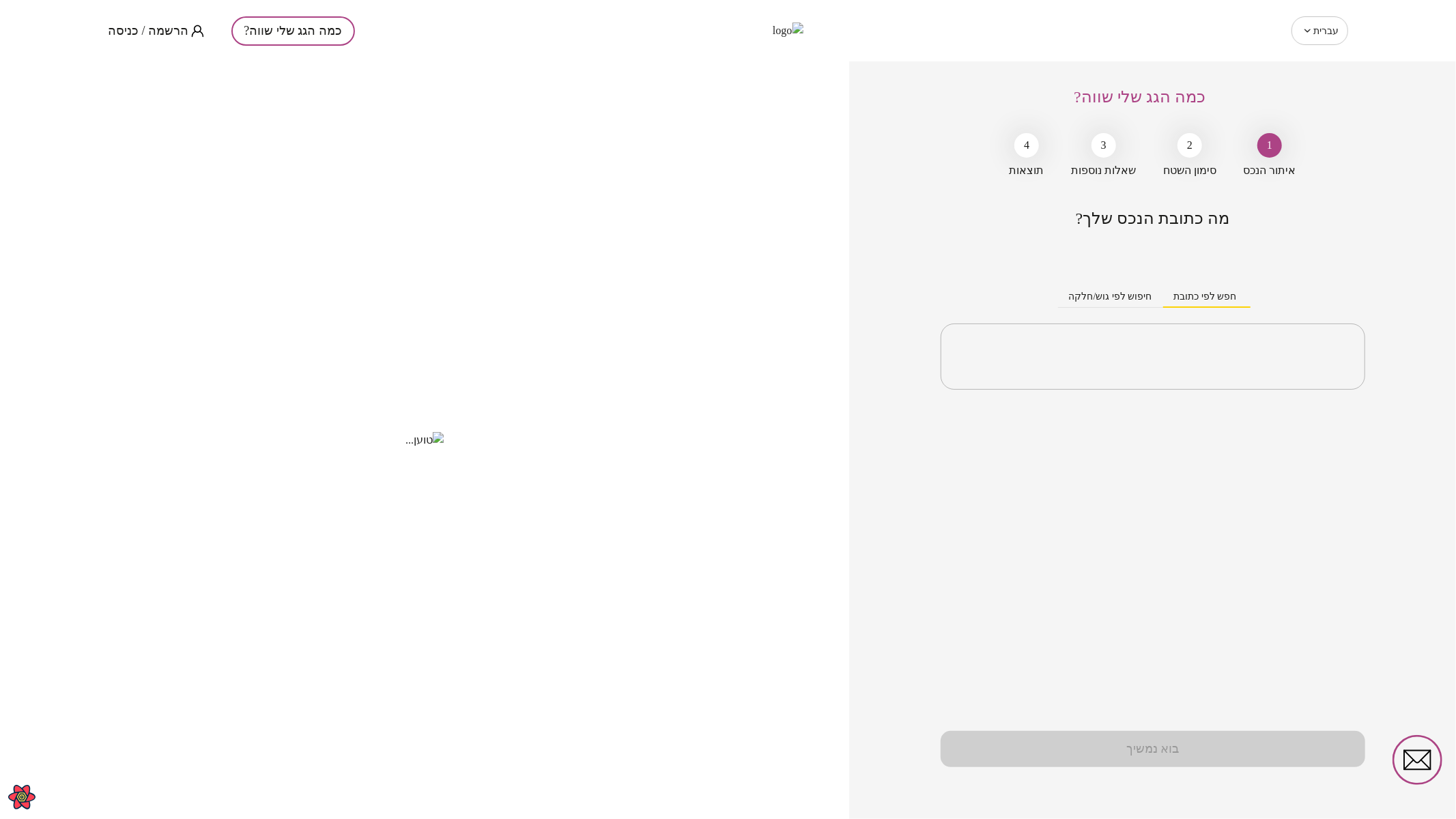
click at [164, 33] on span "הרשמה / כניסה" at bounding box center [148, 30] width 81 height 13
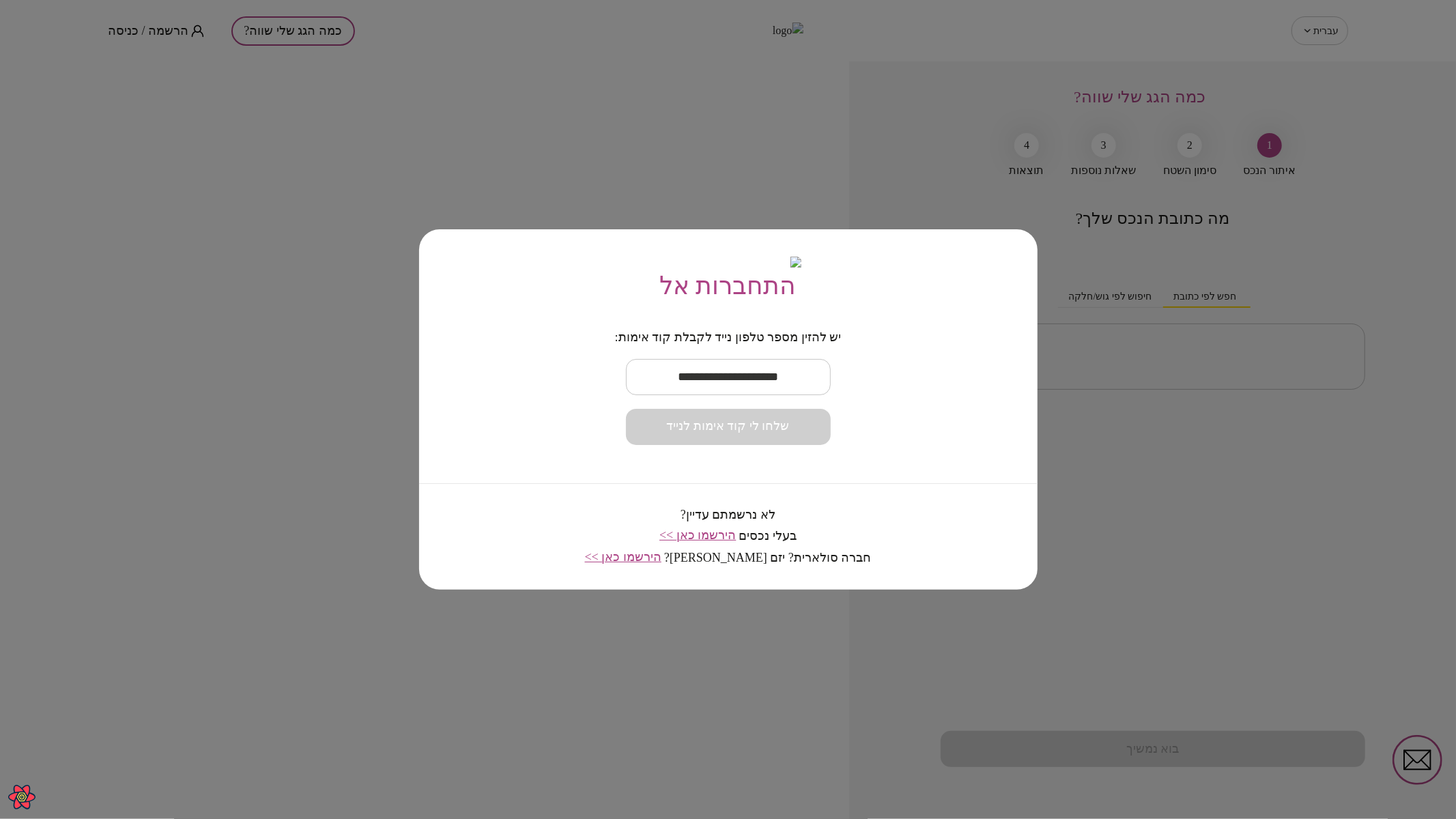
click at [724, 379] on input "text" at bounding box center [728, 377] width 205 height 40
paste input "**********"
type input "**********"
click at [747, 431] on span "שלחו לי קוד אימות לנייד" at bounding box center [728, 426] width 123 height 15
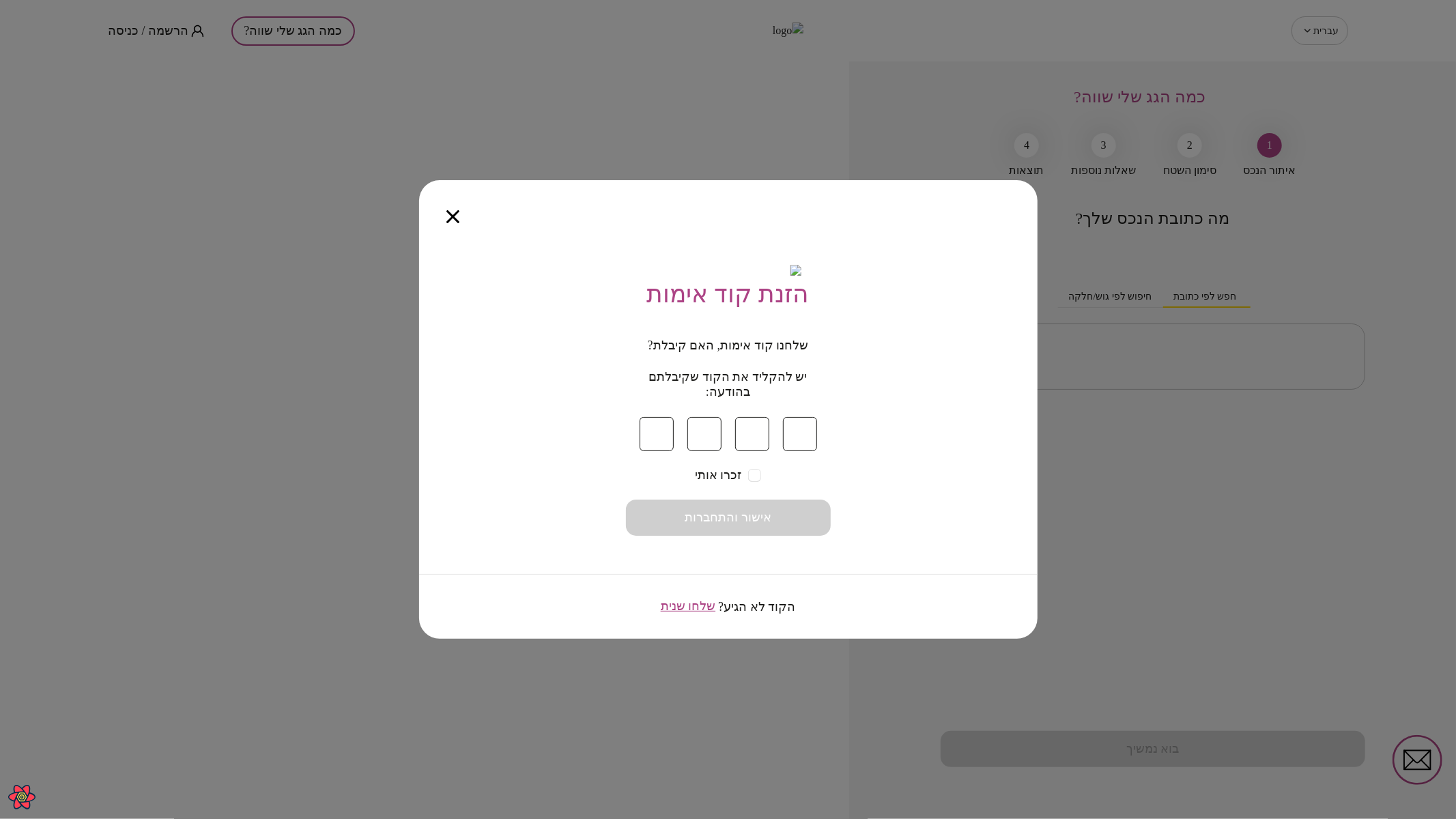
type input "*"
click at [776, 526] on button "אישור והתחברות" at bounding box center [728, 517] width 205 height 36
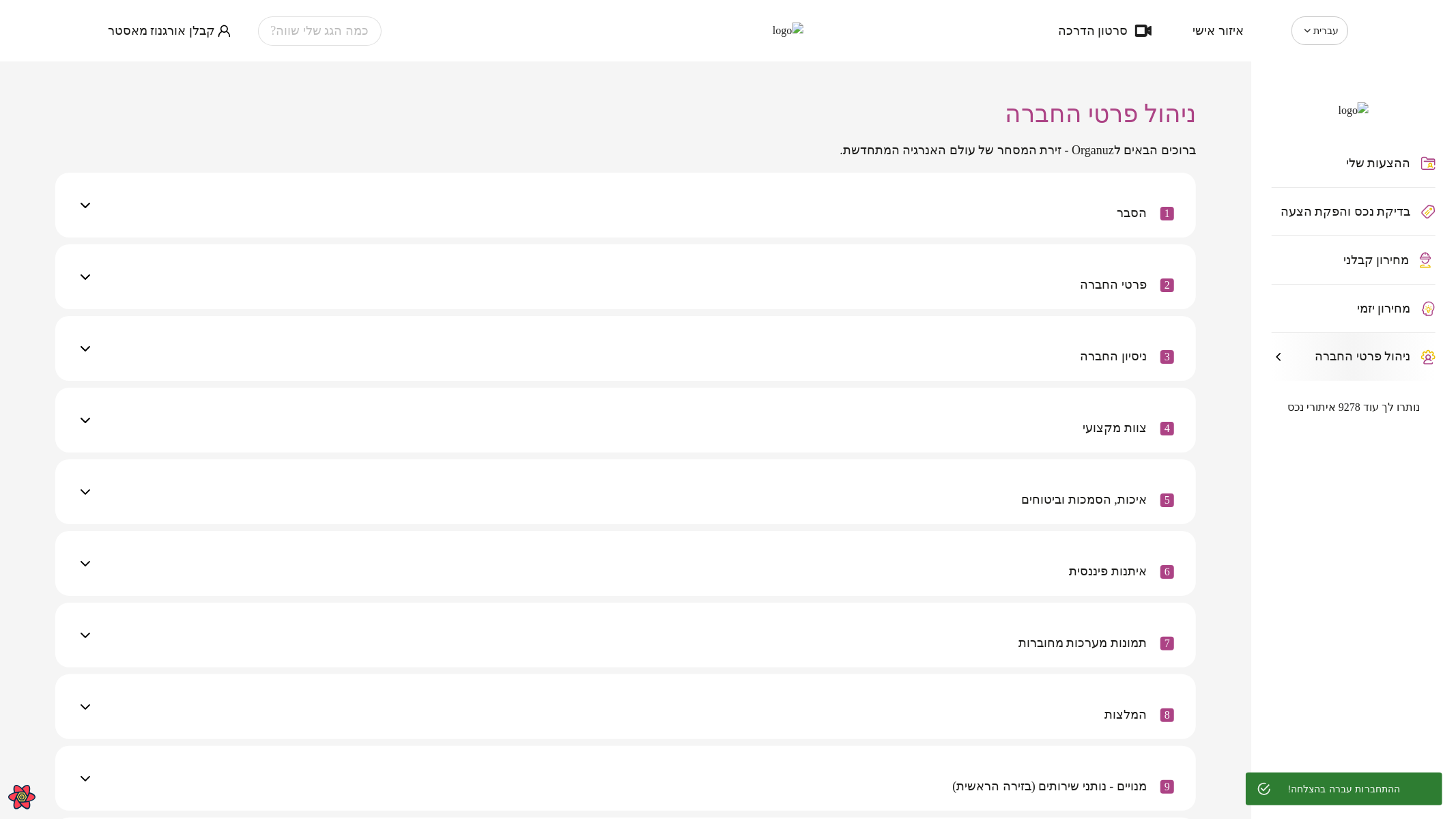
scroll to position [193, 0]
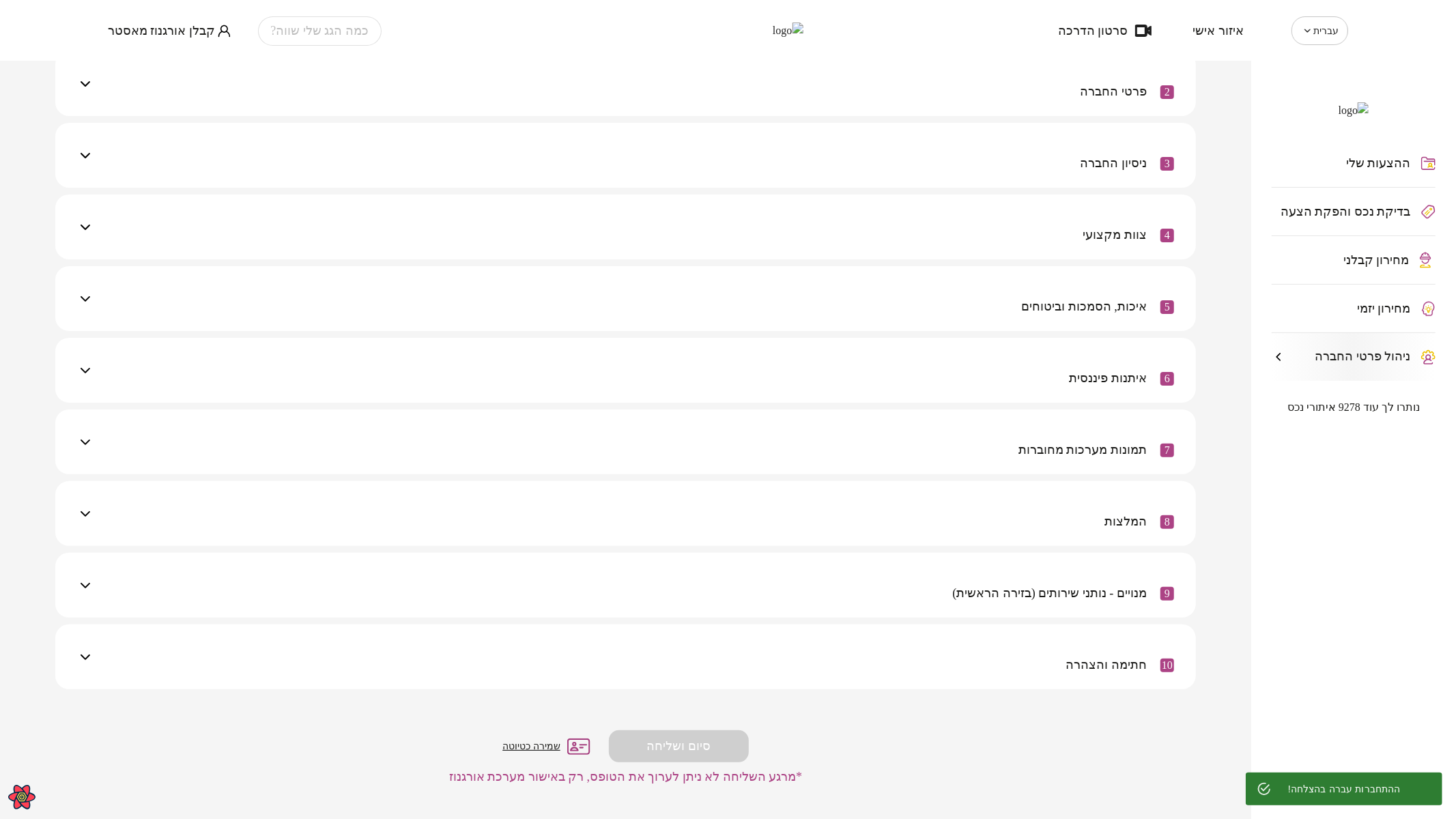
click at [1040, 654] on div "10 חתימה והצהרה" at bounding box center [634, 656] width 1081 height 65
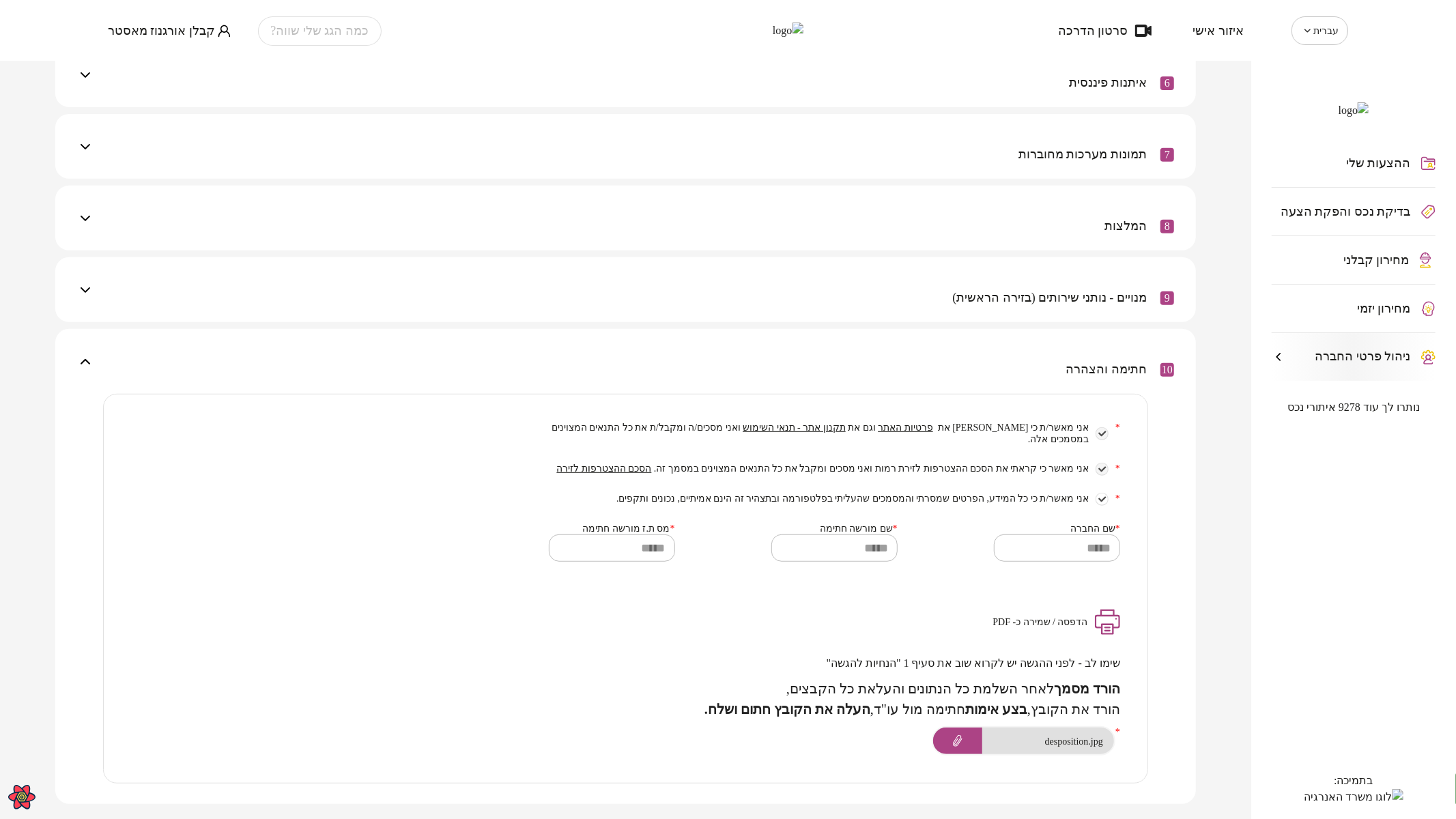
scroll to position [496, 0]
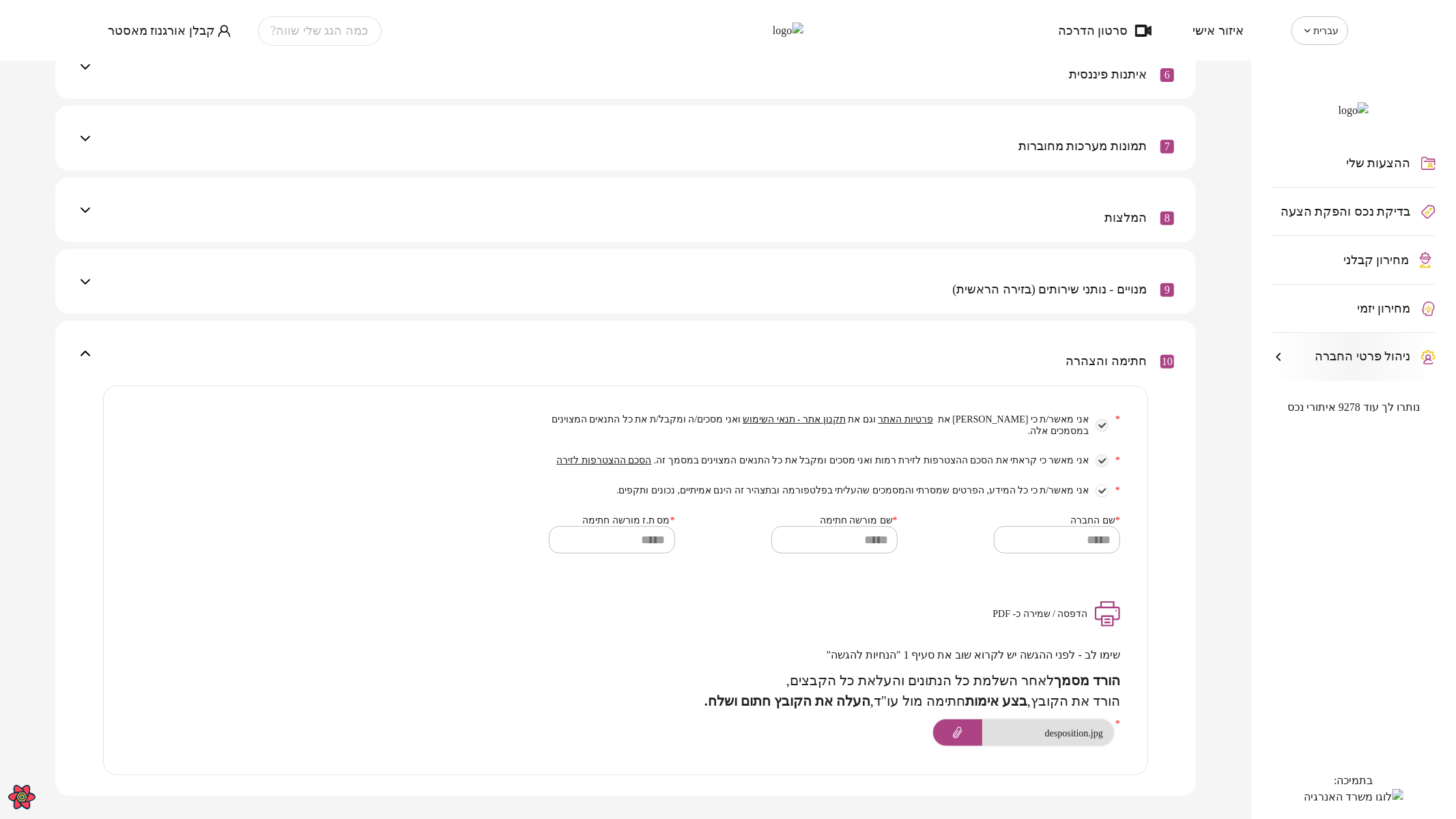
click at [652, 465] on span "הסכם ההצטרפות לזירה" at bounding box center [604, 460] width 95 height 10
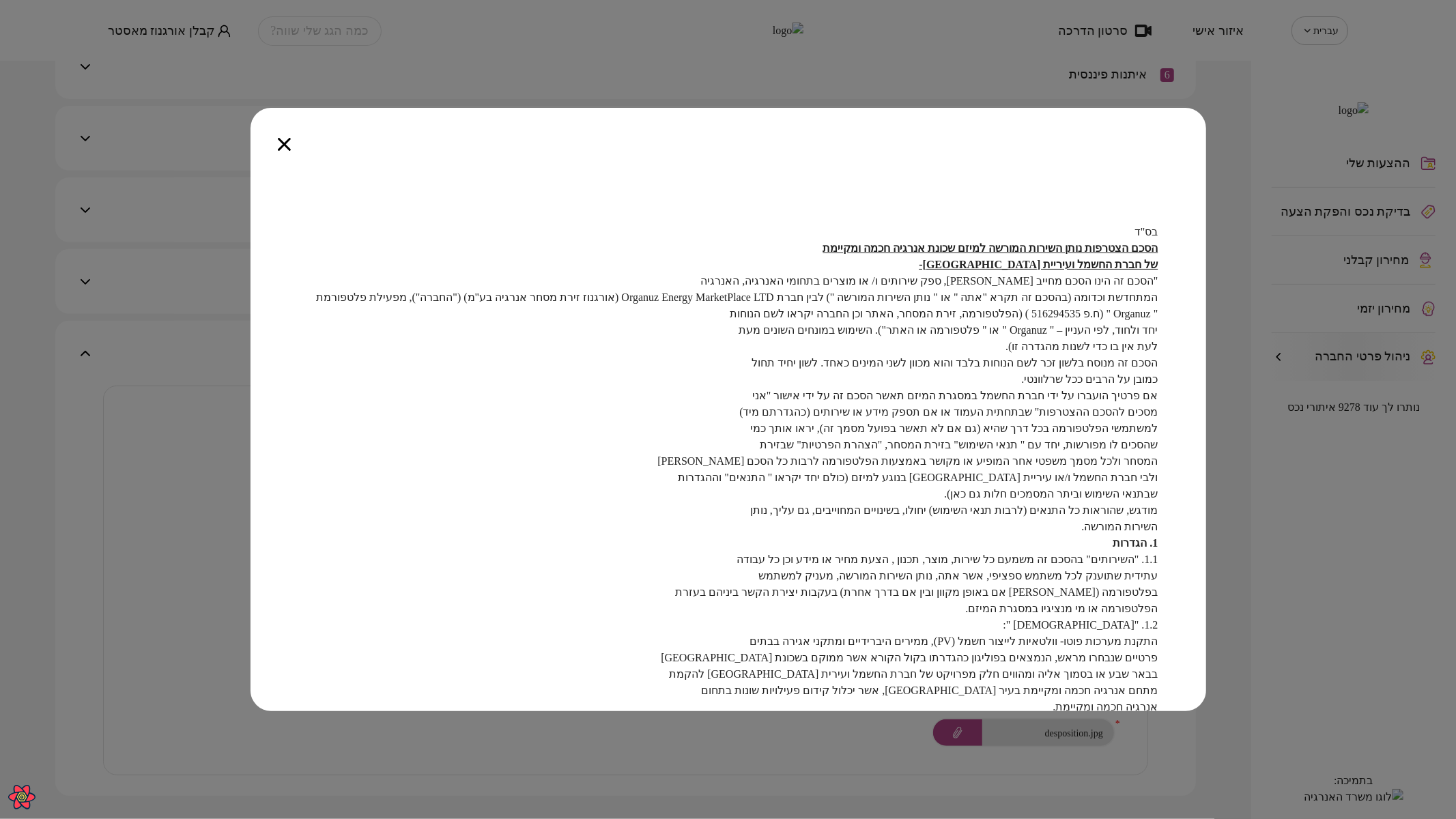
click at [287, 141] on icon "button" at bounding box center [284, 144] width 13 height 13
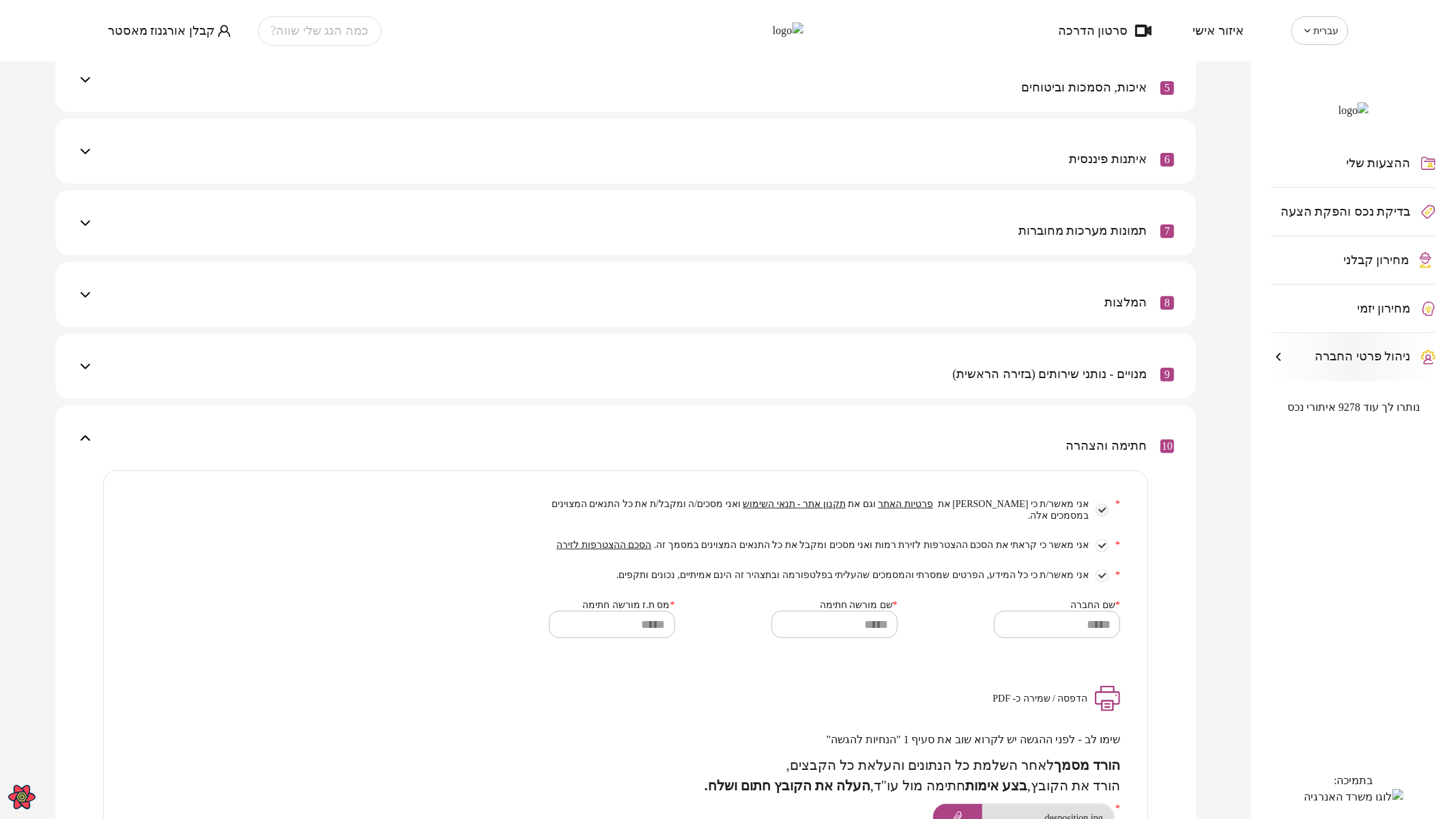
scroll to position [420, 0]
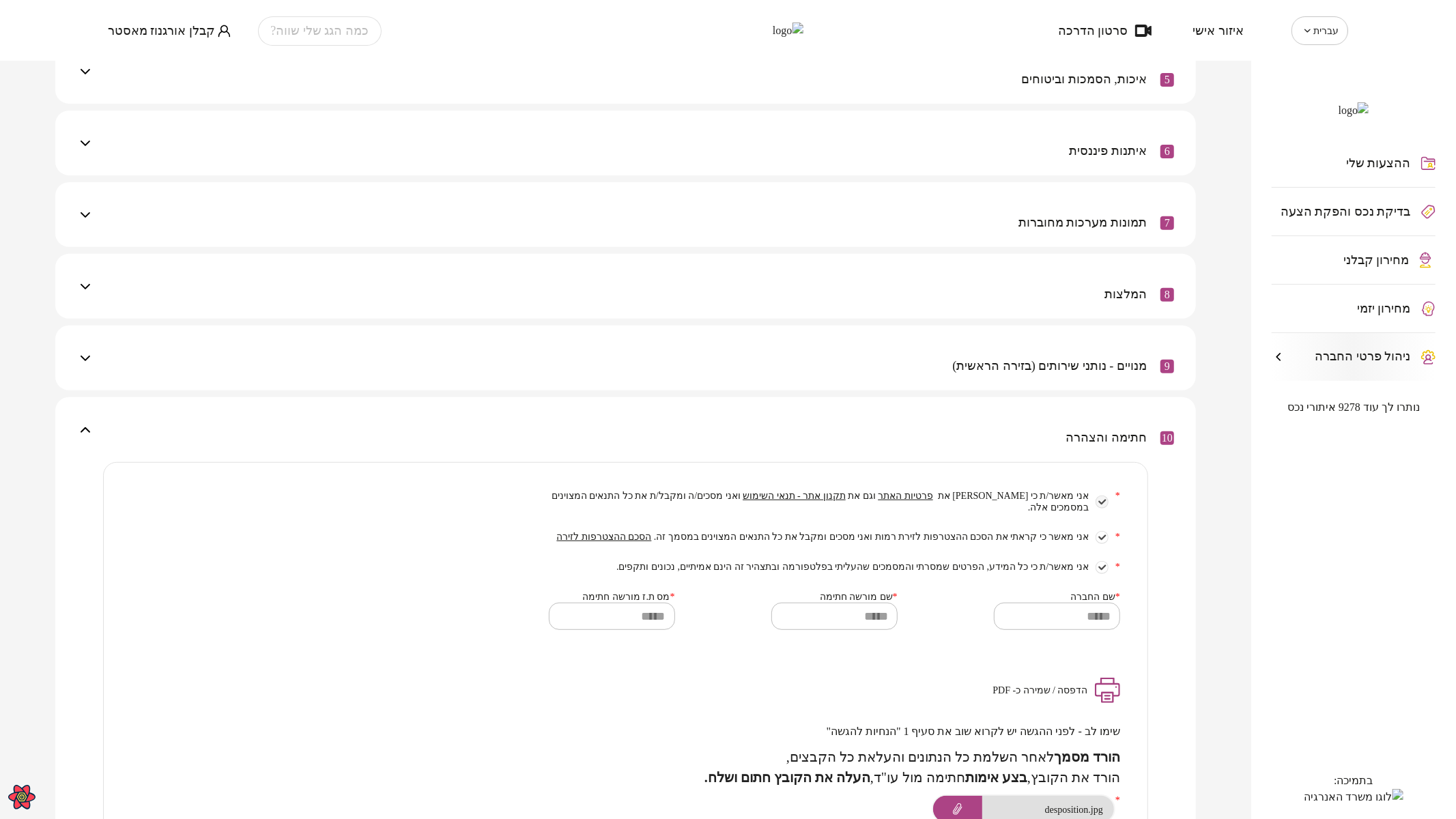
click at [181, 36] on span "קבלן אורגנוז מאסטר" at bounding box center [161, 30] width 107 height 13
click at [152, 69] on ul "התנתק" at bounding box center [136, 56] width 56 height 35
click at [145, 59] on li "התנתק" at bounding box center [136, 56] width 56 height 24
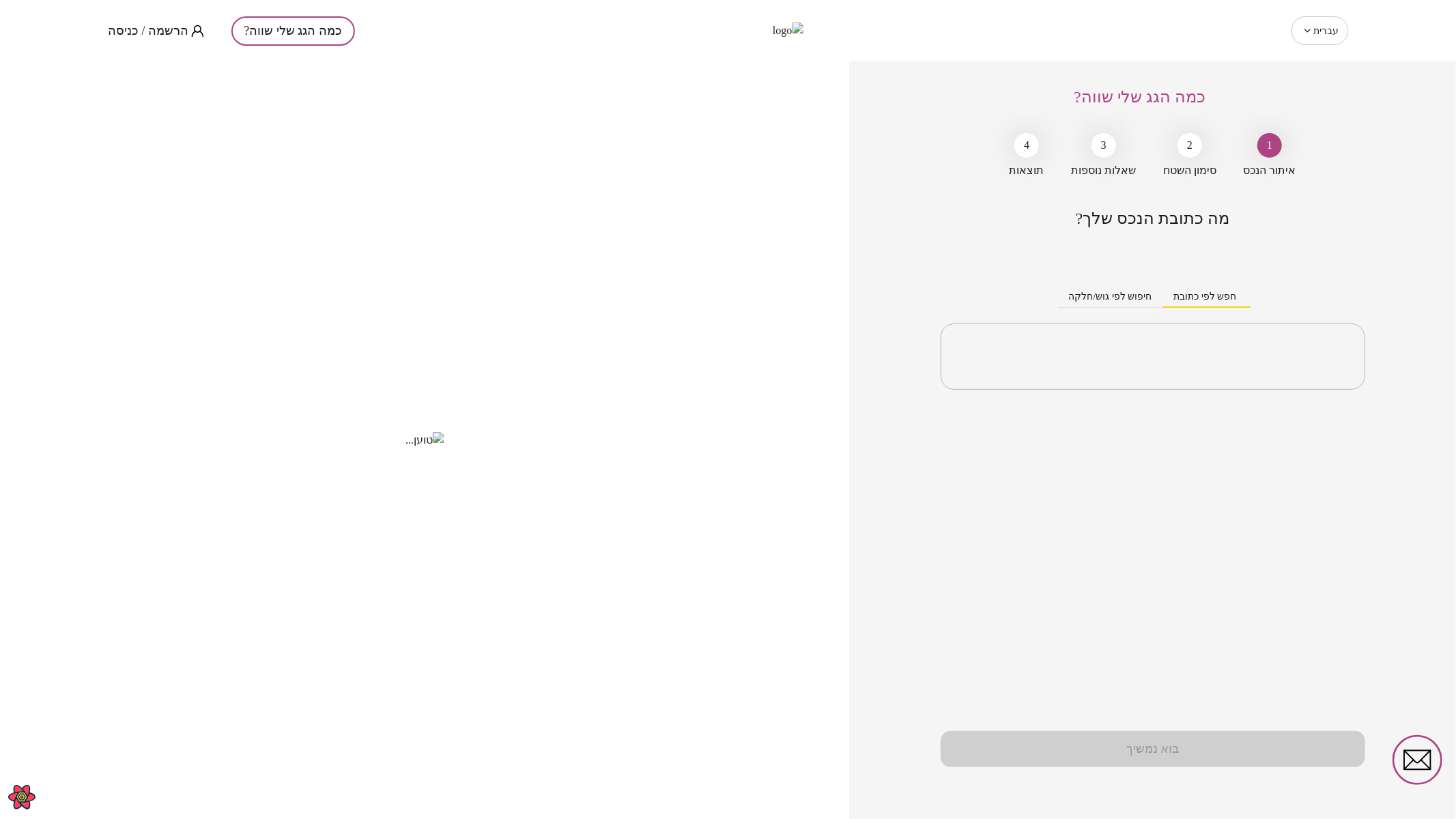
click at [171, 27] on span "הרשמה / כניסה" at bounding box center [148, 30] width 81 height 13
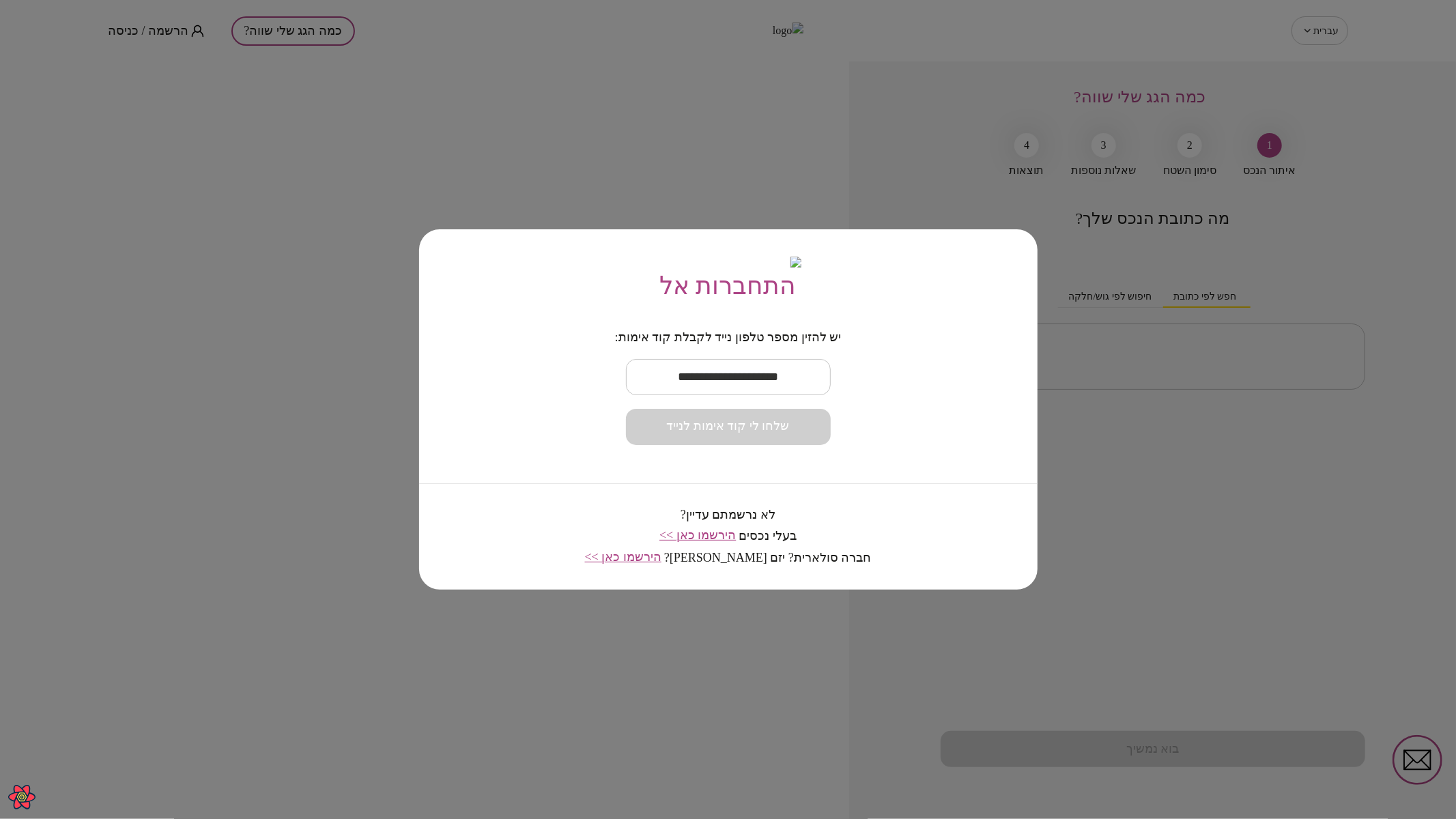
click at [715, 388] on input "text" at bounding box center [728, 377] width 205 height 40
paste input "**********"
type input "**********"
click at [732, 431] on span "שלחו לי קוד אימות לנייד" at bounding box center [728, 426] width 123 height 15
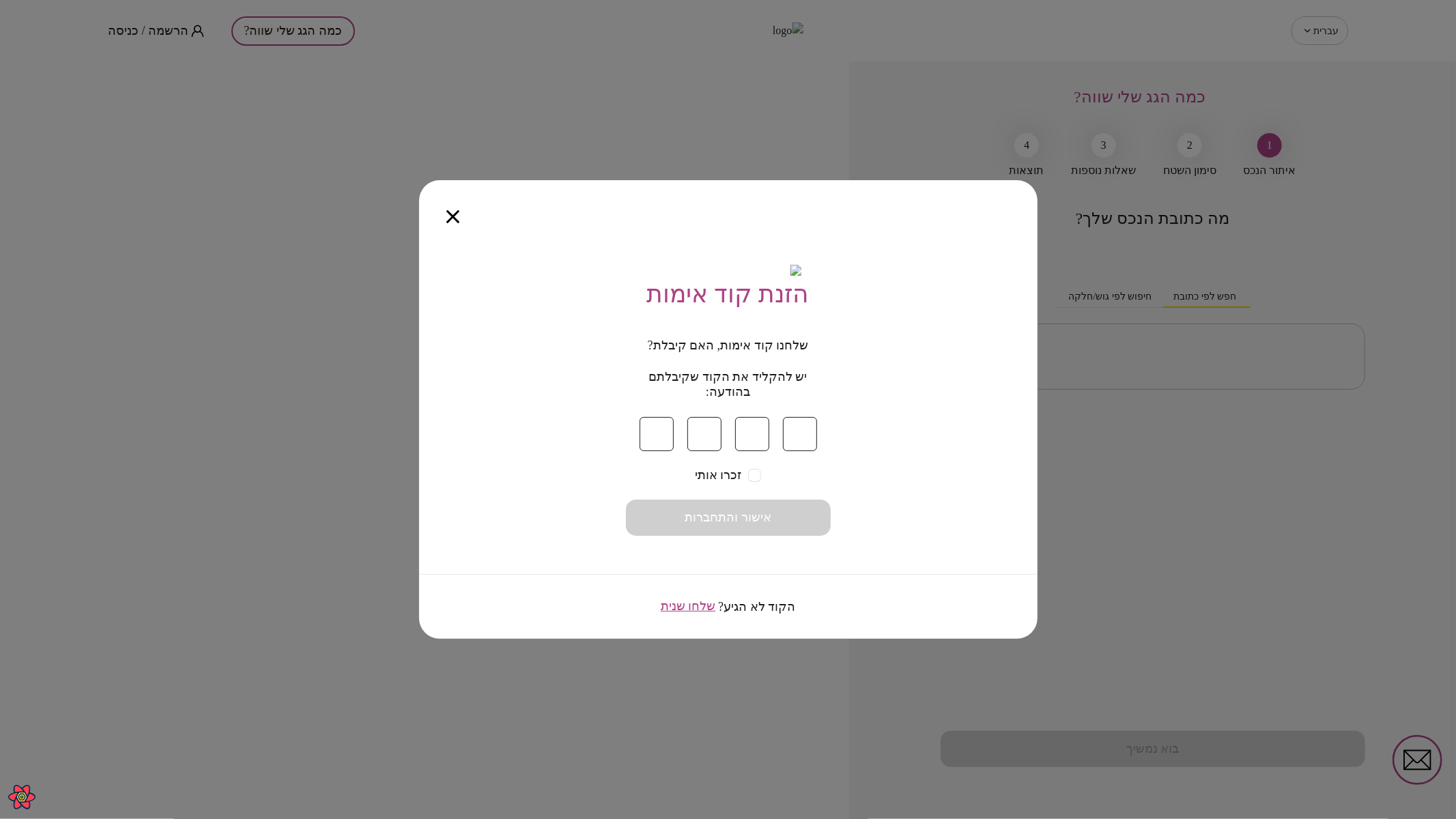
type input "*"
click at [740, 524] on span "אישור והתחברות" at bounding box center [728, 518] width 87 height 15
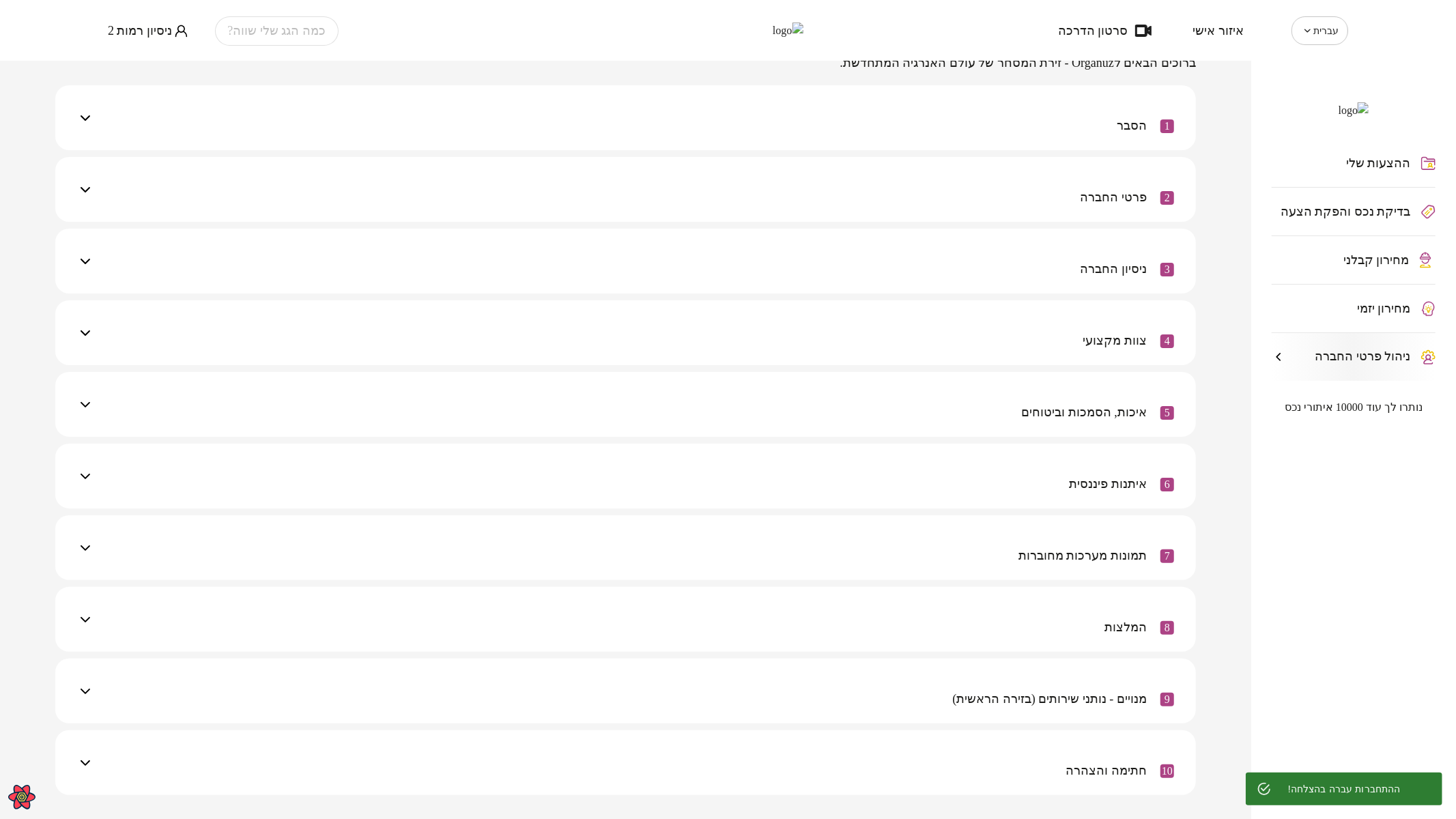
scroll to position [193, 0]
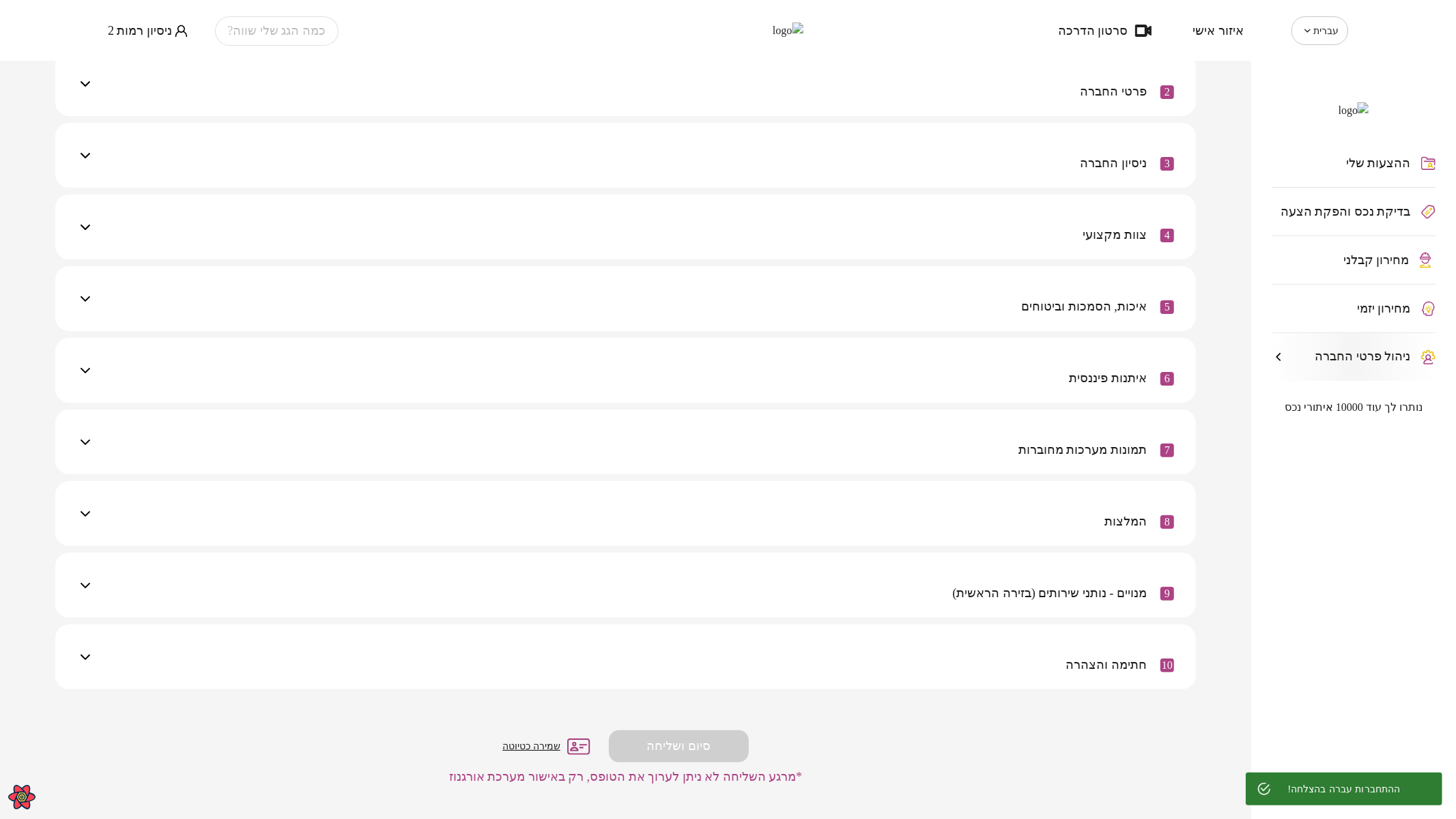
click at [1081, 646] on div "10 חתימה והצהרה" at bounding box center [1120, 664] width 109 height 48
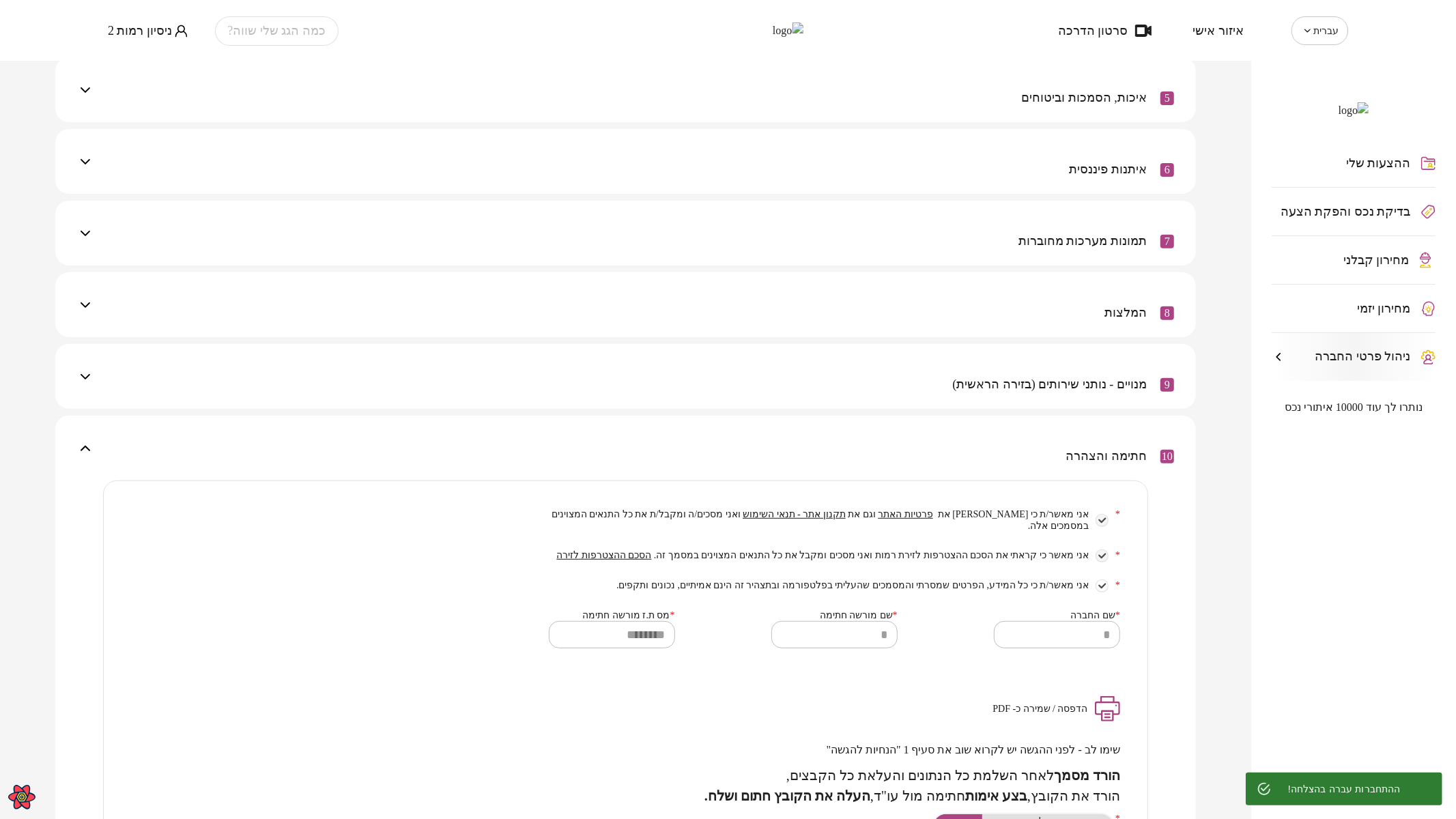
scroll to position [420, 0]
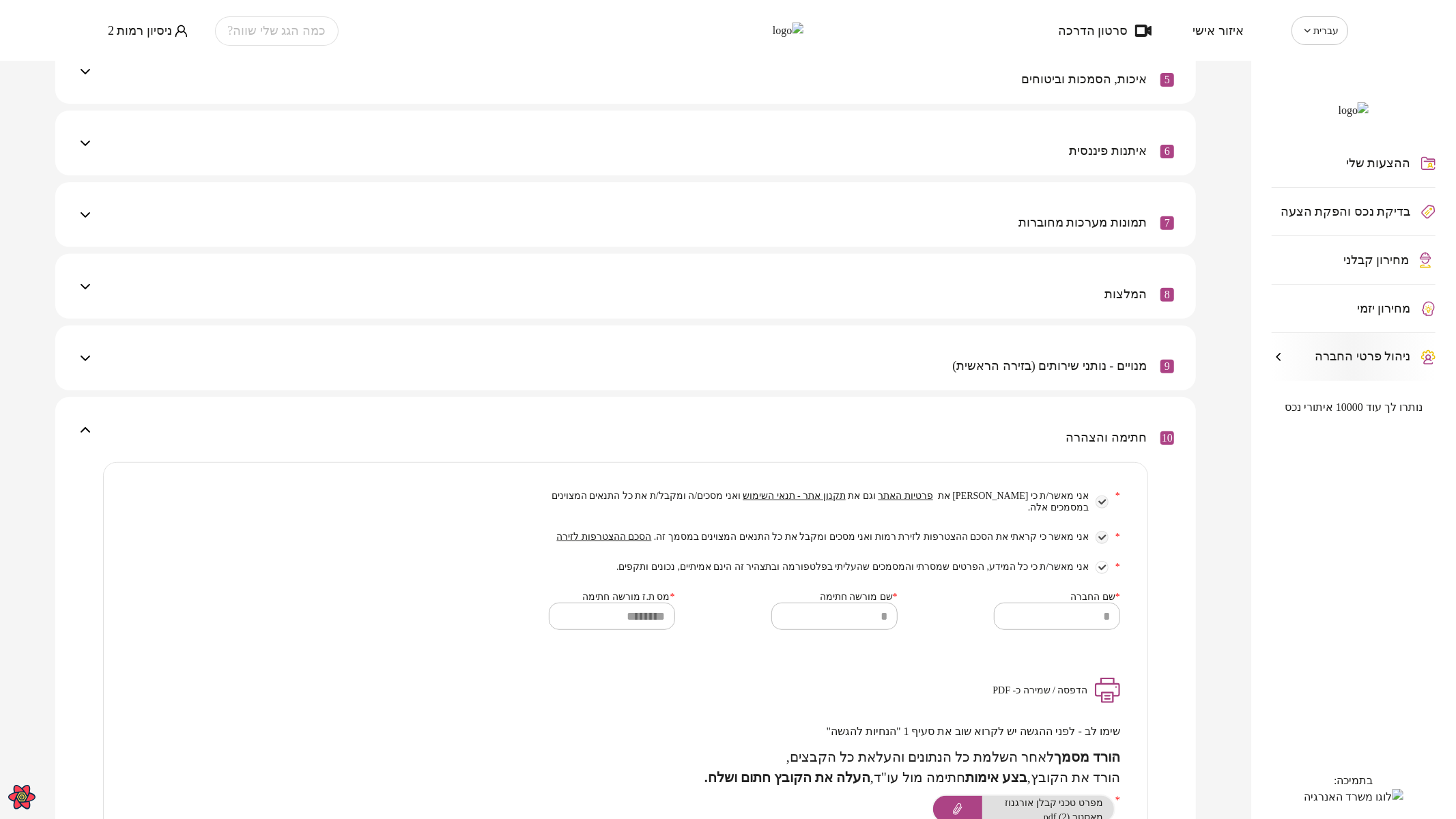
click at [652, 542] on span "הסכם ההצטרפות לזירה" at bounding box center [604, 537] width 95 height 10
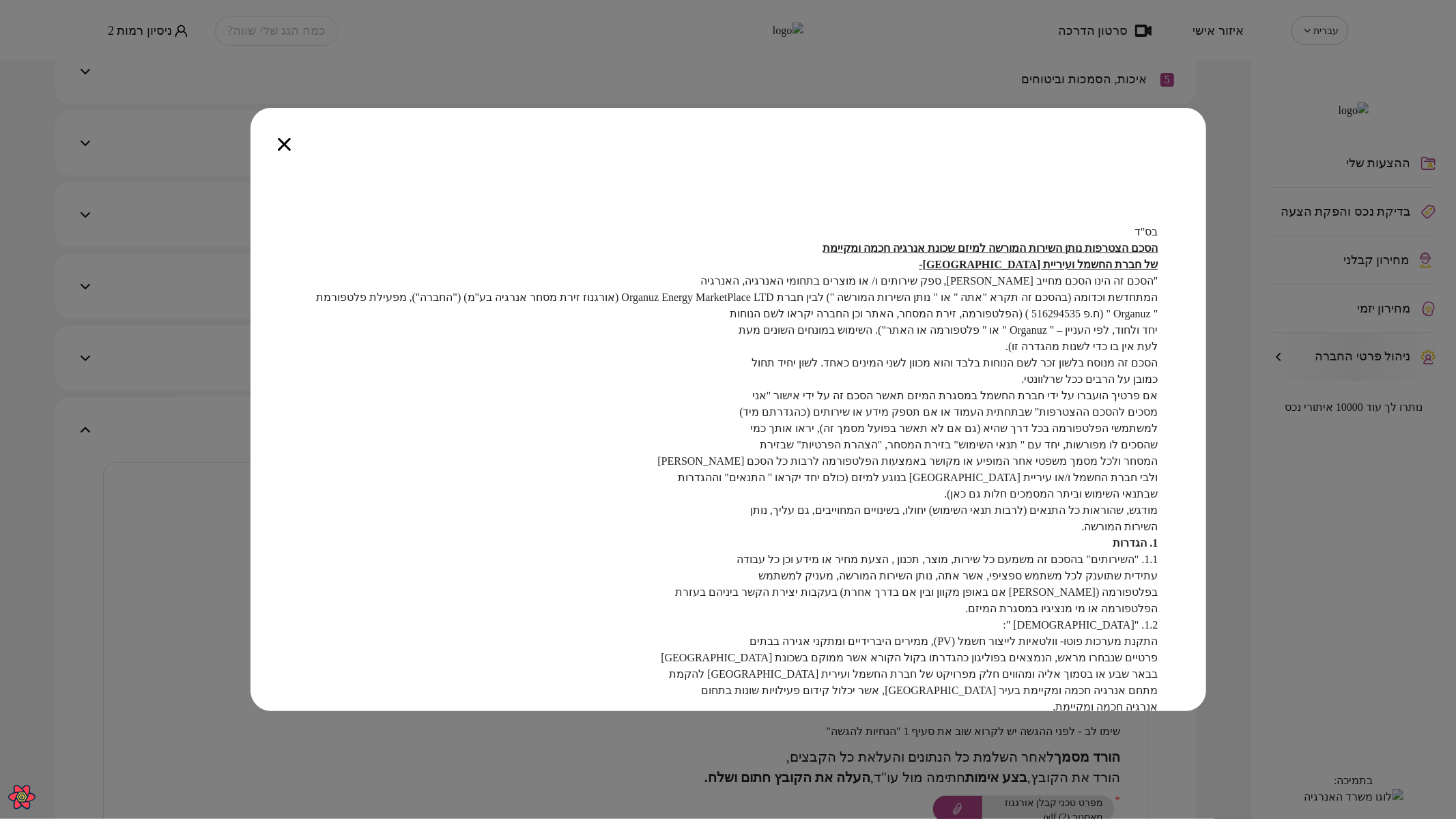
click at [285, 141] on icon "button" at bounding box center [284, 144] width 13 height 13
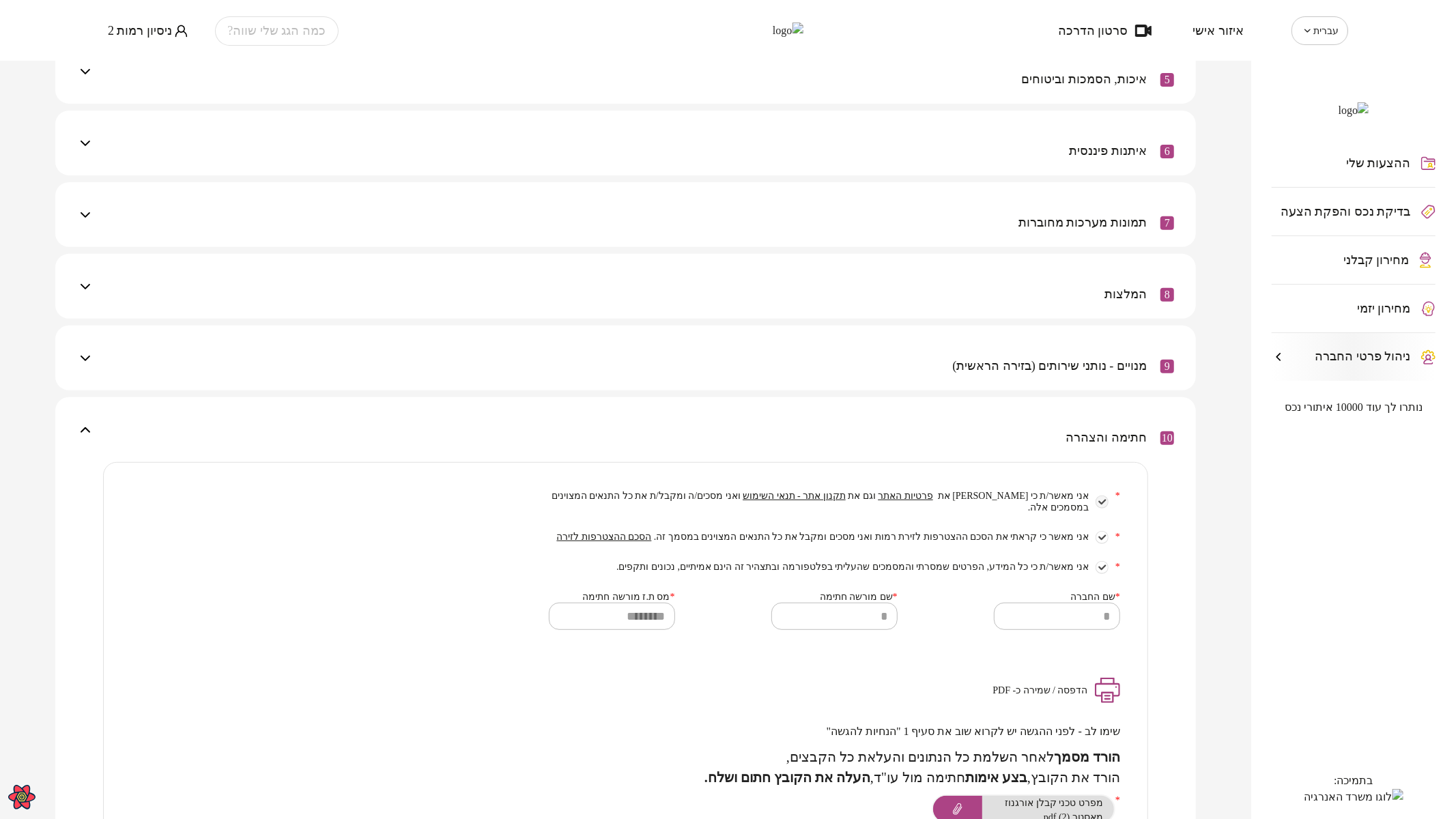
click at [130, 25] on span "ניסיון רמות 2" at bounding box center [140, 30] width 64 height 13
click at [130, 56] on li "התנתק" at bounding box center [136, 56] width 56 height 24
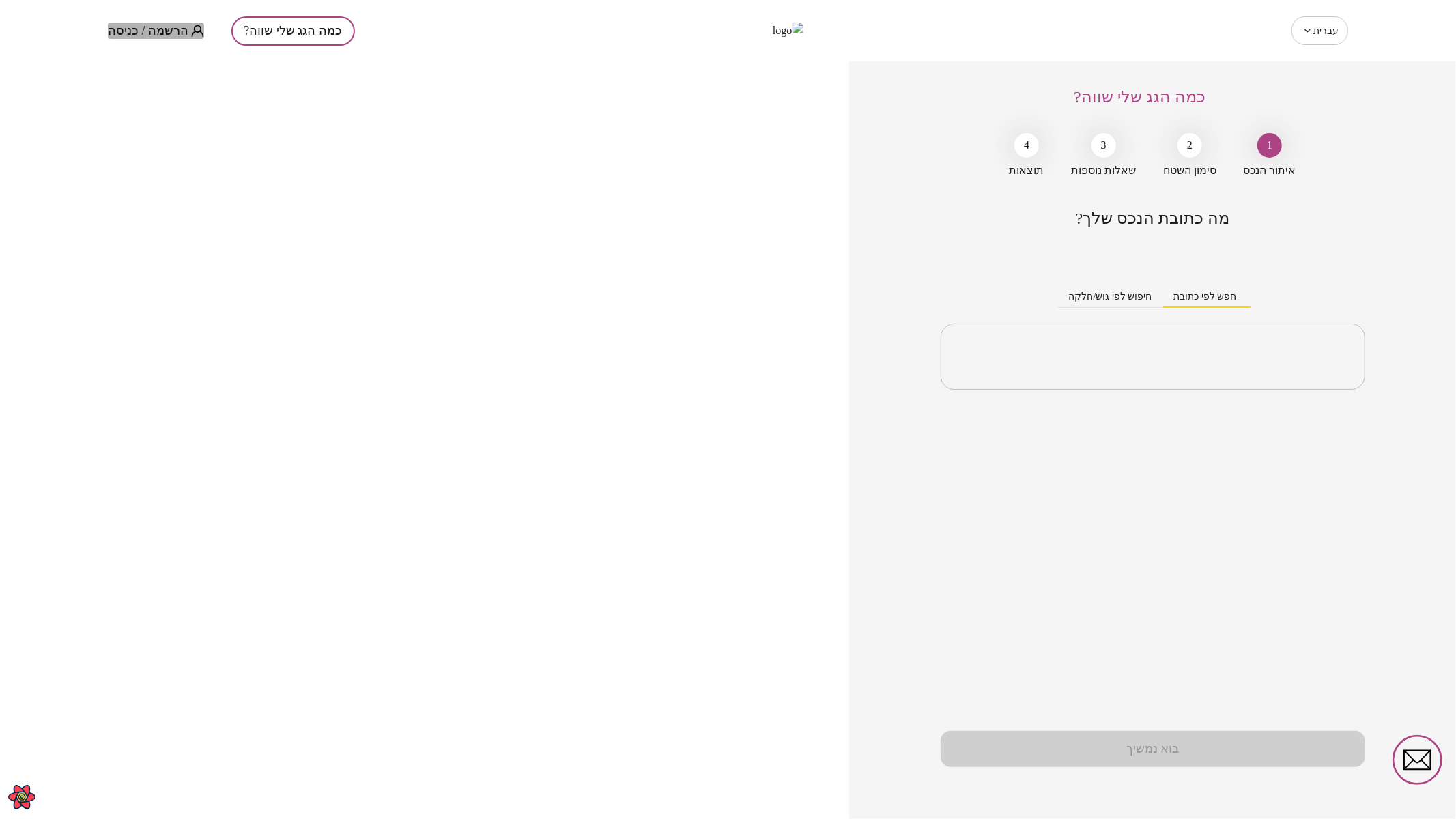
click at [163, 24] on span "הרשמה / כניסה" at bounding box center [148, 30] width 81 height 13
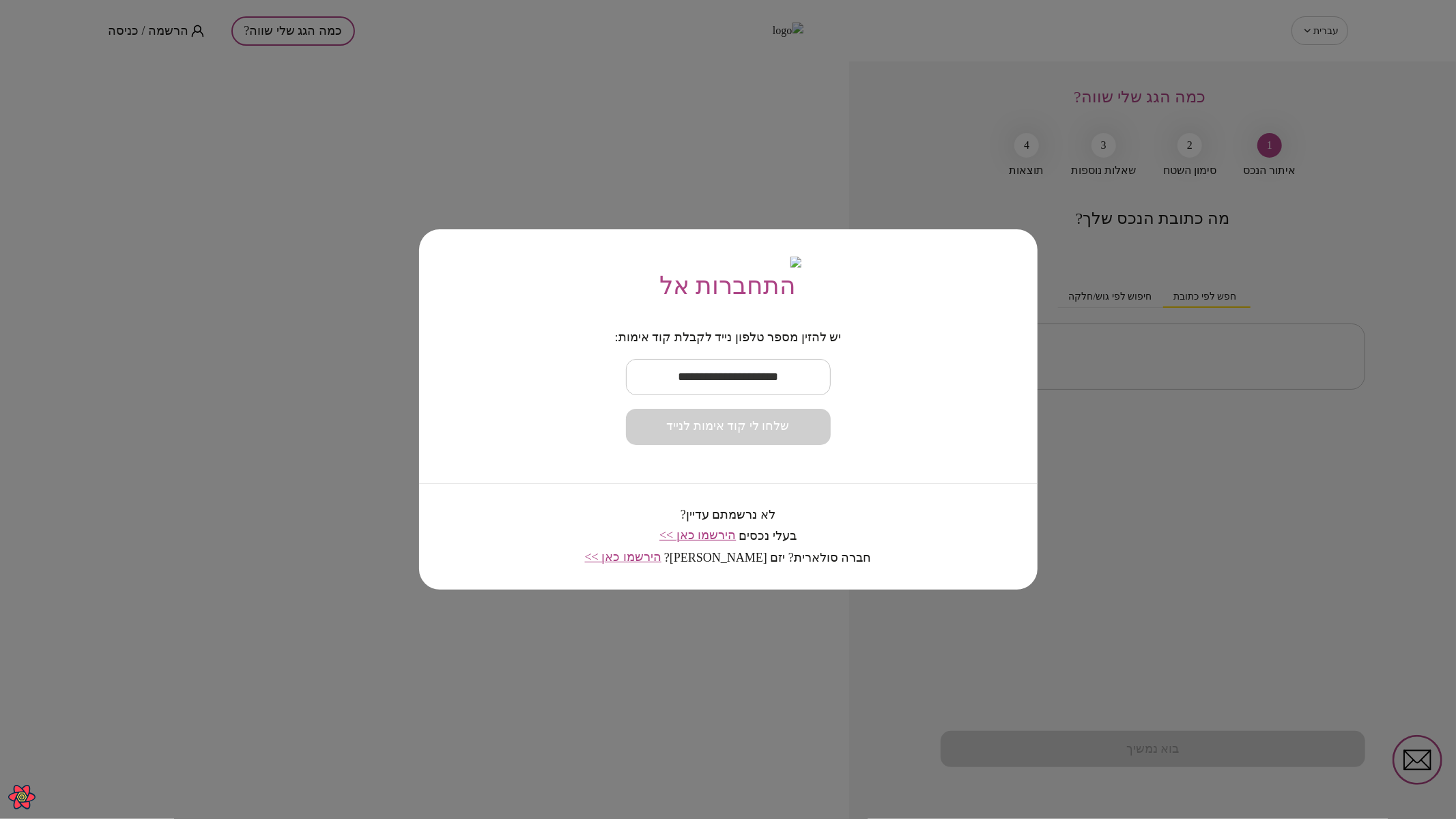
click at [707, 381] on input "text" at bounding box center [728, 377] width 205 height 40
paste input "**********"
type input "**********"
click at [729, 434] on span "שלחו לי קוד אימות לנייד" at bounding box center [728, 426] width 123 height 15
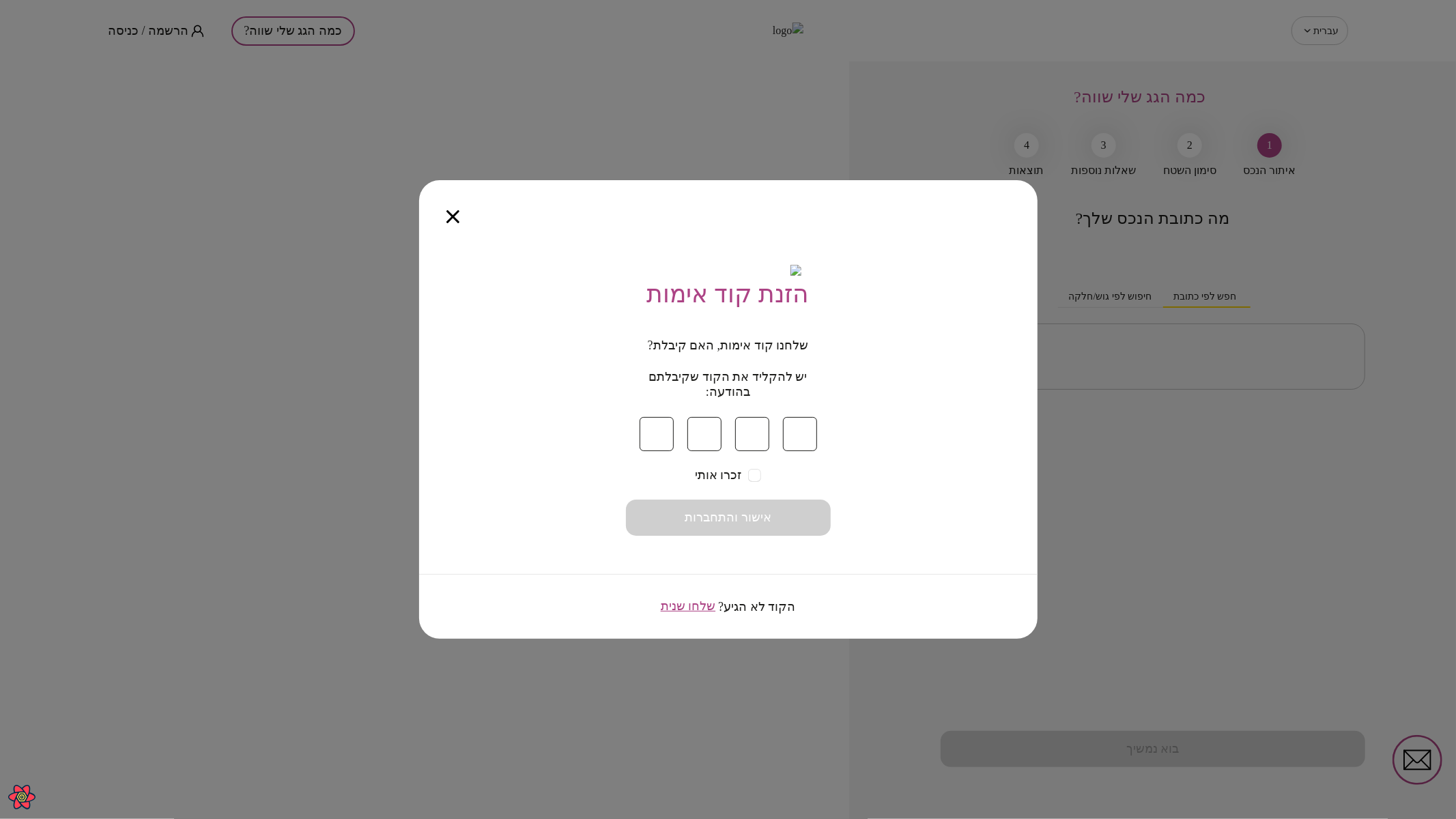
type input "*"
click at [727, 525] on span "אישור והתחברות" at bounding box center [728, 518] width 87 height 15
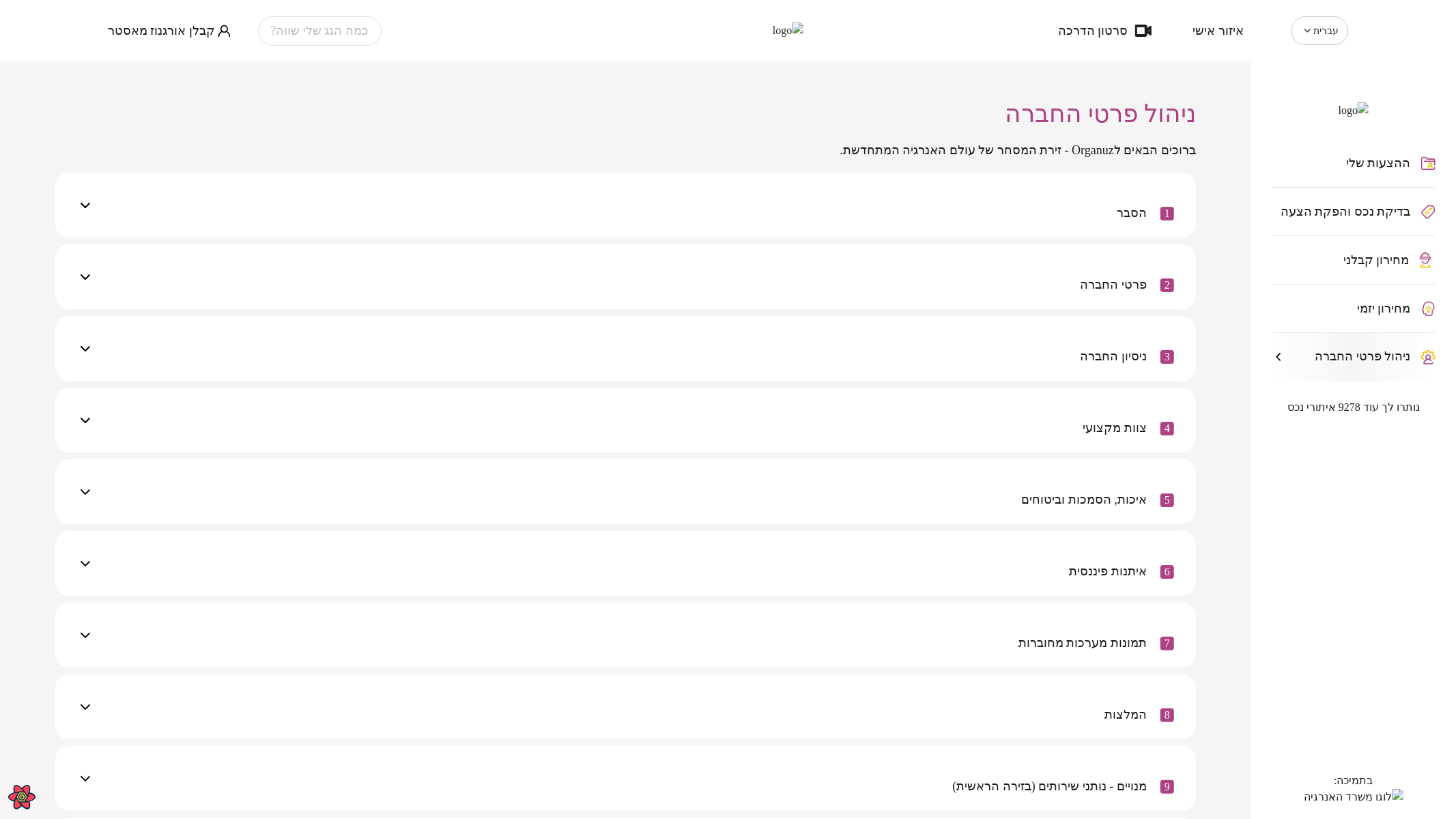
click at [1385, 267] on span "מחירון קבלני" at bounding box center [1376, 260] width 67 height 13
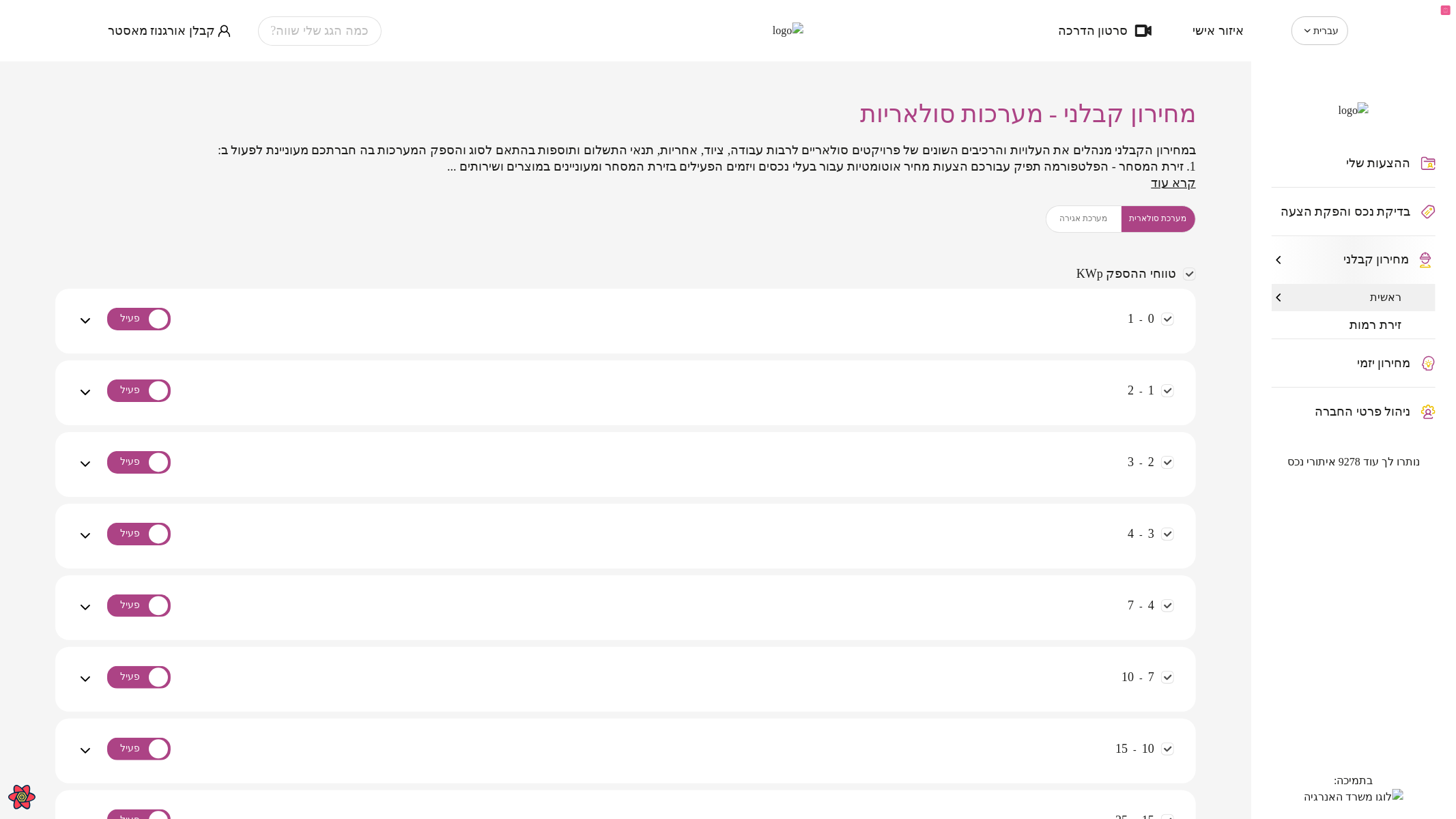
click at [987, 302] on div "0 - 1" at bounding box center [634, 320] width 1081 height 65
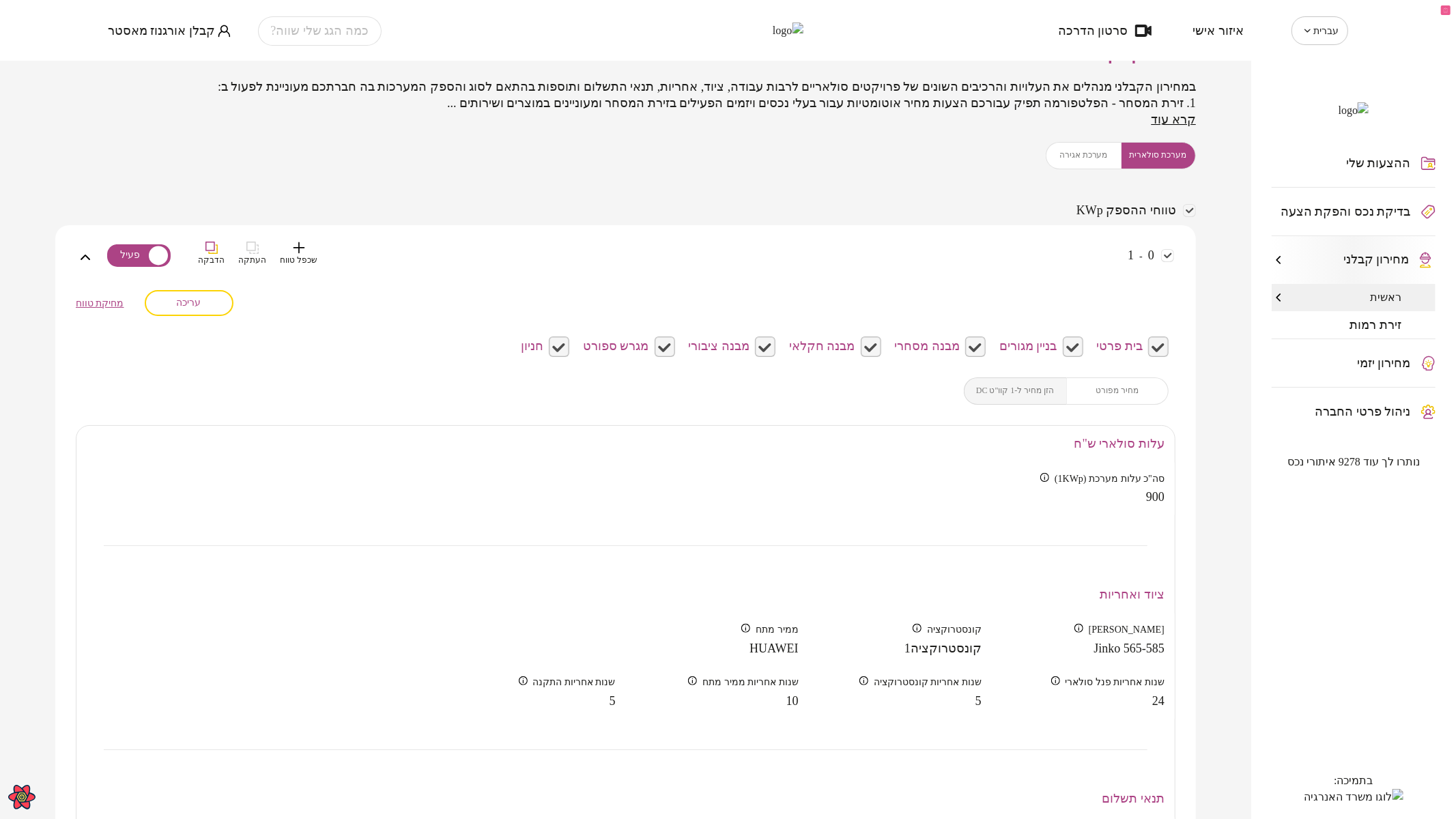
scroll to position [152, 0]
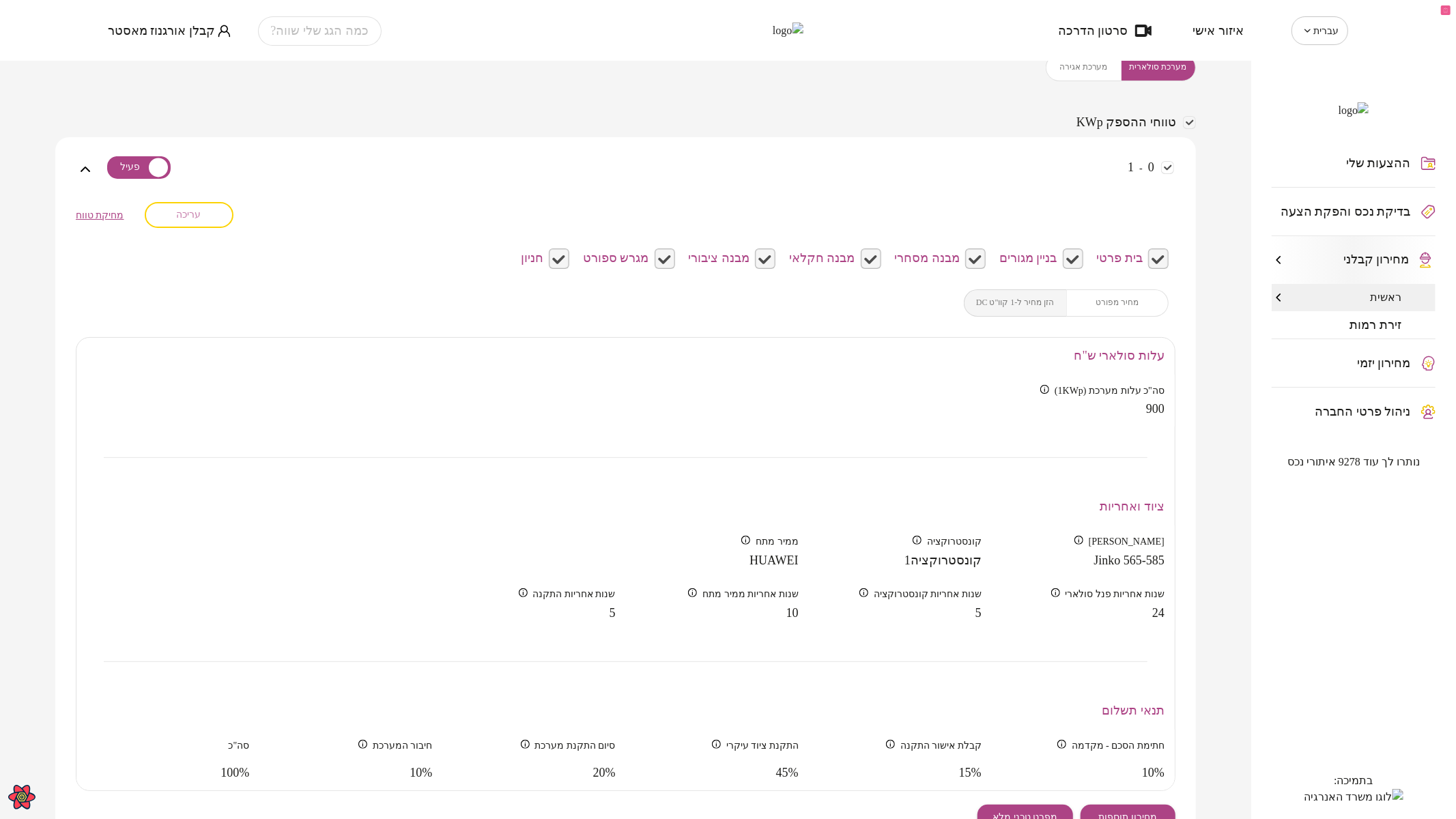
click at [191, 222] on button "עריכה" at bounding box center [189, 215] width 89 height 26
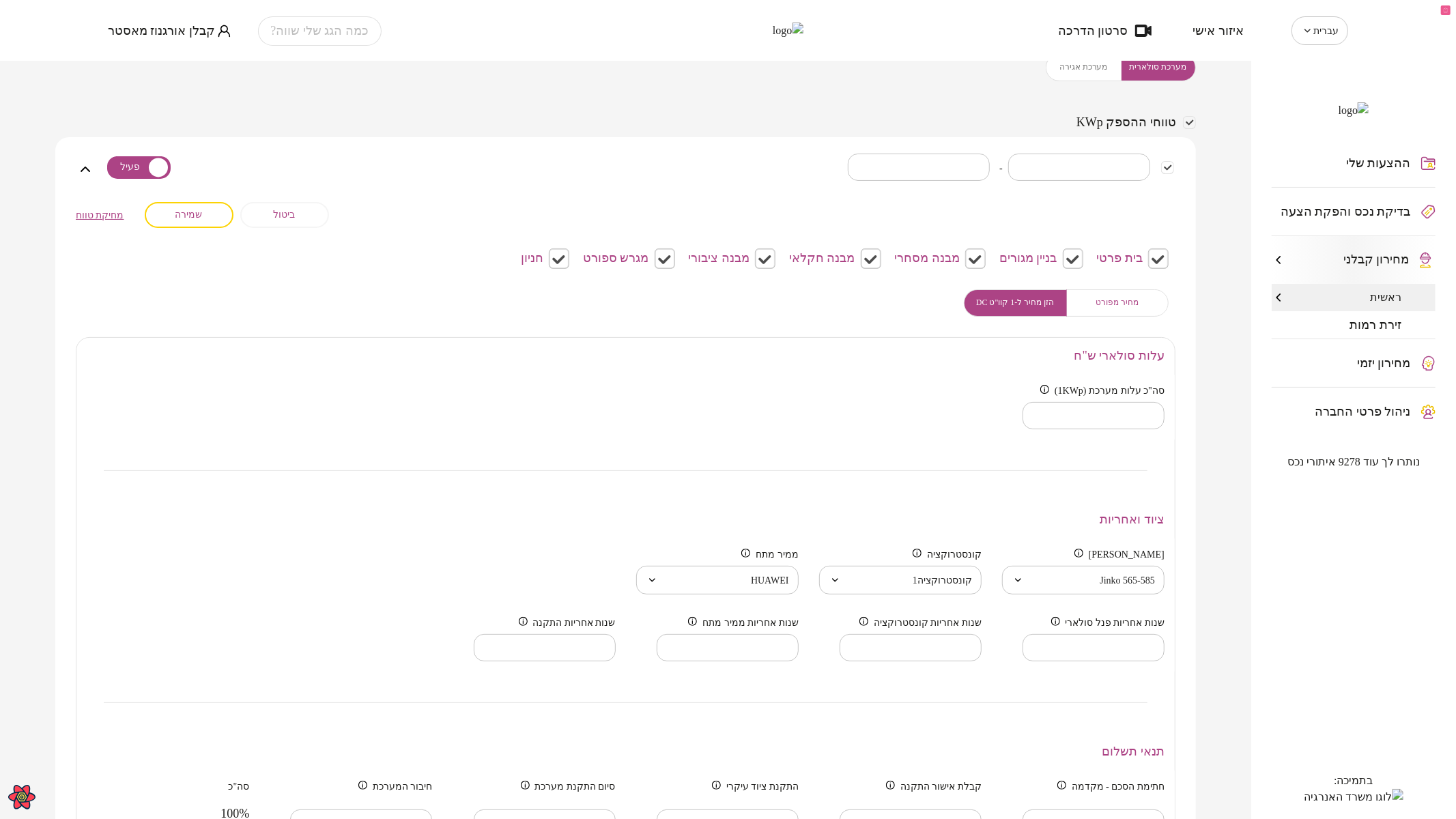
click at [1113, 293] on button "מחיר מפורט" at bounding box center [1118, 302] width 103 height 27
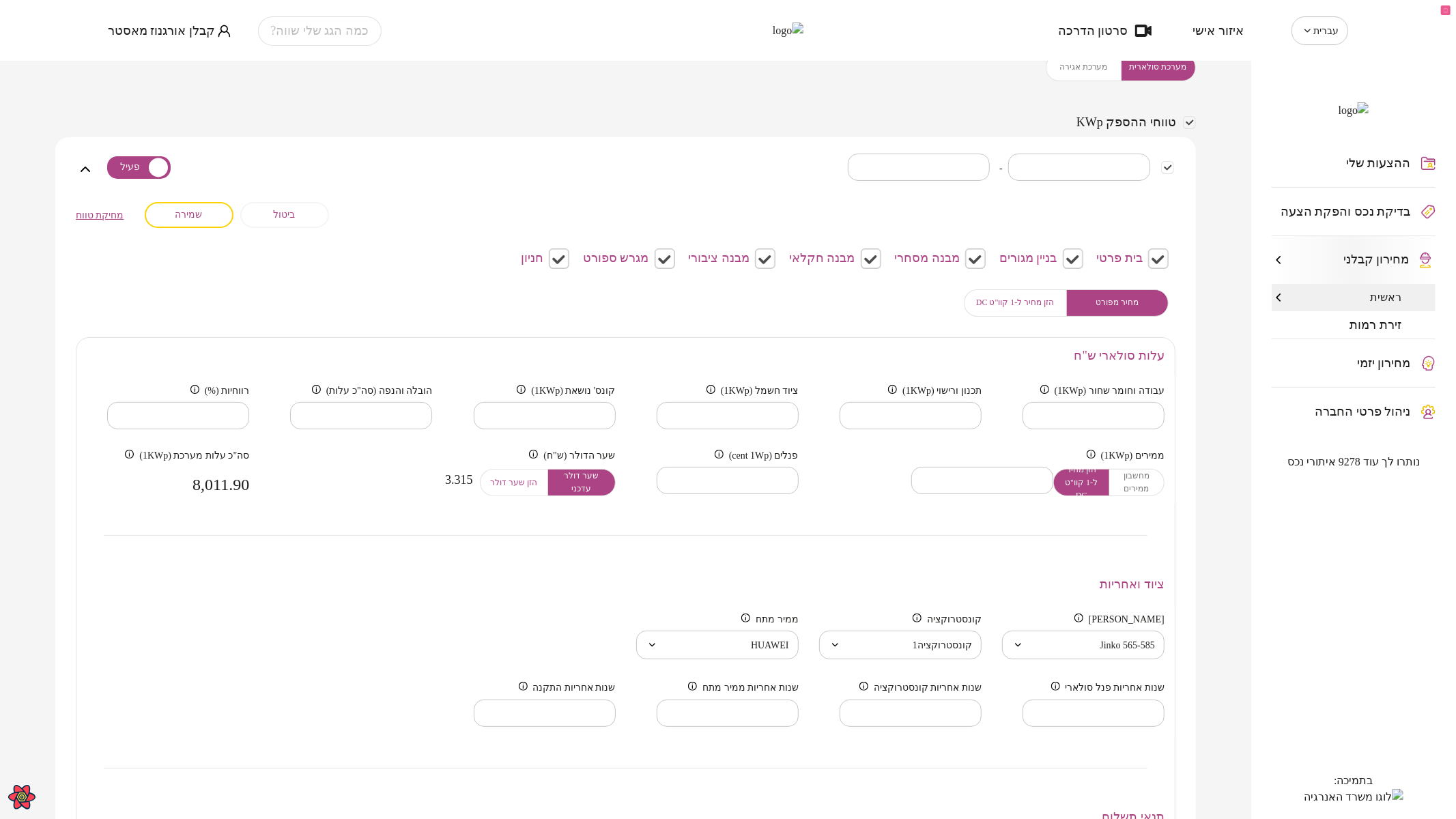
drag, startPoint x: 185, startPoint y: 216, endPoint x: 246, endPoint y: 273, distance: 83.5
click at [187, 216] on span "שמירה" at bounding box center [189, 215] width 27 height 12
click at [189, 205] on button "שמירה" at bounding box center [189, 215] width 89 height 26
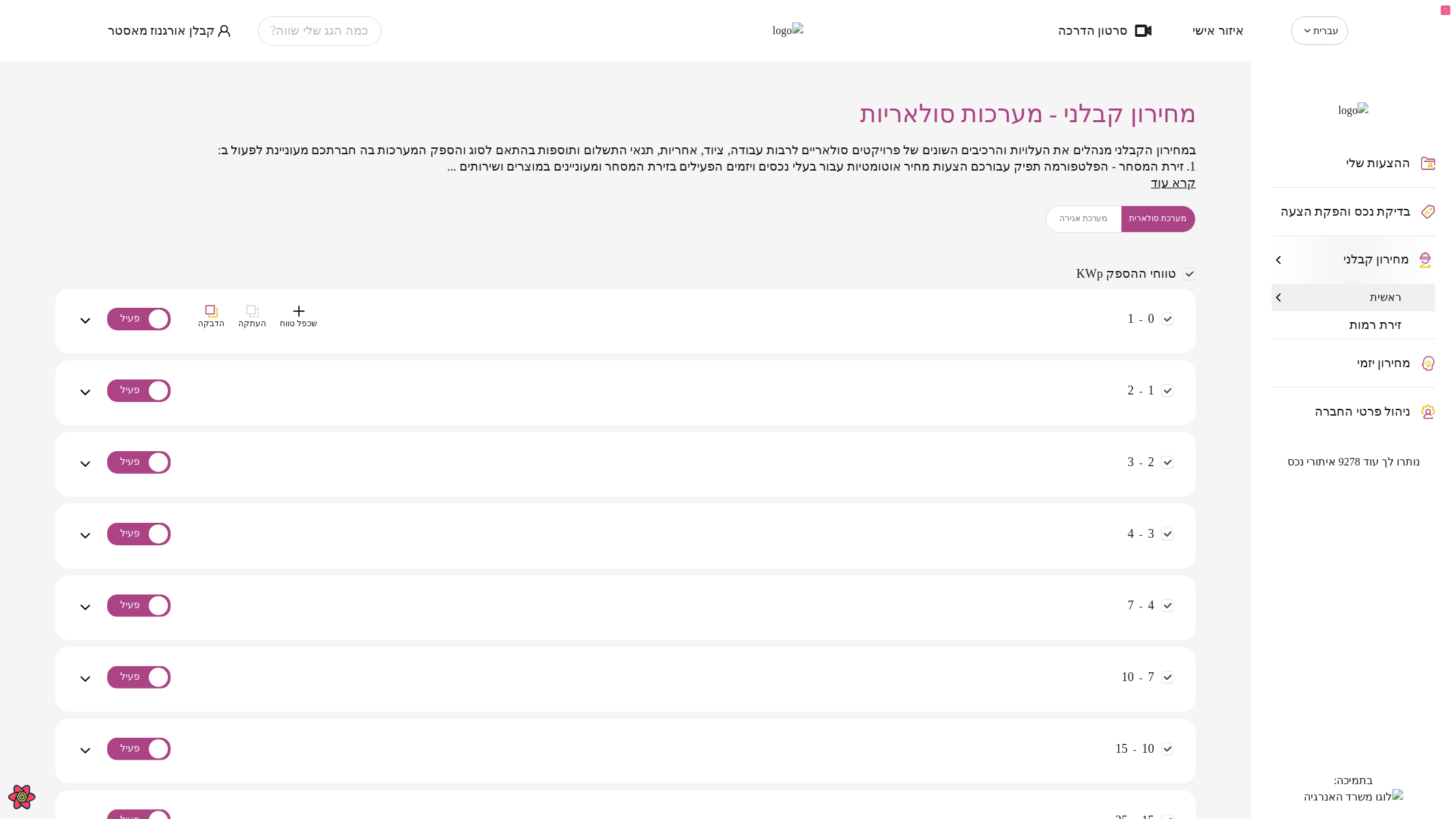
click at [979, 318] on div "0 - 1 שכפל טווח העתקה הדבקה" at bounding box center [634, 329] width 1081 height 48
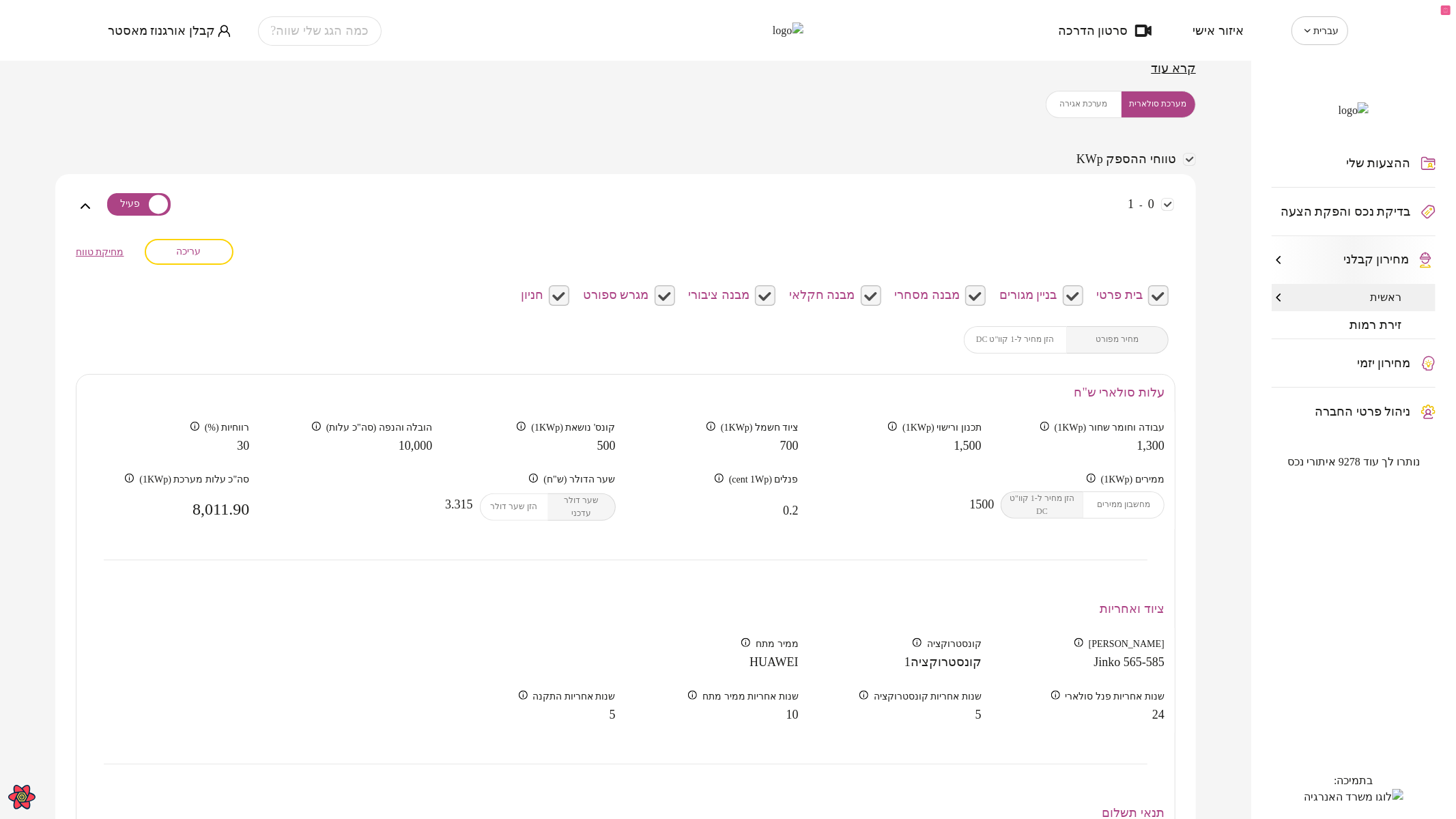
scroll to position [152, 0]
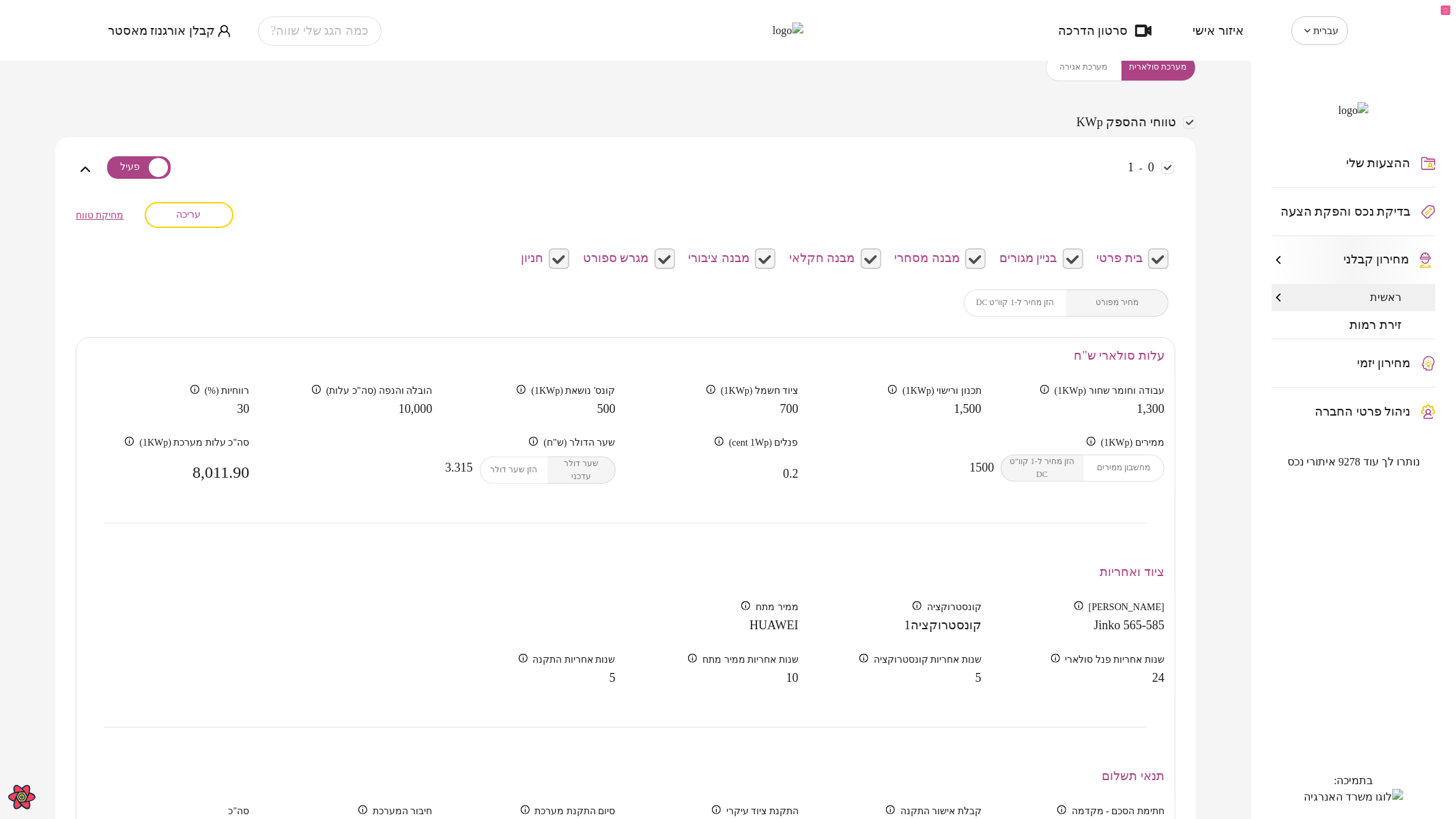
click at [201, 211] on span "עריכה" at bounding box center [189, 215] width 24 height 12
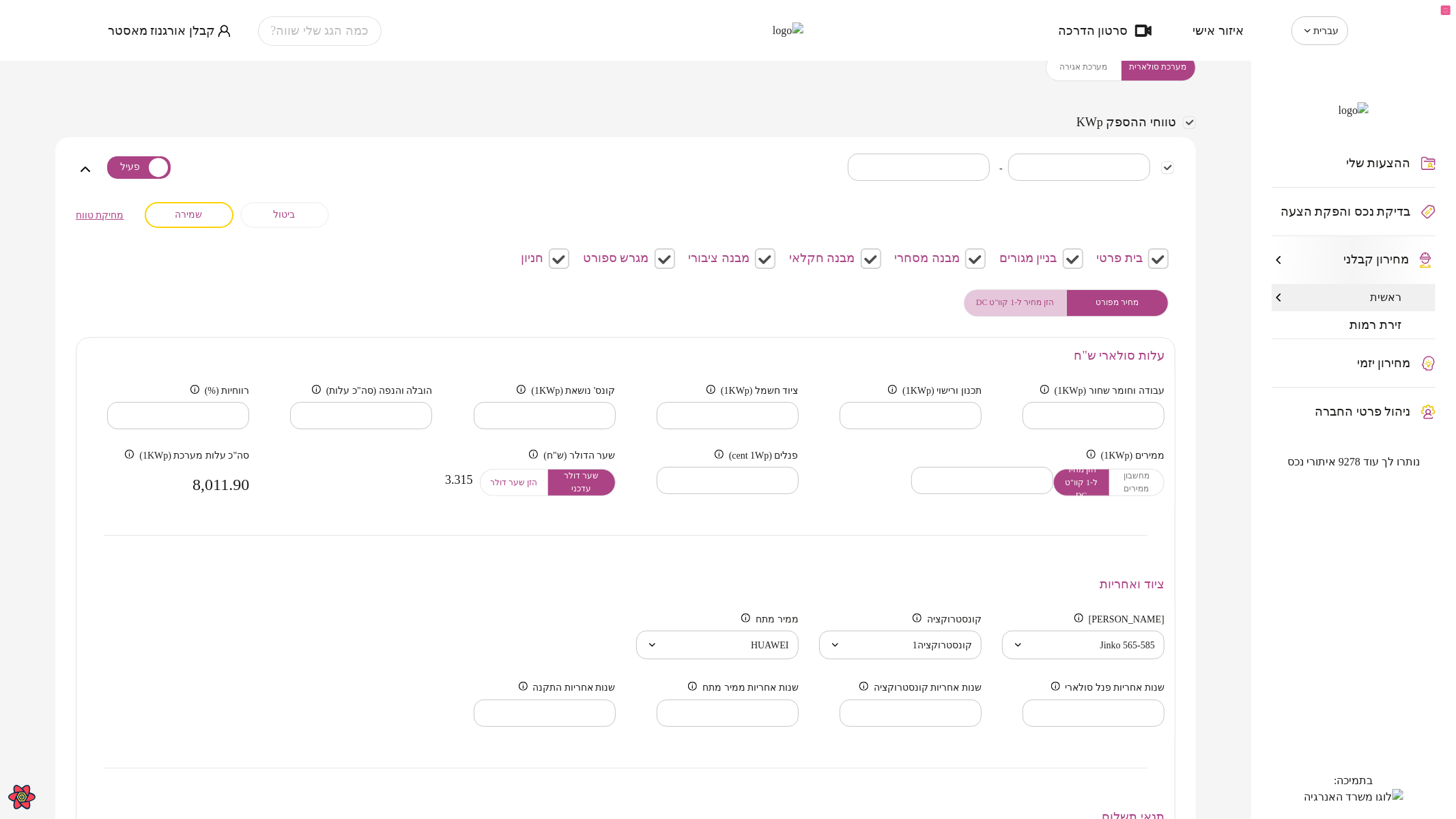
click at [1038, 296] on span "הזן מחיר ל-1 קוו"ט DC" at bounding box center [1015, 302] width 78 height 13
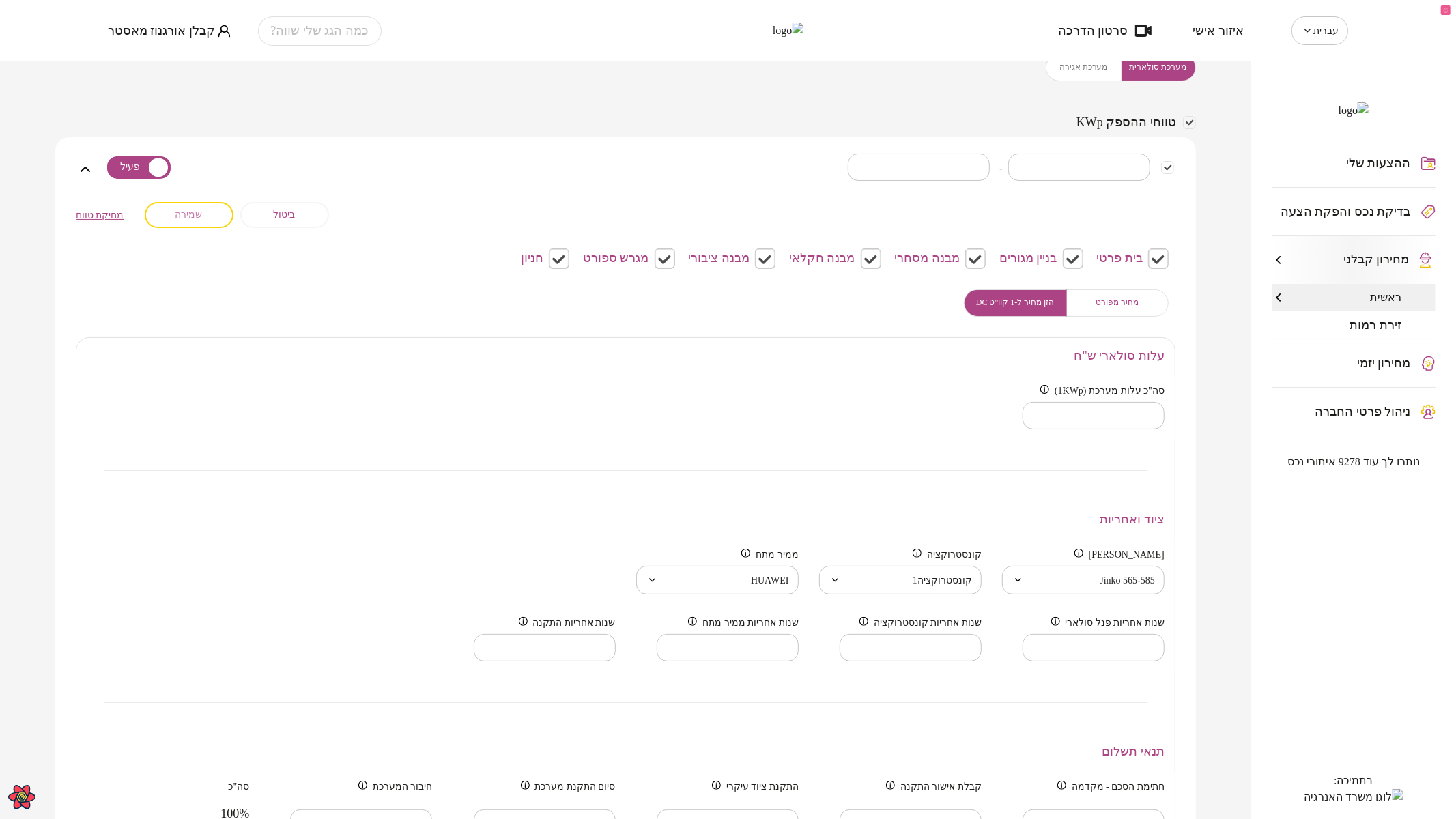
click at [202, 219] on span "שמירה" at bounding box center [189, 215] width 27 height 12
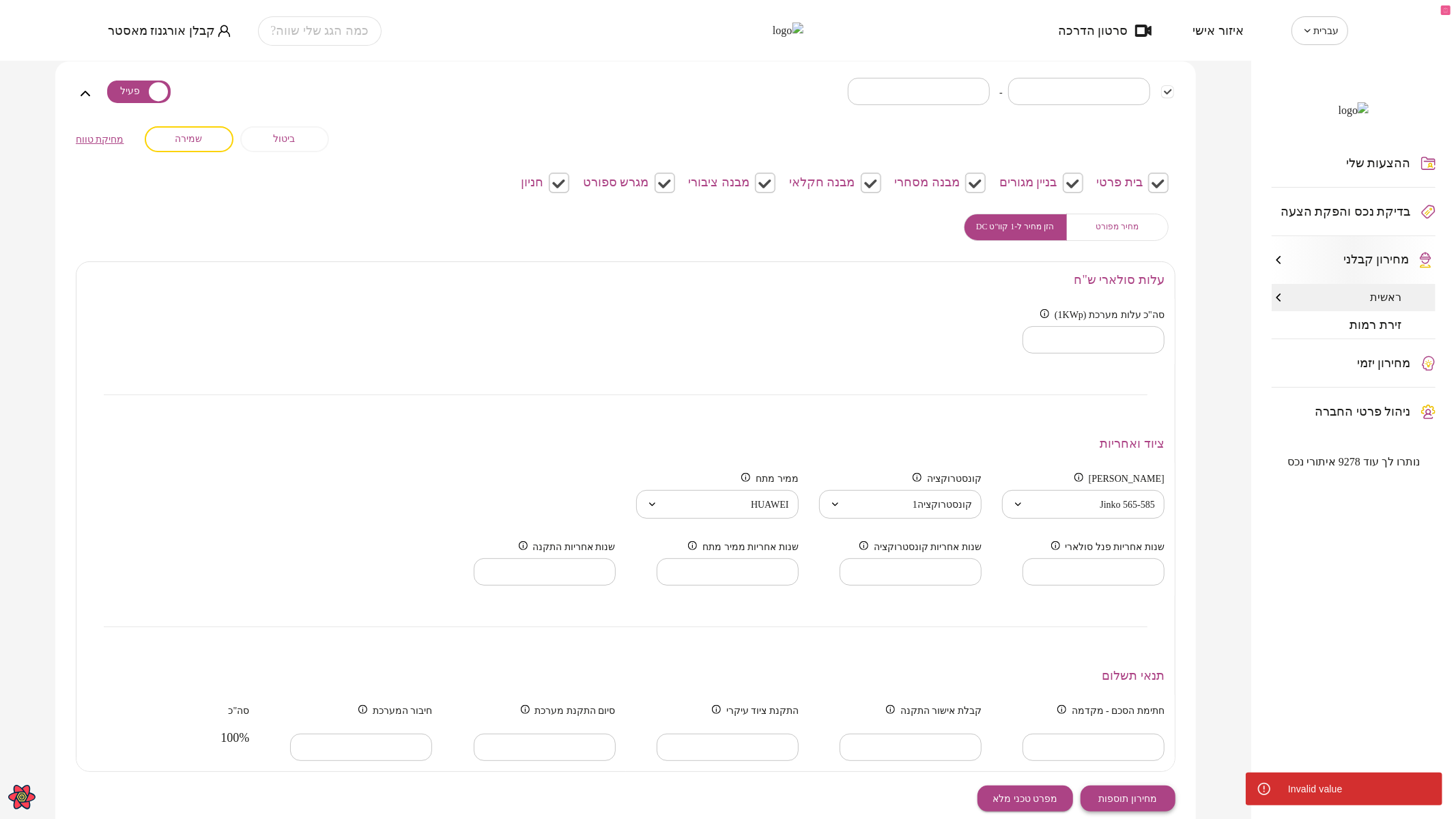
click at [1139, 800] on span "מחירון תוספות" at bounding box center [1128, 799] width 59 height 12
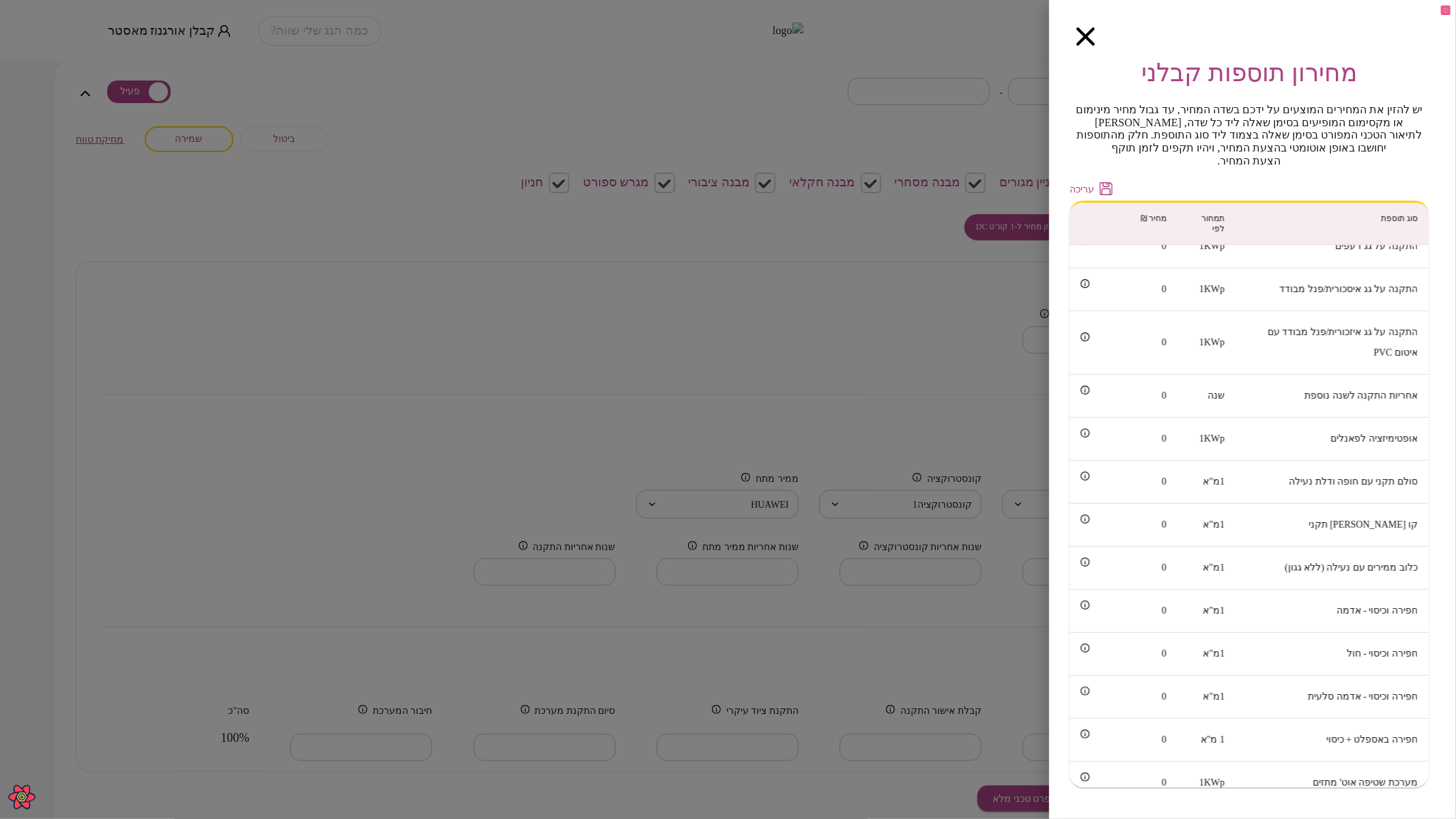
scroll to position [0, 0]
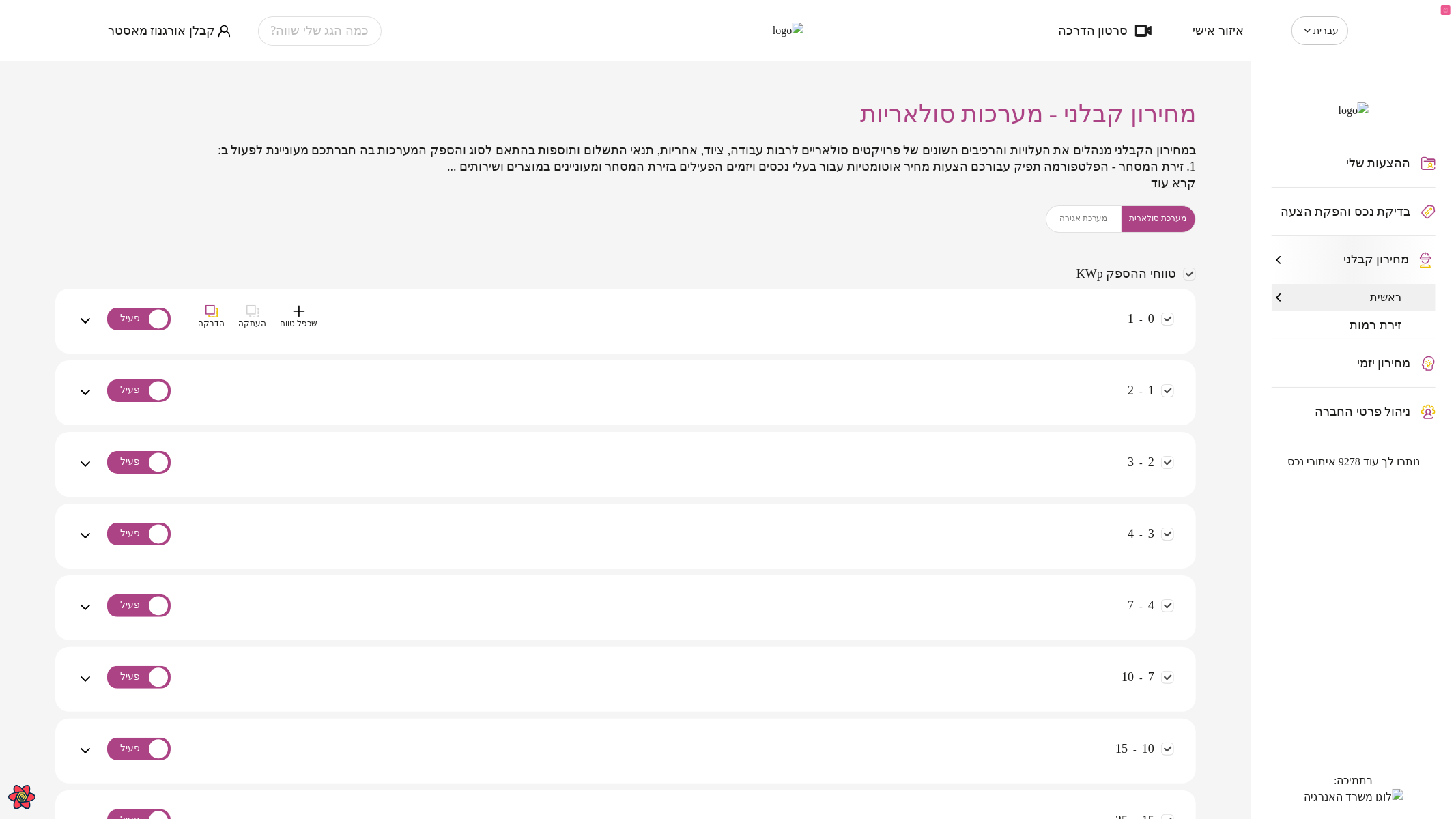
click at [955, 302] on div "0 - 1 שכפל טווח העתקה הדבקה" at bounding box center [634, 320] width 1081 height 65
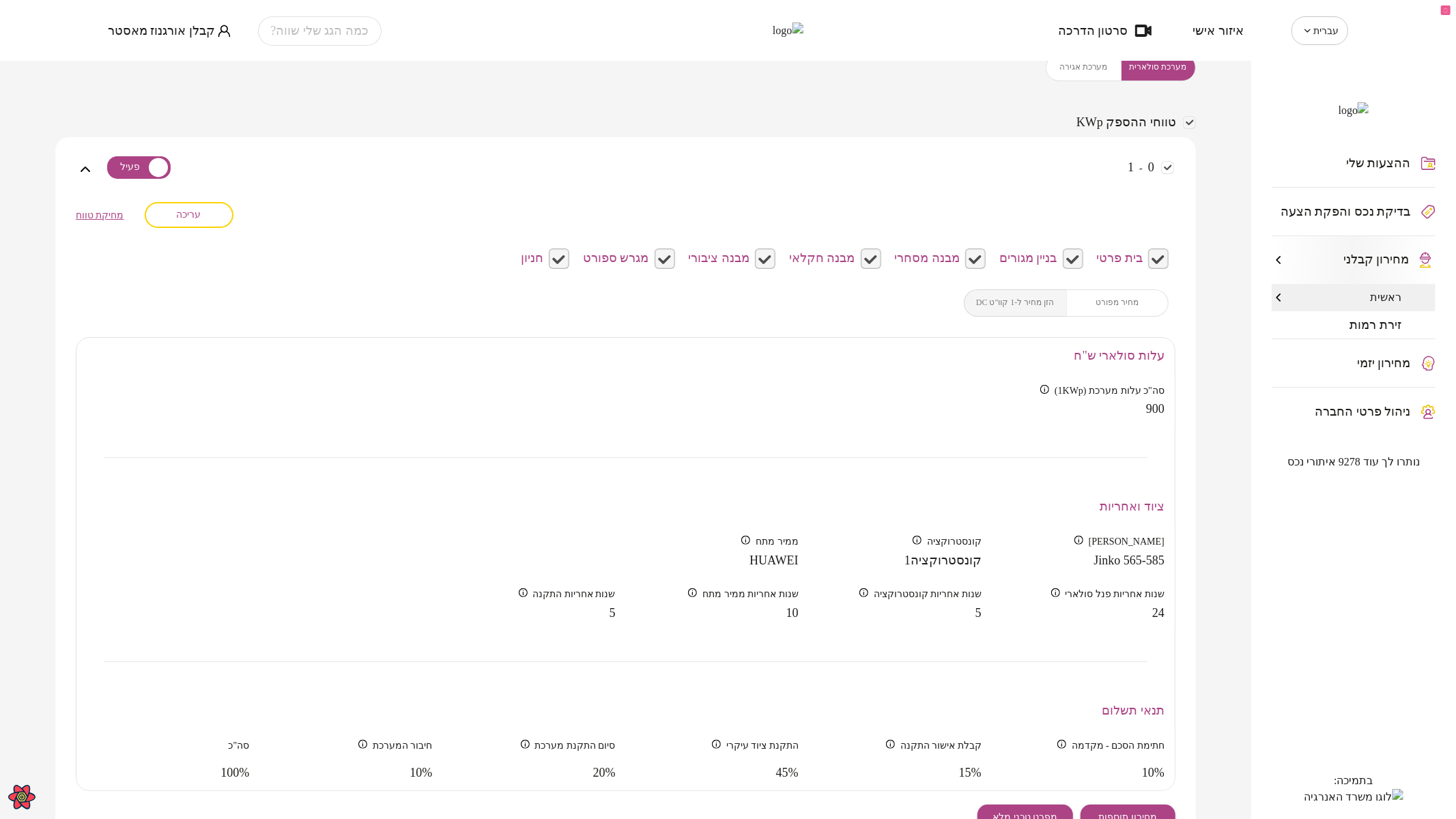
scroll to position [378, 0]
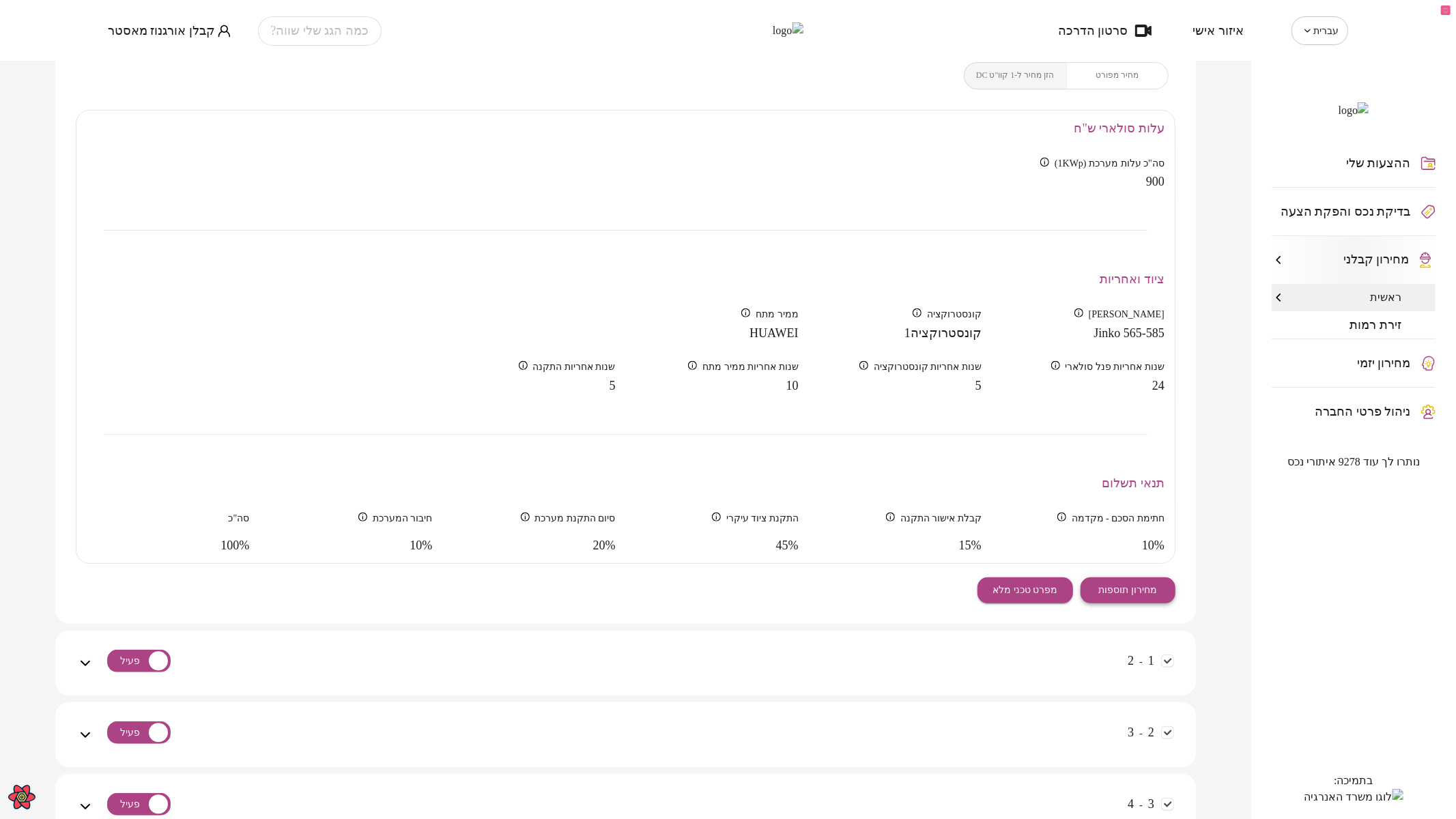
click at [1136, 586] on span "מחירון תוספות" at bounding box center [1128, 590] width 59 height 12
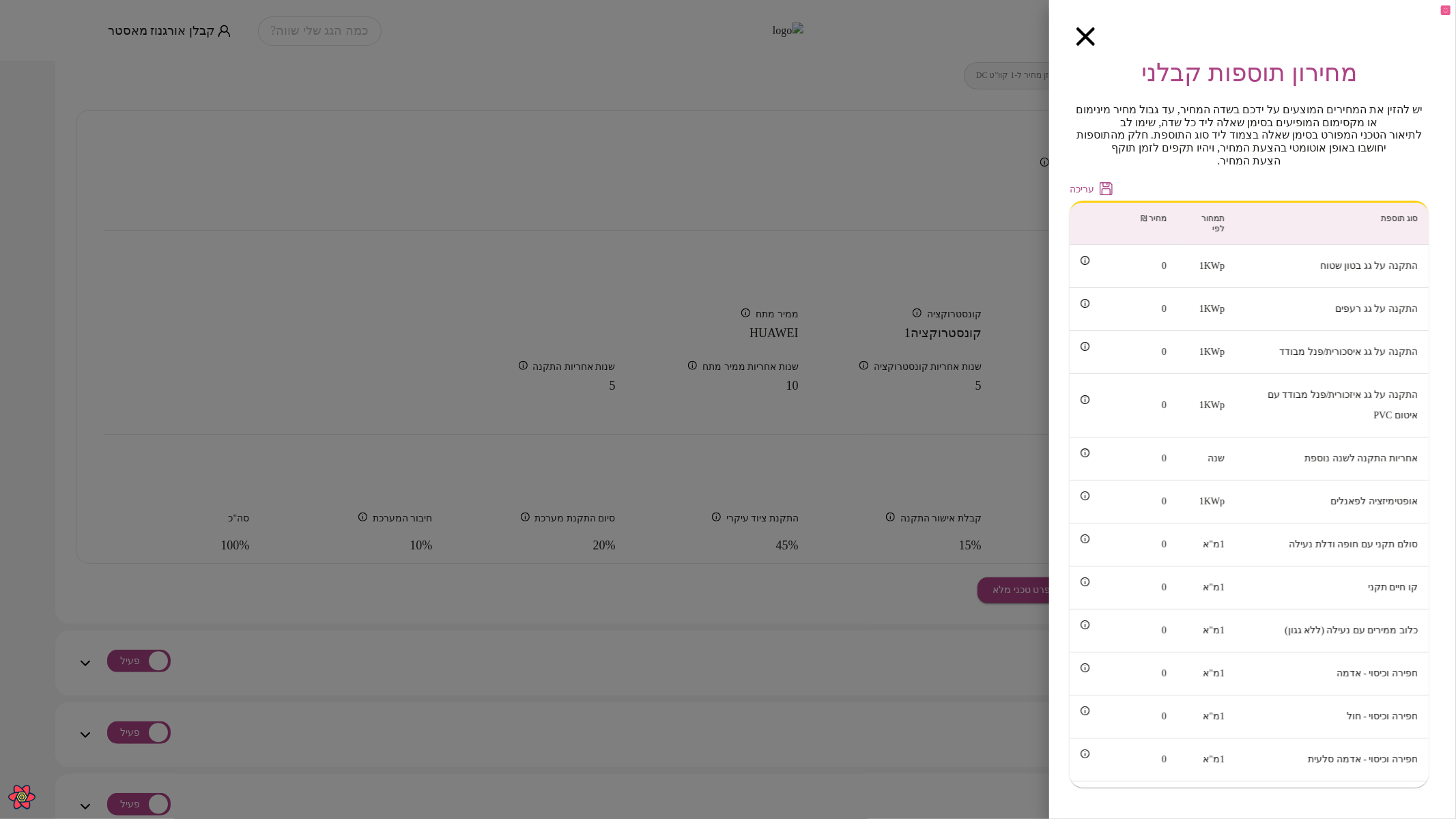
click at [1081, 30] on icon "button" at bounding box center [1086, 36] width 19 height 19
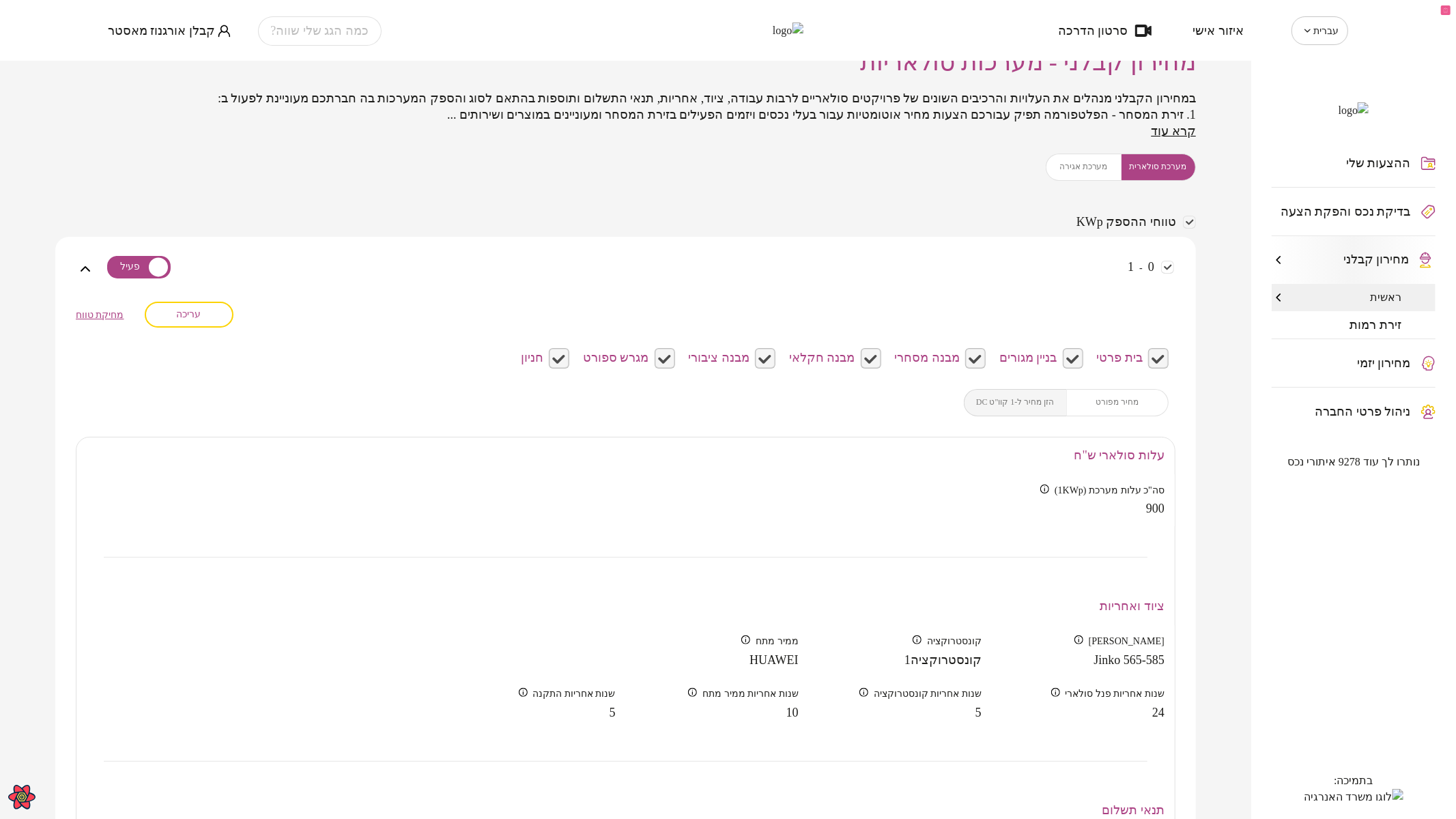
scroll to position [0, 0]
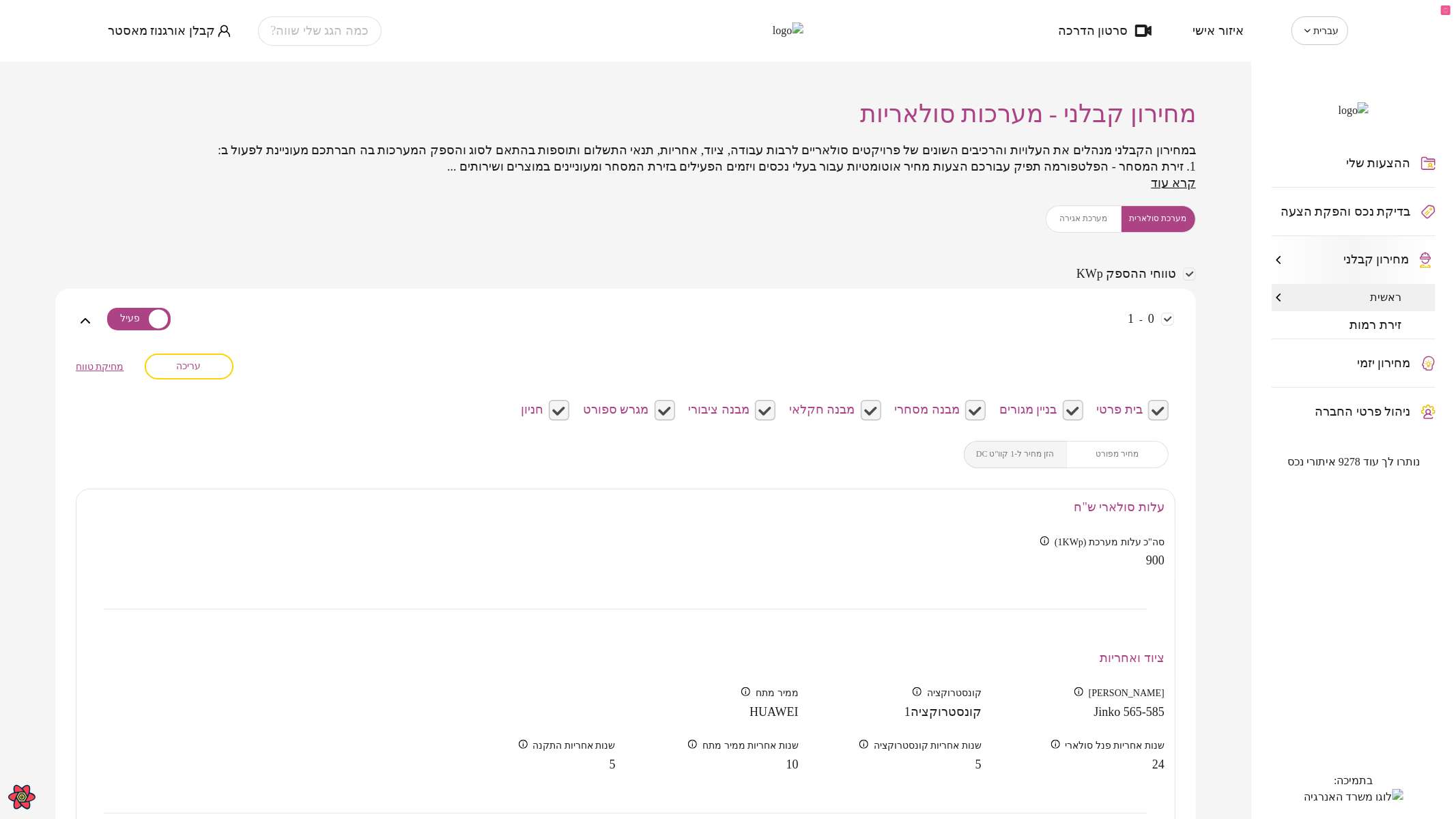
click at [195, 364] on span "עריכה" at bounding box center [189, 366] width 24 height 12
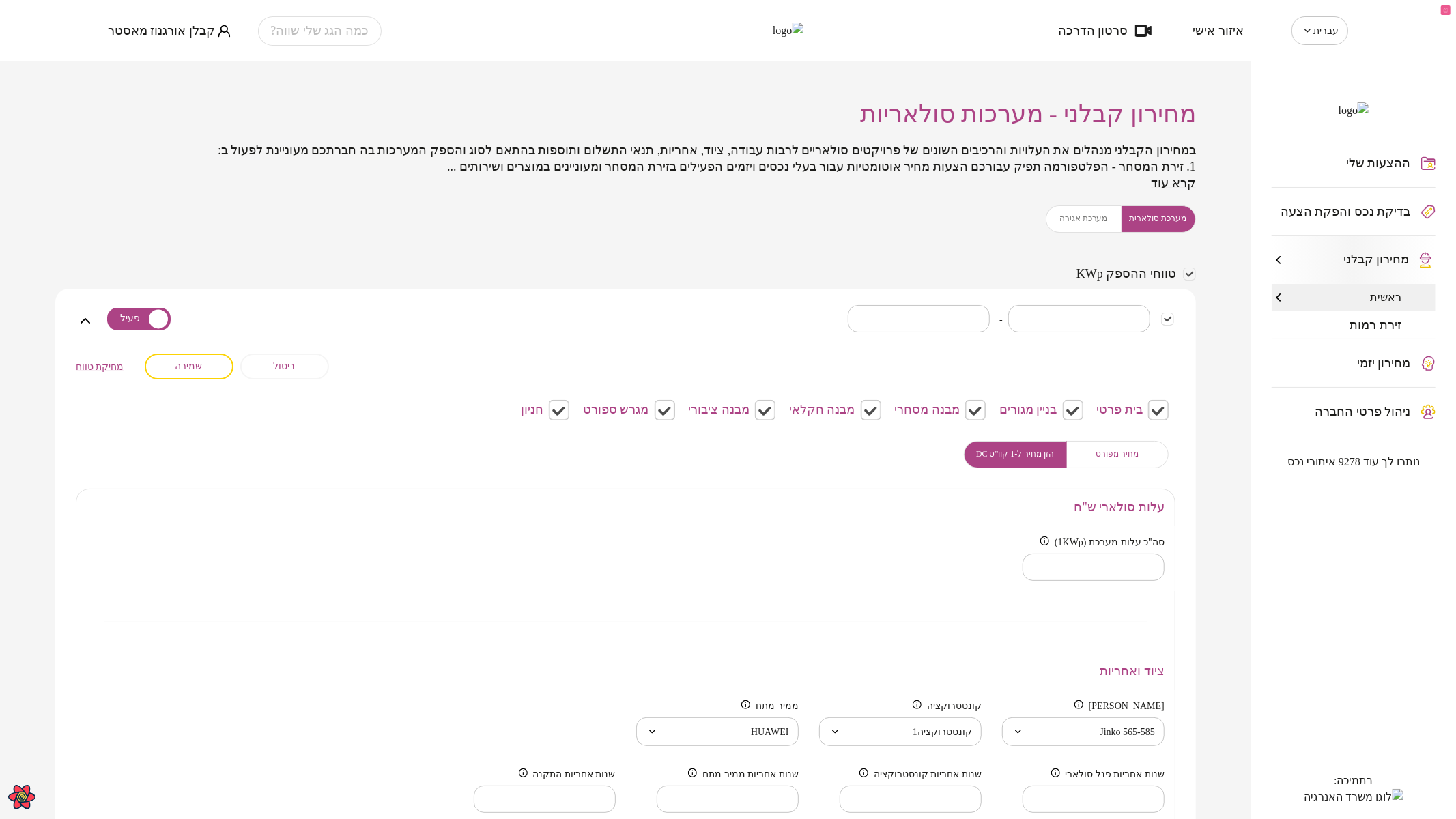
click at [1079, 212] on div "מערכת סולארית מערכת אגירה" at bounding box center [1120, 219] width 150 height 27
click at [1090, 219] on div "מערכת סולארית מערכת אגירה" at bounding box center [1120, 219] width 150 height 27
click at [1146, 217] on span "מערכת סולארית" at bounding box center [1158, 218] width 57 height 13
click at [1092, 225] on div "מערכת סולארית מערכת אגירה" at bounding box center [1120, 219] width 150 height 27
click at [1088, 217] on div "מערכת סולארית מערכת אגירה" at bounding box center [1120, 219] width 150 height 27
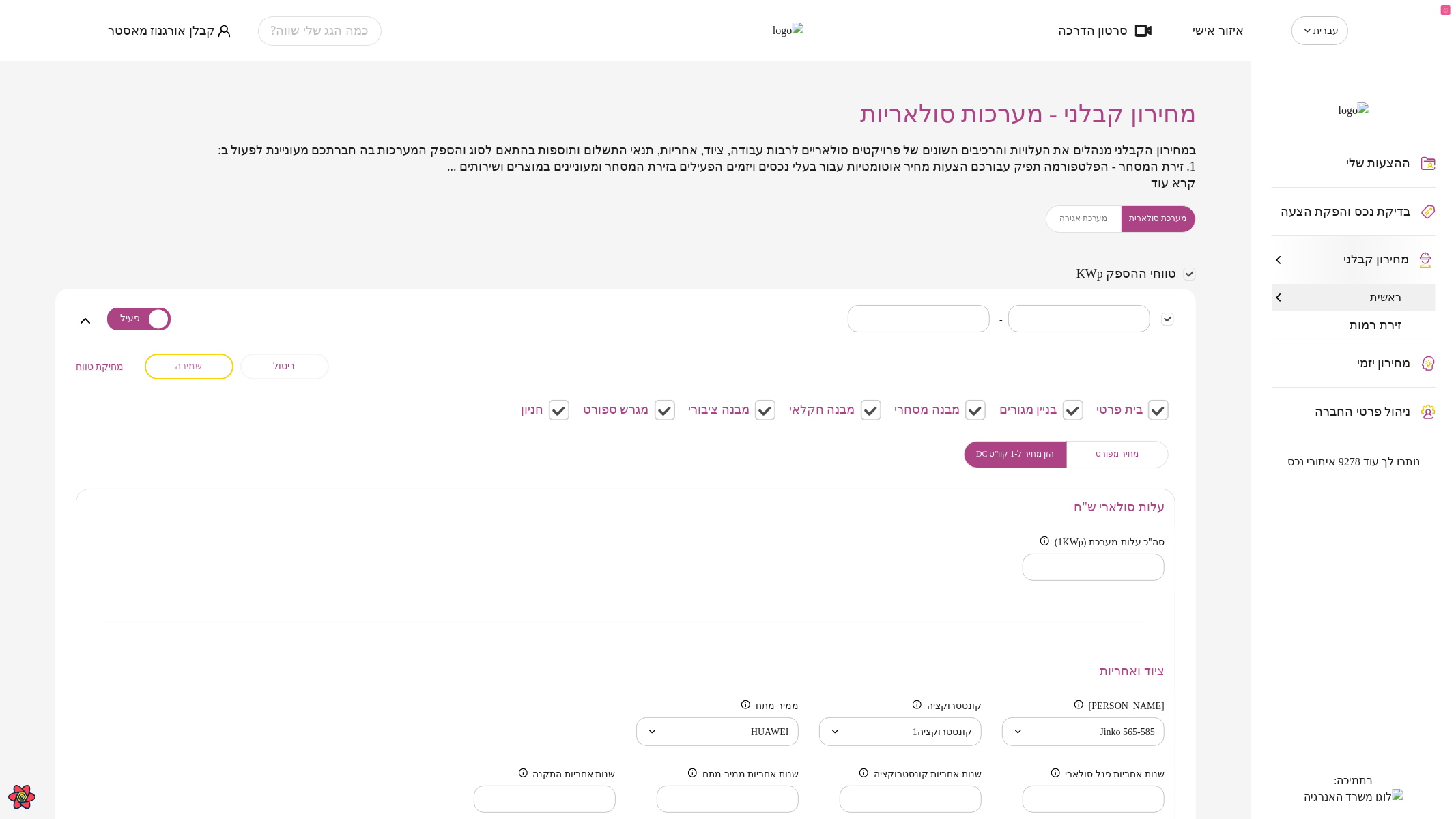
click at [201, 362] on span "שמירה" at bounding box center [189, 366] width 27 height 12
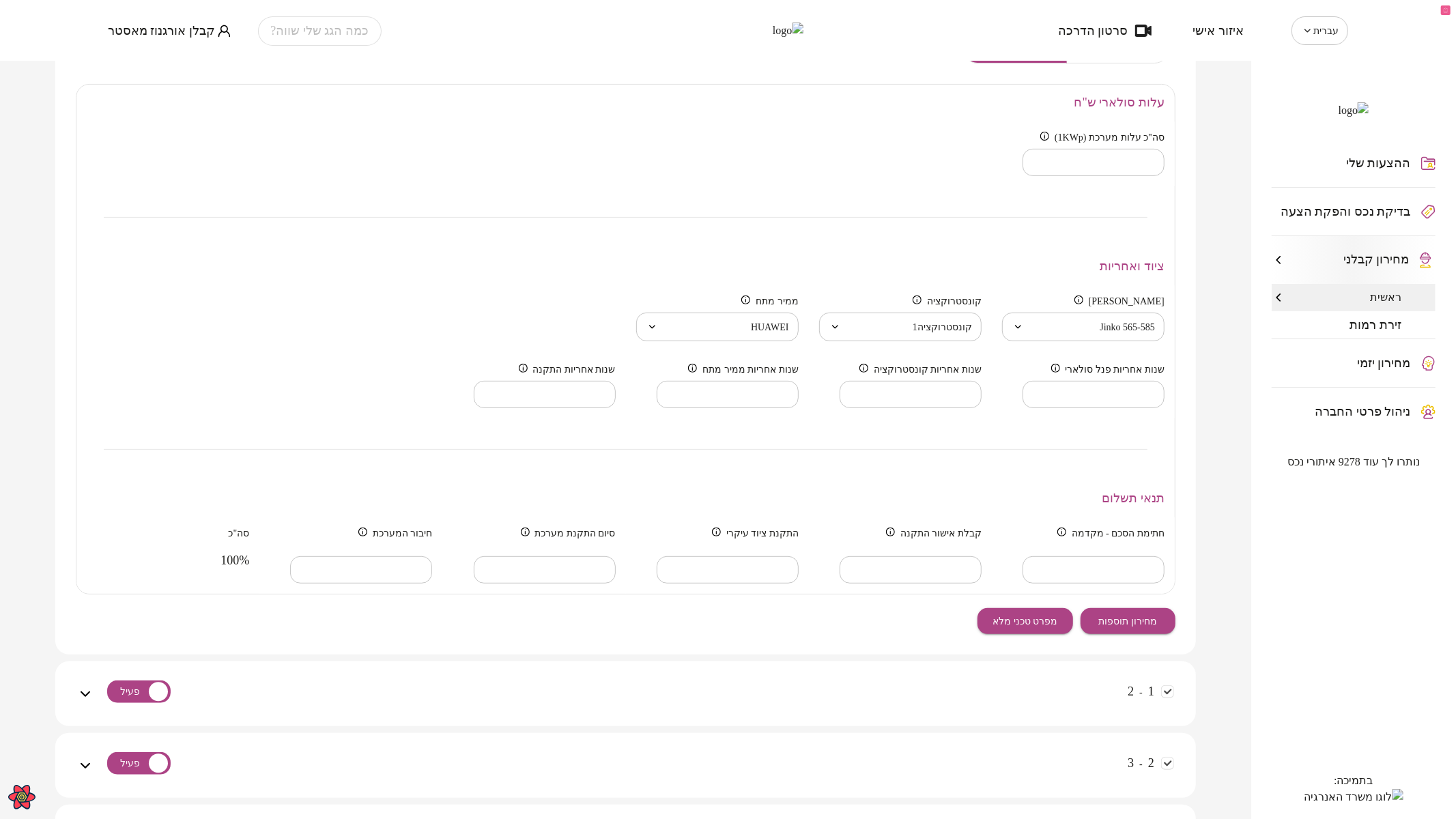
scroll to position [378, 0]
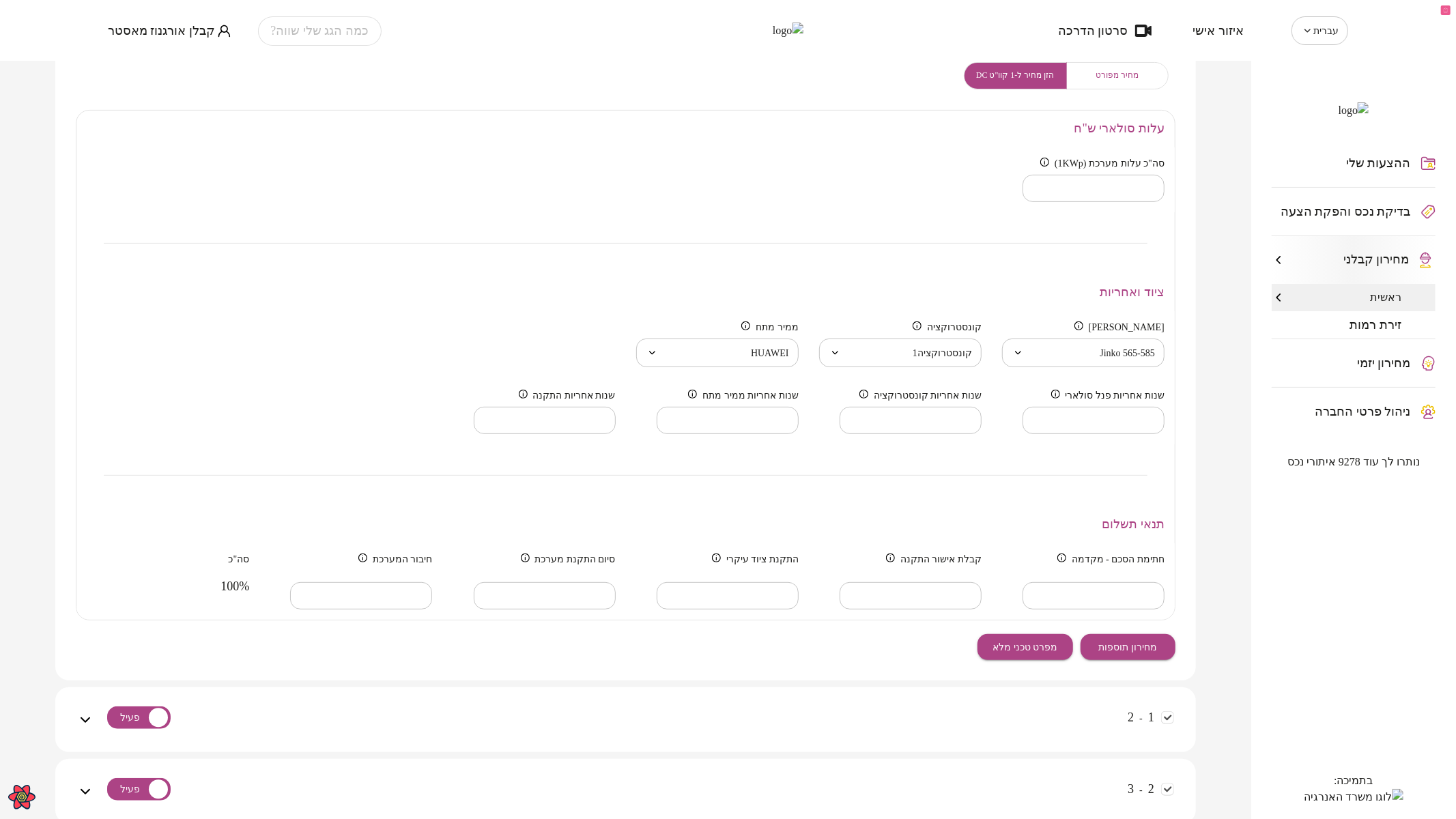
type input "**"
click at [1023, 414] on input "**" at bounding box center [1093, 420] width 142 height 40
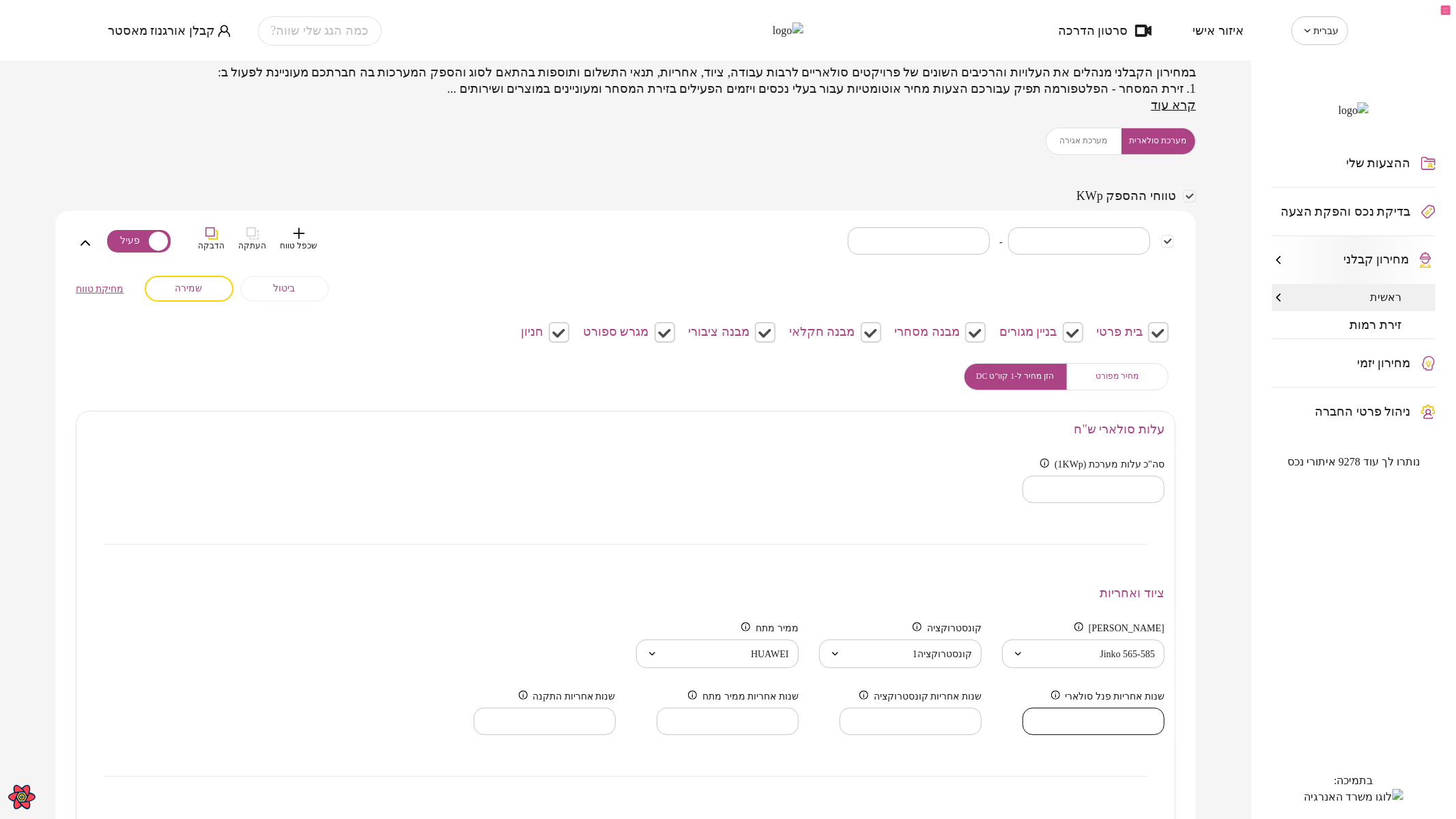
scroll to position [76, 0]
click at [175, 285] on button "שמירה" at bounding box center [189, 291] width 89 height 26
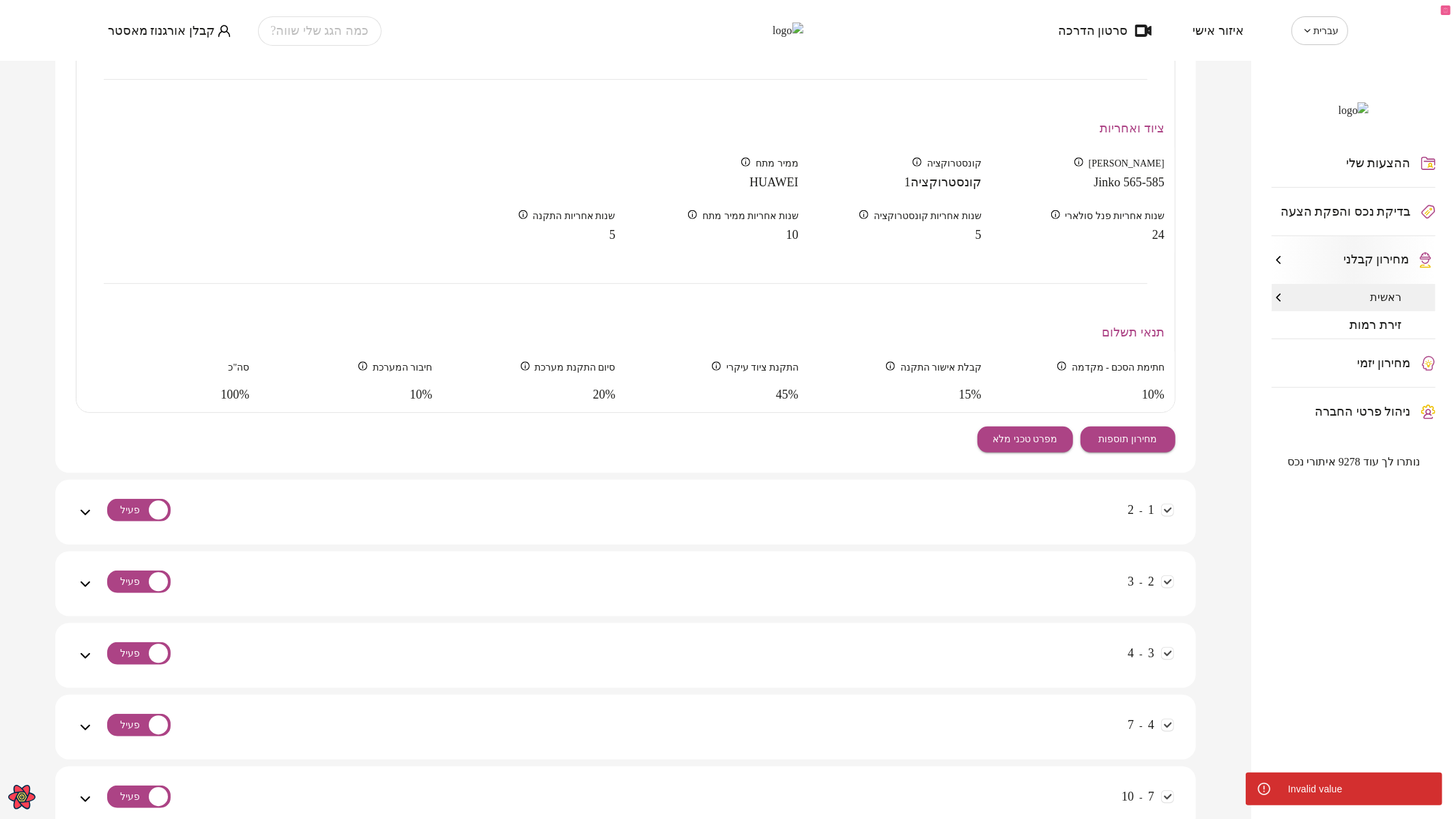
scroll to position [530, 0]
click at [1128, 432] on span "מחירון תוספות" at bounding box center [1128, 438] width 59 height 12
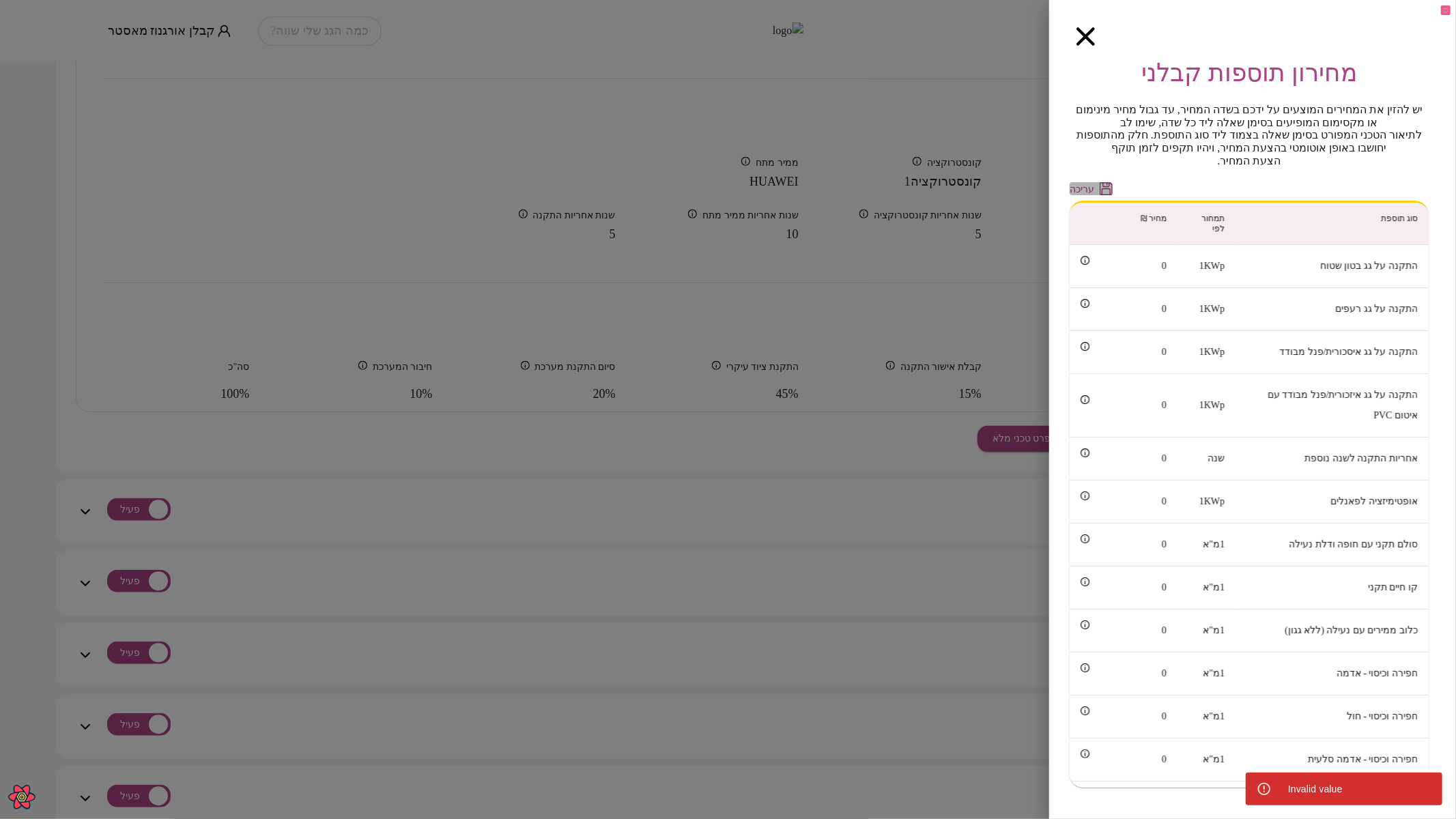
click at [1092, 185] on span "עריכה" at bounding box center [1082, 190] width 24 height 12
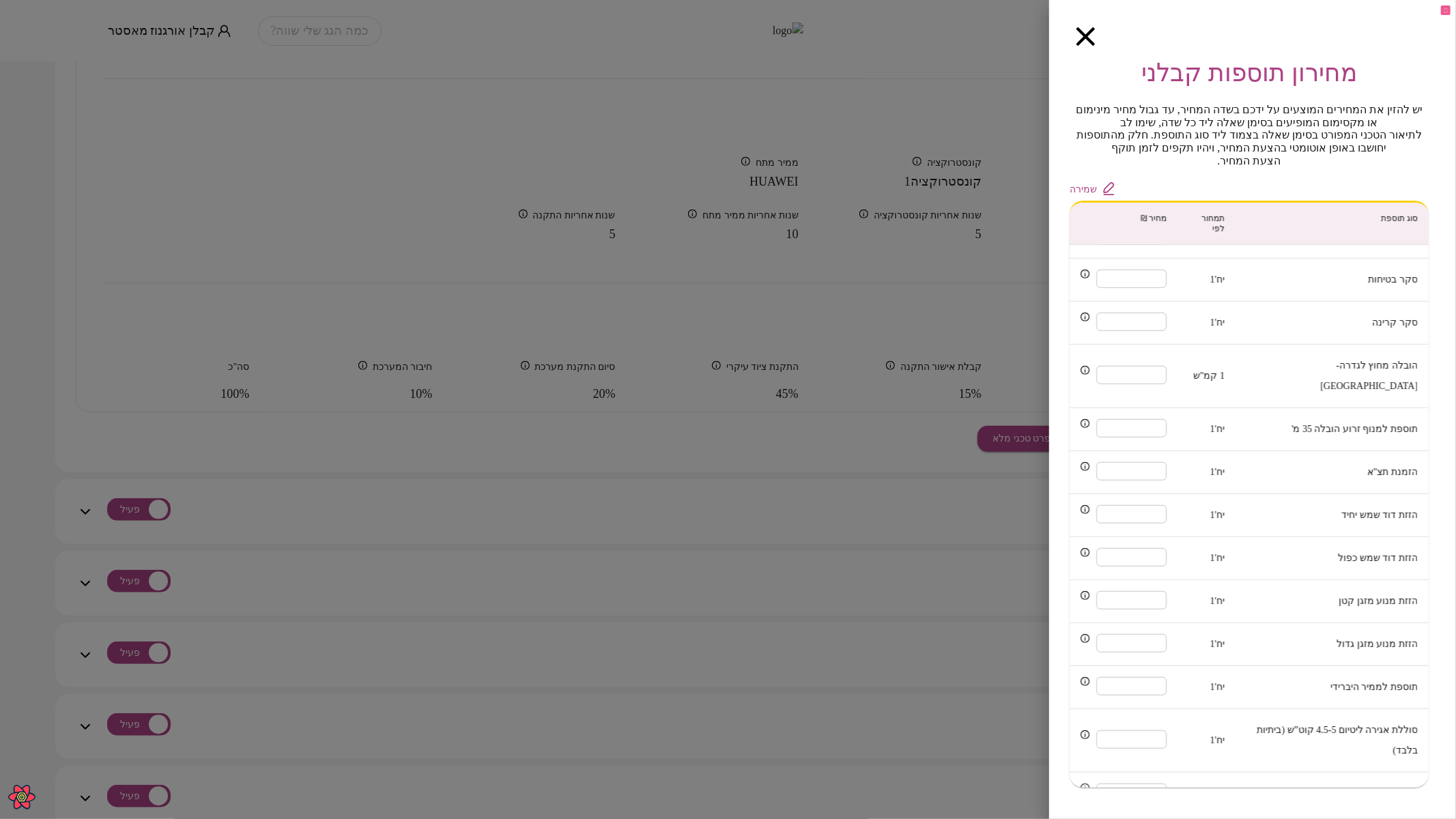
scroll to position [828, 0]
click at [1144, 448] on input "*" at bounding box center [1131, 466] width 70 height 36
type input "***"
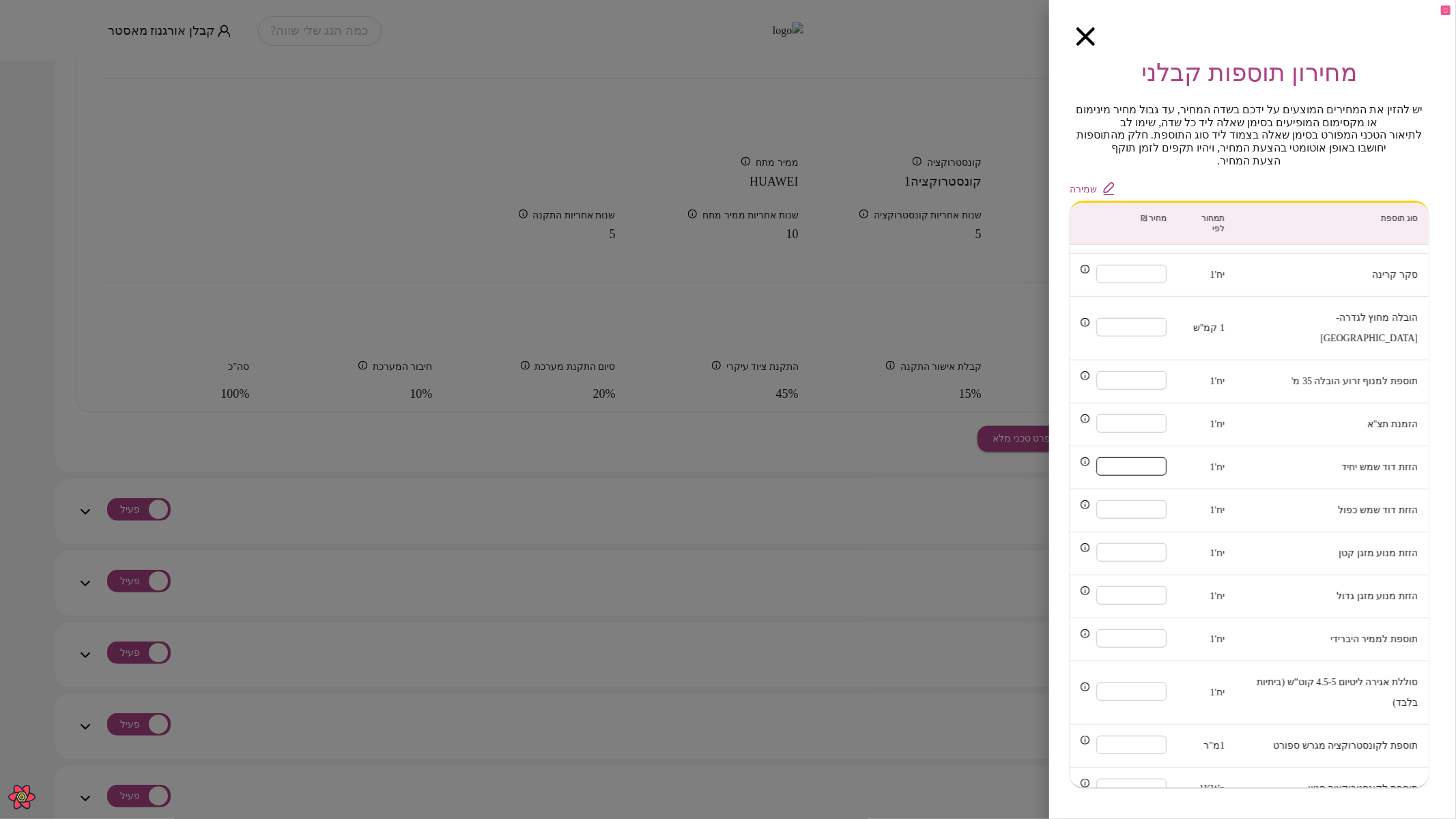
click at [1095, 184] on span "שמירה" at bounding box center [1083, 190] width 27 height 12
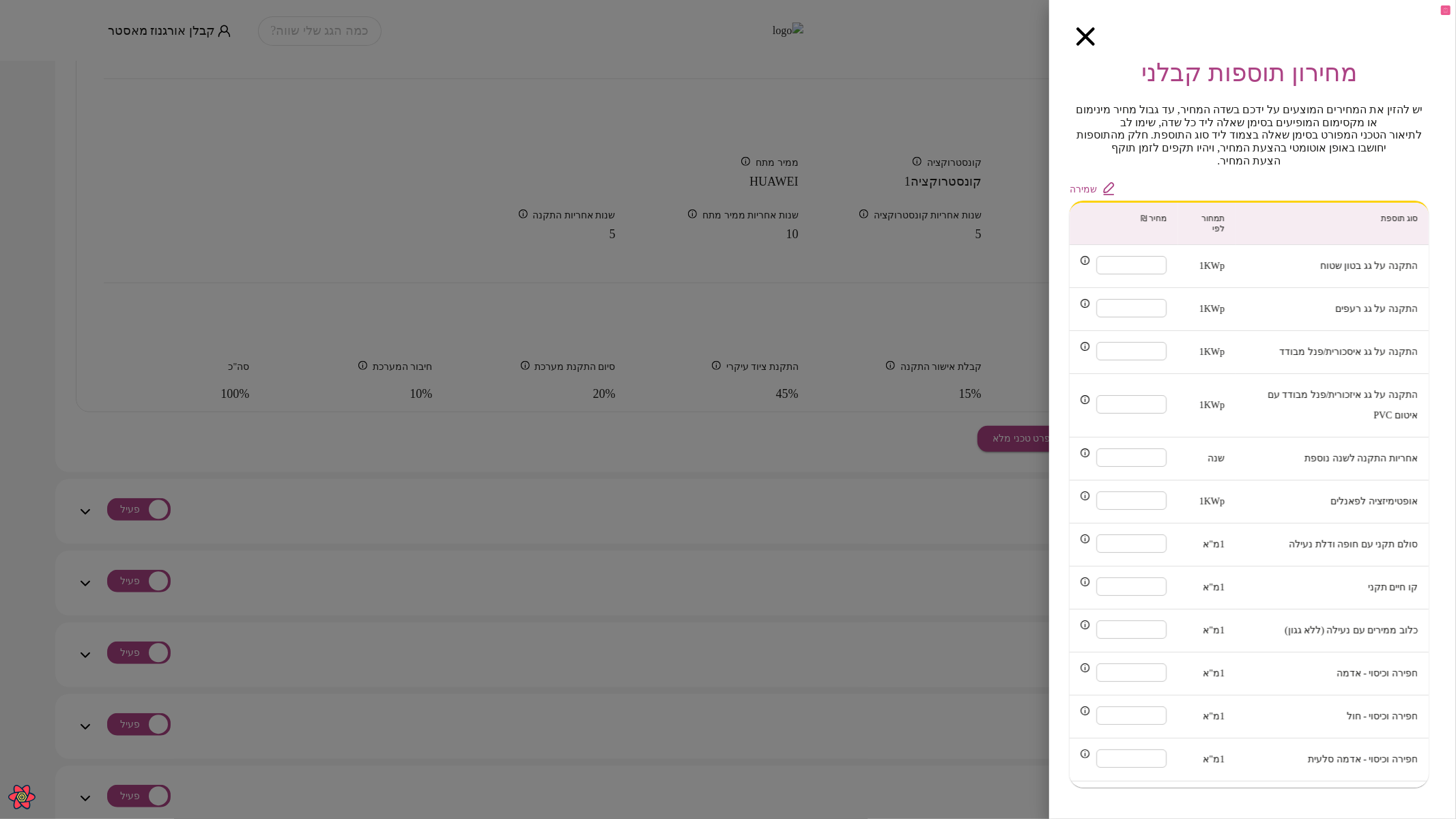
click at [1084, 36] on icon "button" at bounding box center [1086, 36] width 19 height 19
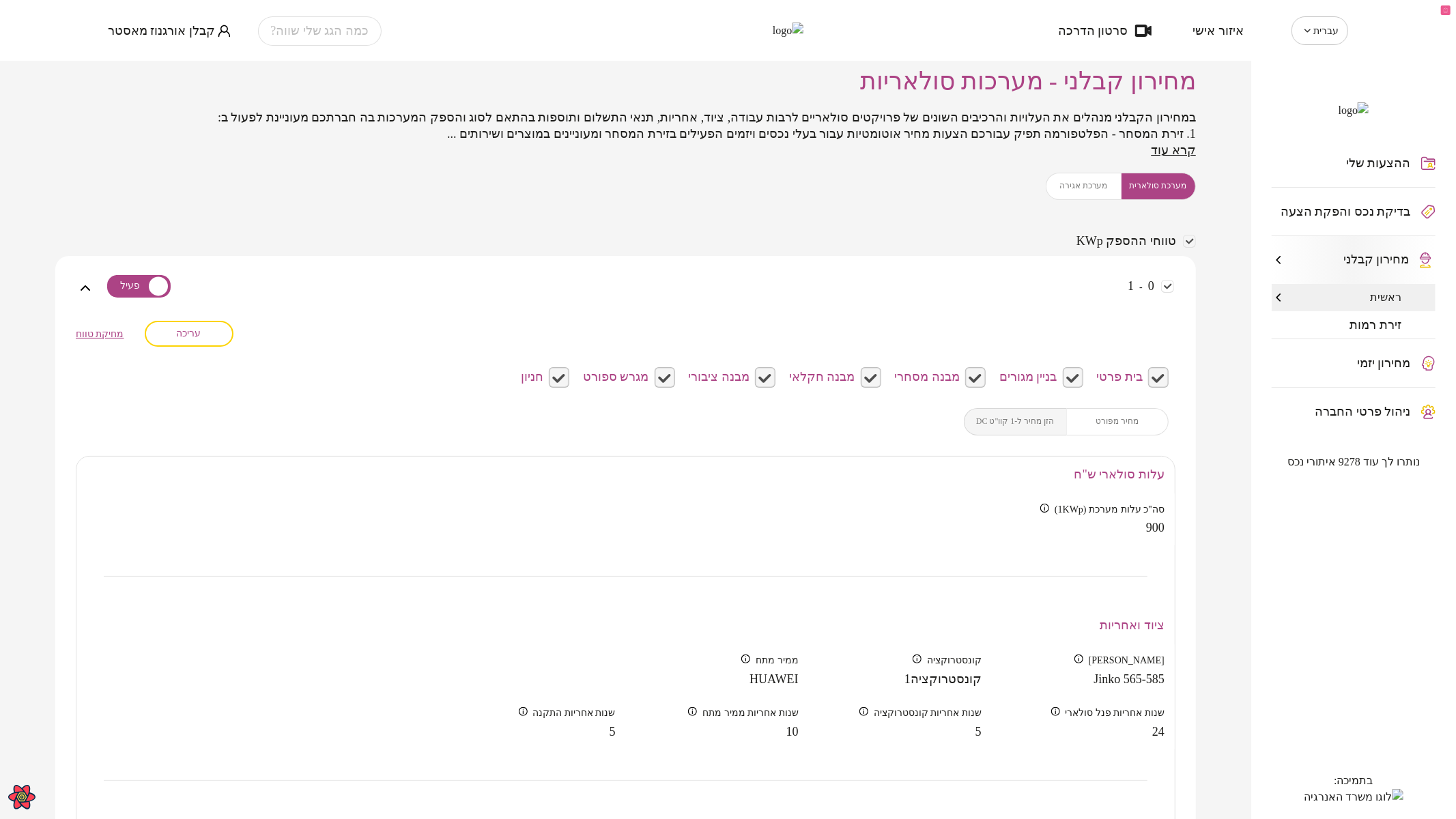
scroll to position [0, 0]
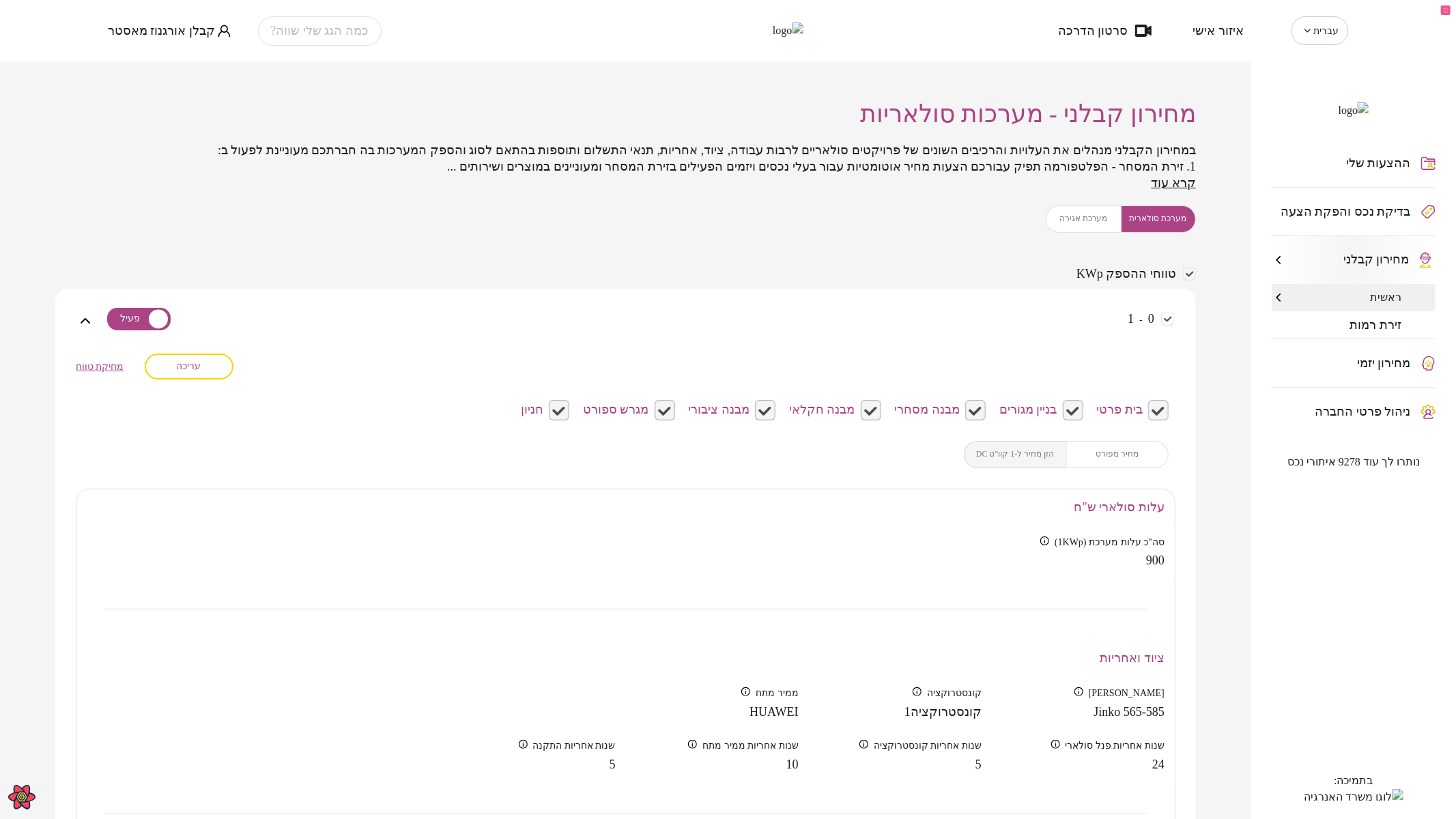
click at [221, 367] on button "עריכה" at bounding box center [189, 366] width 89 height 26
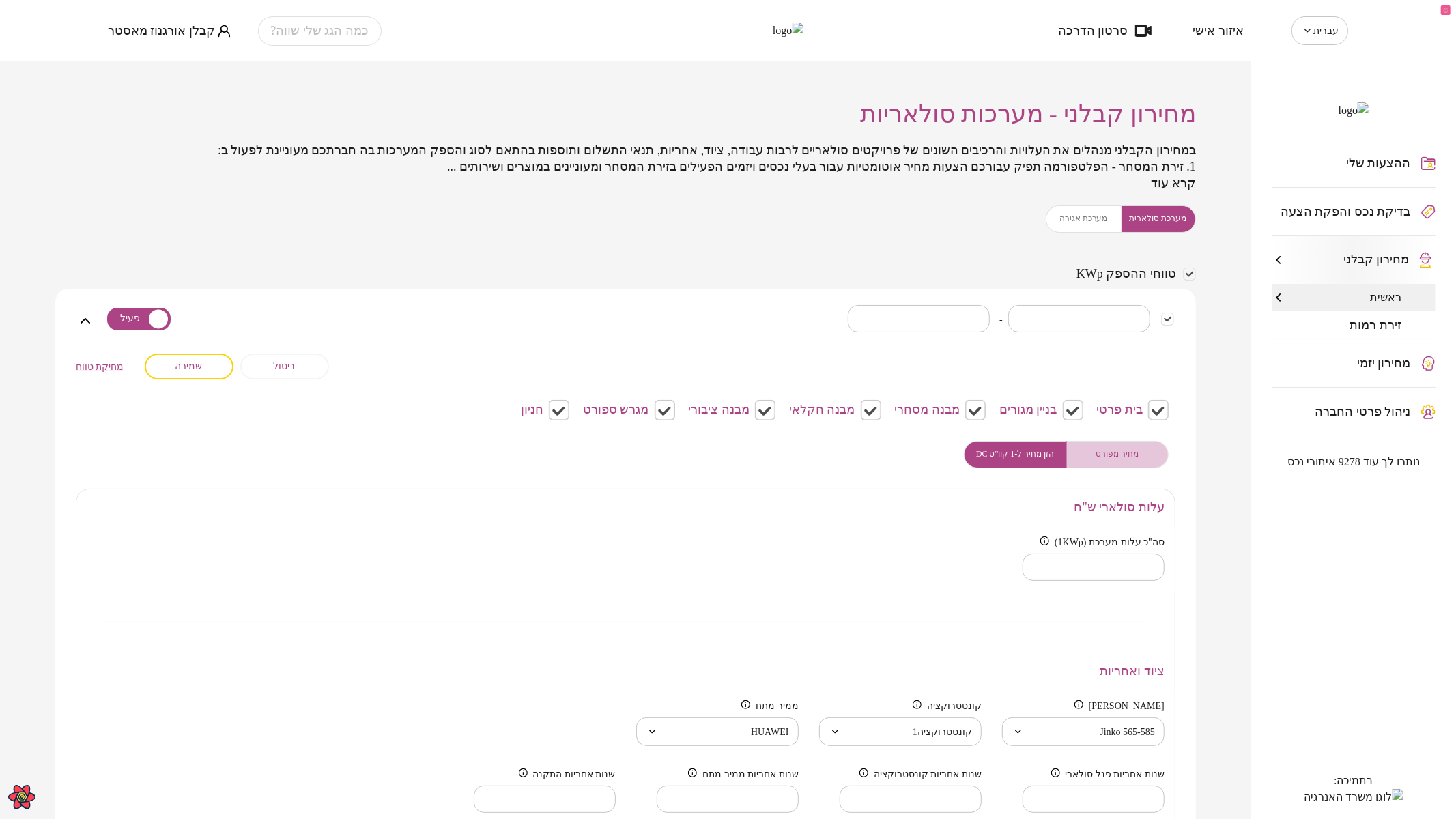
click at [1119, 453] on span "מחיר מפורט" at bounding box center [1116, 453] width 43 height 13
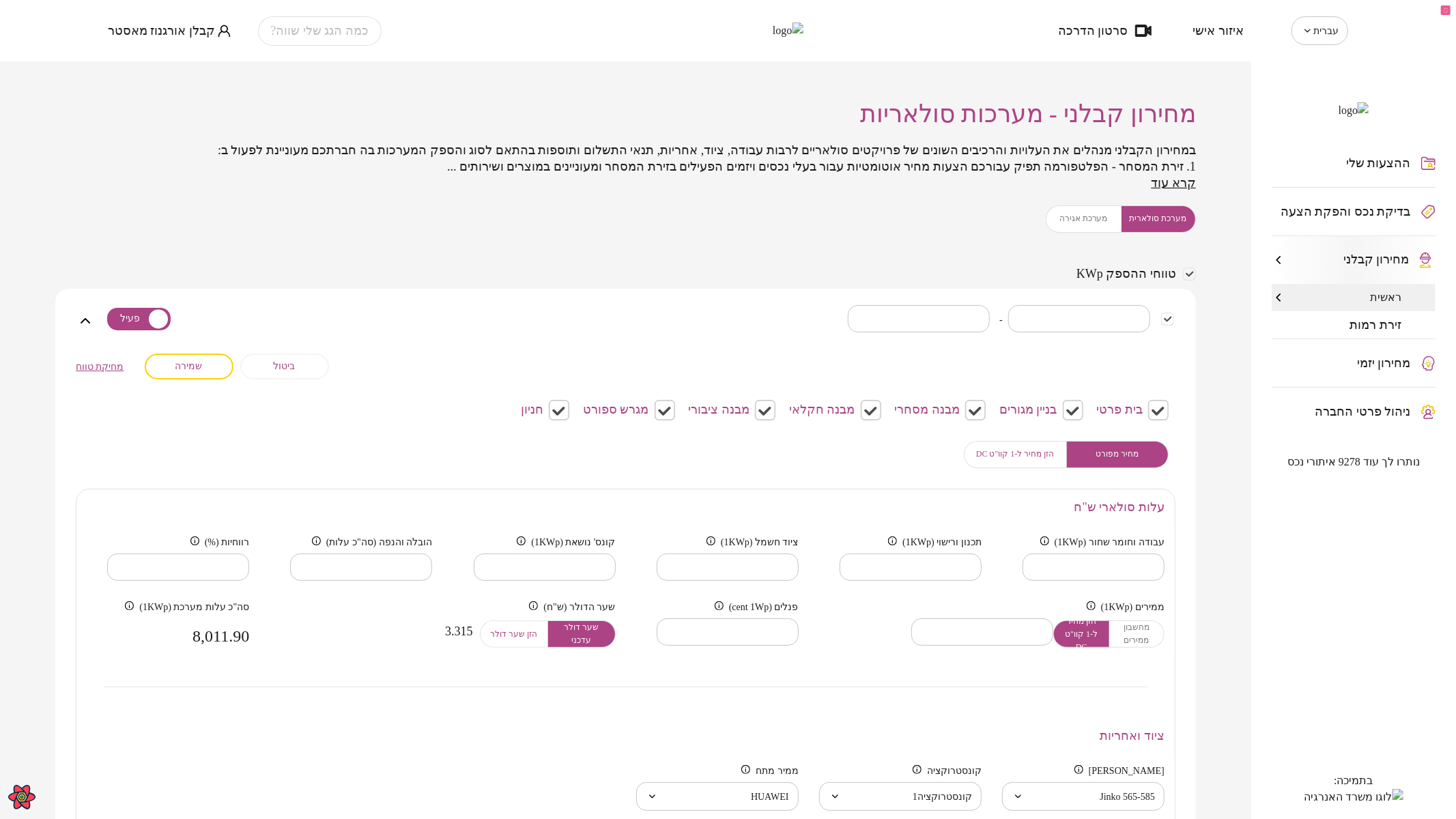
click at [986, 454] on span "הזן מחיר ל-1 קוו"ט DC" at bounding box center [1015, 453] width 78 height 13
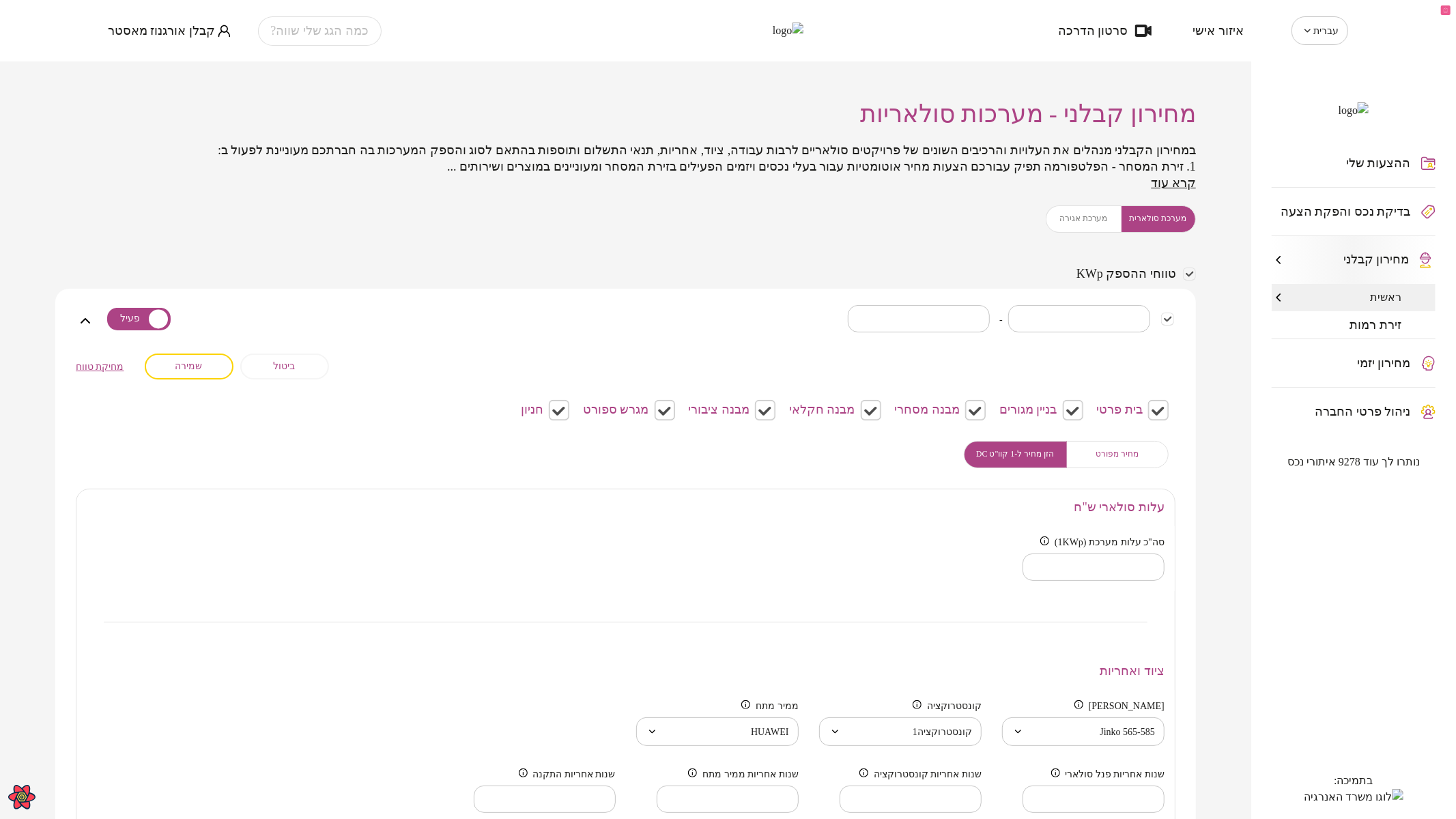
click at [1109, 447] on span "מחיר מפורט" at bounding box center [1116, 453] width 43 height 13
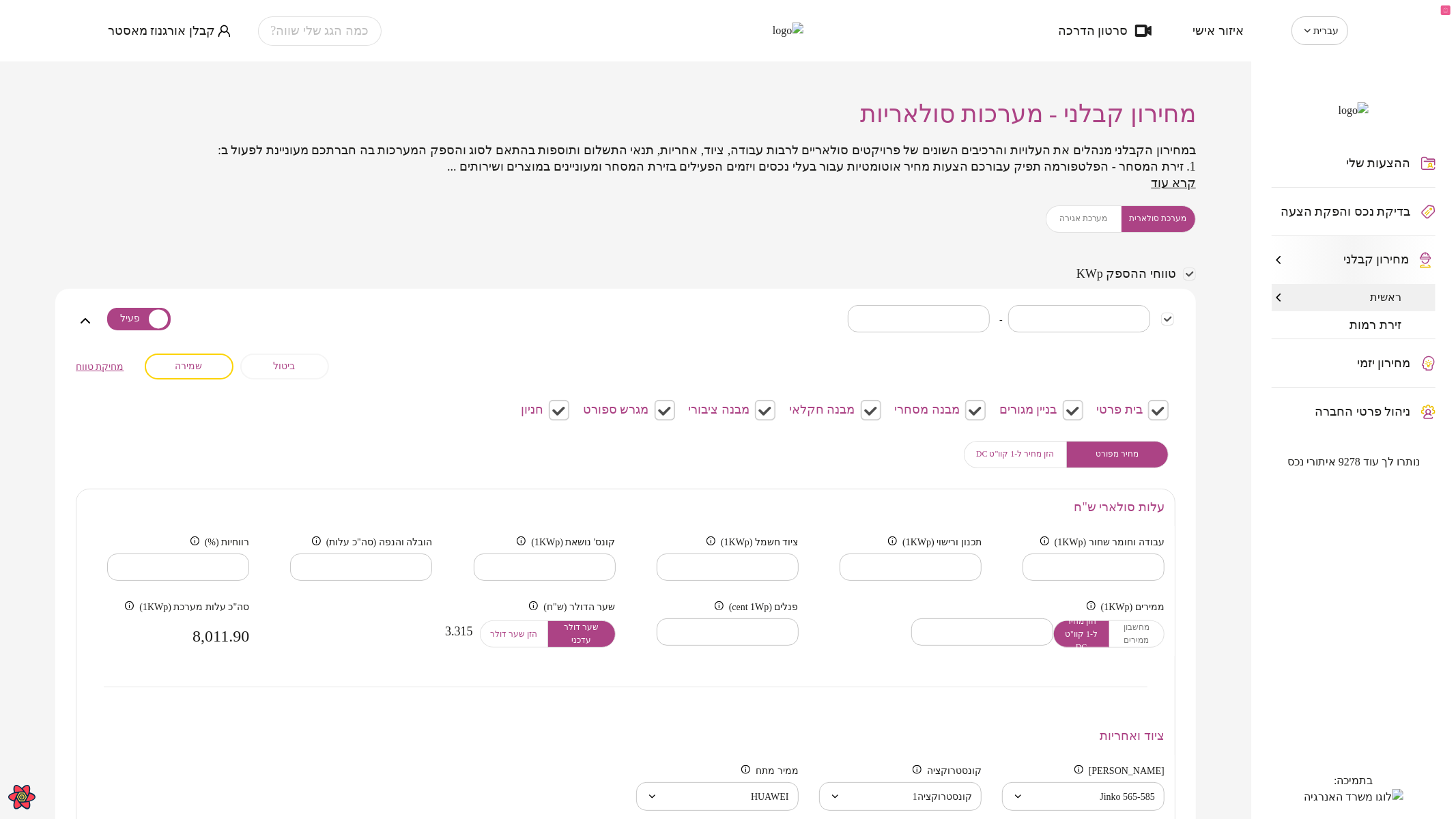
click at [196, 360] on span "שמירה" at bounding box center [189, 366] width 27 height 12
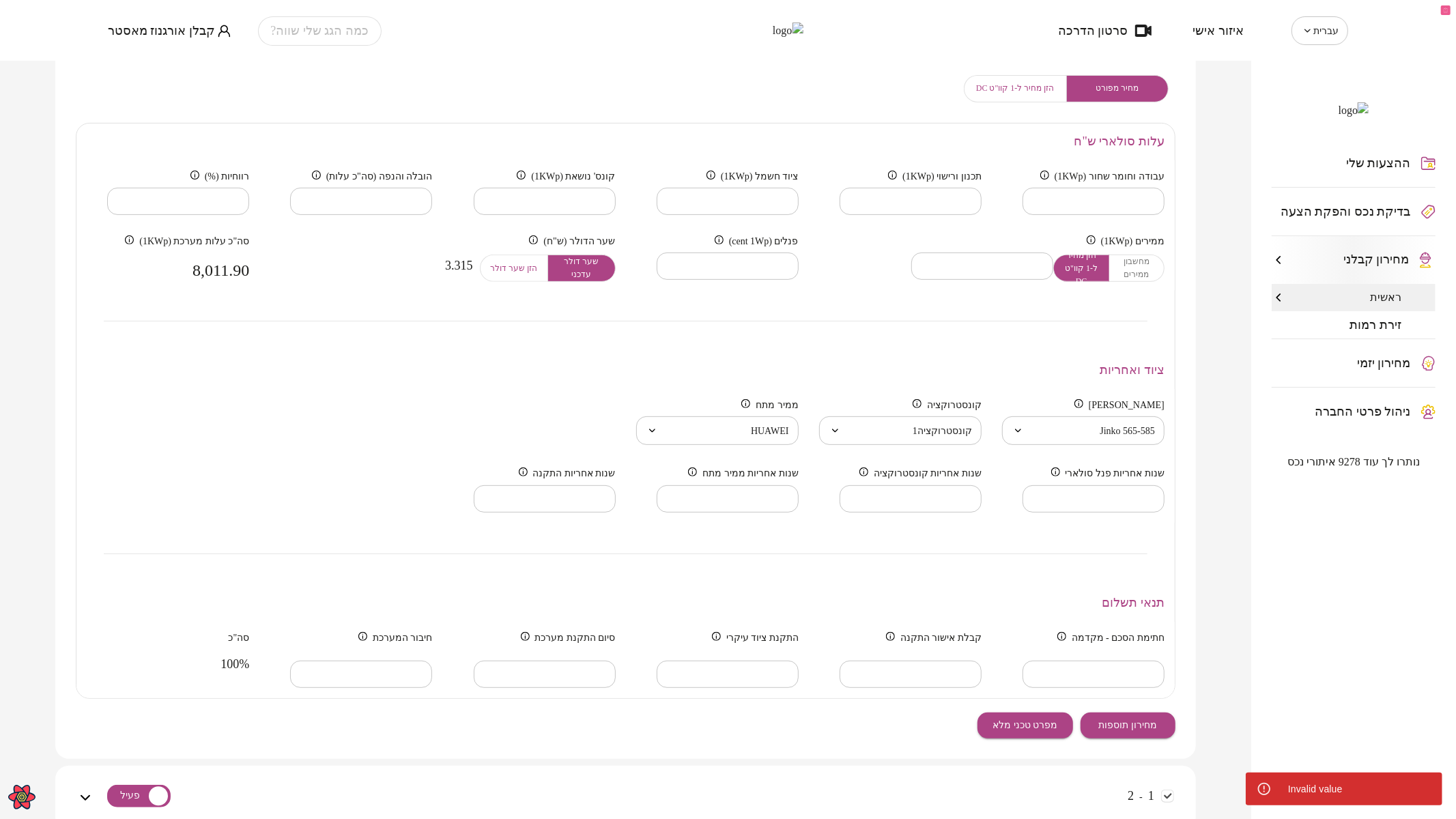
scroll to position [454, 0]
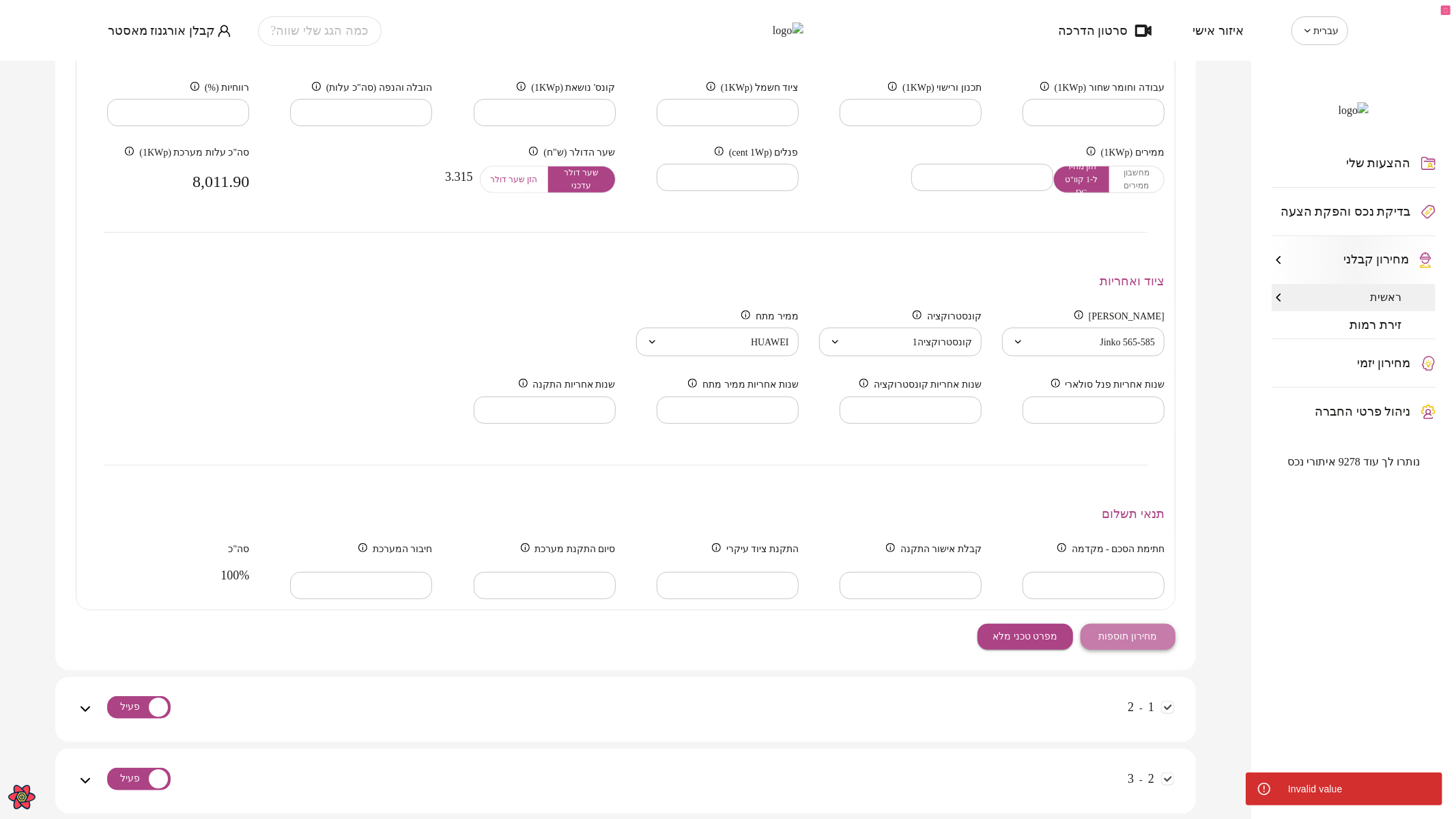
click at [1139, 634] on span "מחירון תוספות" at bounding box center [1128, 636] width 59 height 12
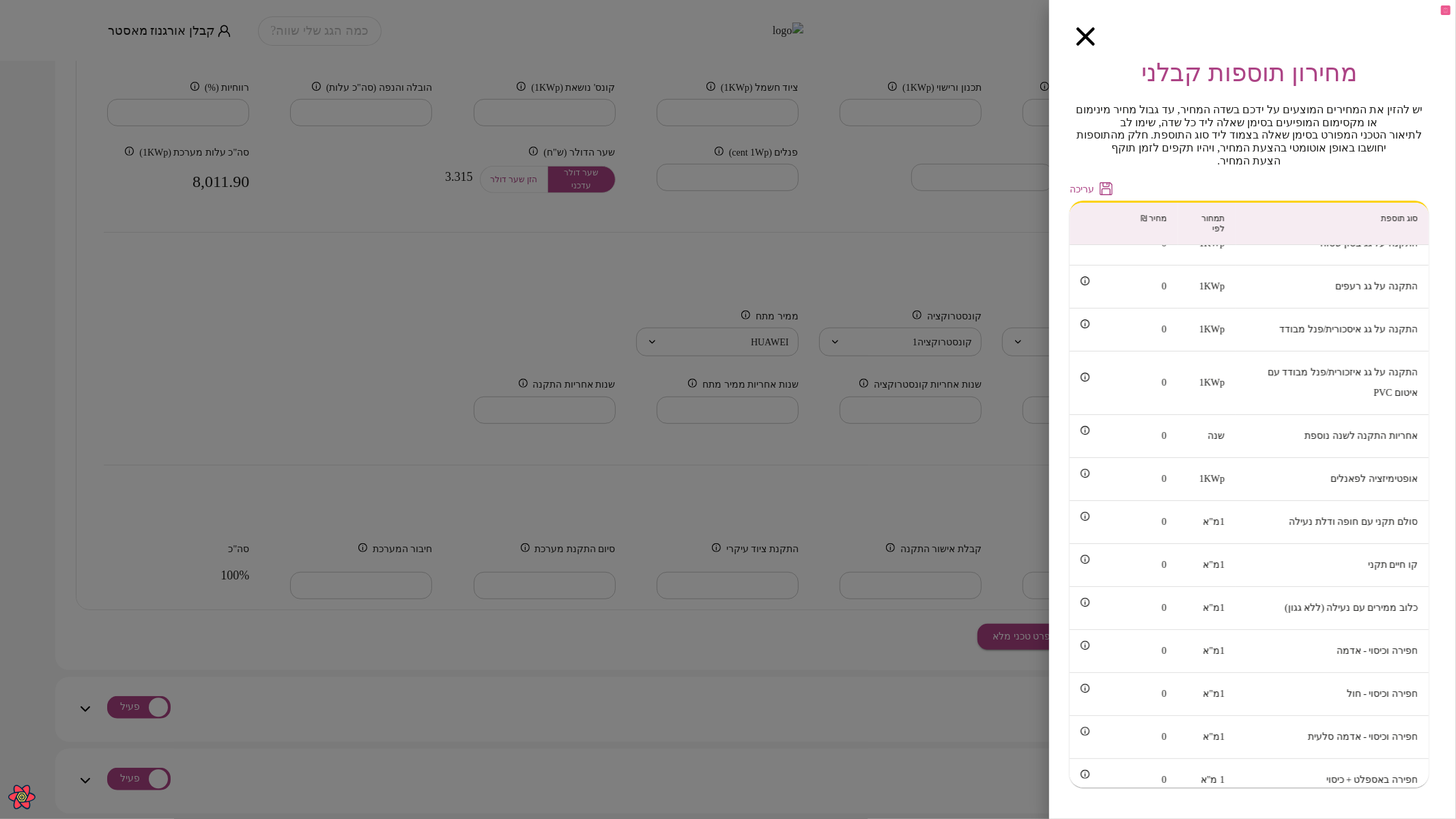
scroll to position [0, 0]
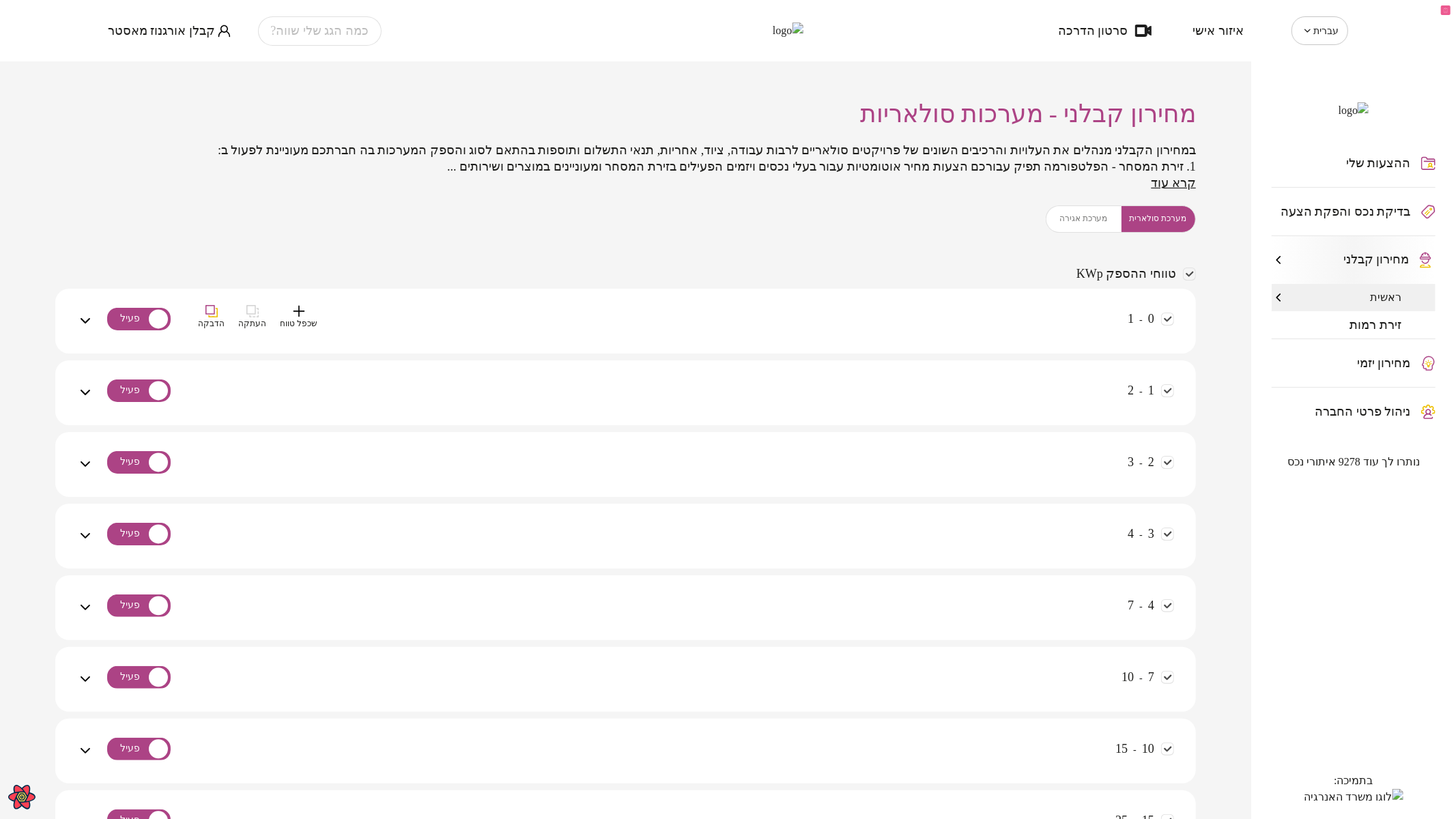
click at [926, 308] on div "0 - 1 שכפל טווח העתקה הדבקה" at bounding box center [634, 329] width 1081 height 48
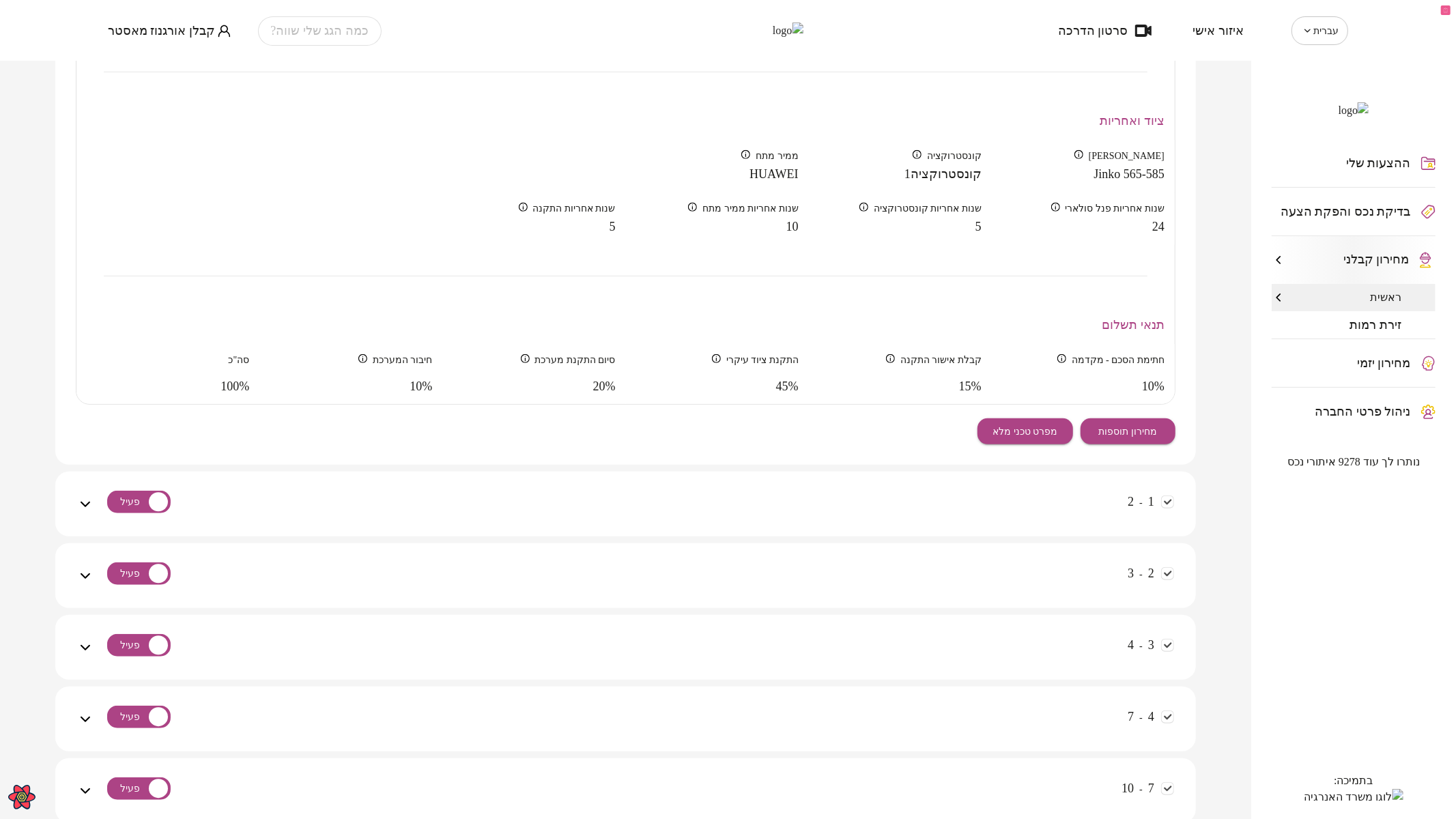
scroll to position [606, 0]
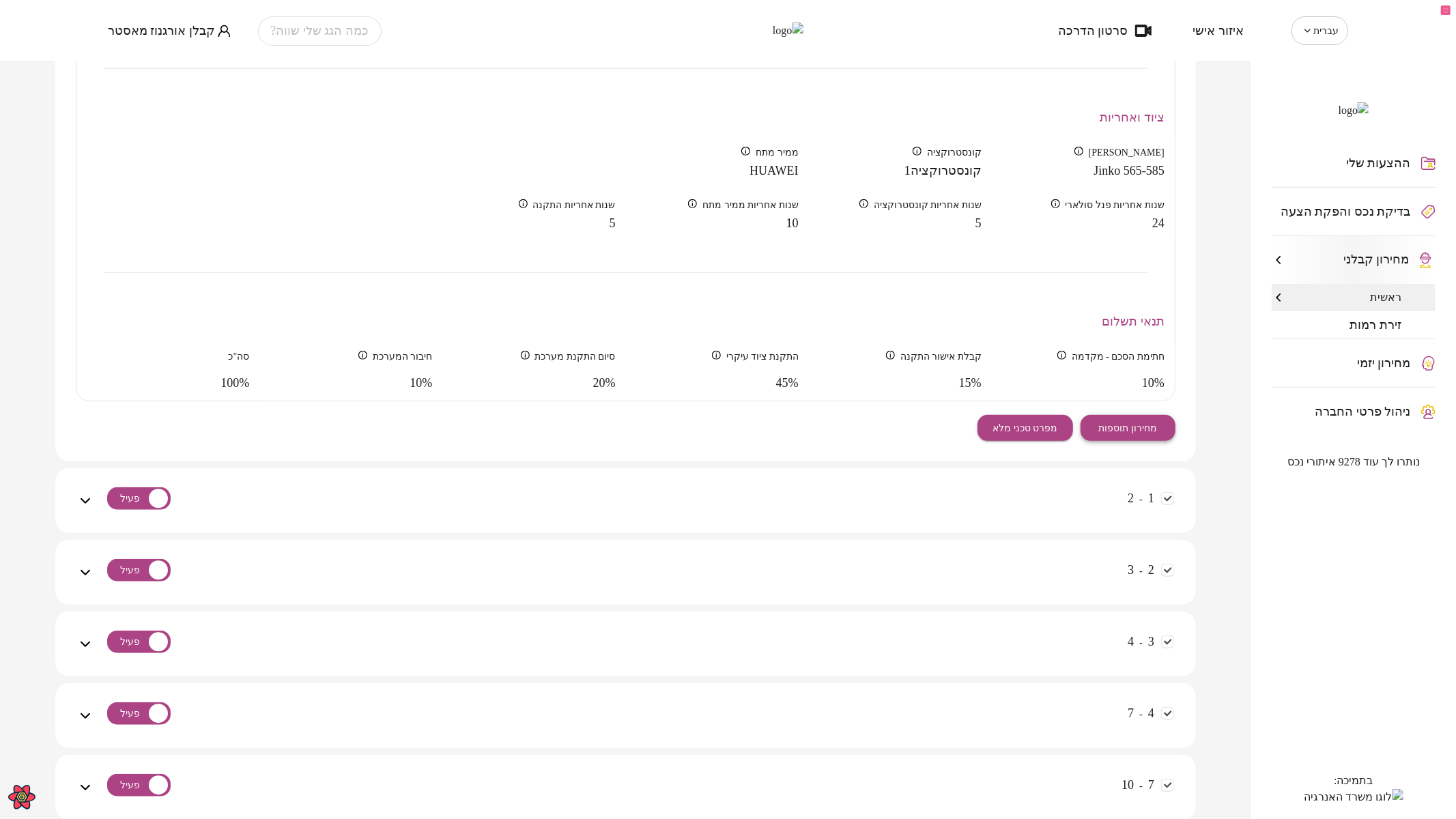
click at [1120, 417] on button "מחירון תוספות" at bounding box center [1128, 427] width 95 height 26
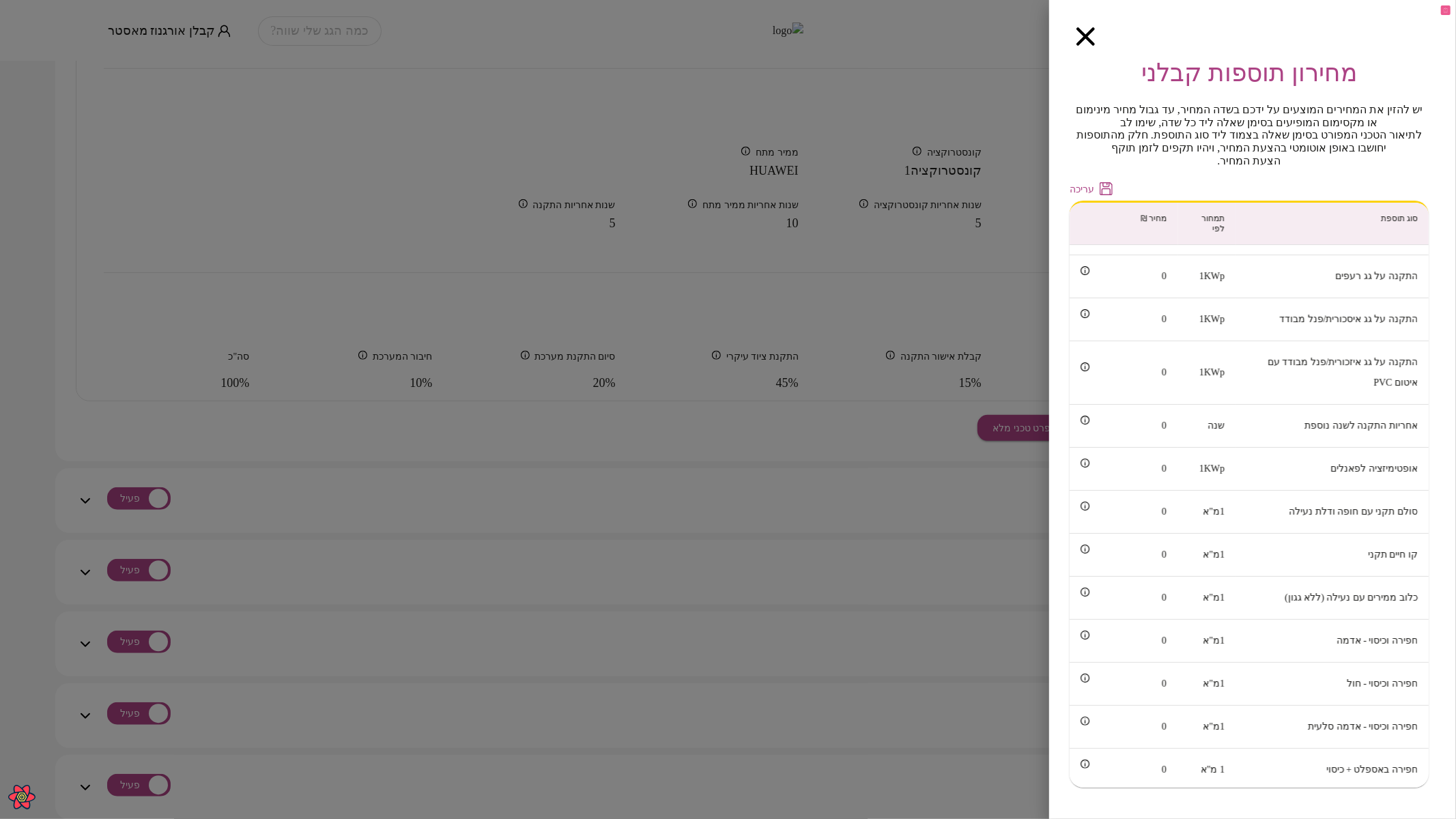
scroll to position [0, 0]
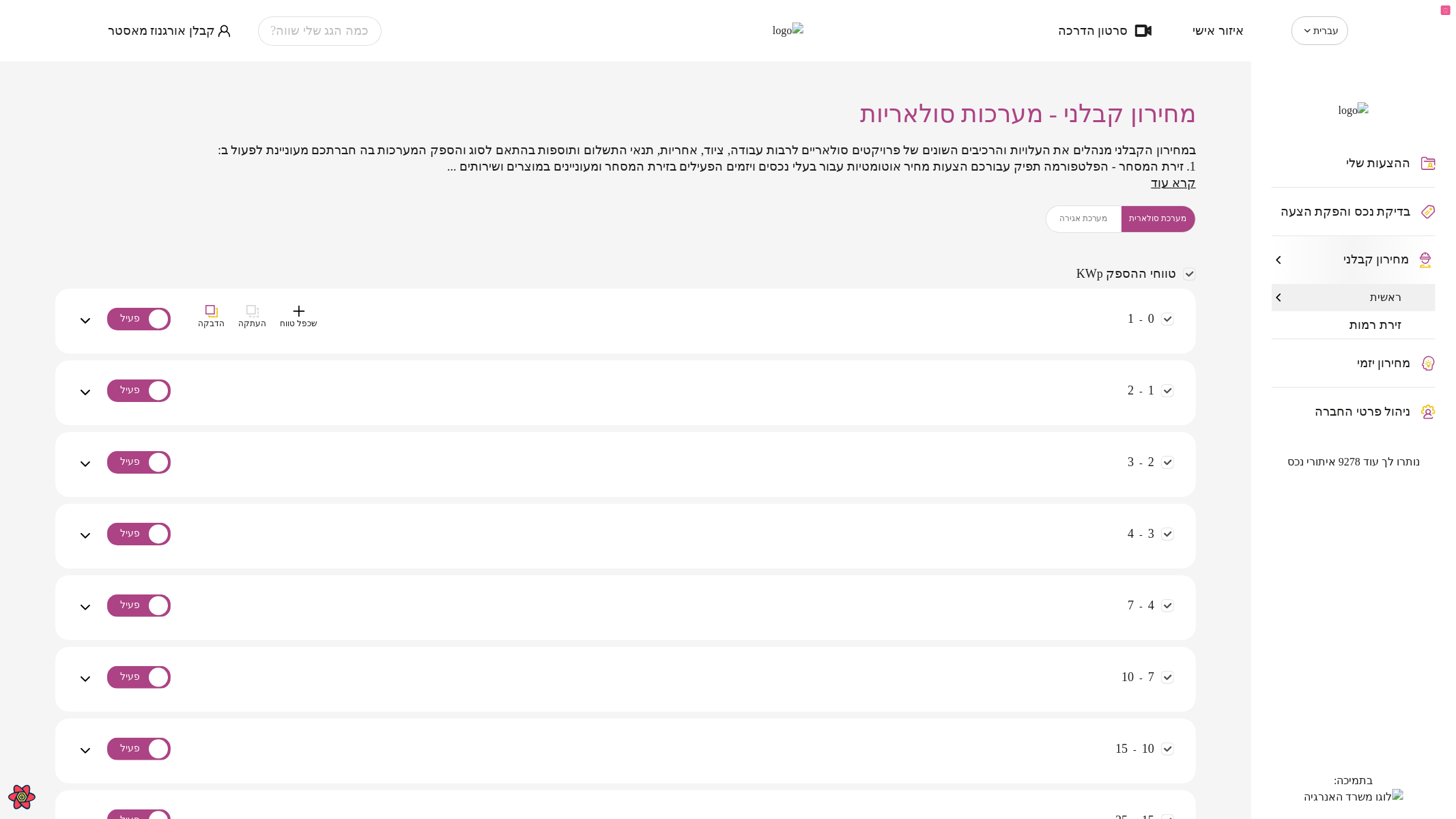
click at [974, 313] on div "0 - 1 שכפל טווח העתקה הדבקה" at bounding box center [634, 329] width 1081 height 48
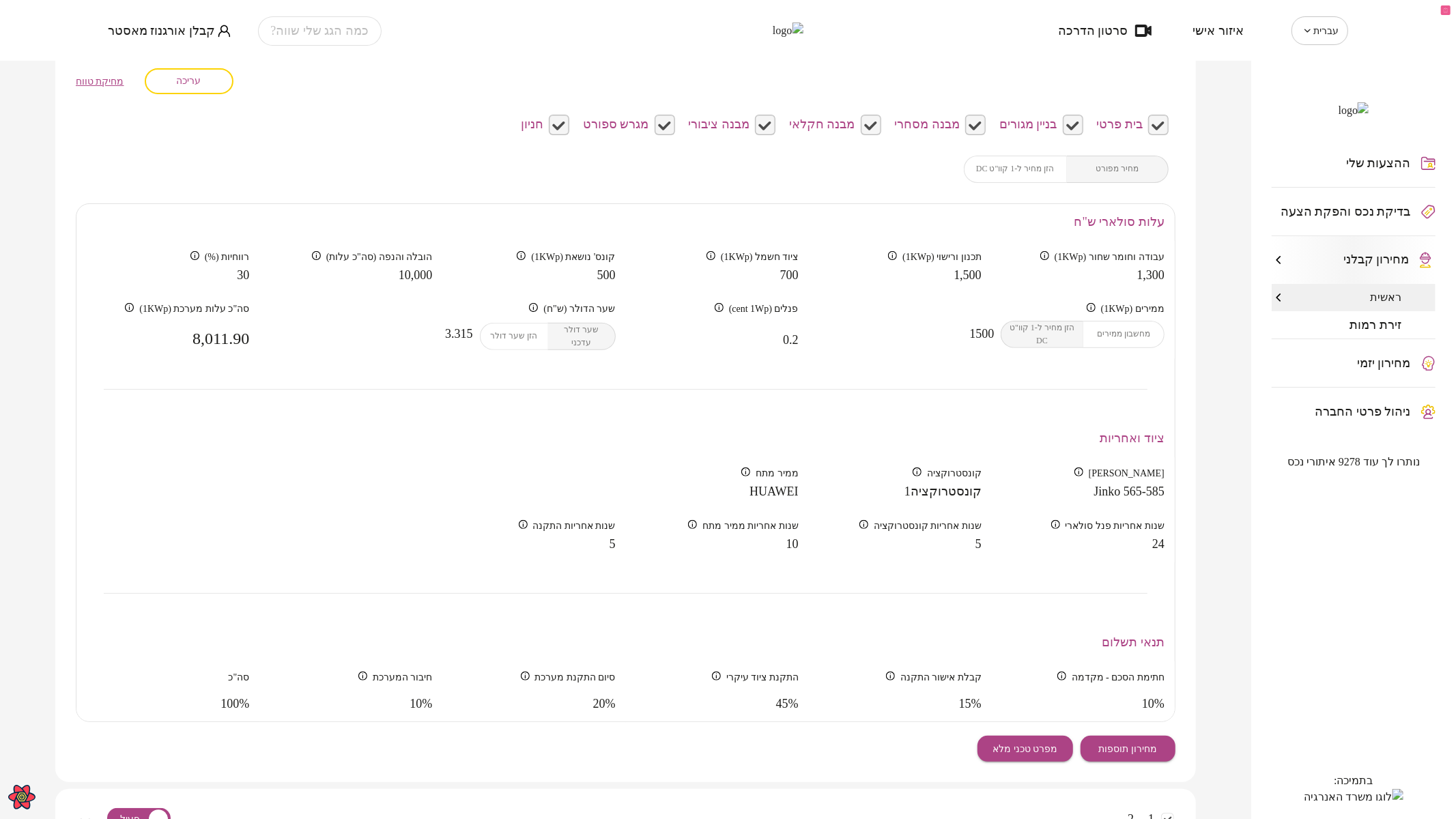
scroll to position [302, 0]
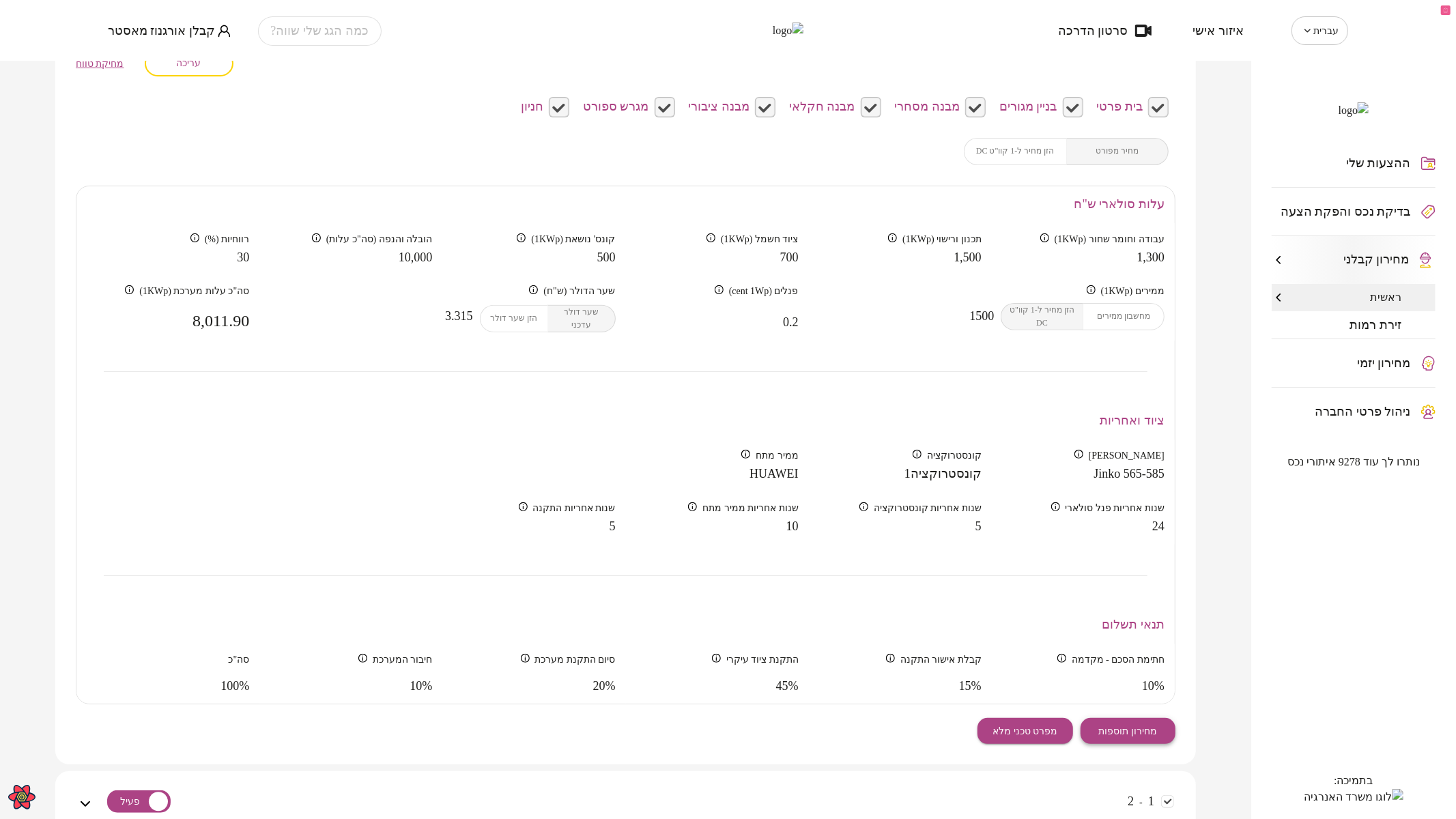
click at [1131, 730] on span "מחירון תוספות" at bounding box center [1128, 731] width 59 height 12
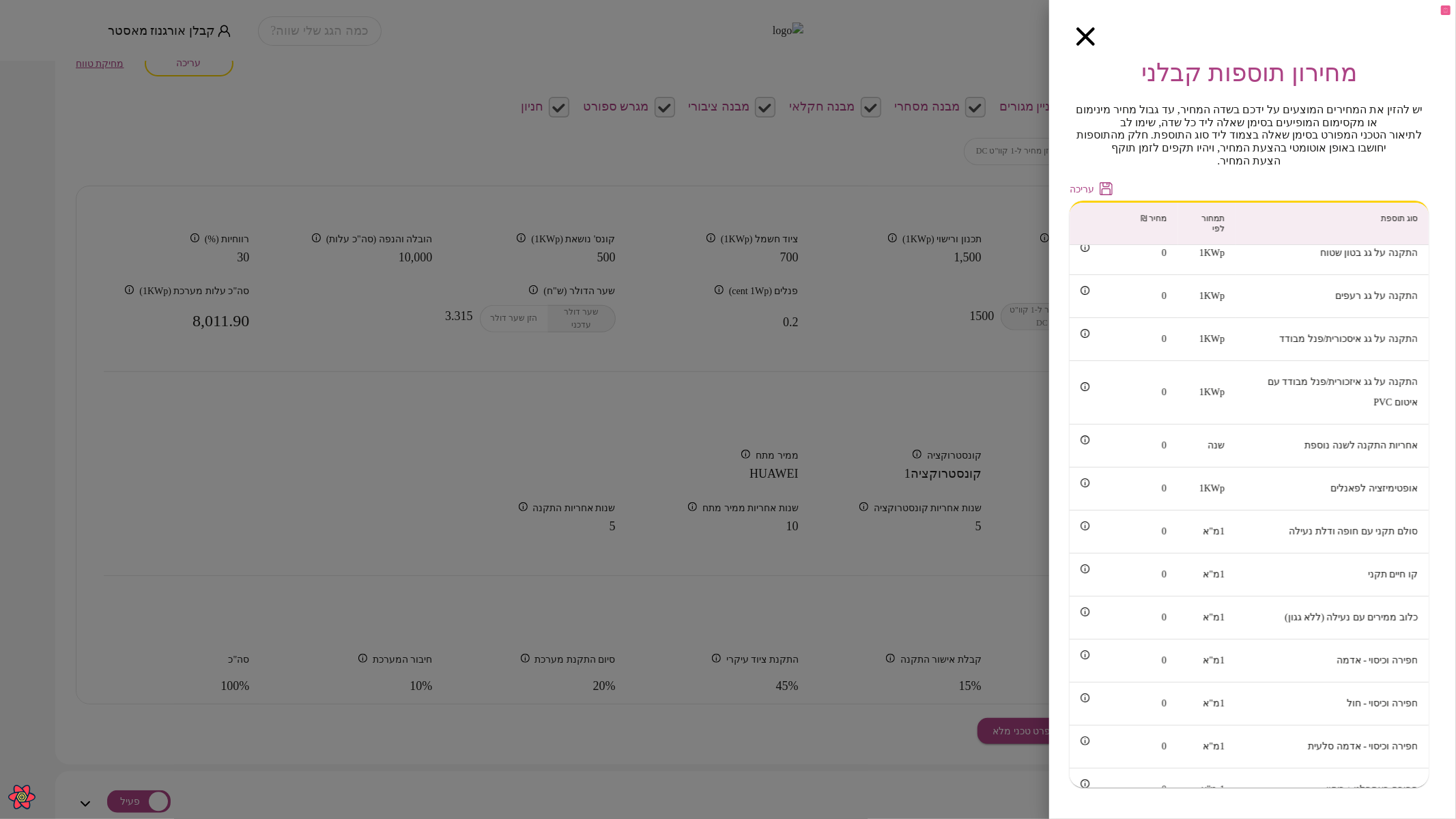
scroll to position [0, 0]
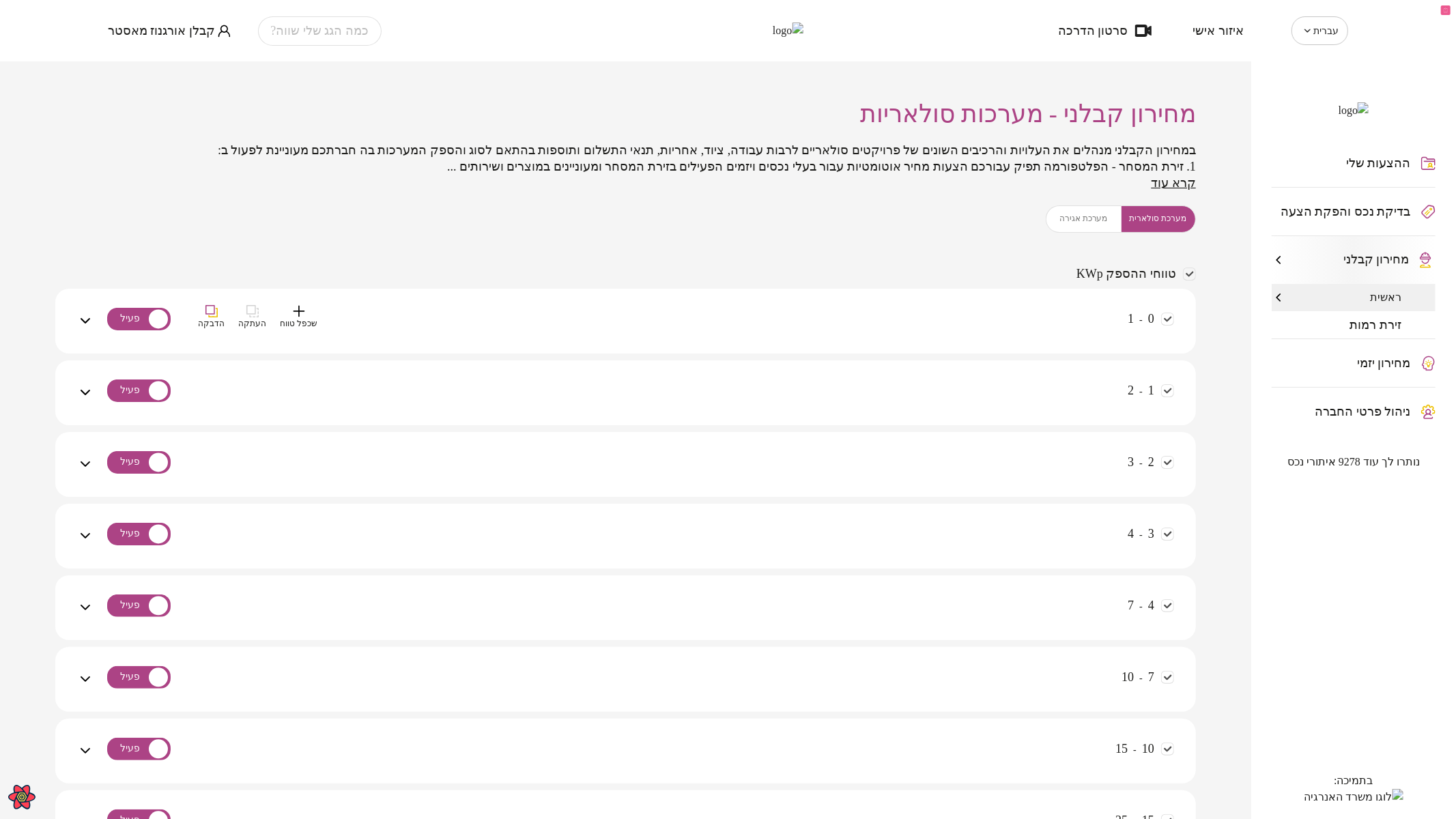
click at [979, 305] on div "0 - 1 שכפל טווח העתקה הדבקה" at bounding box center [634, 329] width 1081 height 48
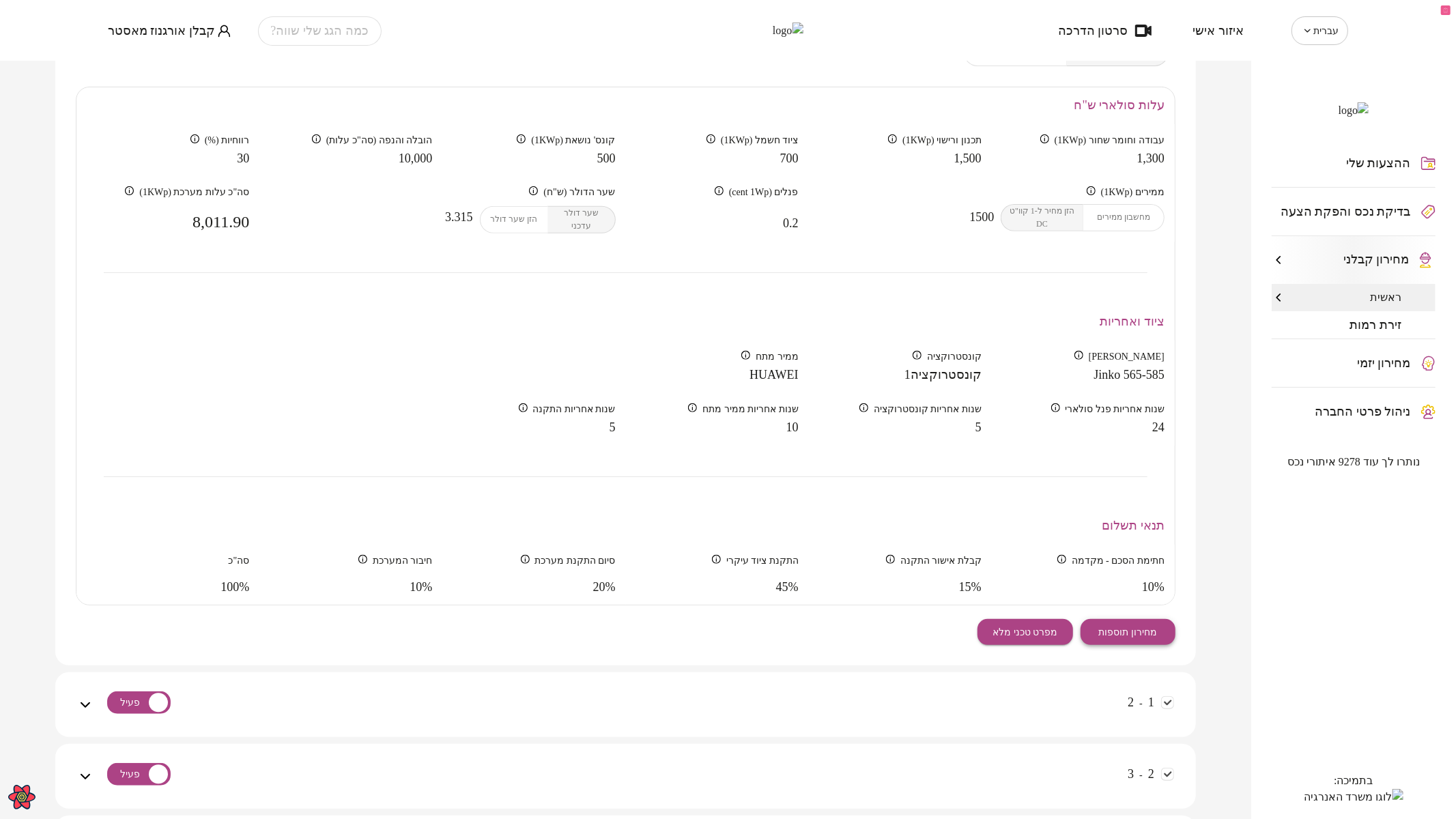
scroll to position [454, 0]
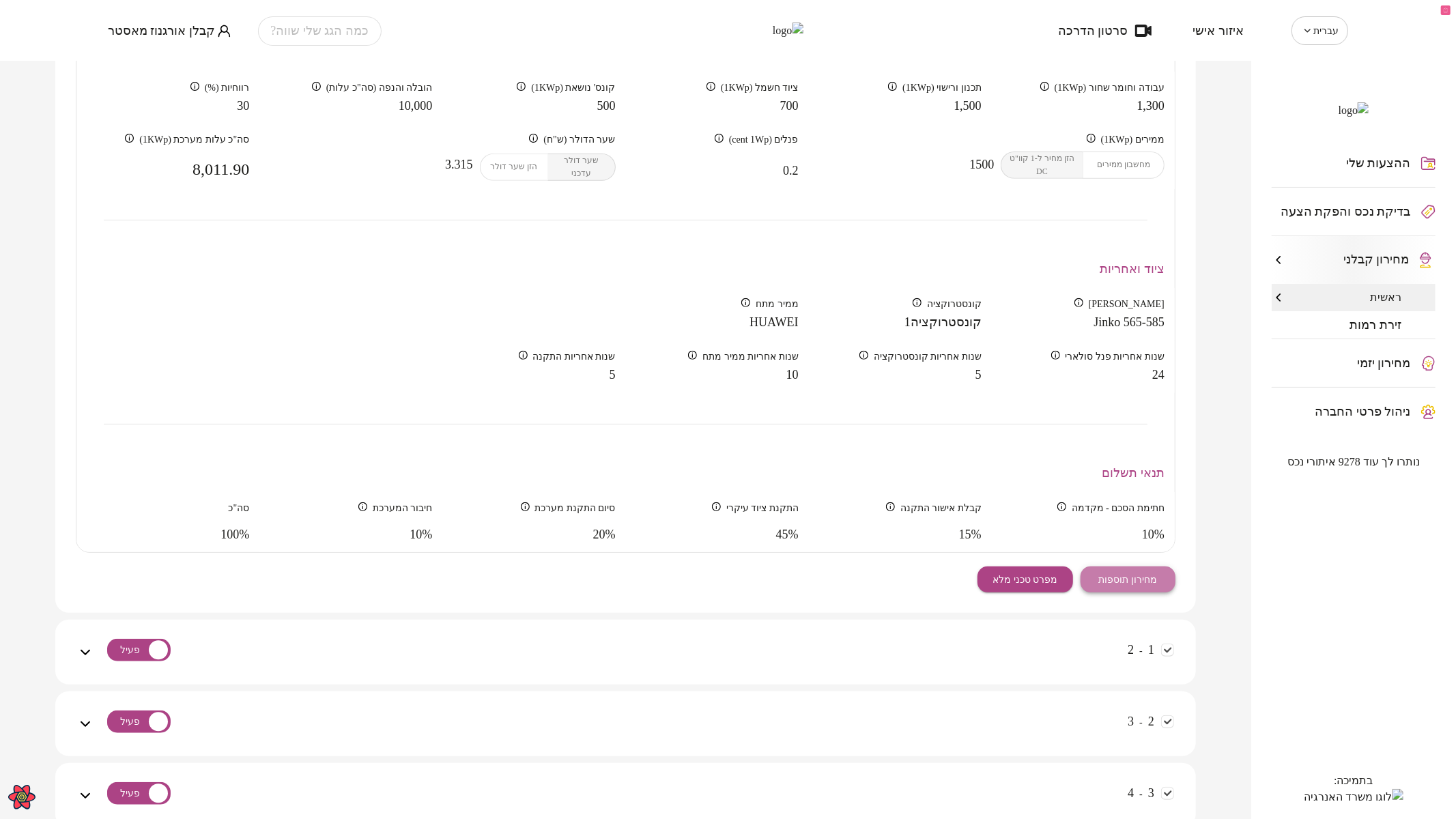
click at [1145, 575] on span "מחירון תוספות" at bounding box center [1128, 580] width 59 height 12
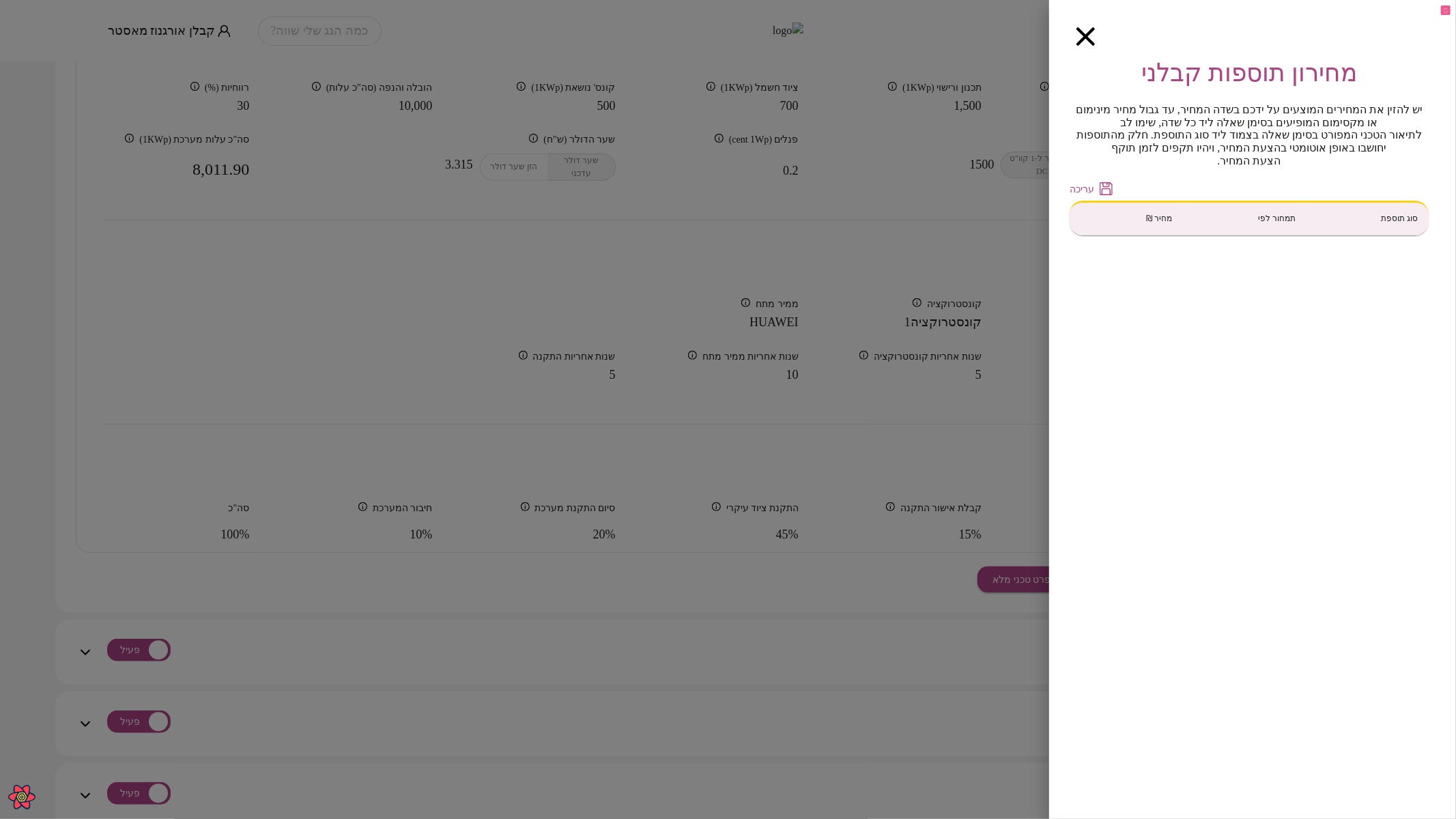
click at [1082, 35] on icon "button" at bounding box center [1086, 36] width 19 height 19
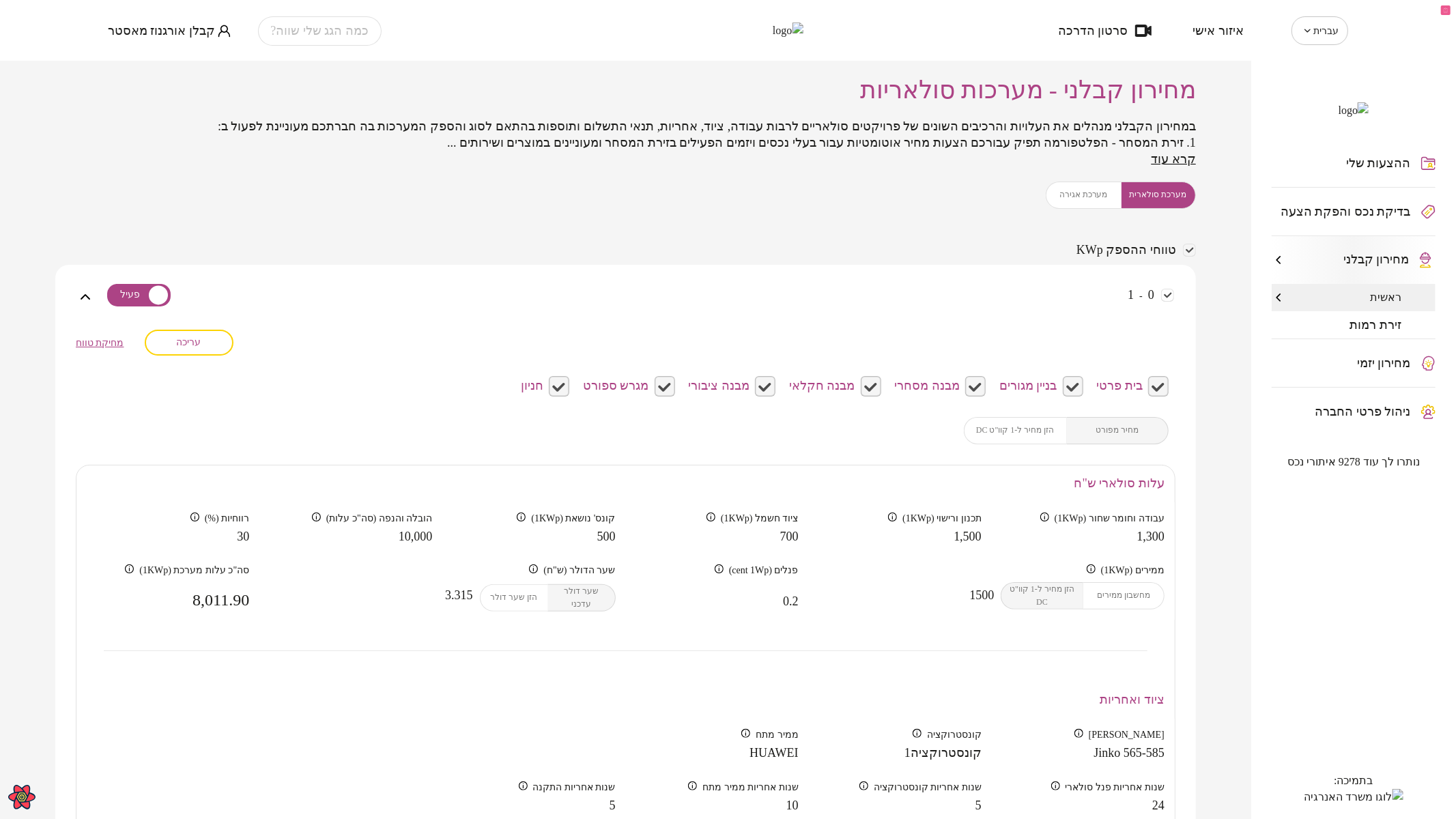
scroll to position [0, 0]
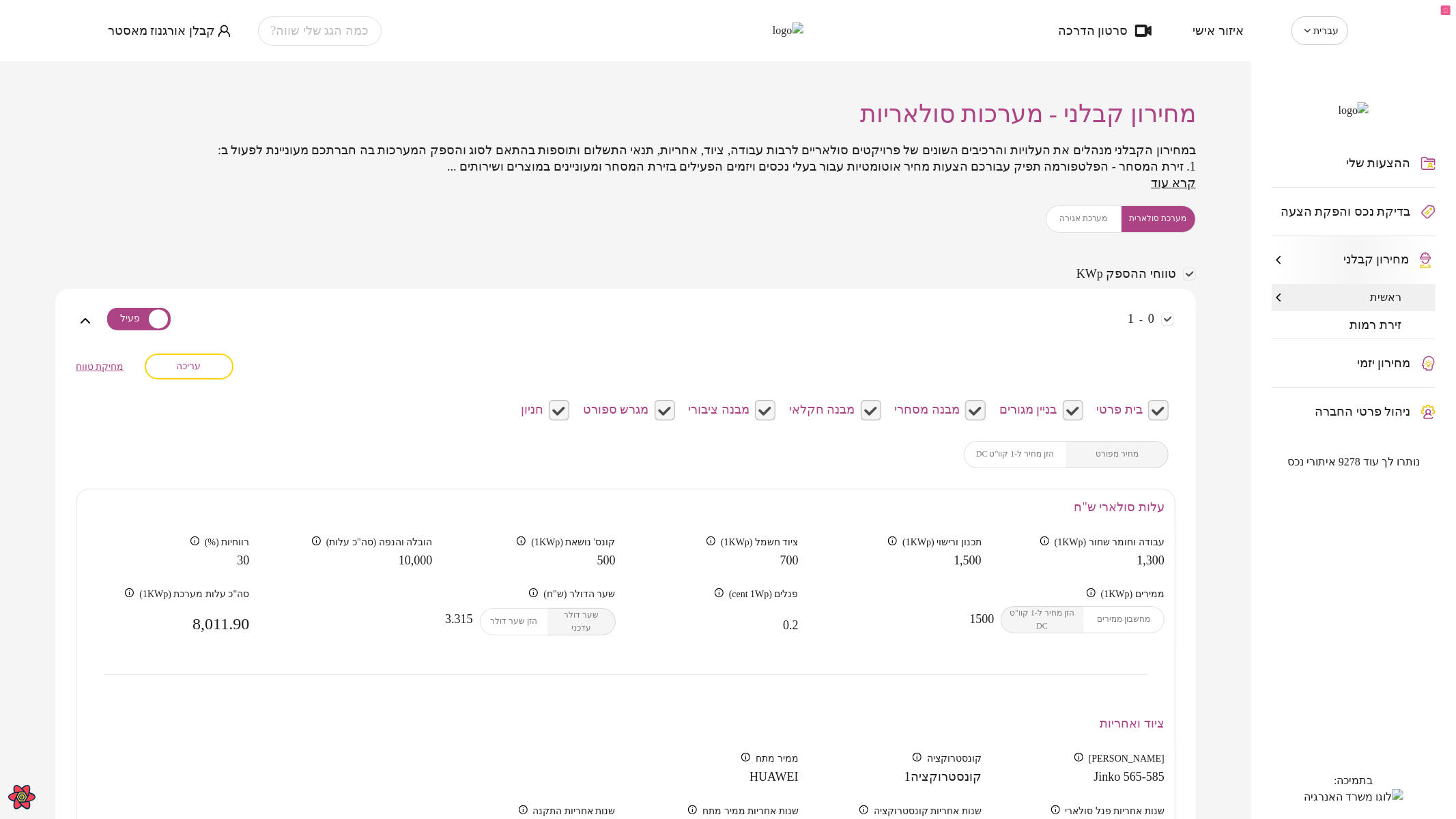
click at [915, 269] on div "טווחי ההספק KWp" at bounding box center [626, 275] width 1141 height 15
click at [1083, 217] on div "מערכת סולארית מערכת אגירה" at bounding box center [1120, 219] width 150 height 27
click at [1059, 216] on div "מערכת סולארית מערכת אגירה" at bounding box center [1120, 219] width 150 height 27
click at [201, 370] on span "עריכה" at bounding box center [189, 366] width 24 height 12
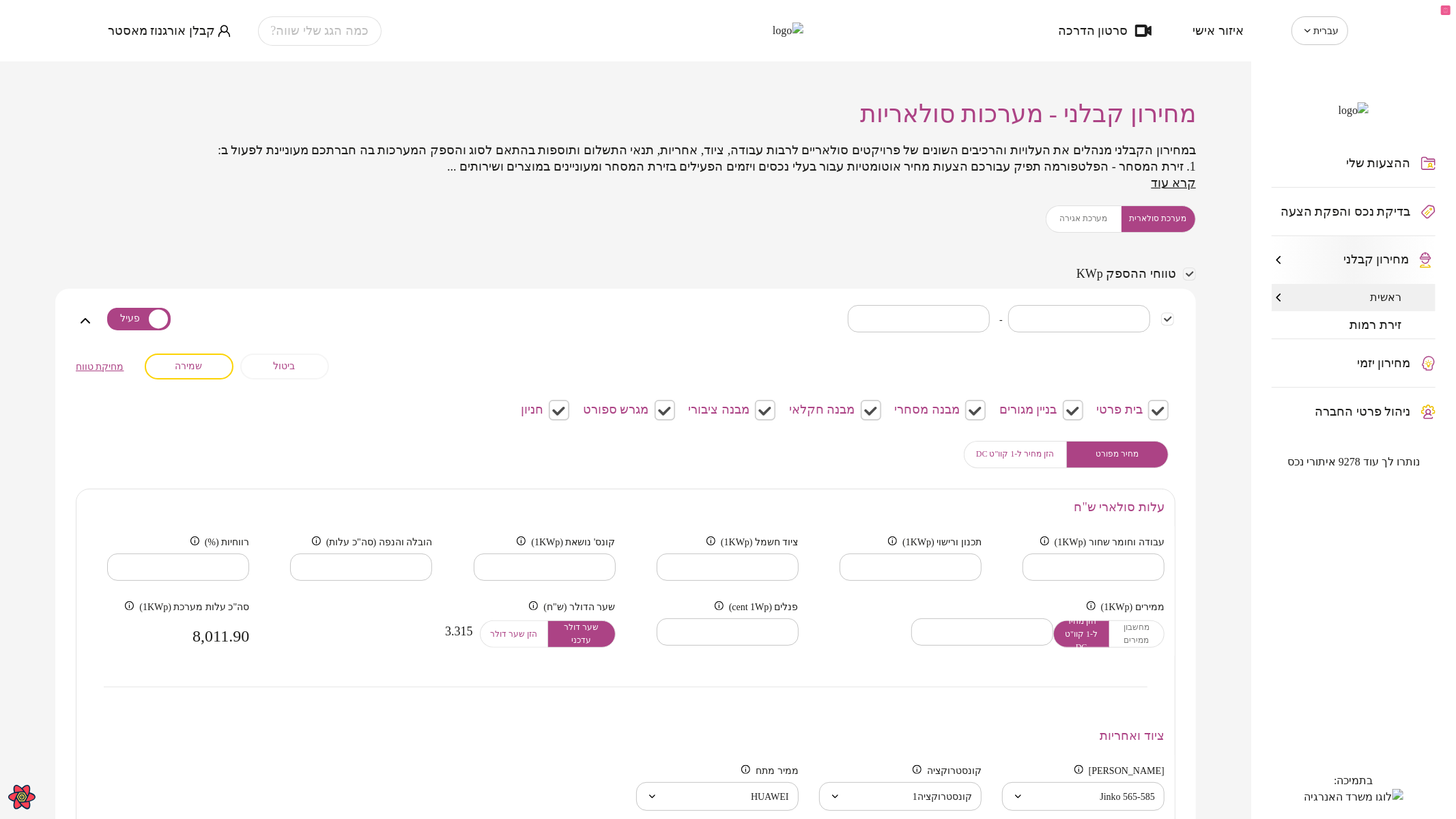
click at [1078, 223] on div "מערכת סולארית מערכת אגירה" at bounding box center [1120, 219] width 150 height 27
click at [1174, 222] on span "מערכת סולארית" at bounding box center [1158, 218] width 57 height 13
click at [1078, 220] on div "מערכת סולארית מערכת אגירה" at bounding box center [1120, 219] width 150 height 27
click at [1073, 208] on div "מערכת סולארית מערכת אגירה" at bounding box center [1120, 219] width 150 height 27
click at [1073, 216] on div "מערכת סולארית מערכת אגירה" at bounding box center [1120, 219] width 150 height 27
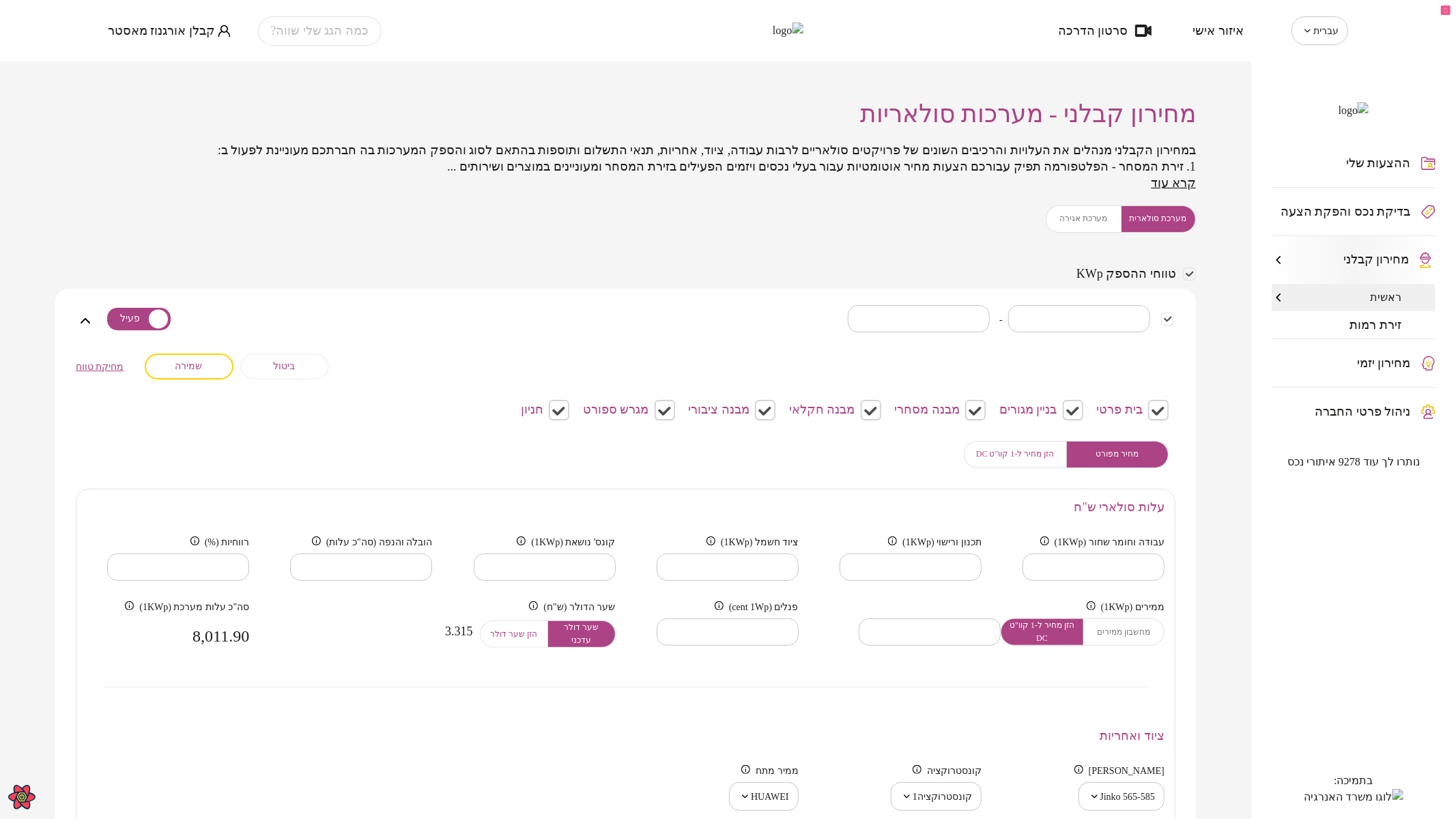
click at [328, 374] on button "ביטול" at bounding box center [284, 366] width 89 height 26
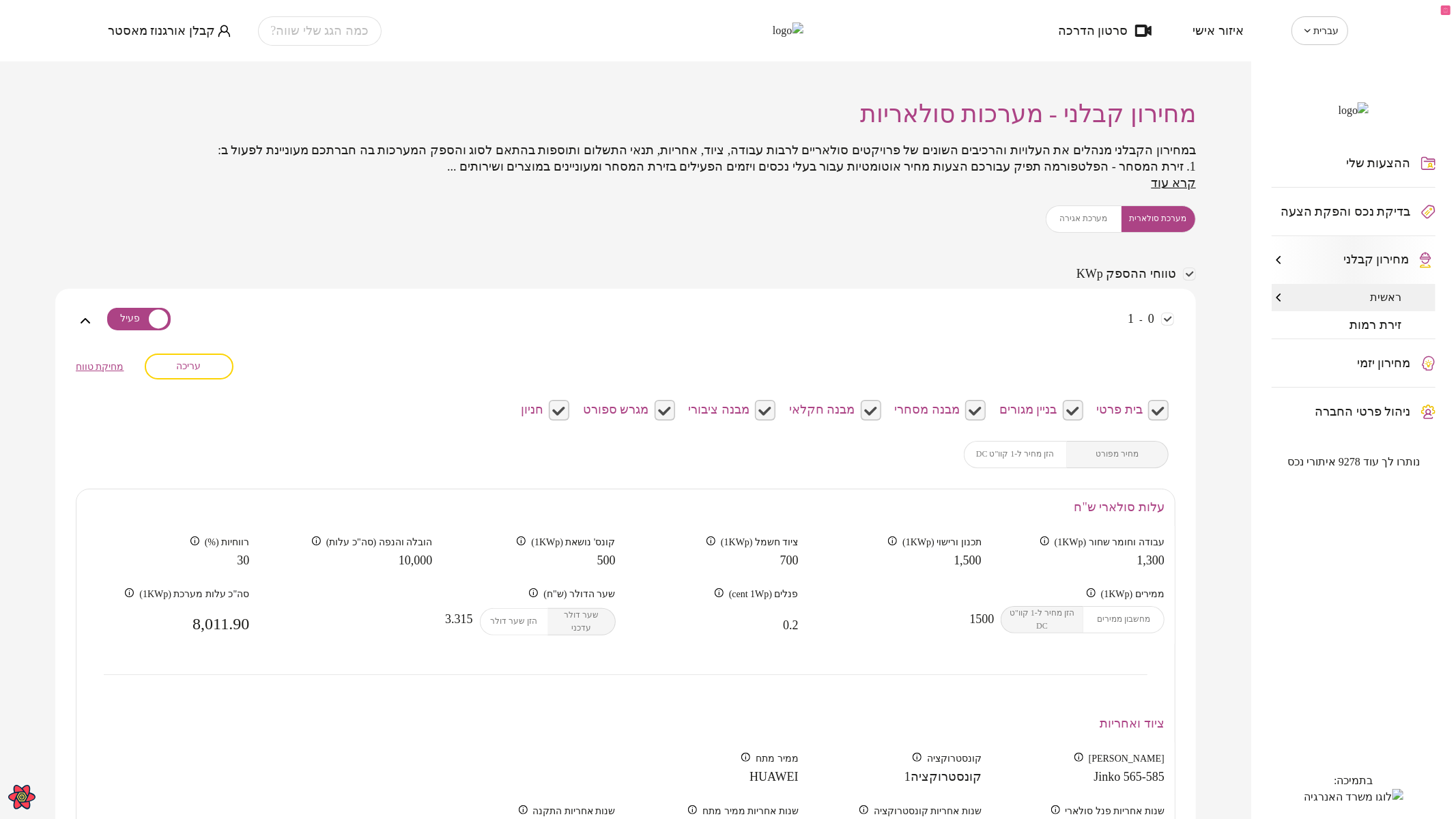
click at [291, 364] on div "עריכה מחיקת טווח" at bounding box center [626, 366] width 1099 height 26
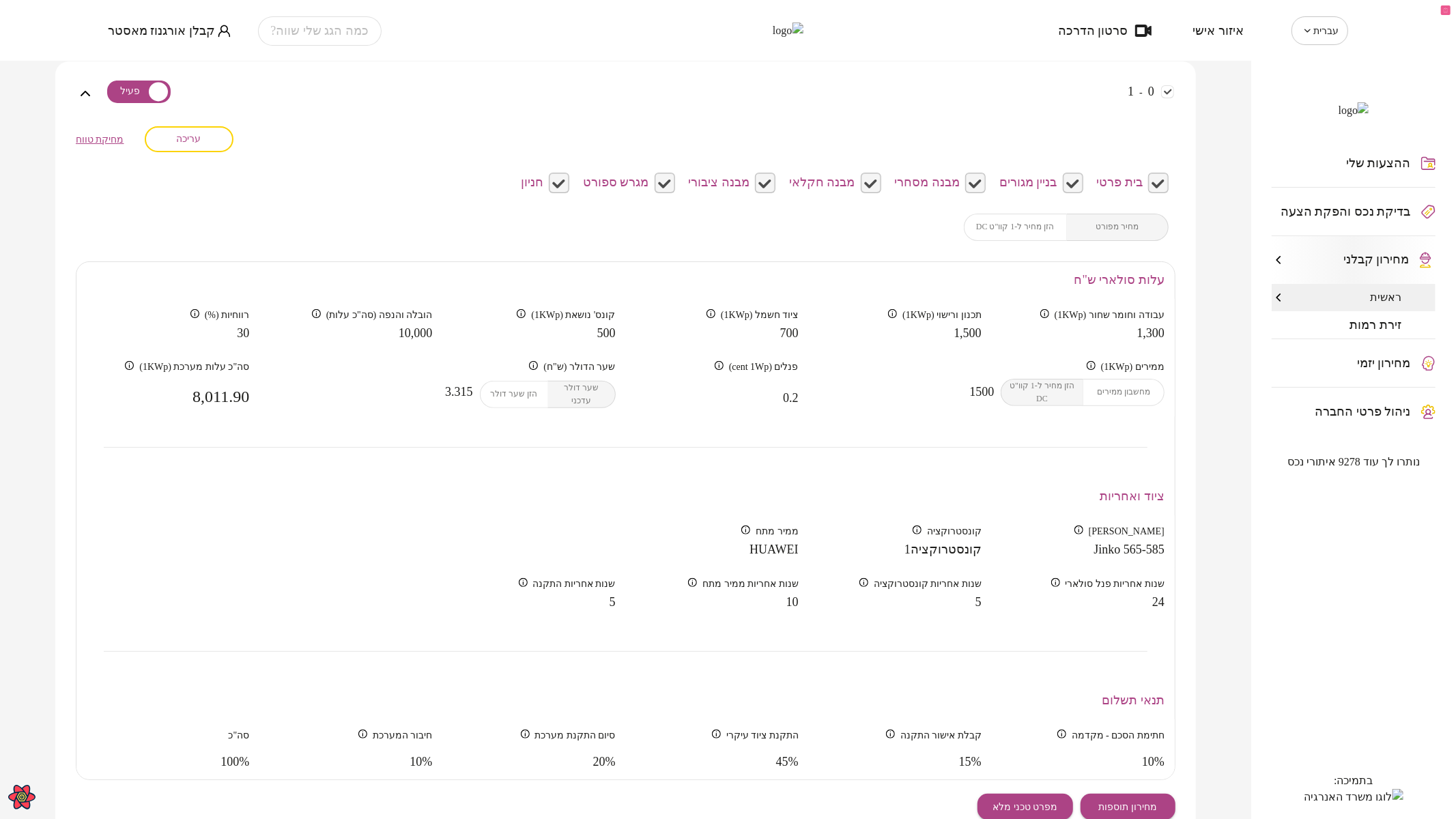
scroll to position [76, 0]
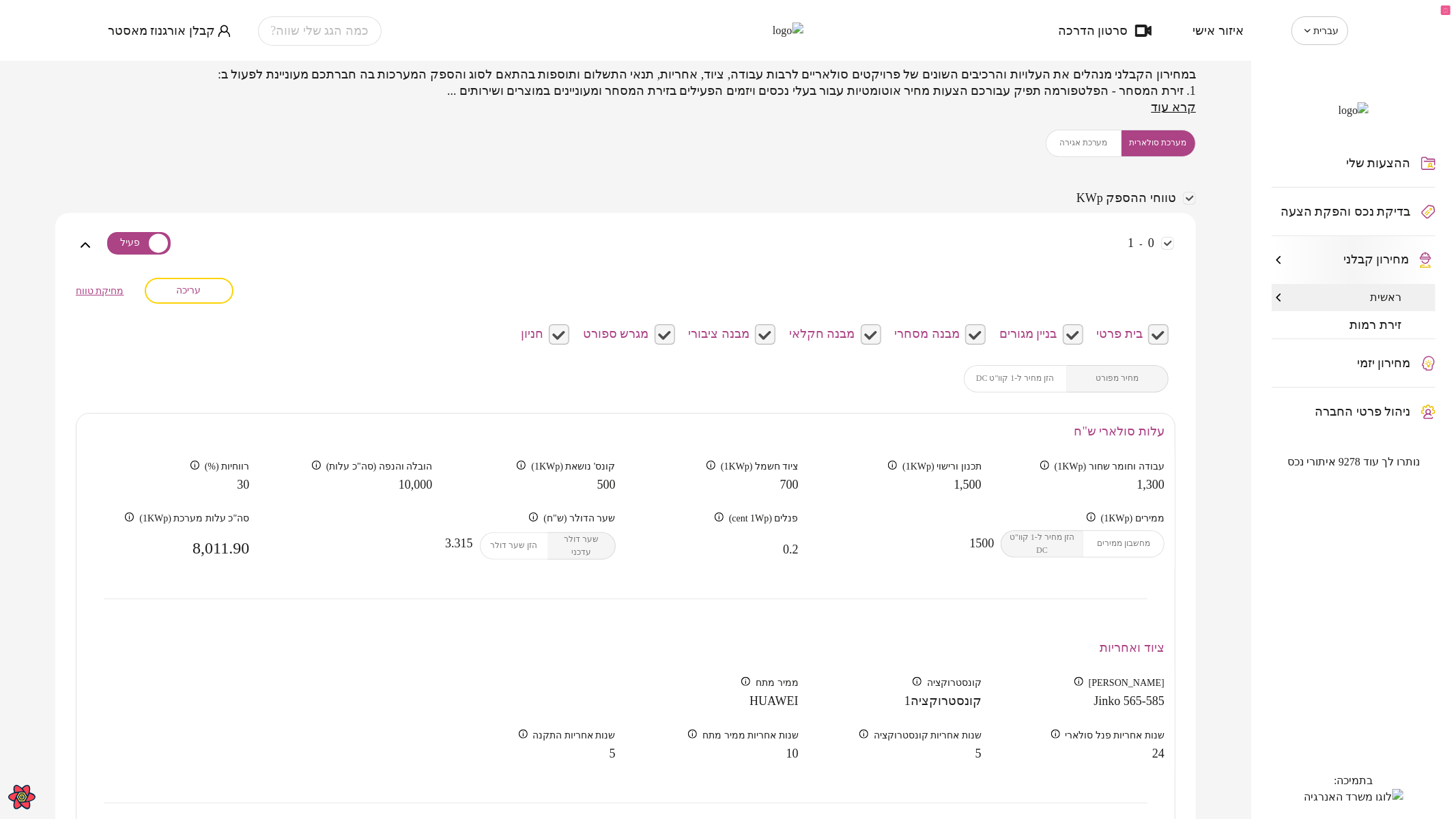
click at [1082, 139] on div "מערכת סולארית מערכת אגירה" at bounding box center [1120, 143] width 150 height 27
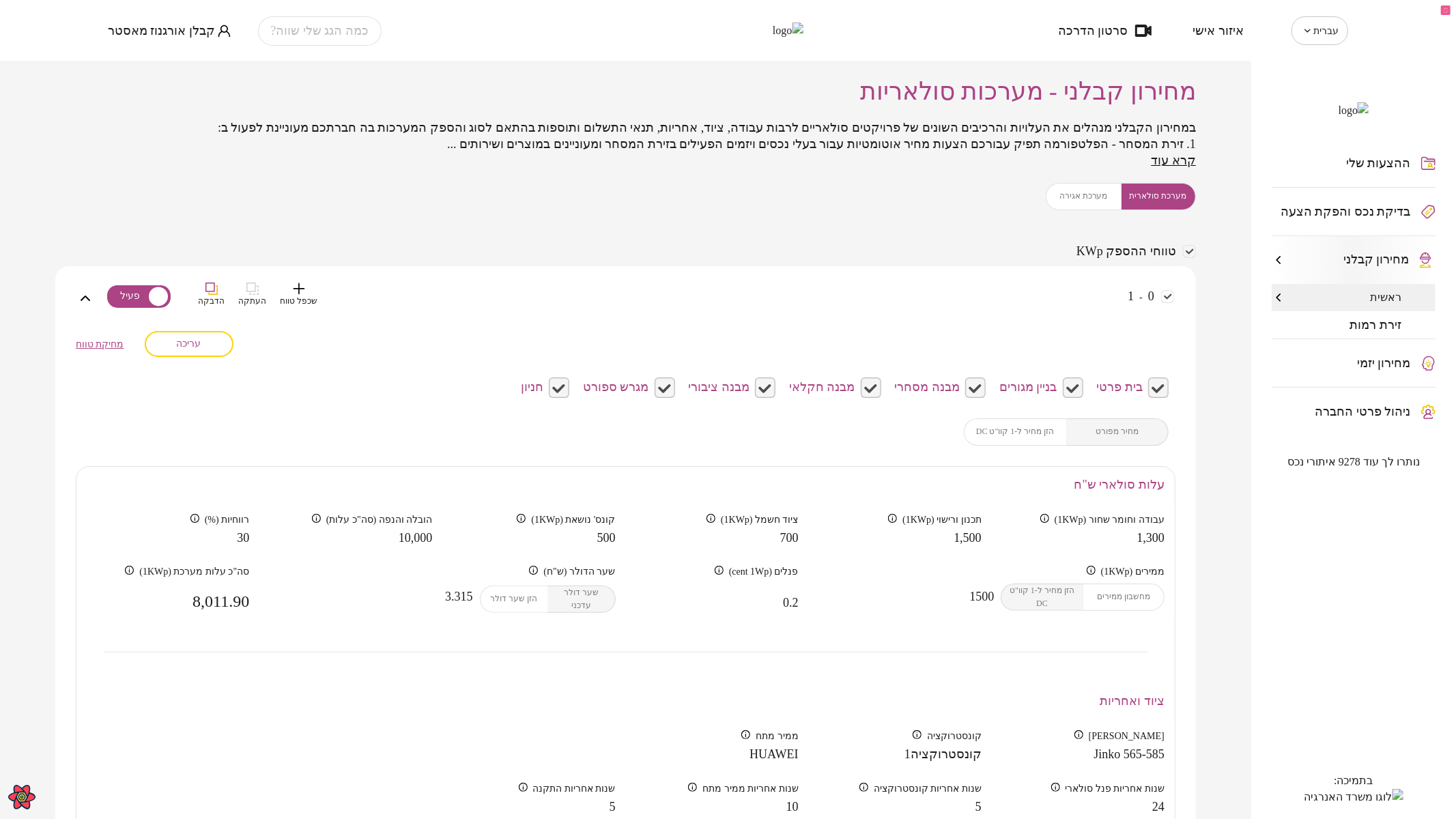
scroll to position [0, 0]
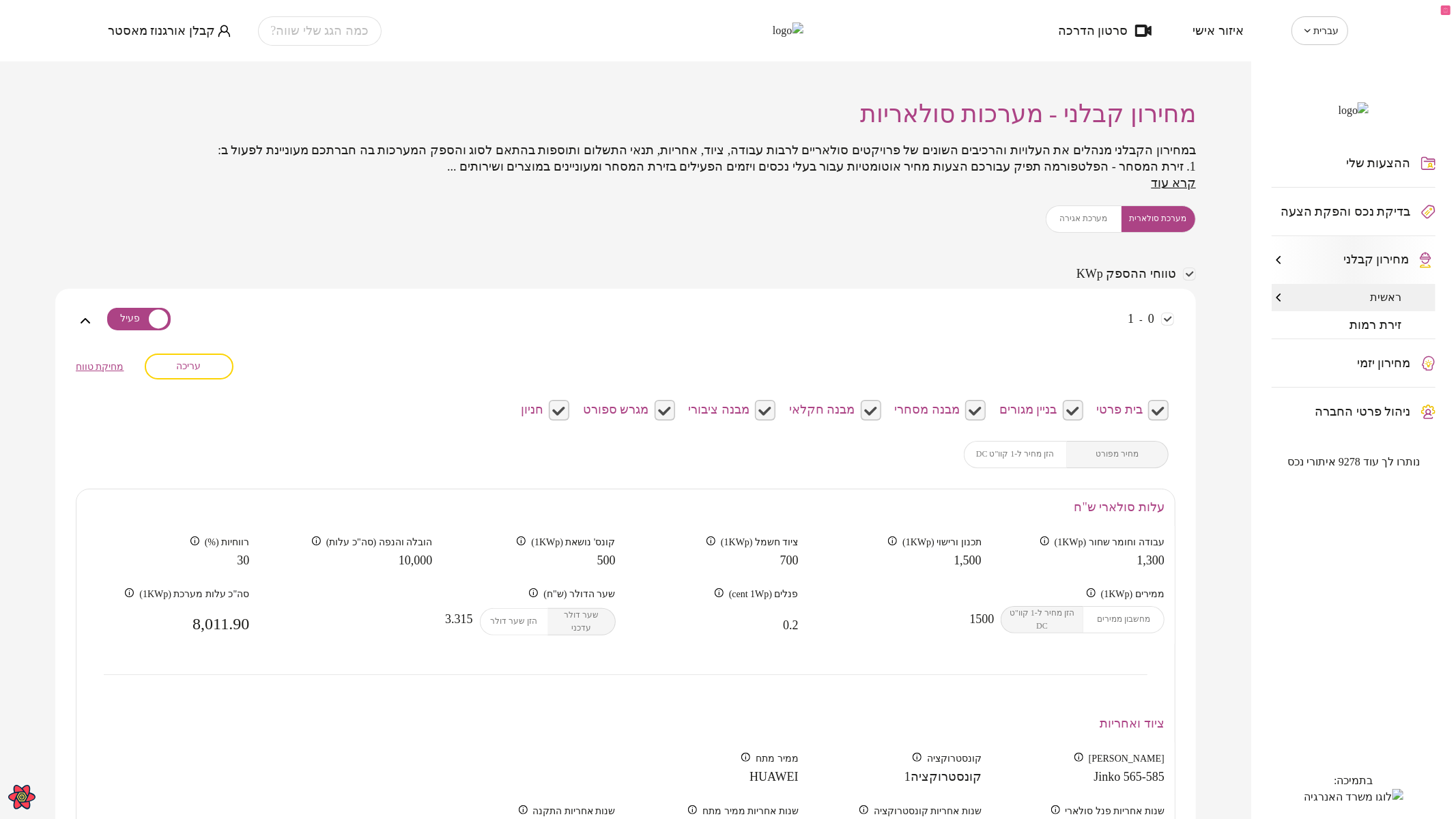
click at [1072, 222] on div "מערכת סולארית מערכת אגירה" at bounding box center [1120, 219] width 150 height 27
click at [1378, 331] on span "זירת רמות" at bounding box center [1376, 324] width 52 height 13
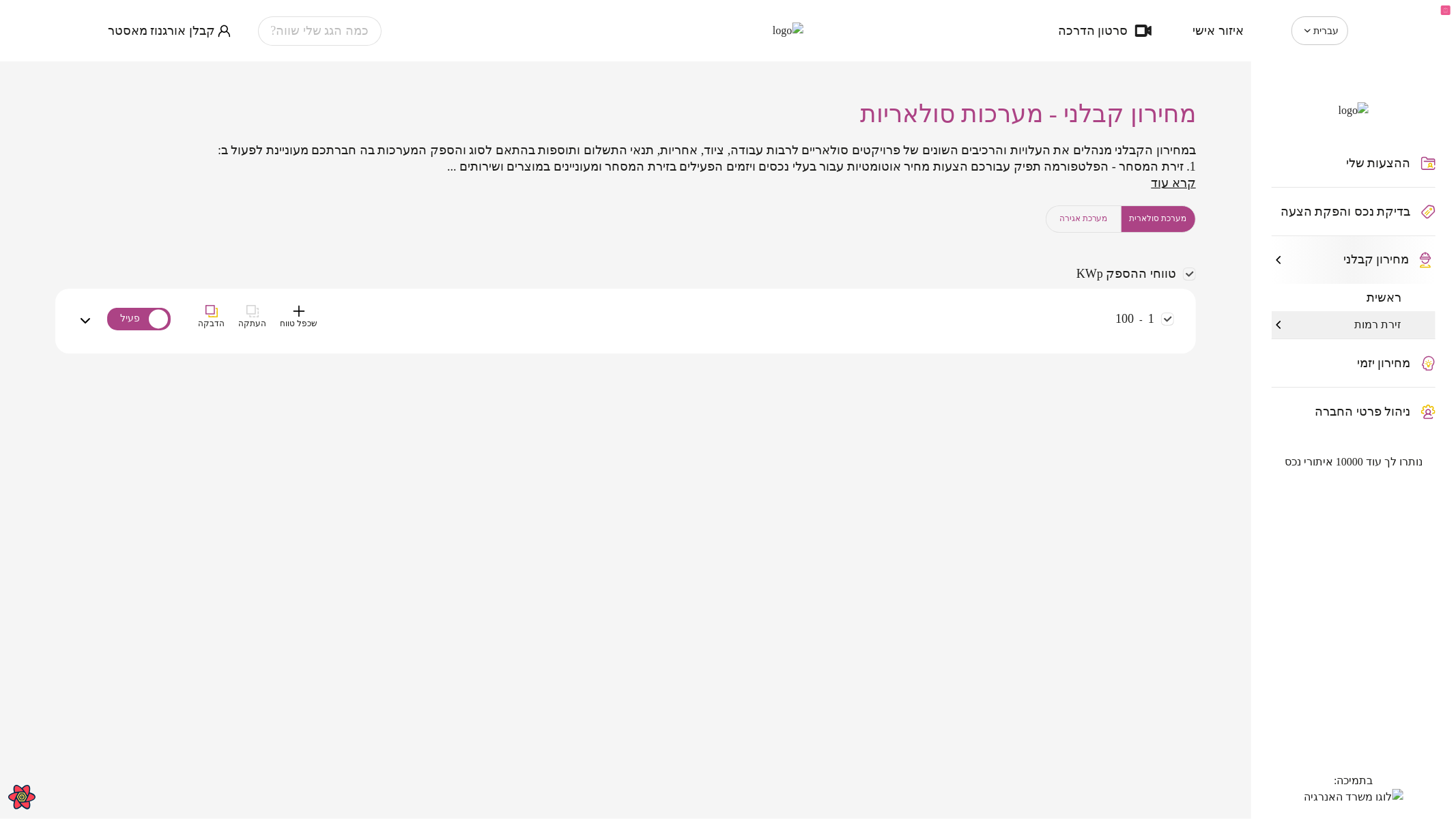
click at [1038, 320] on div "1 - 100 שכפל טווח העתקה הדבקה" at bounding box center [634, 329] width 1081 height 48
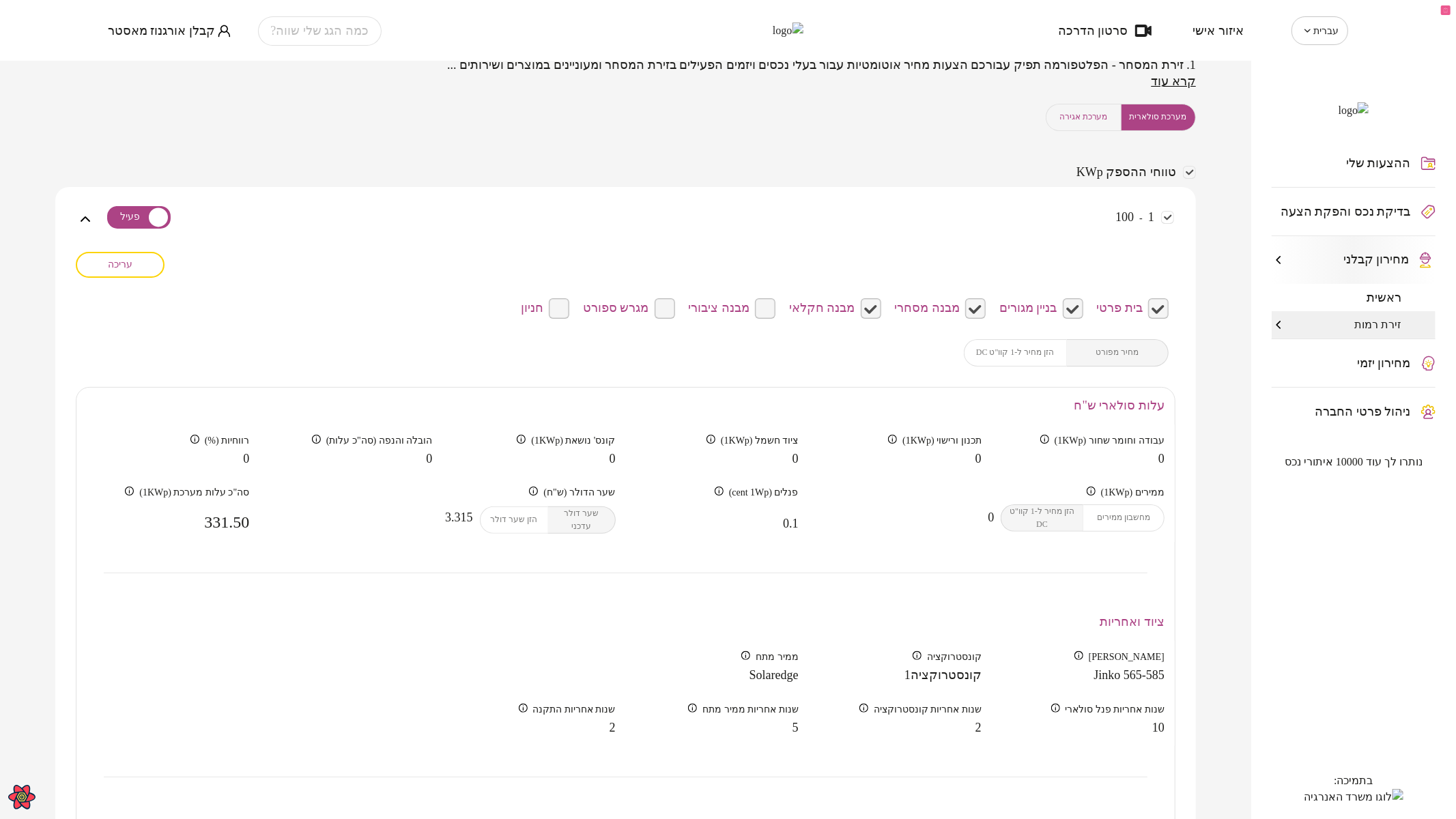
scroll to position [76, 0]
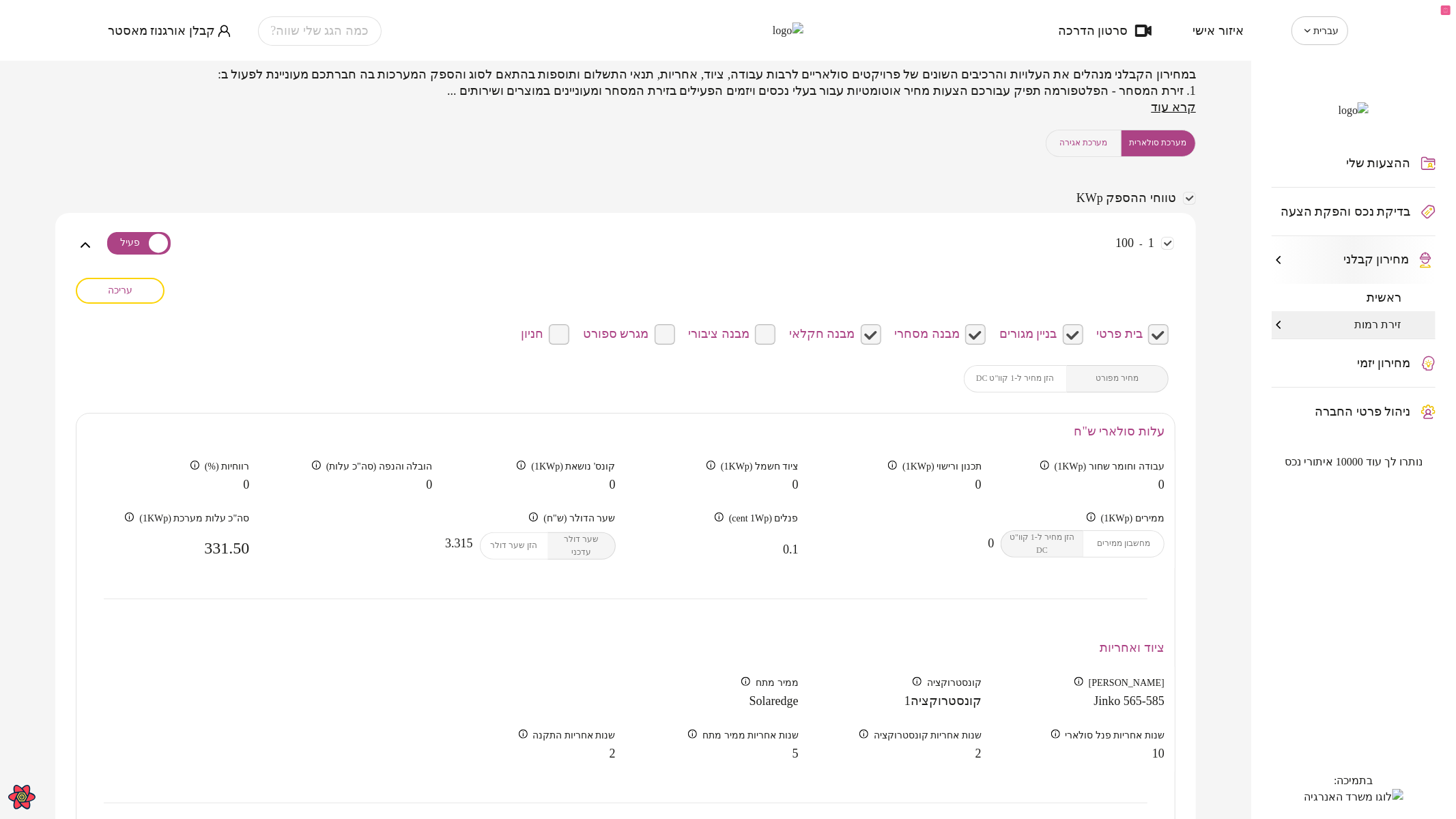
click at [1089, 133] on button "מערכת אגירה" at bounding box center [1083, 143] width 76 height 27
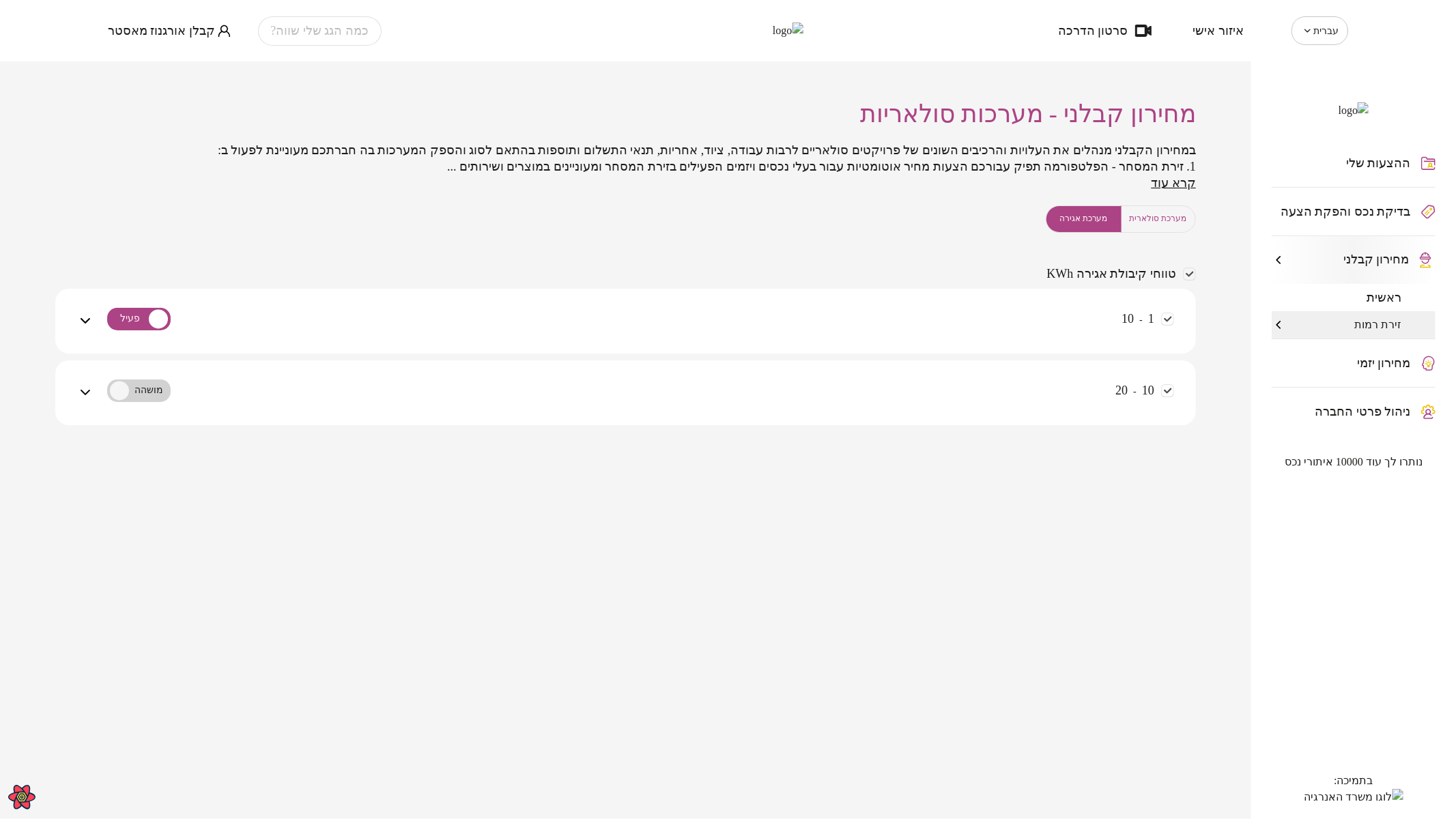
click at [992, 311] on div "1 - 10" at bounding box center [634, 329] width 1081 height 48
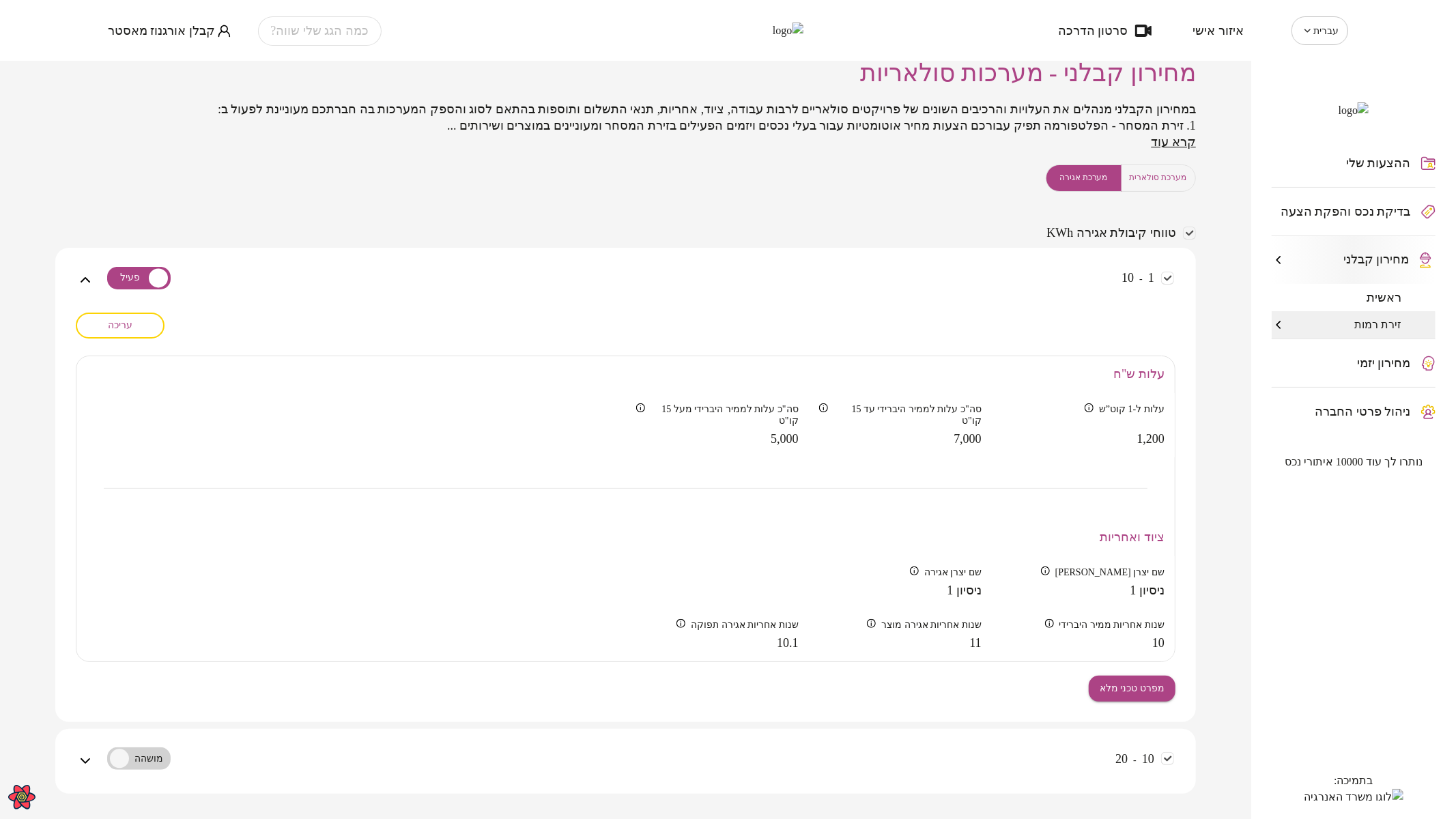
scroll to position [62, 0]
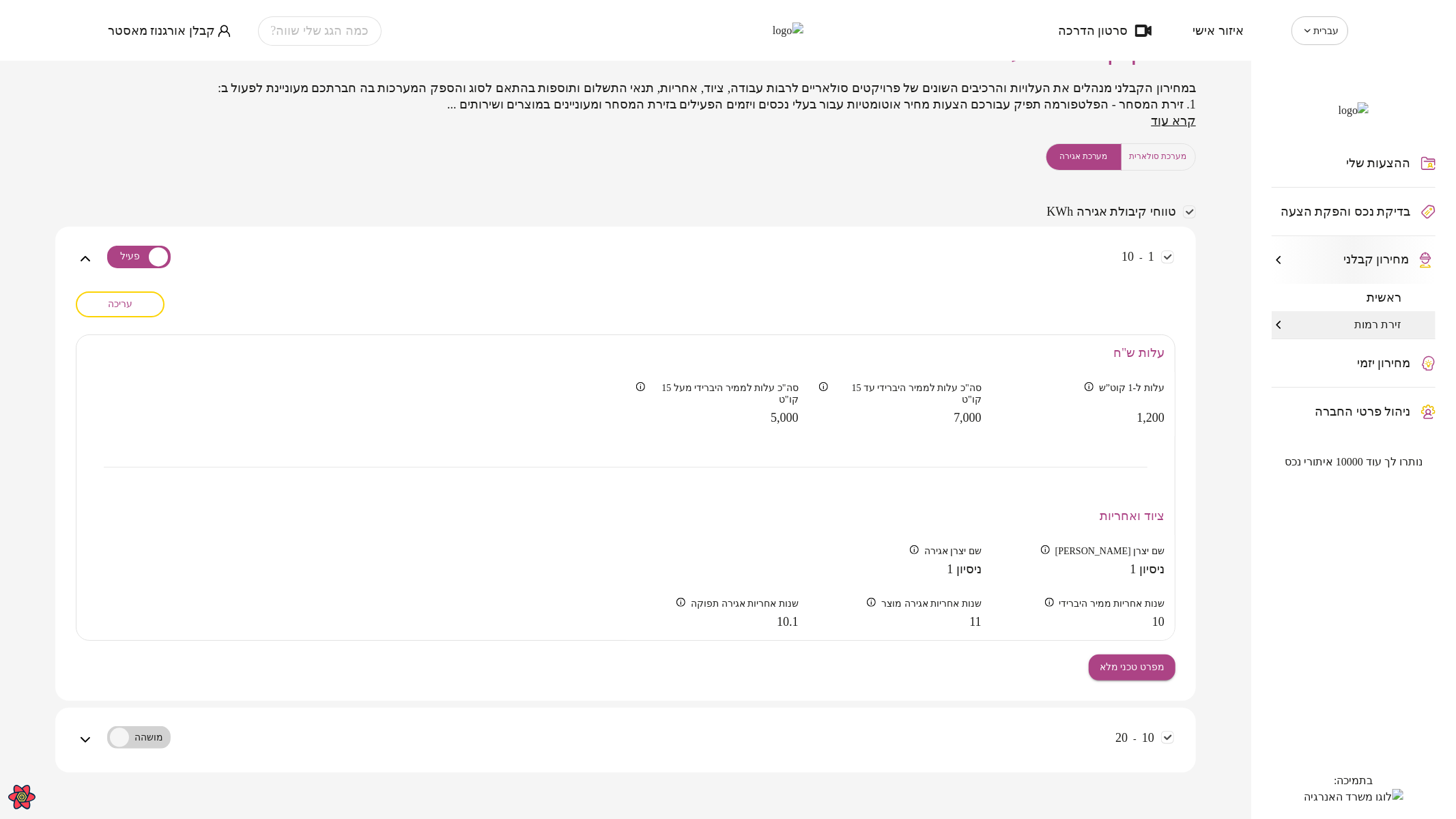
click at [103, 297] on button "עריכה" at bounding box center [120, 304] width 89 height 26
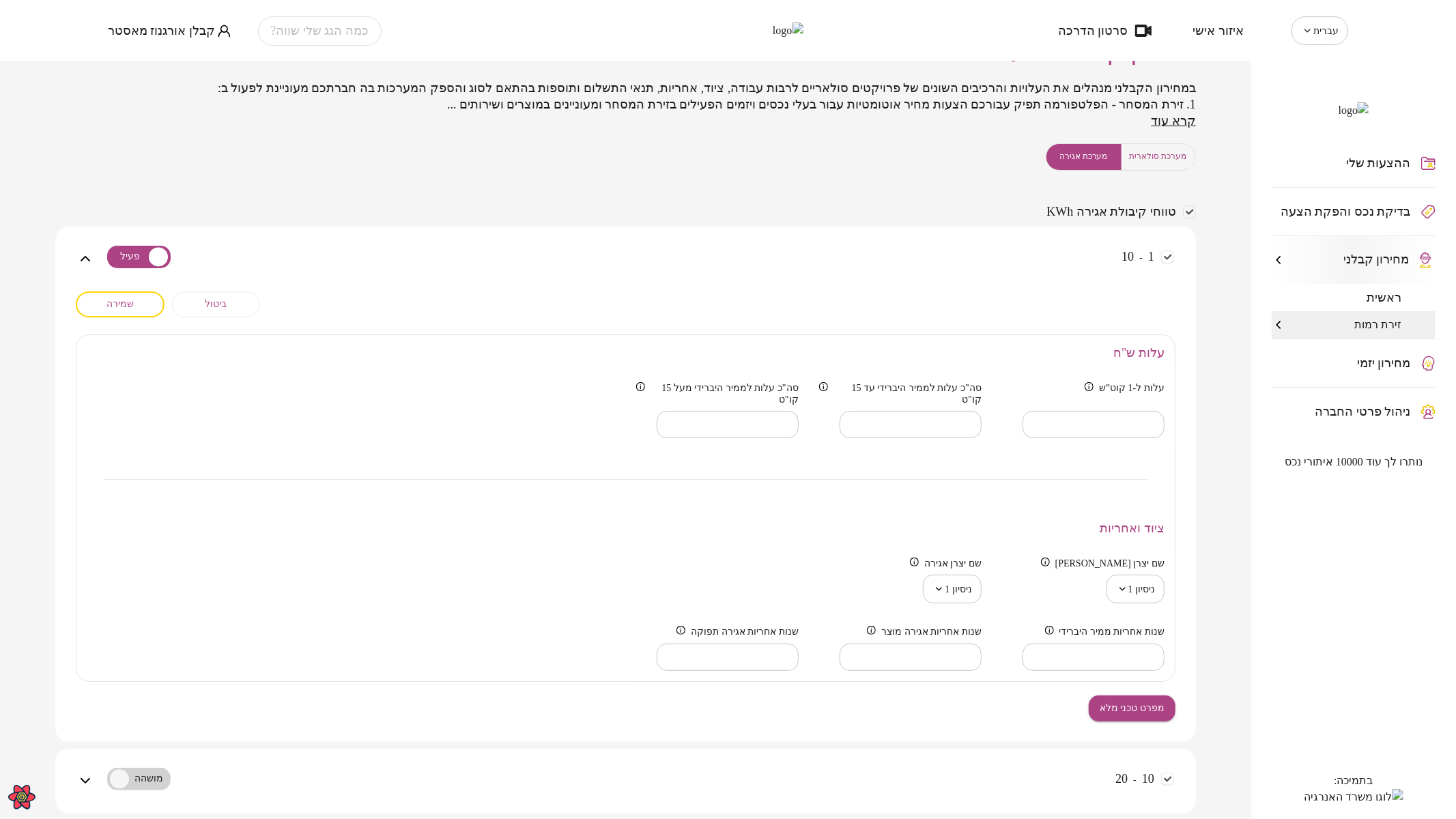
click at [104, 297] on button "שמירה" at bounding box center [120, 304] width 89 height 26
click at [222, 298] on span "ביטול" at bounding box center [216, 304] width 22 height 12
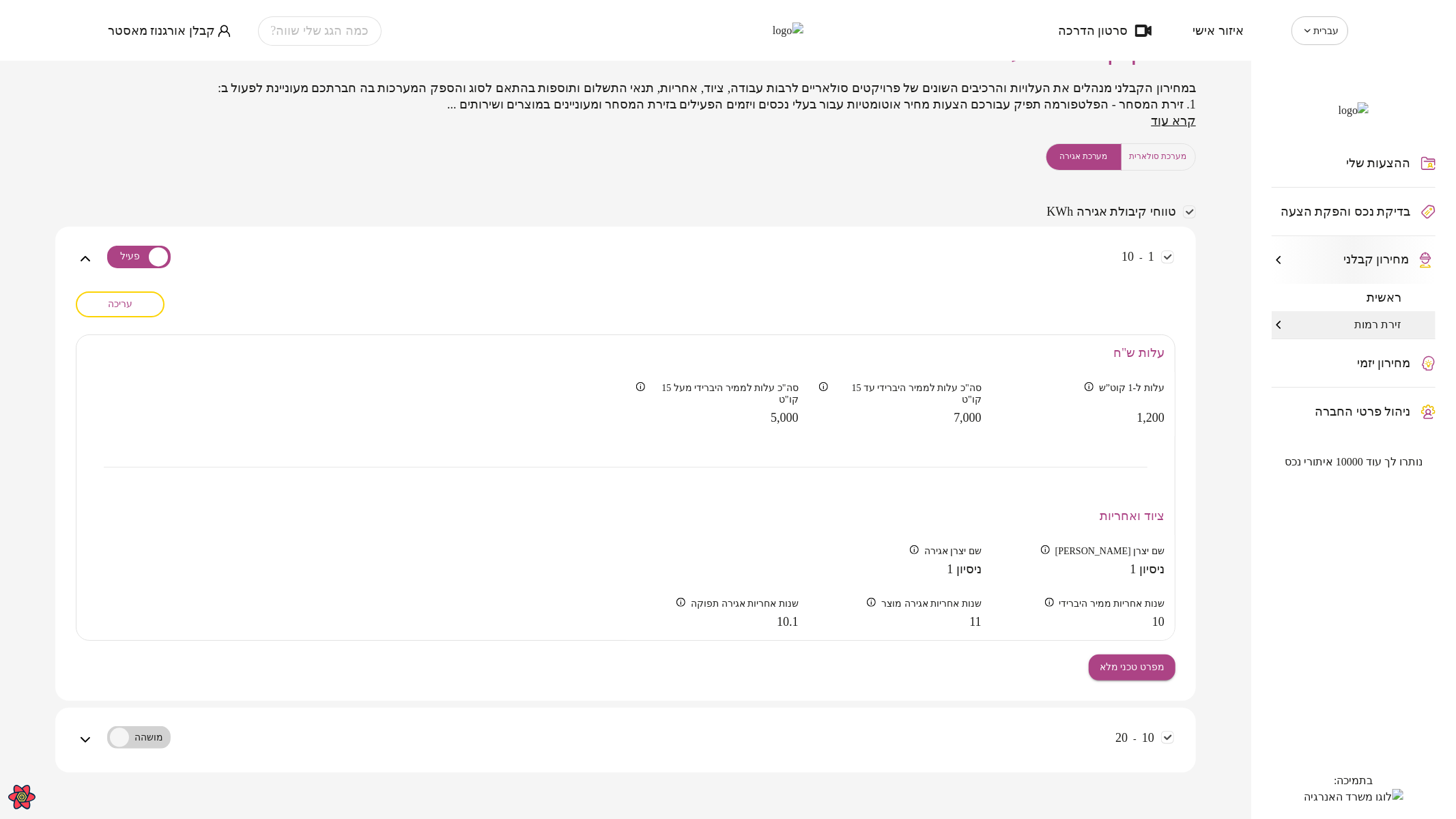
scroll to position [0, 0]
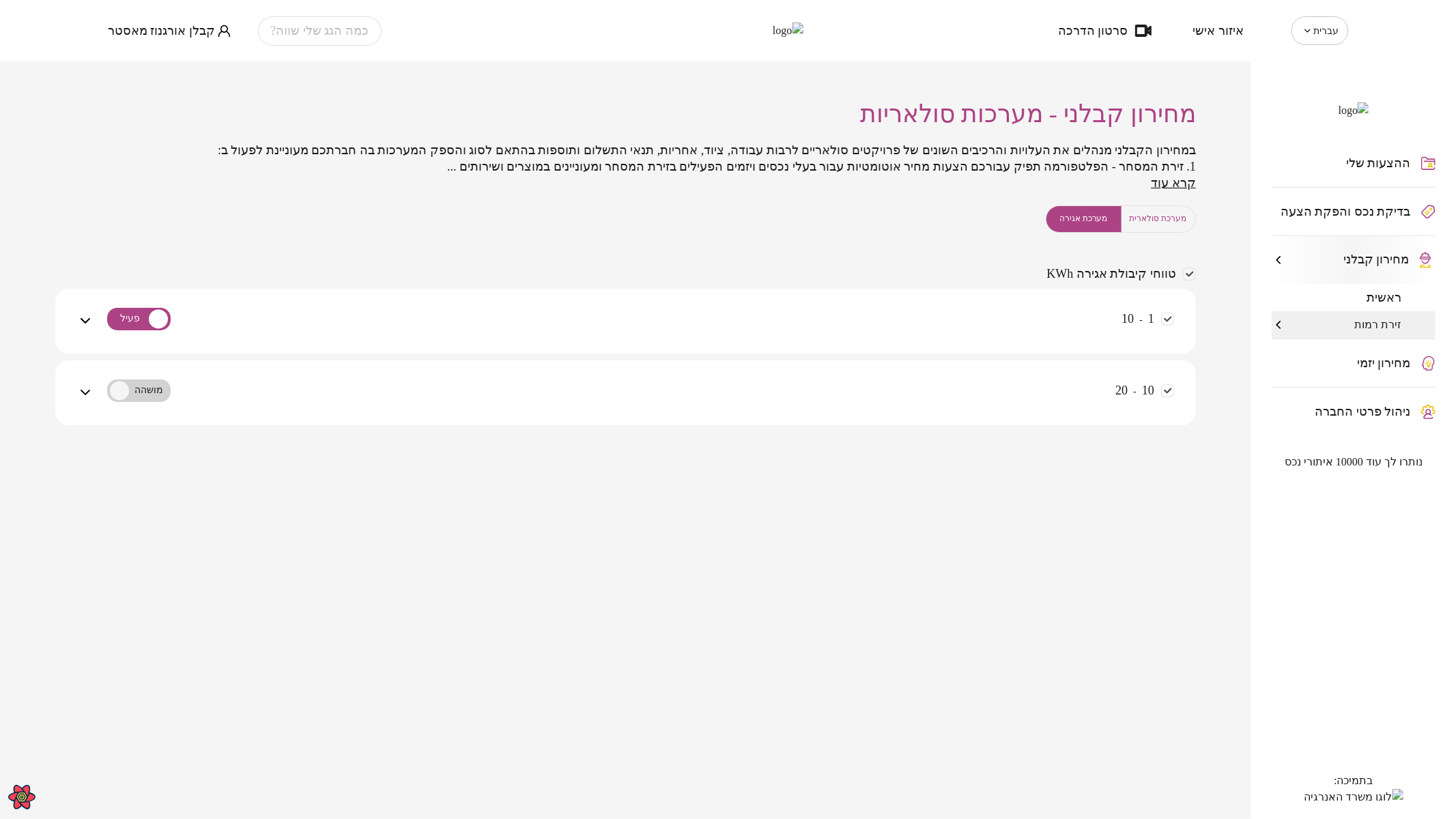
click at [823, 326] on div "1 - 10" at bounding box center [634, 329] width 1081 height 48
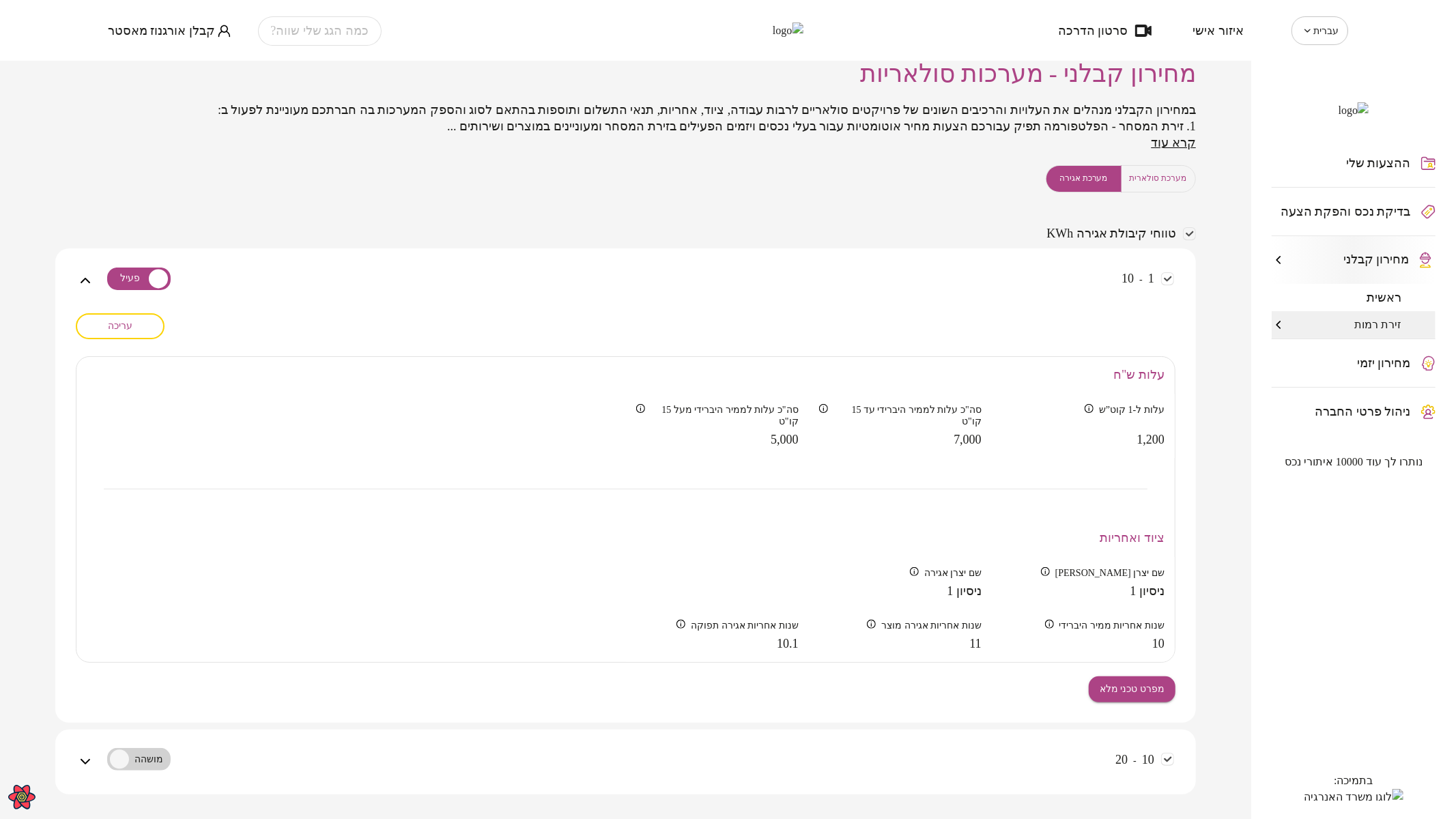
scroll to position [62, 0]
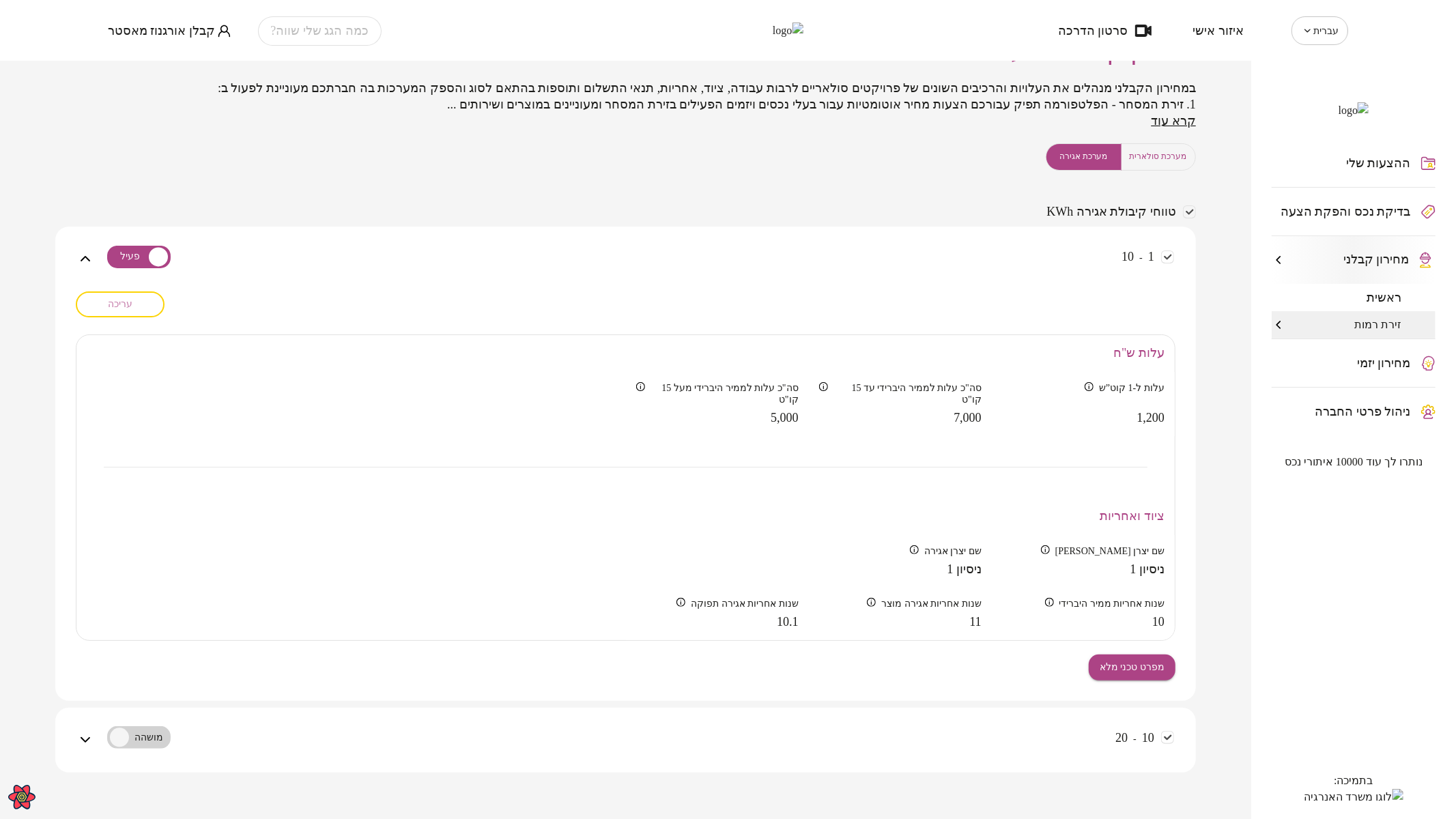
click at [142, 308] on button "עריכה" at bounding box center [120, 304] width 89 height 26
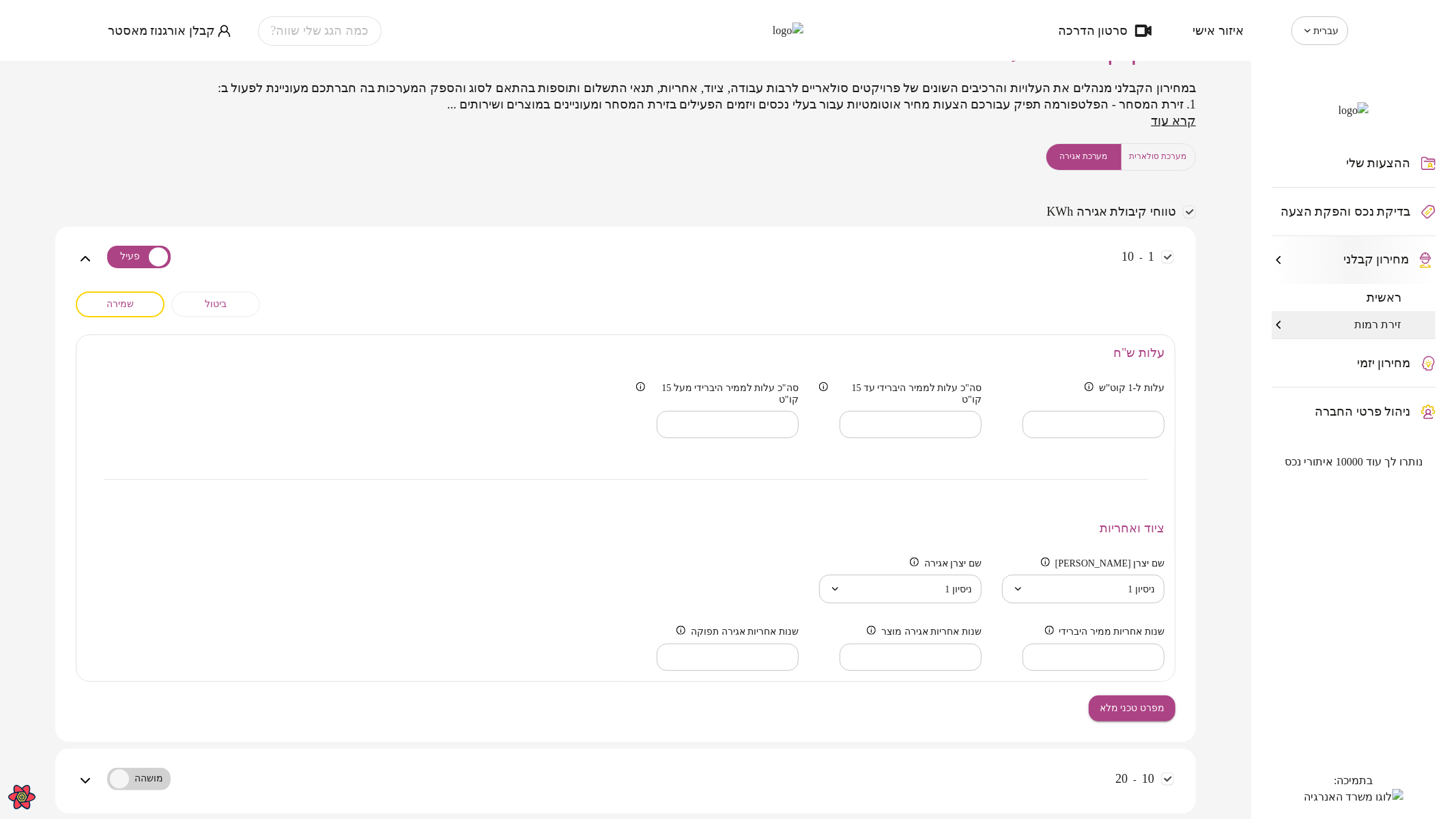
click at [1138, 158] on span "מערכת סולארית" at bounding box center [1158, 156] width 57 height 13
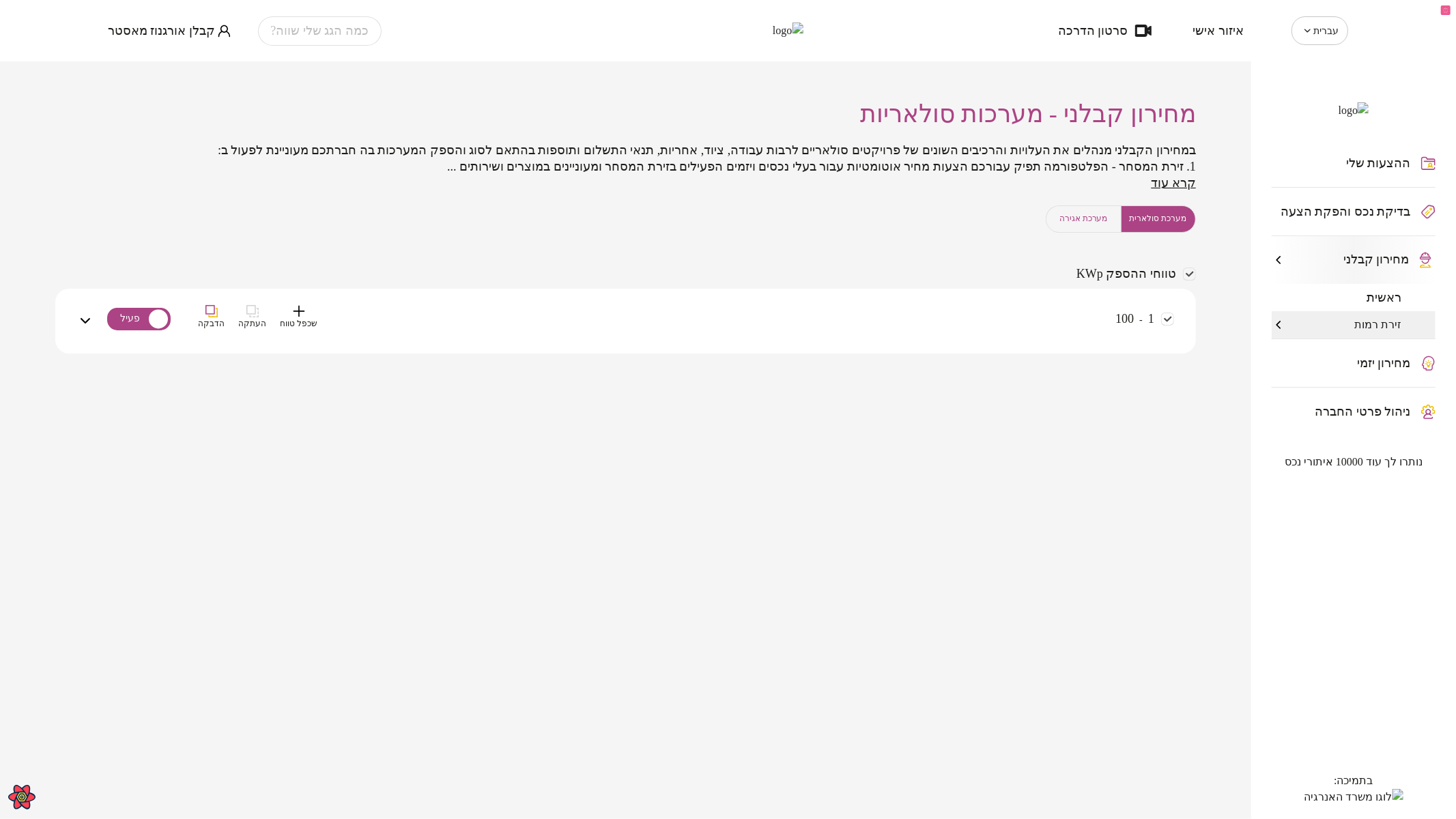
click at [873, 310] on div "1 - 100 שכפל טווח העתקה הדבקה" at bounding box center [634, 329] width 1081 height 48
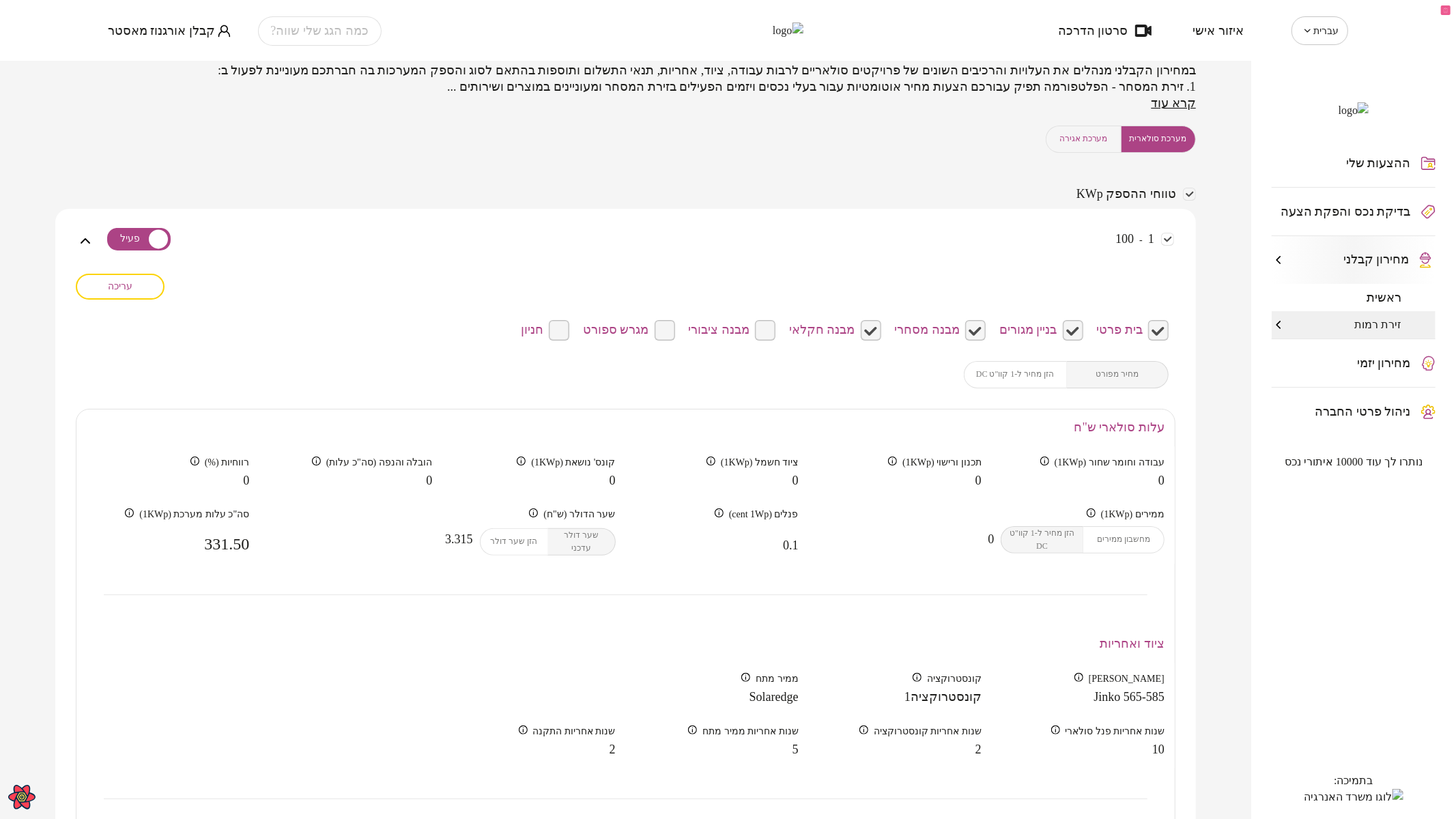
scroll to position [152, 0]
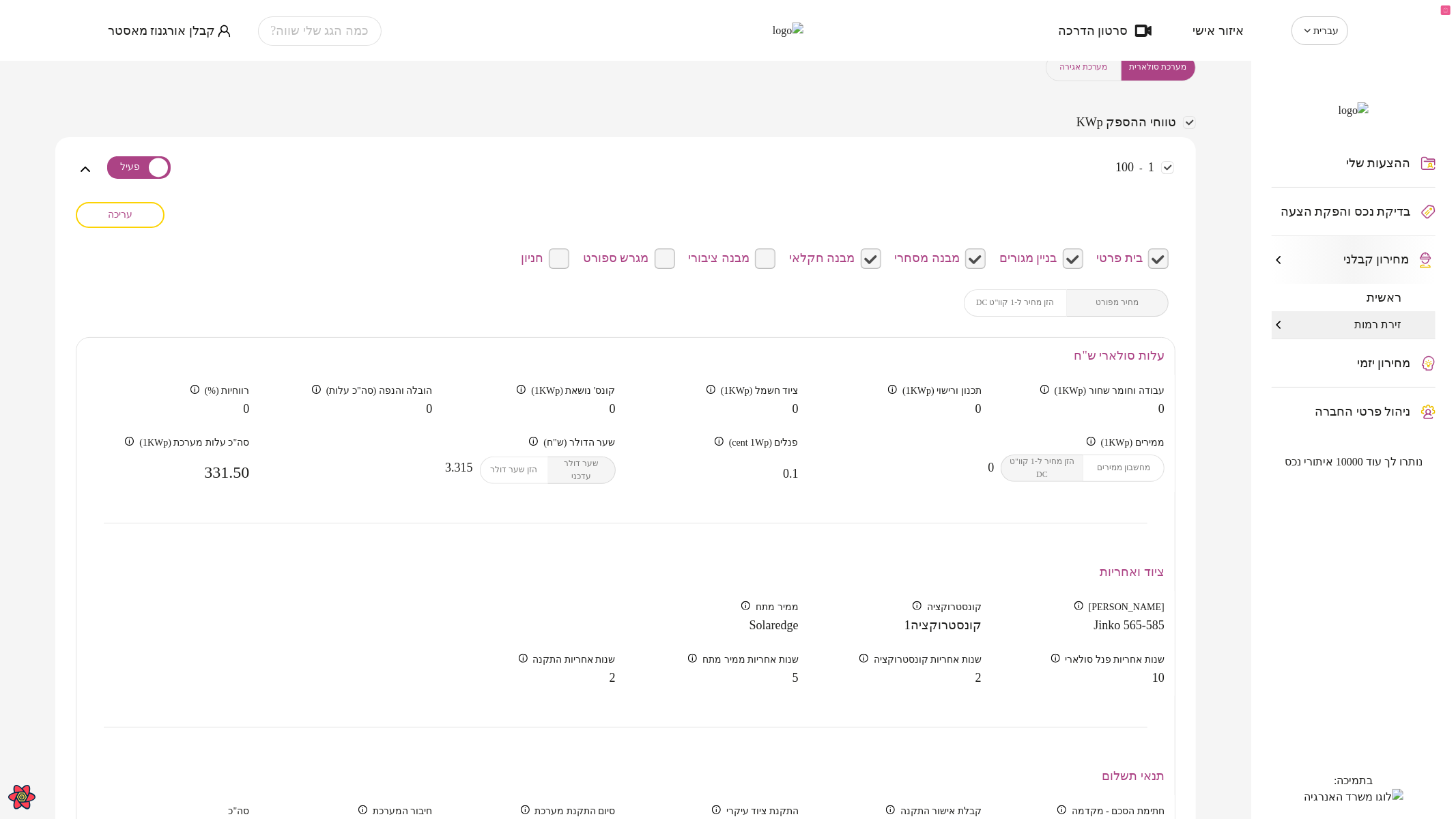
click at [120, 210] on span "עריכה" at bounding box center [120, 215] width 24 height 12
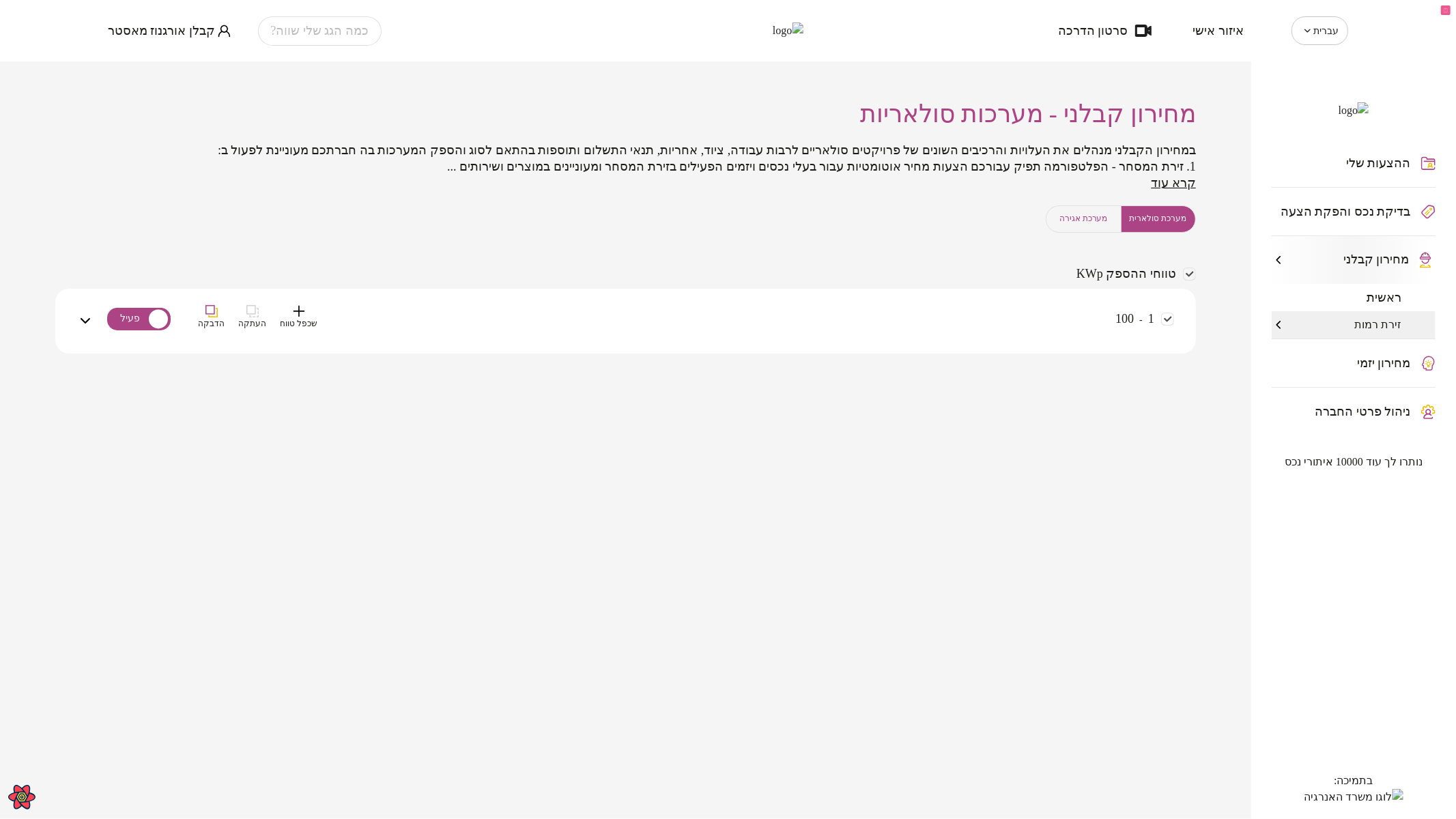
click at [1001, 317] on div "1 - 100 שכפל טווח העתקה הדבקה" at bounding box center [634, 329] width 1081 height 48
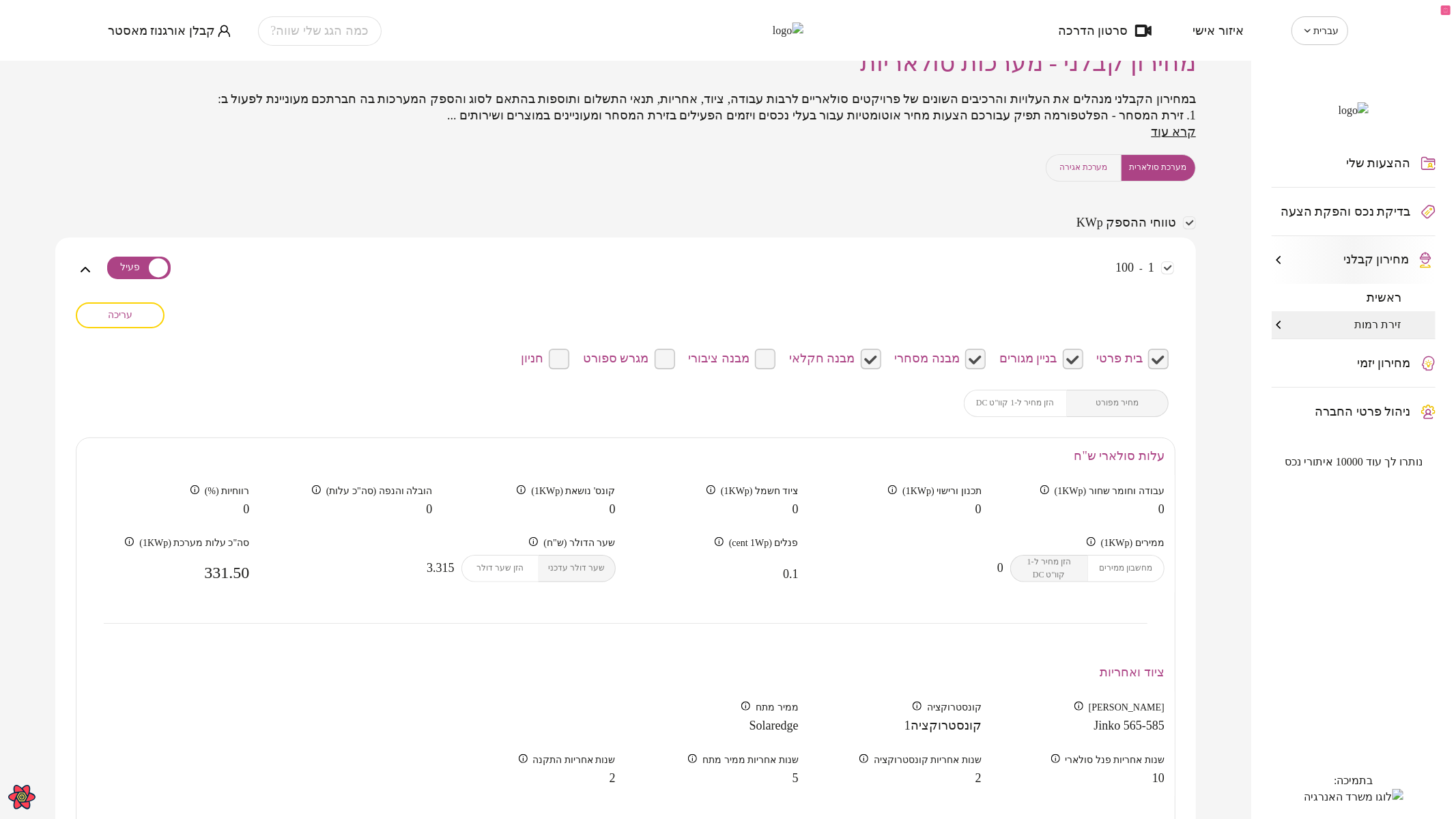
scroll to position [76, 0]
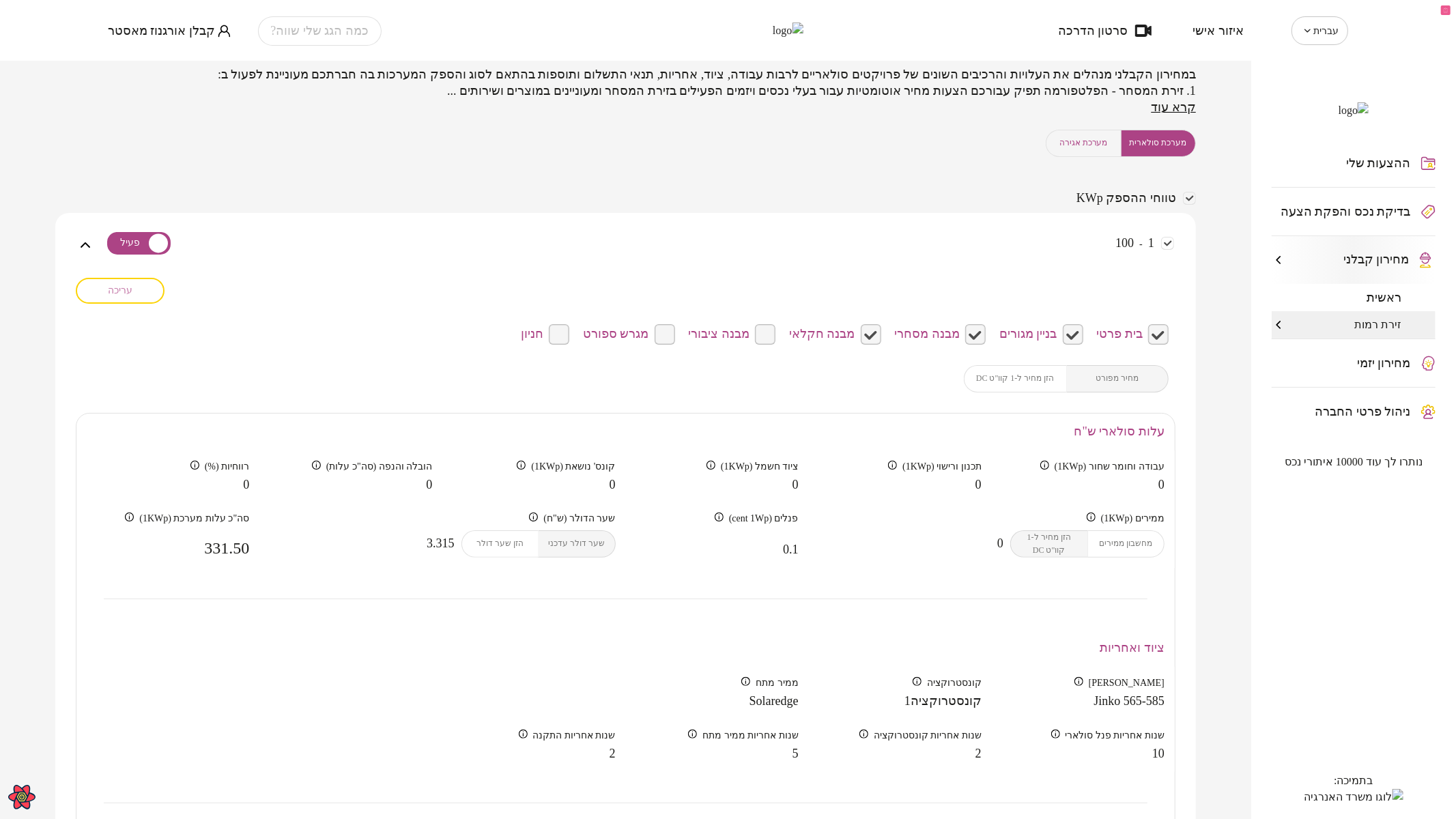
click at [126, 287] on span "עריכה" at bounding box center [120, 291] width 24 height 12
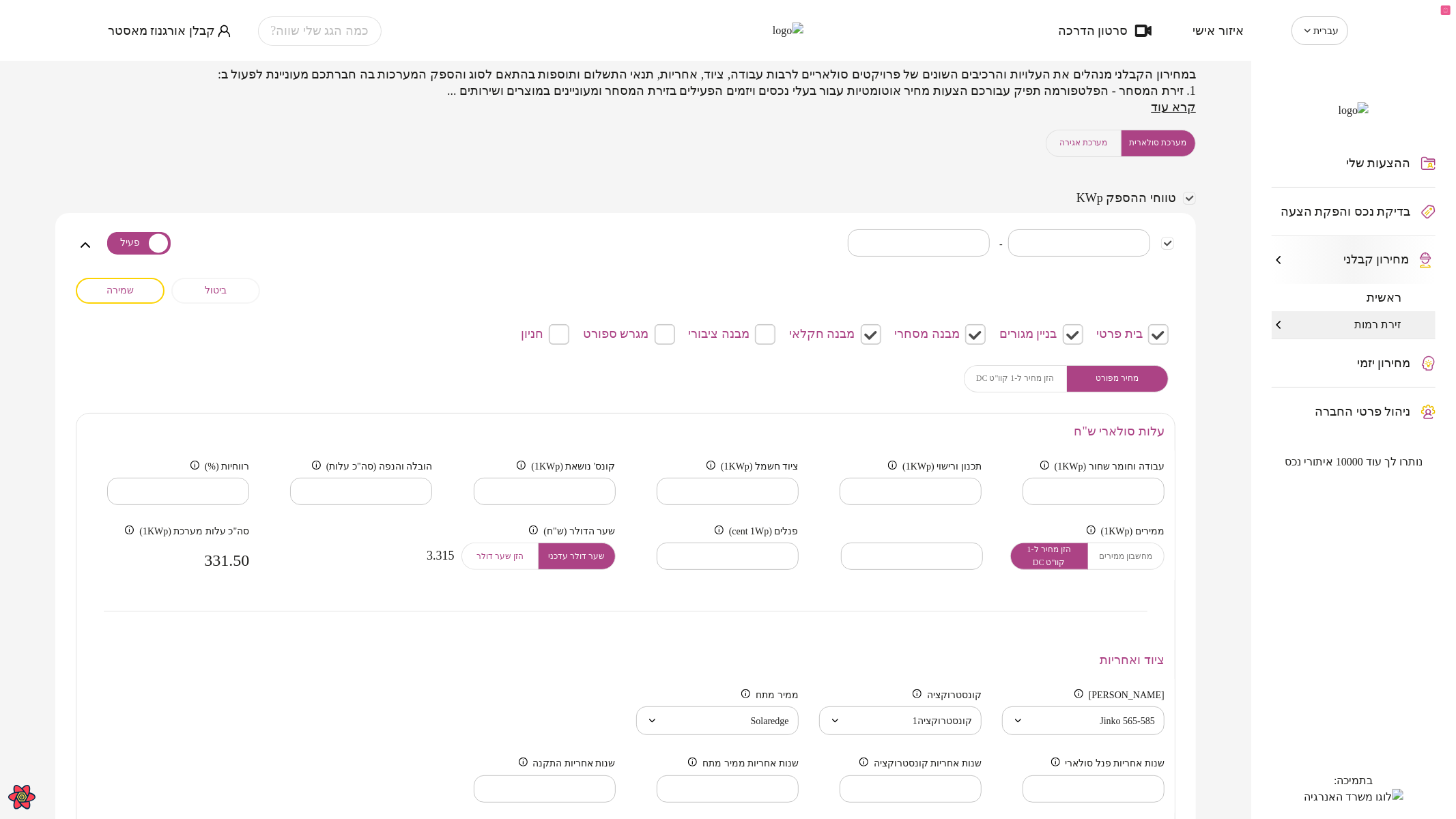
click at [453, 624] on div "**********" at bounding box center [626, 700] width 1099 height 575
click at [212, 288] on span "ביטול" at bounding box center [216, 291] width 22 height 12
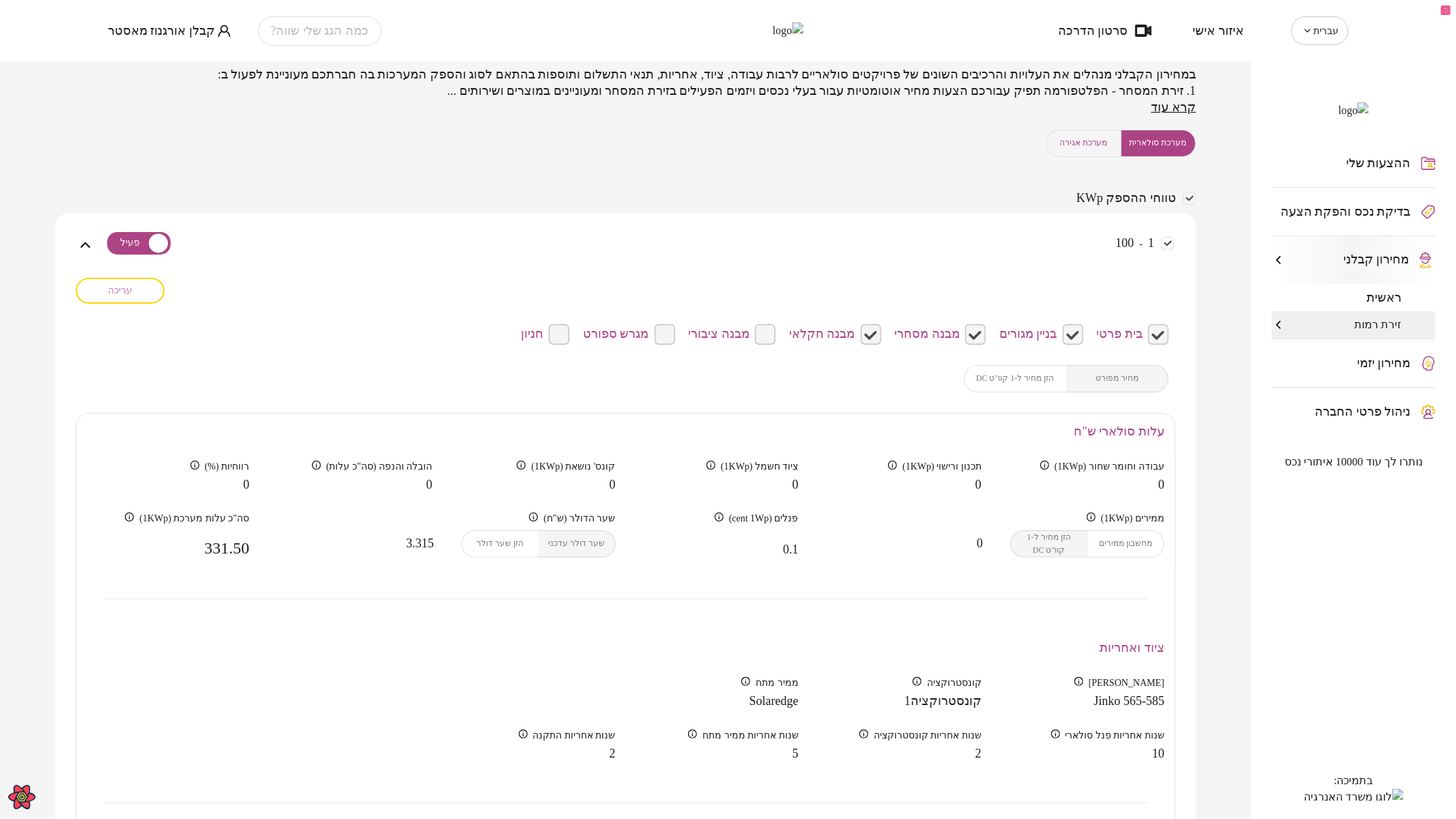
click at [136, 291] on button "עריכה" at bounding box center [120, 291] width 89 height 26
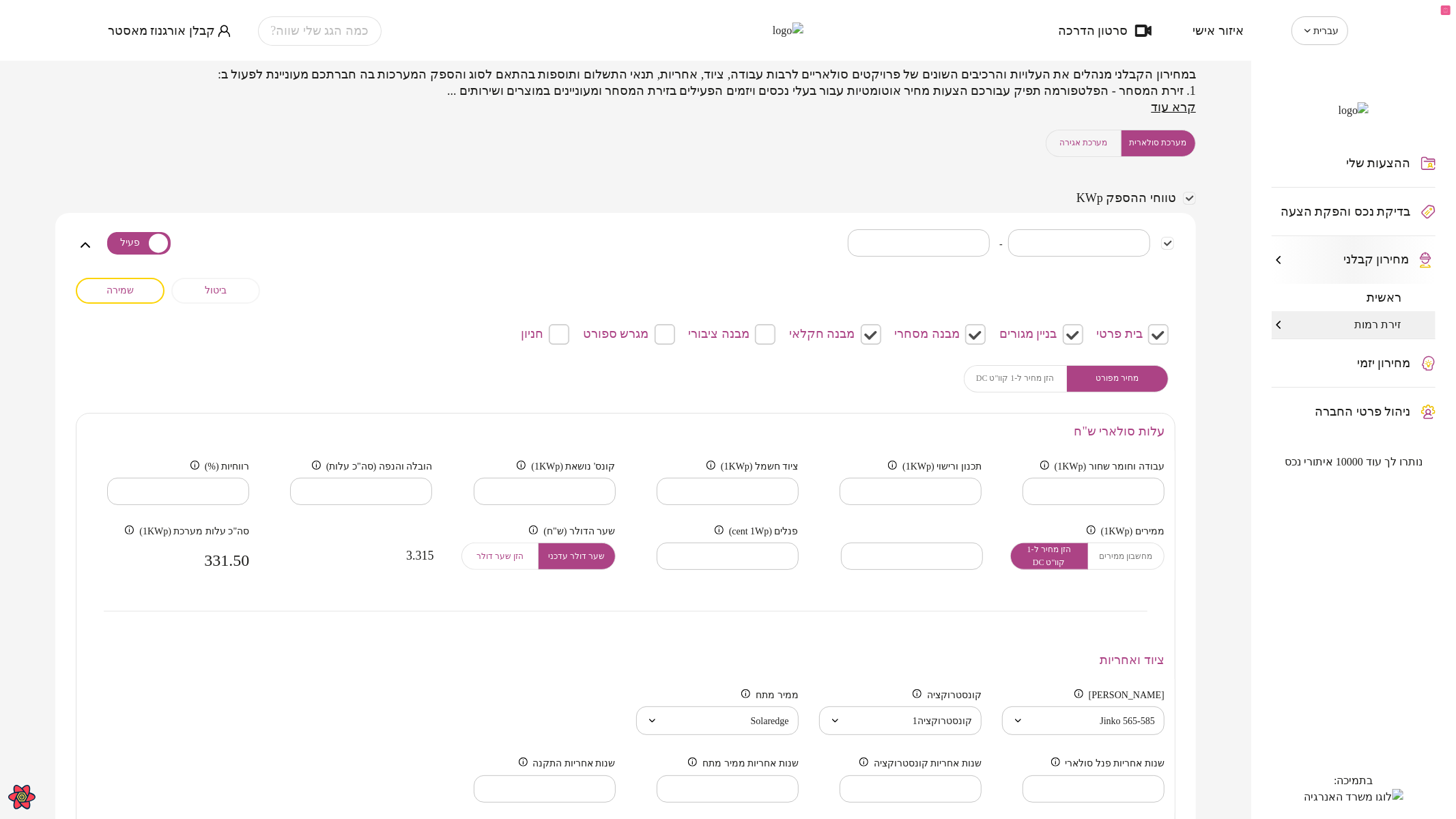
click at [1082, 138] on span "מערכת אגירה" at bounding box center [1083, 142] width 48 height 13
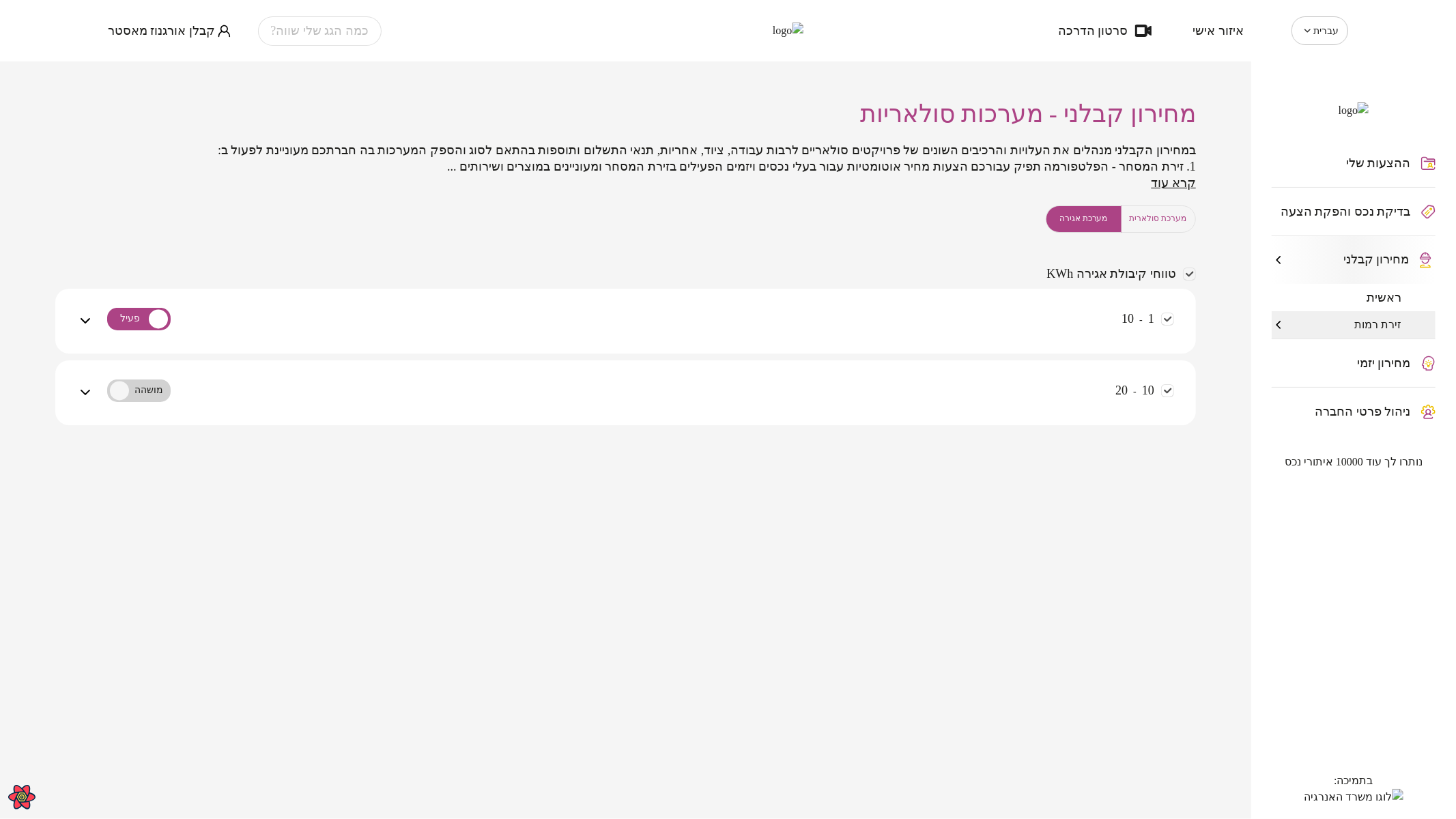
click at [868, 300] on div "1 - 10" at bounding box center [634, 320] width 1081 height 65
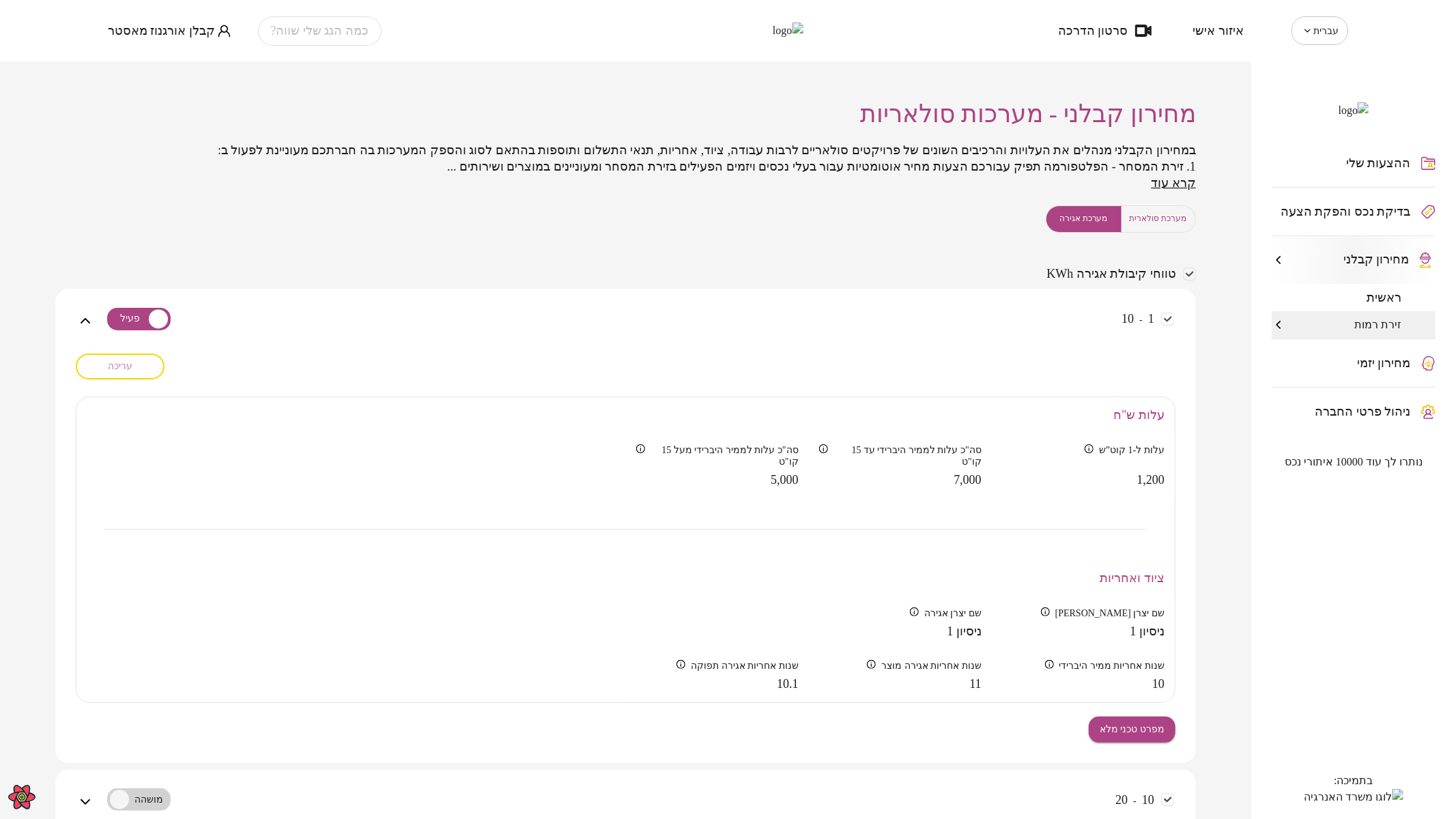
click at [132, 364] on span "עריכה" at bounding box center [120, 366] width 24 height 12
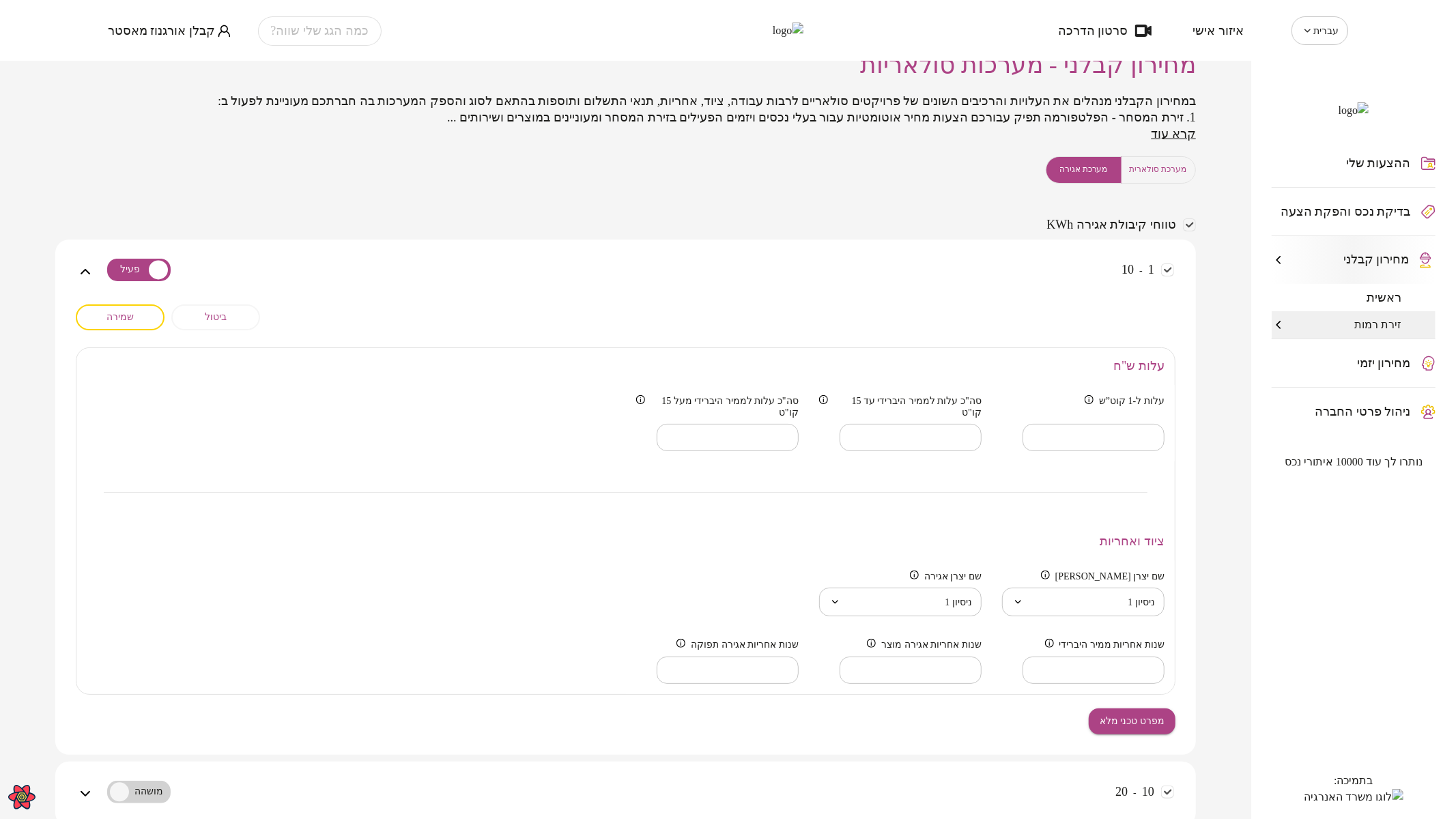
scroll to position [76, 0]
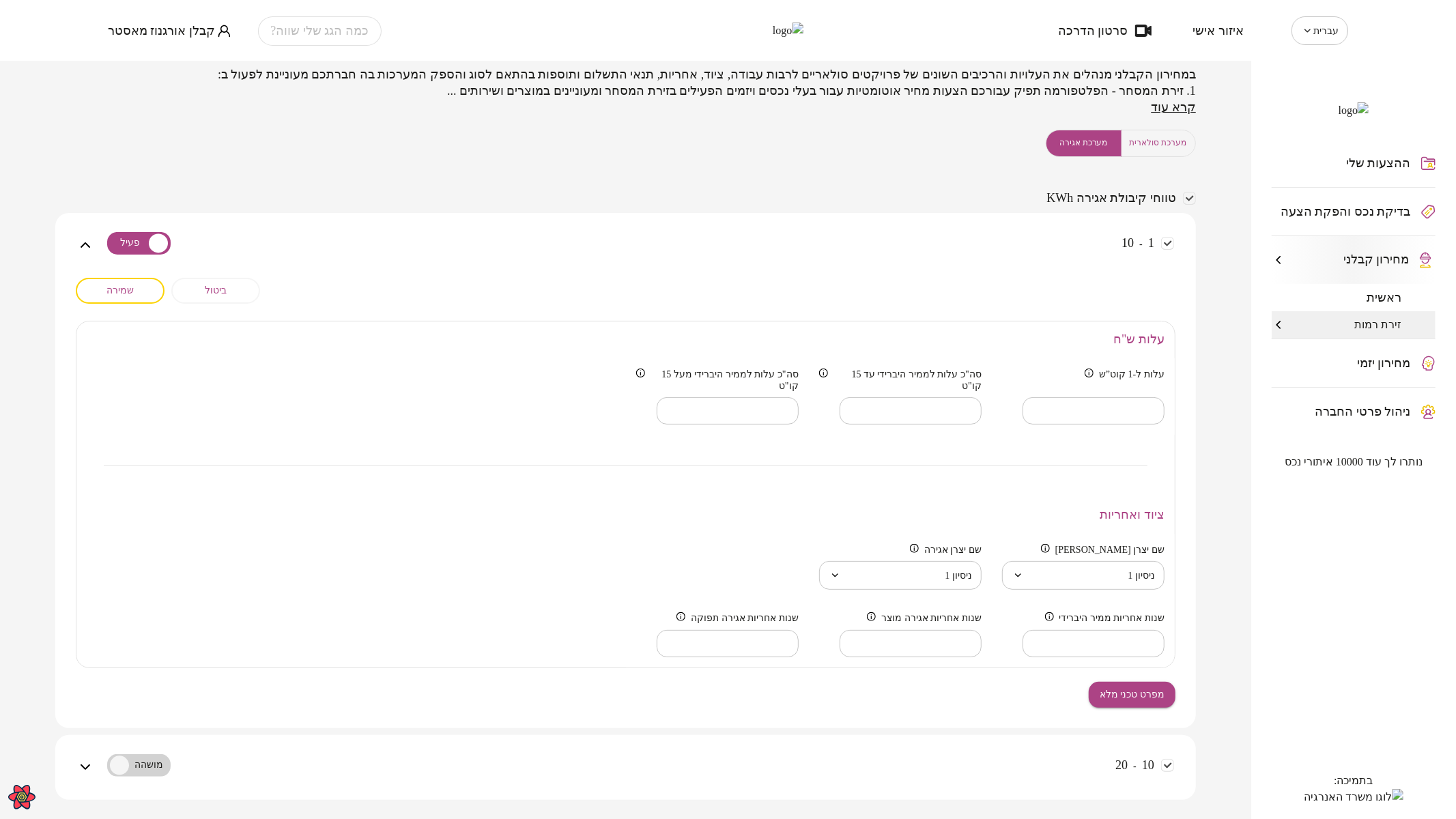
click at [961, 581] on body "עברית ** ​ איזור אישי סרטון הדרכה כמה הגג שלי שווה? קבלן אורגנוז מאסטר ההצעות ש…" at bounding box center [728, 410] width 1456 height 819
click at [1009, 575] on div at bounding box center [728, 410] width 1456 height 819
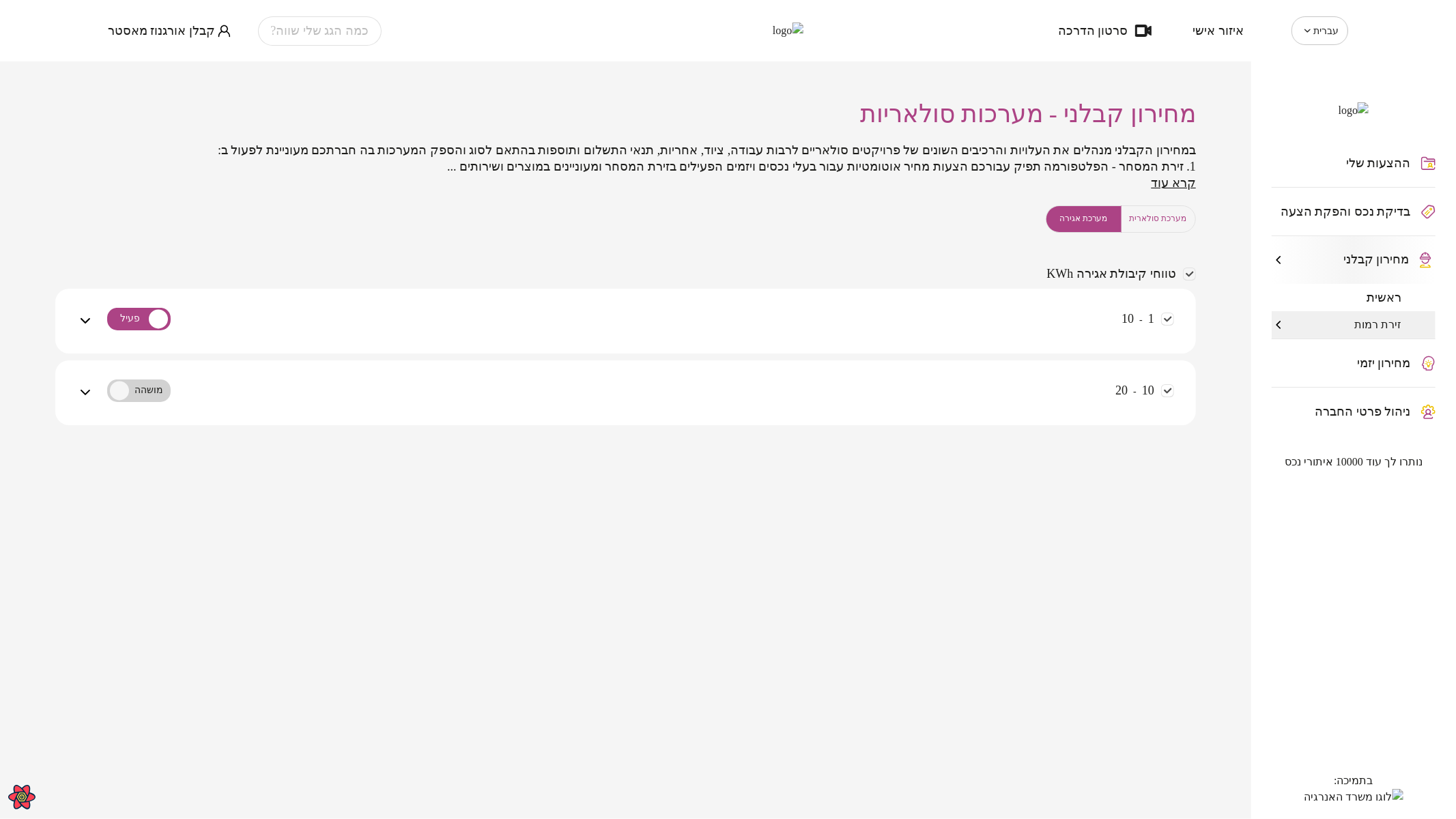
click at [882, 317] on div "1 - 10" at bounding box center [634, 329] width 1081 height 48
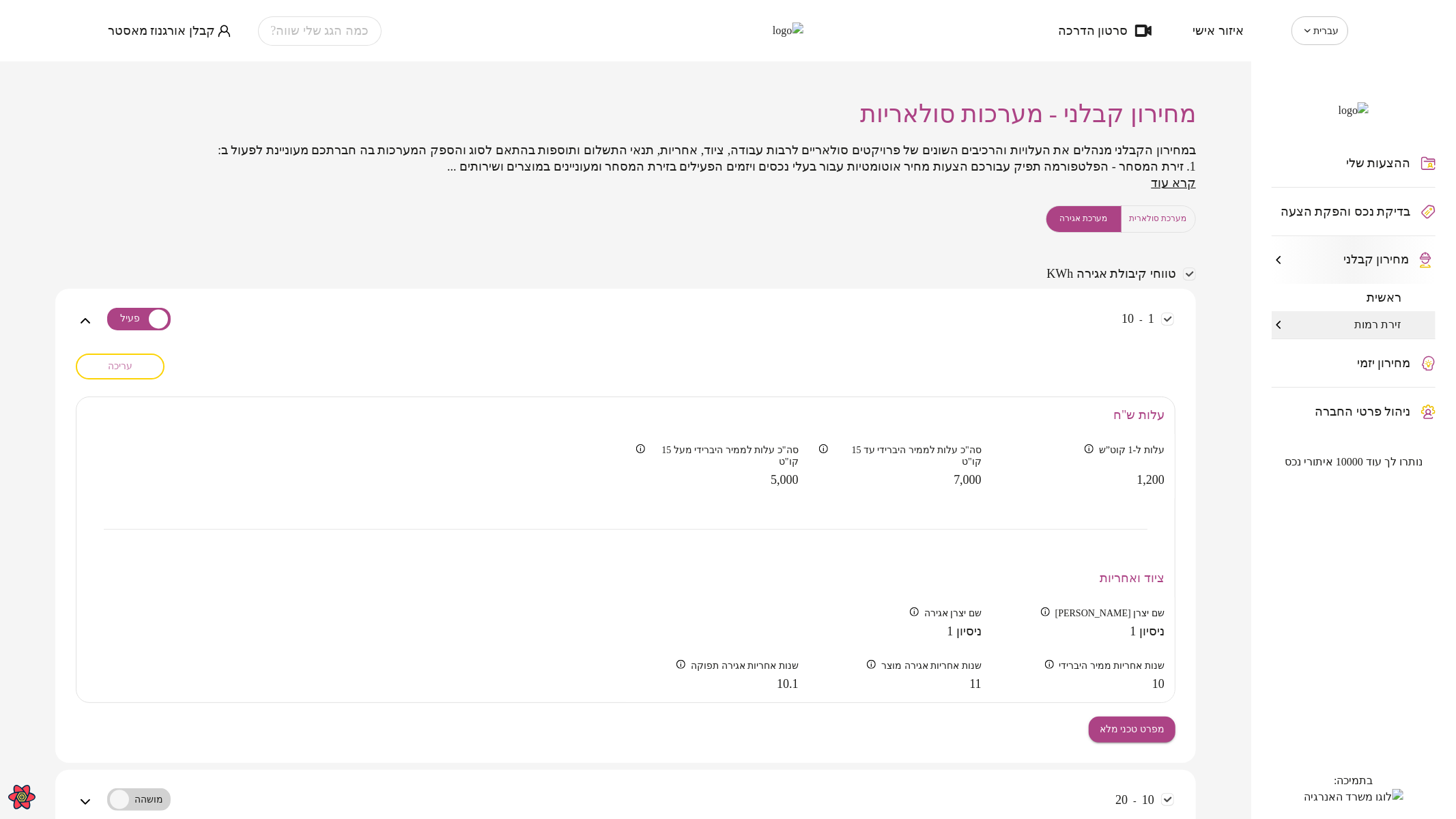
click at [128, 365] on span "עריכה" at bounding box center [120, 366] width 24 height 12
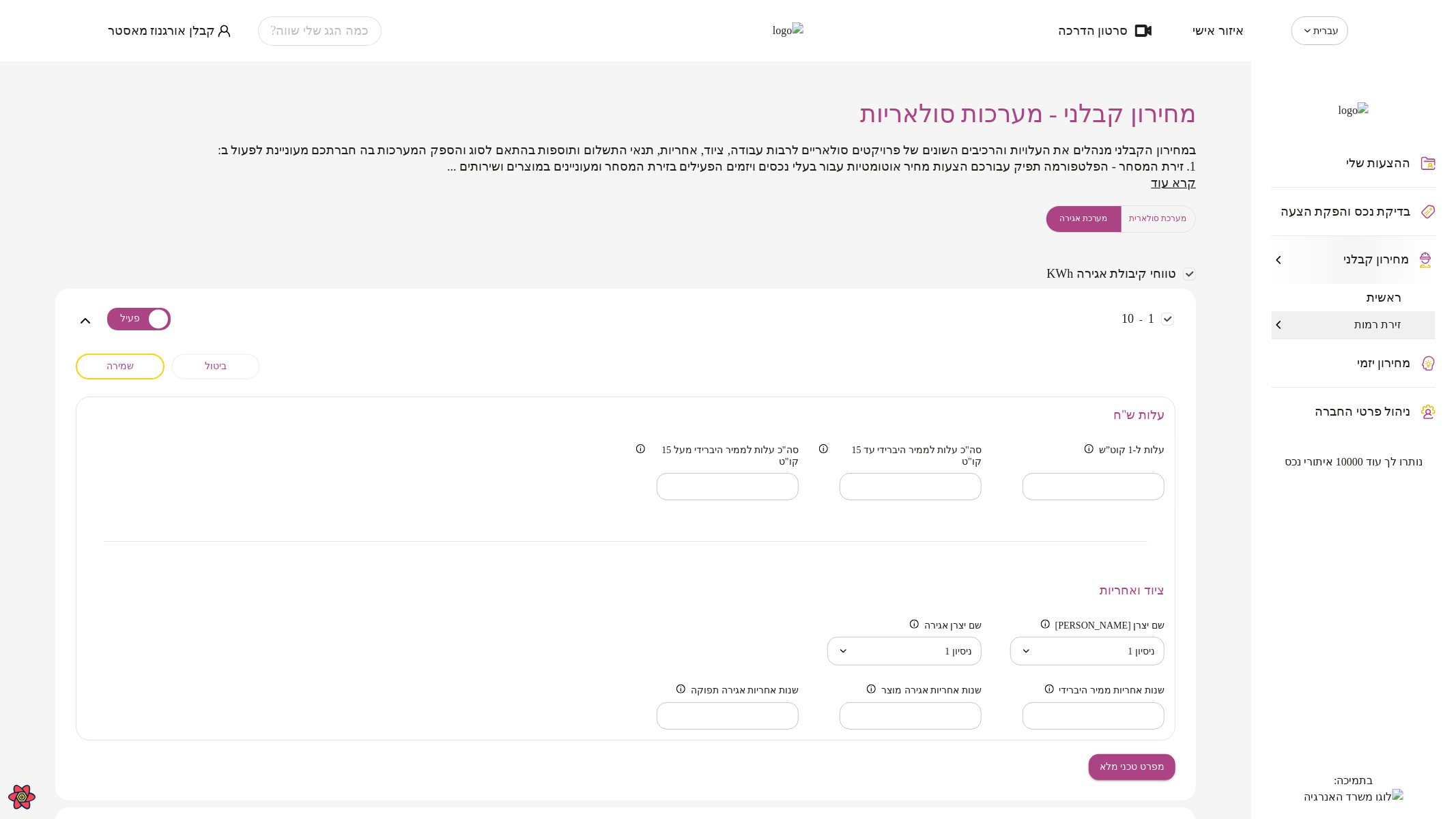
click at [1185, 217] on span "מערכת סולארית" at bounding box center [1158, 218] width 57 height 13
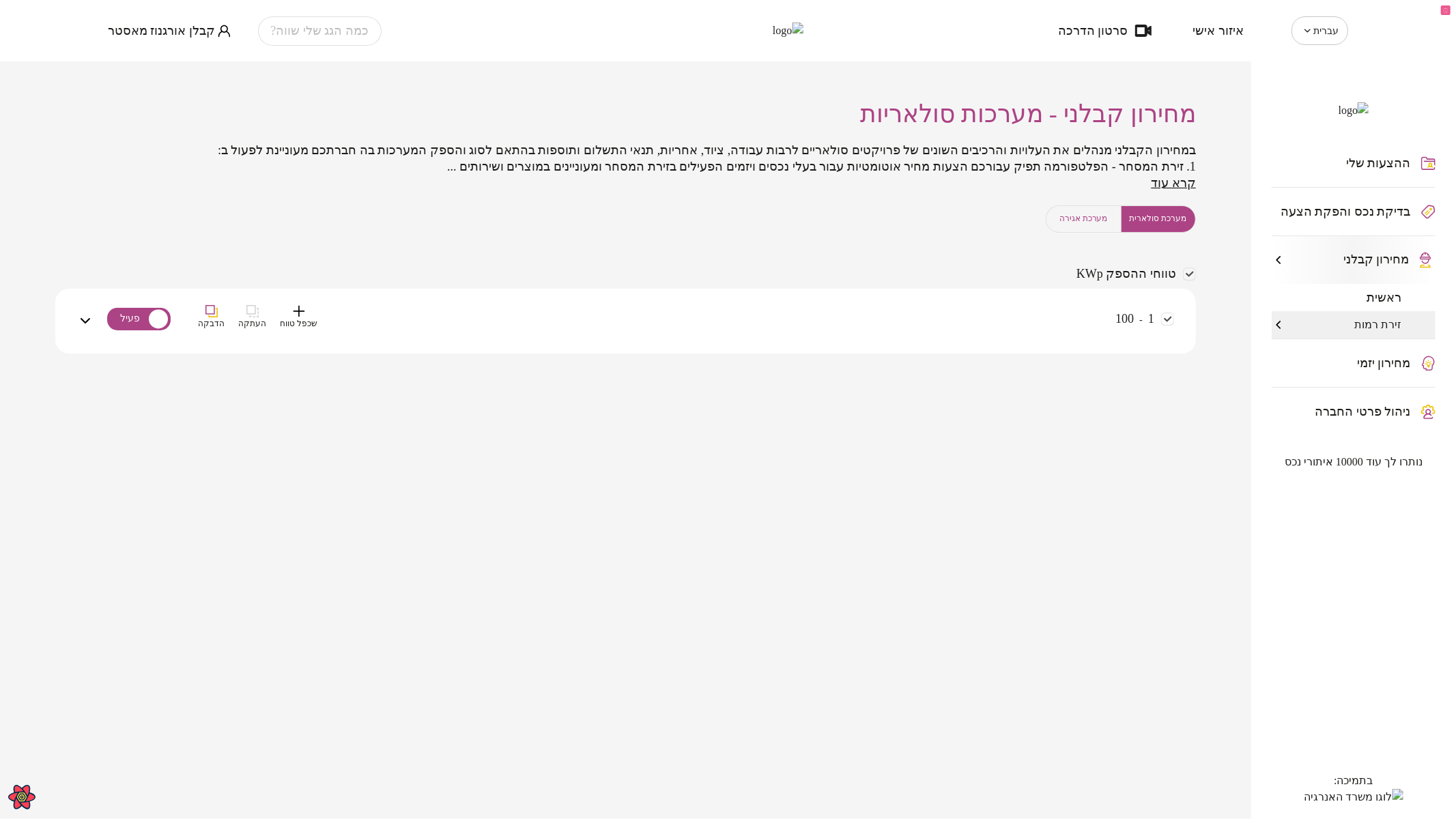
click at [846, 339] on div "1 - 100 שכפל טווח העתקה הדבקה" at bounding box center [634, 329] width 1081 height 48
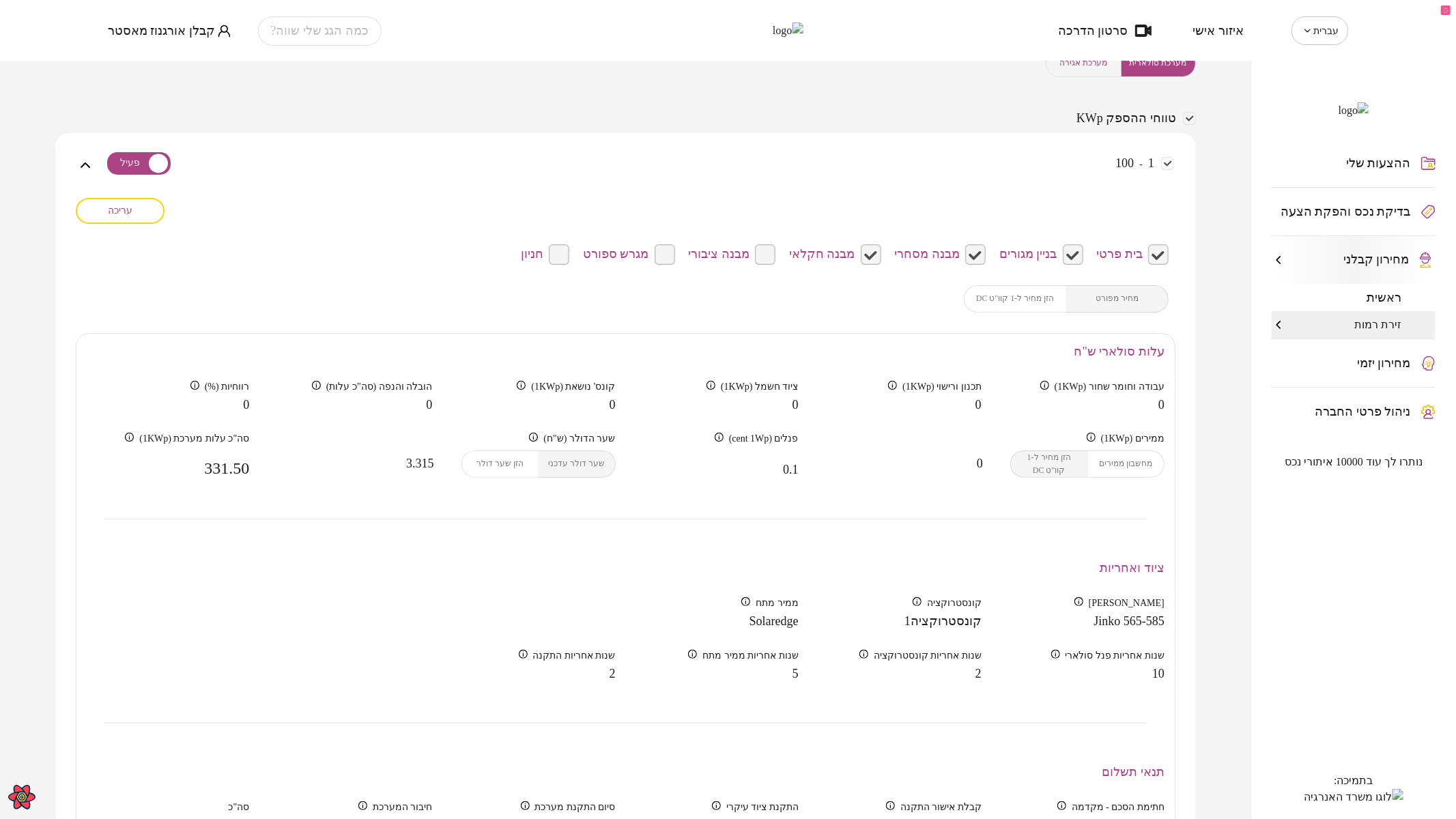
scroll to position [228, 0]
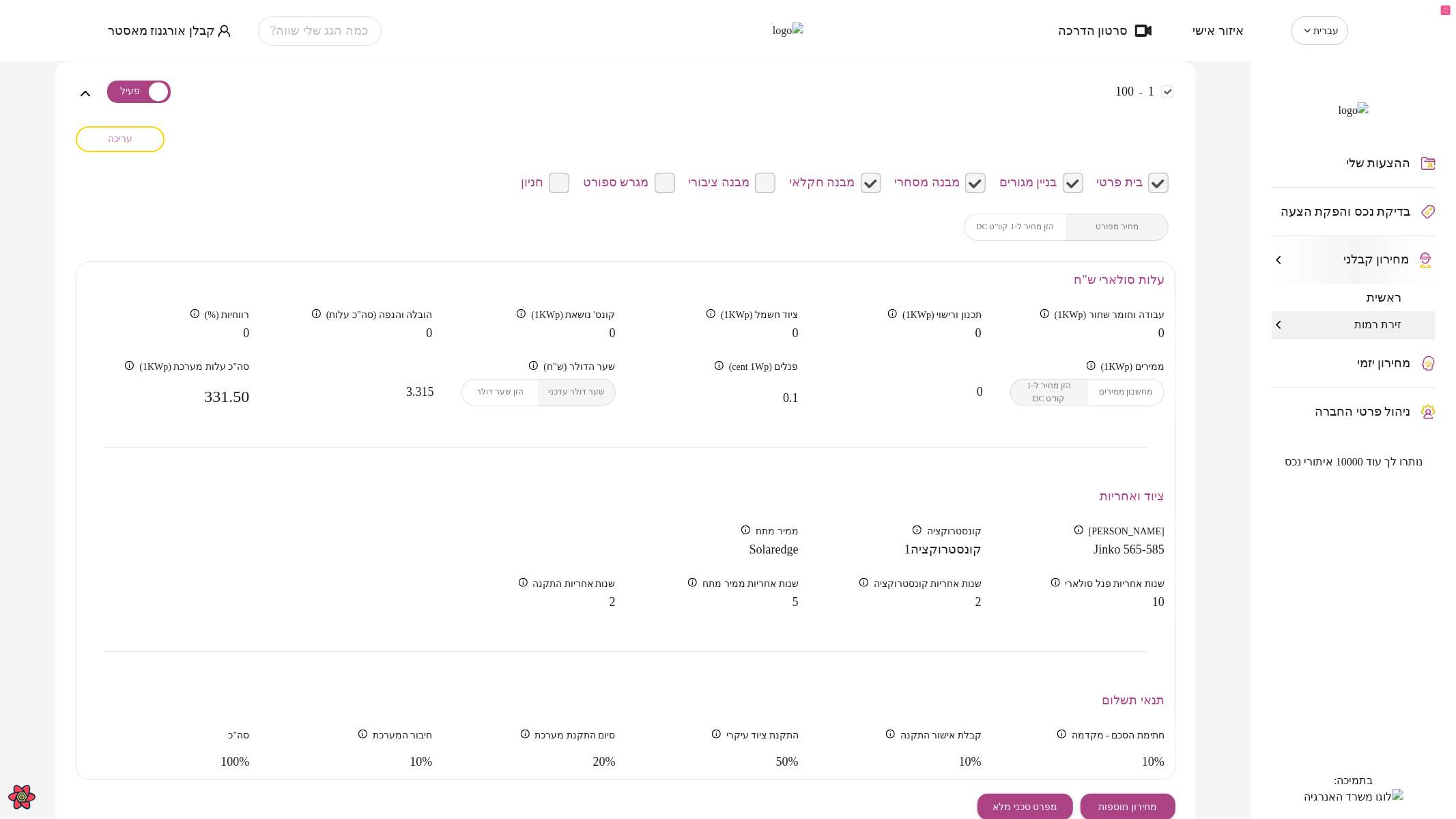
click at [132, 134] on span "עריכה" at bounding box center [120, 139] width 24 height 12
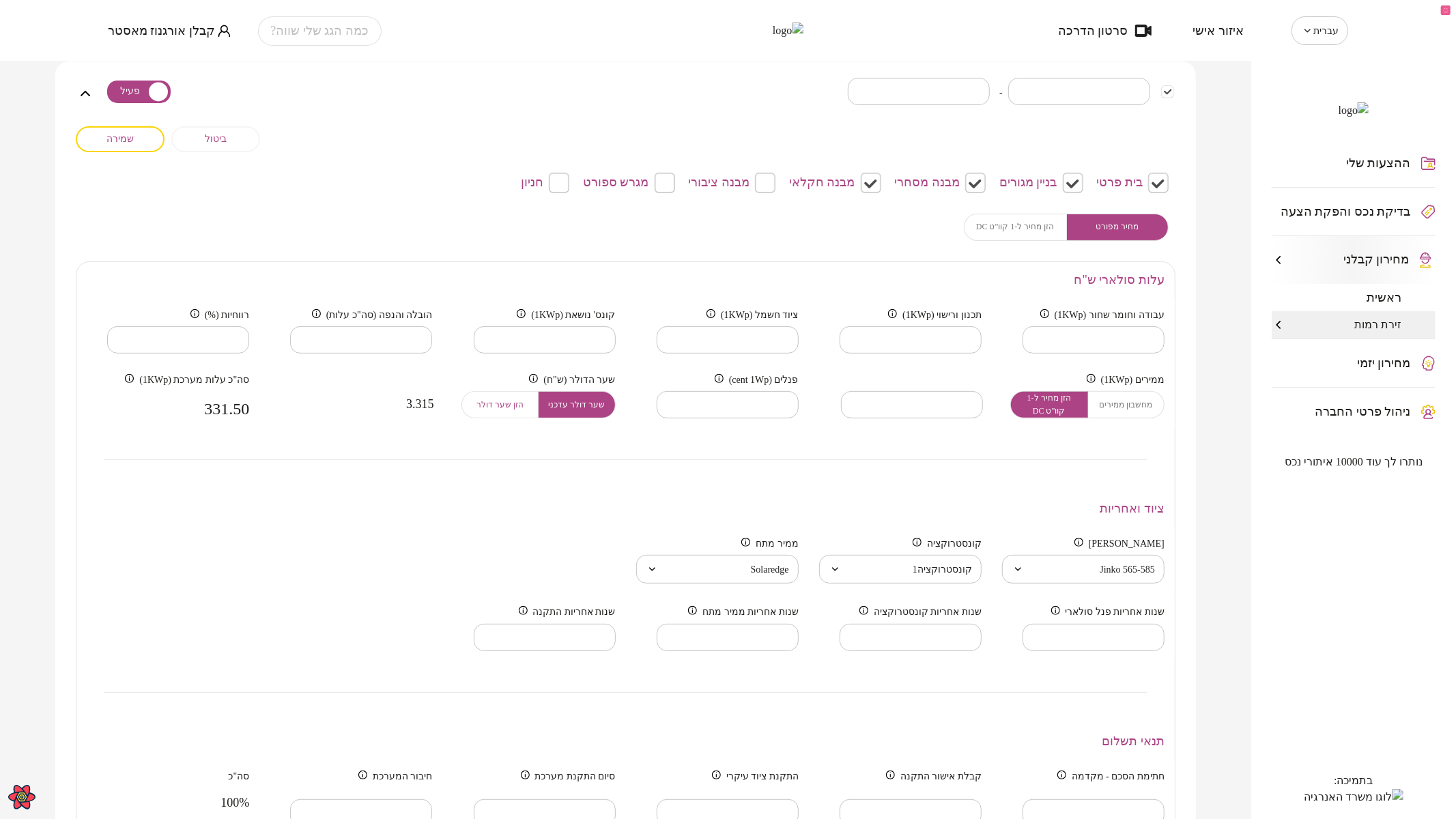
click at [655, 469] on div "**********" at bounding box center [626, 549] width 1099 height 575
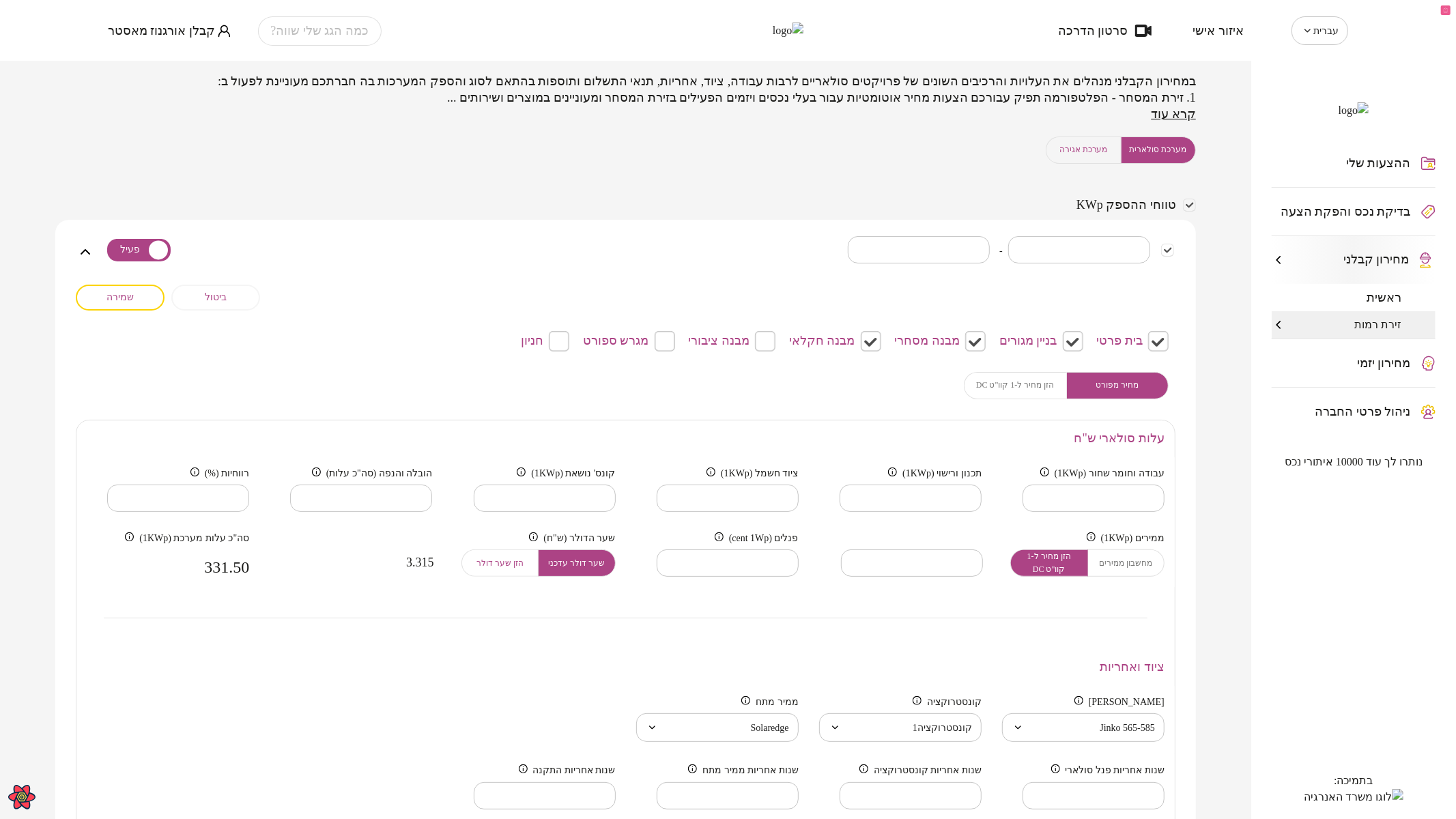
scroll to position [0, 0]
